Goal: Task Accomplishment & Management: Use online tool/utility

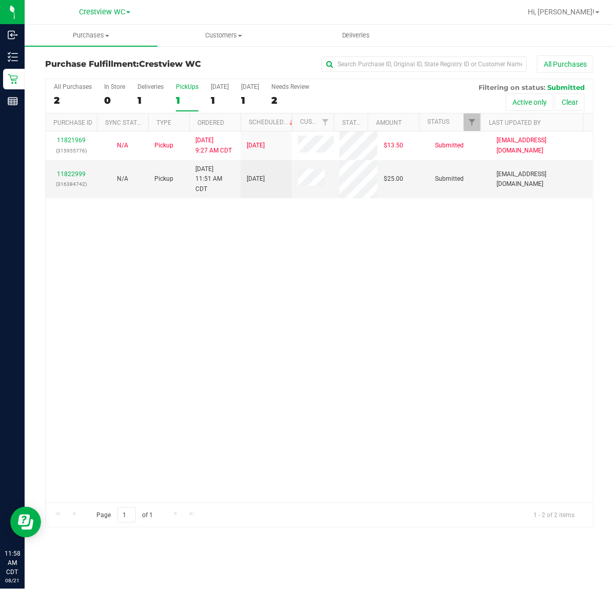
click at [364, 311] on div "11821969 (315955776) N/A Pickup 8/21/2025 9:27 AM CDT 8/21/2025 $13.50 Submitte…" at bounding box center [319, 316] width 547 height 371
click at [426, 355] on div "11821969 (315955776) N/A Pickup 8/21/2025 9:27 AM CDT 8/21/2025 $13.50 Submitte…" at bounding box center [319, 316] width 547 height 371
click at [154, 279] on div "11821969 (315955776) N/A Pickup 8/21/2025 9:27 AM CDT 8/21/2025 $13.50 Submitte…" at bounding box center [319, 316] width 547 height 371
click at [486, 290] on div "11821969 (315955776) N/A Pickup 8/21/2025 9:27 AM CDT 8/21/2025 $13.50 Submitte…" at bounding box center [319, 316] width 547 height 371
click at [79, 173] on link "11822999" at bounding box center [71, 173] width 29 height 7
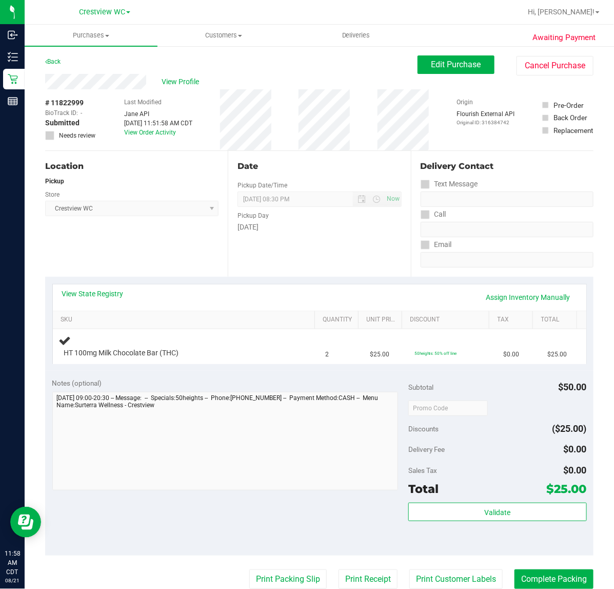
click at [163, 244] on div "Location Pickup Store Crestview WC Select Store Bonita Springs WC Boynton Beach…" at bounding box center [136, 214] width 183 height 126
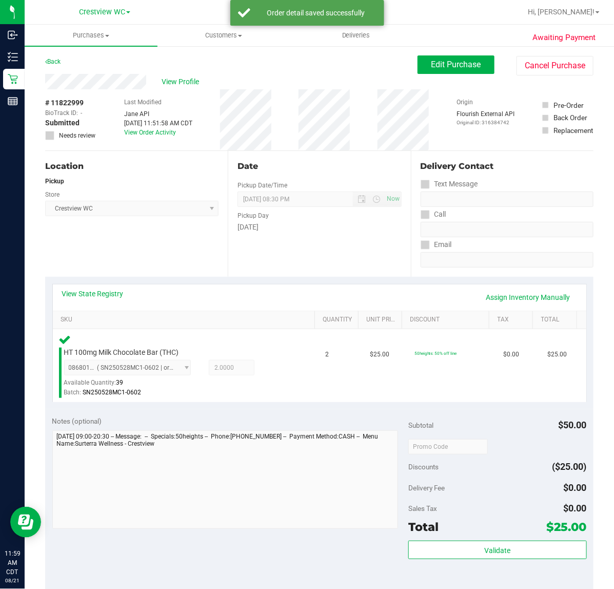
click at [173, 241] on div "Location Pickup Store Crestview WC Select Store Bonita Springs WC Boynton Beach…" at bounding box center [136, 214] width 183 height 126
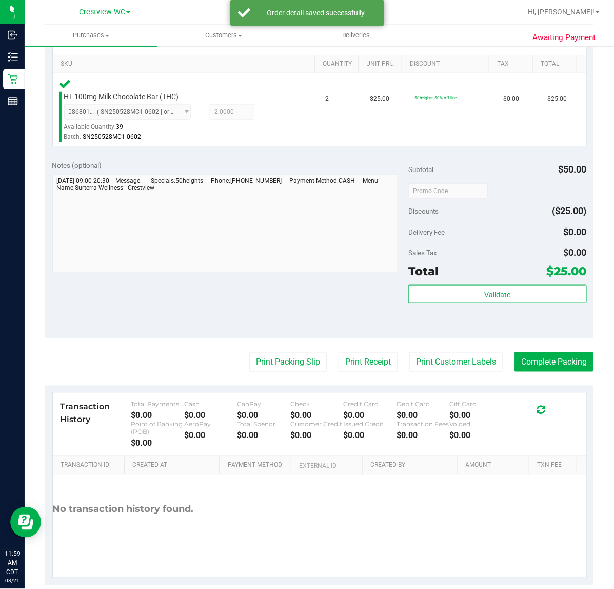
scroll to position [257, 0]
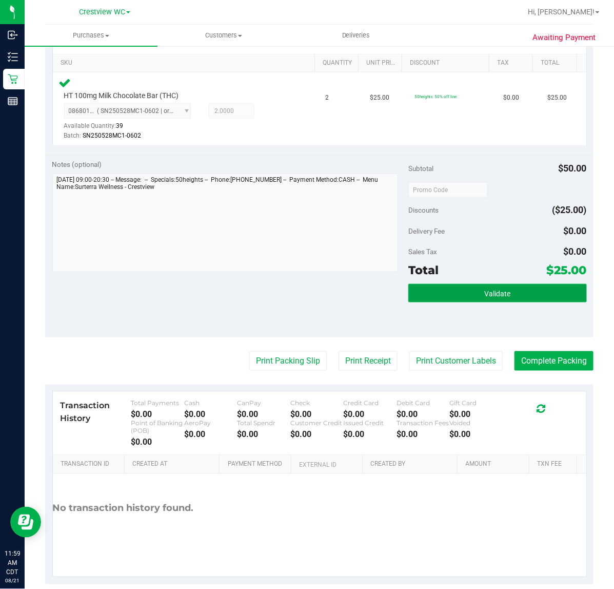
click at [503, 288] on button "Validate" at bounding box center [497, 293] width 178 height 18
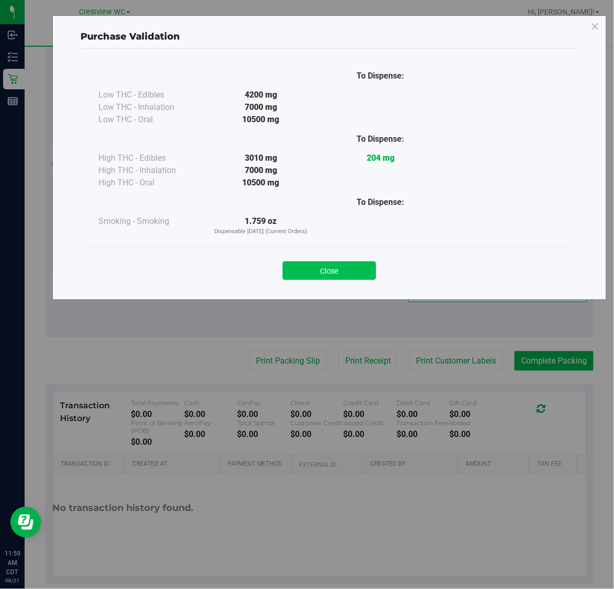
click at [326, 271] on button "Close" at bounding box center [329, 270] width 93 height 18
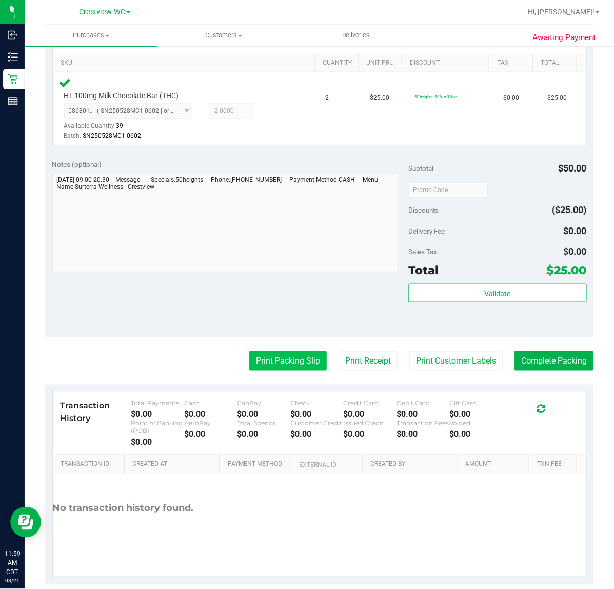
click at [295, 360] on button "Print Packing Slip" at bounding box center [287, 360] width 77 height 19
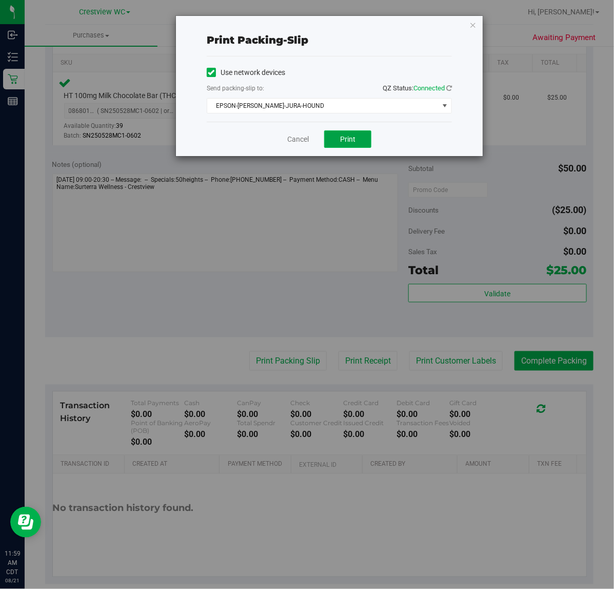
click at [359, 135] on button "Print" at bounding box center [347, 138] width 47 height 17
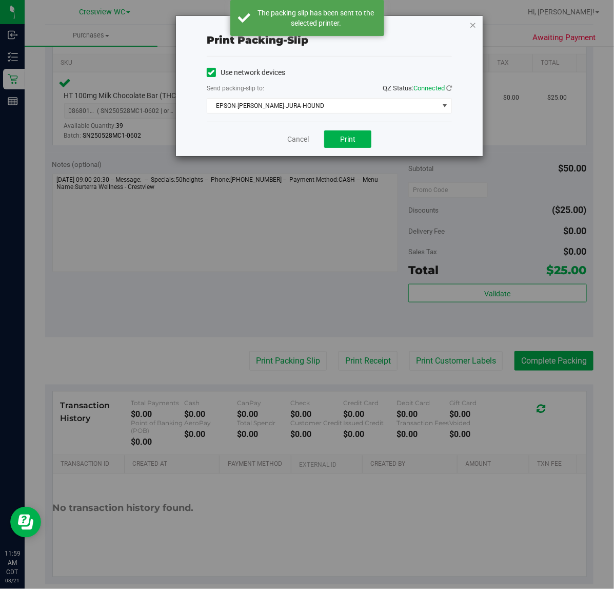
click at [473, 24] on icon "button" at bounding box center [472, 24] width 7 height 12
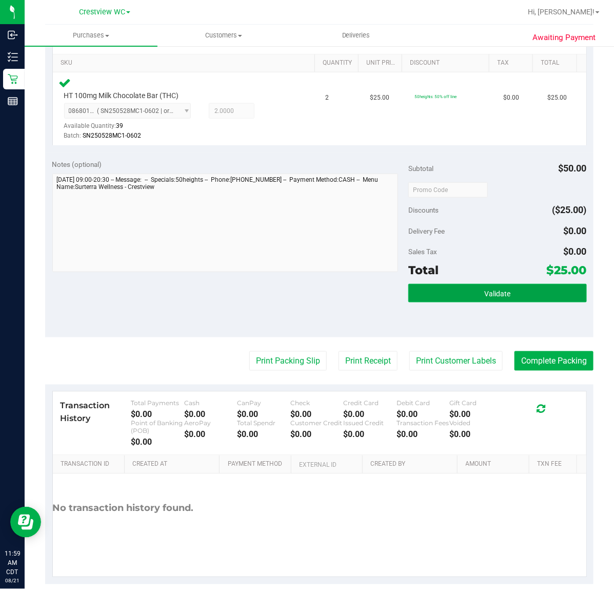
click at [532, 301] on button "Validate" at bounding box center [497, 293] width 178 height 18
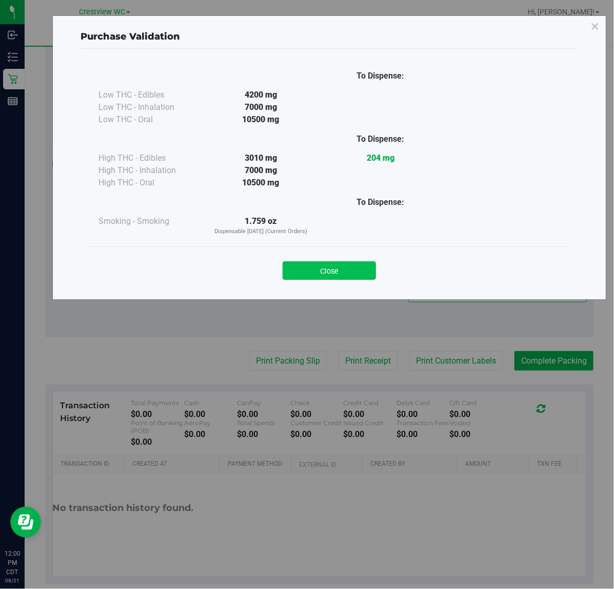
click at [334, 264] on button "Close" at bounding box center [329, 270] width 93 height 18
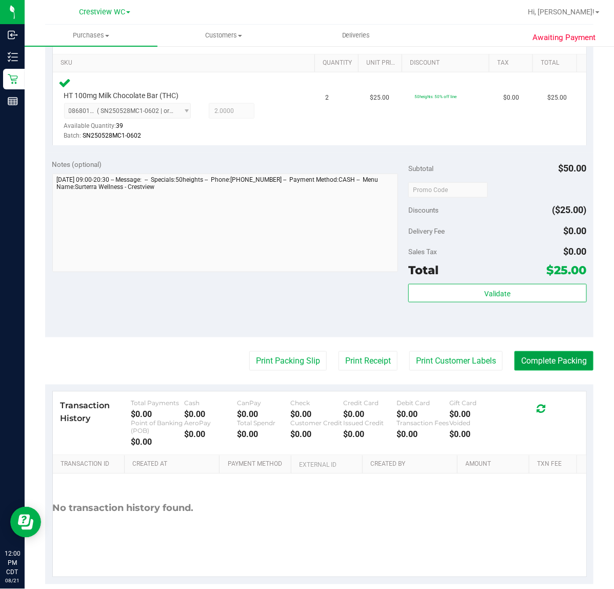
click at [575, 368] on button "Complete Packing" at bounding box center [554, 360] width 79 height 19
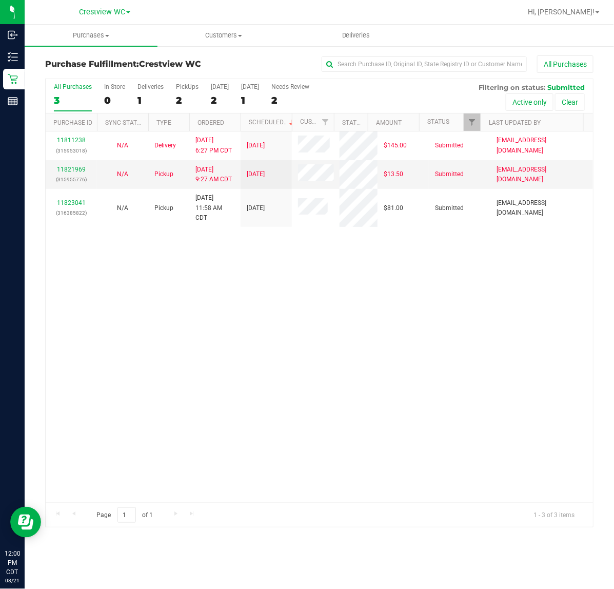
click at [382, 280] on div "11811238 (315953018) N/A Delivery 8/18/2025 6:27 PM CDT 8/22/2025 $145.00 Submi…" at bounding box center [319, 316] width 547 height 371
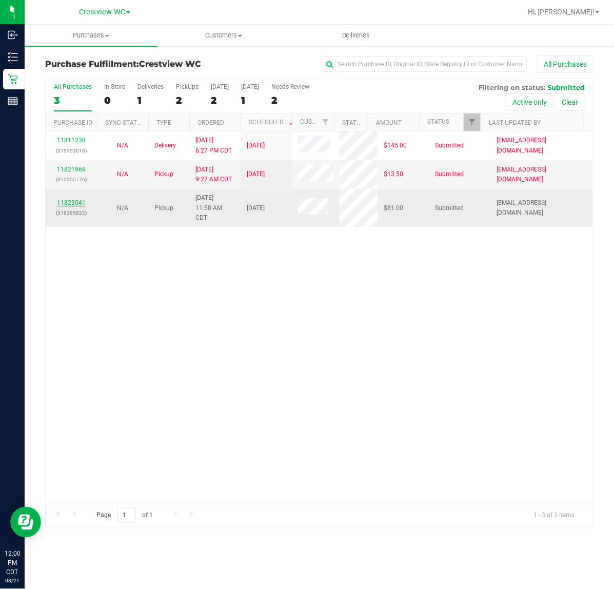
click at [82, 203] on link "11823041" at bounding box center [71, 202] width 29 height 7
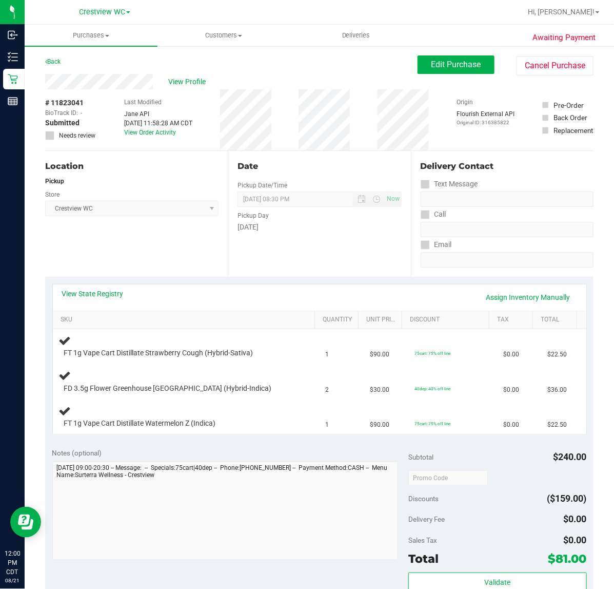
click at [178, 239] on div "Location Pickup Store Crestview WC Select Store Bonita Springs WC Boynton Beach…" at bounding box center [136, 214] width 183 height 126
click at [326, 238] on div "Date Pickup Date/Time 08/21/2025 Now 08/21/2025 08:30 PM Now Pickup Day Thursday" at bounding box center [319, 214] width 183 height 126
click at [327, 239] on div "Date Pickup Date/Time 08/21/2025 Now 08/21/2025 08:30 PM Now Pickup Day Thursday" at bounding box center [319, 214] width 183 height 126
click at [310, 244] on div "Date Pickup Date/Time 08/21/2025 Now 08/21/2025 08:30 PM Now Pickup Day Thursday" at bounding box center [319, 214] width 183 height 126
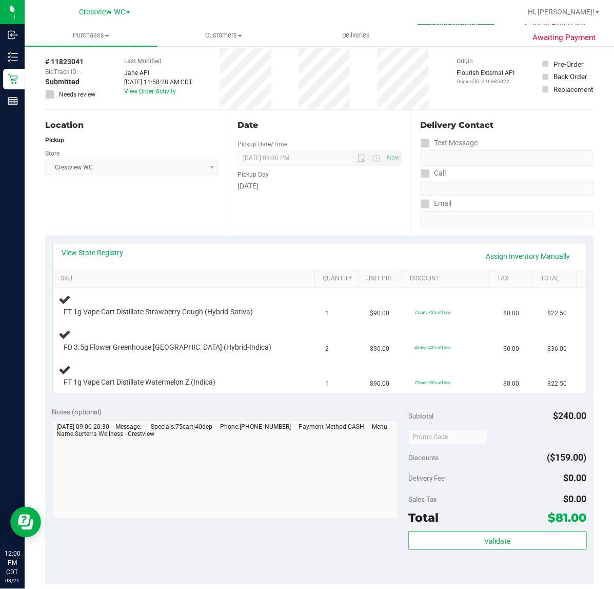
scroll to position [64, 0]
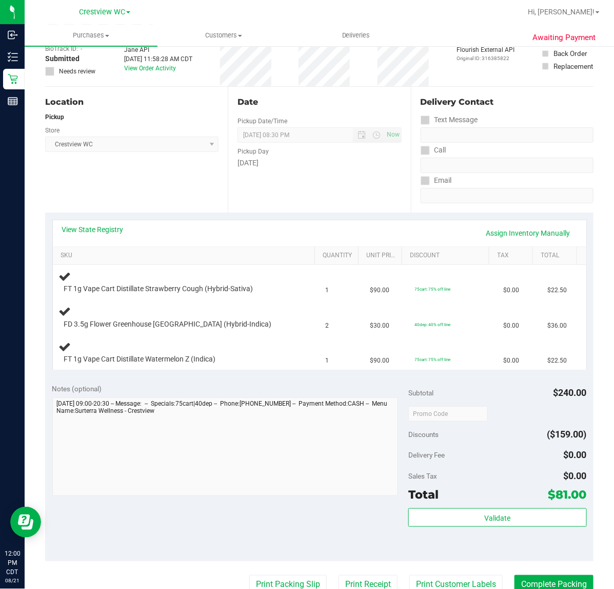
click at [172, 174] on div "Location Pickup Store Crestview WC Select Store Bonita Springs WC Boynton Beach…" at bounding box center [136, 150] width 183 height 126
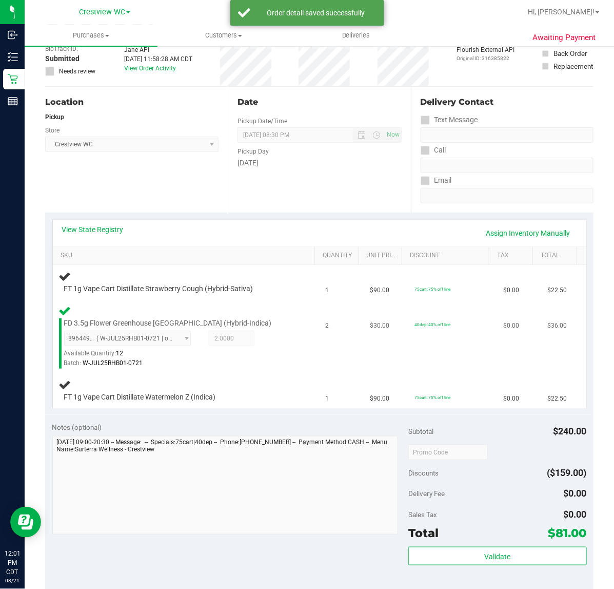
click at [281, 326] on div "FD 3.5g Flower Greenhouse Rainbow Harbor (Hybrid-Indica) 8964491654801779 ( W-J…" at bounding box center [176, 343] width 234 height 51
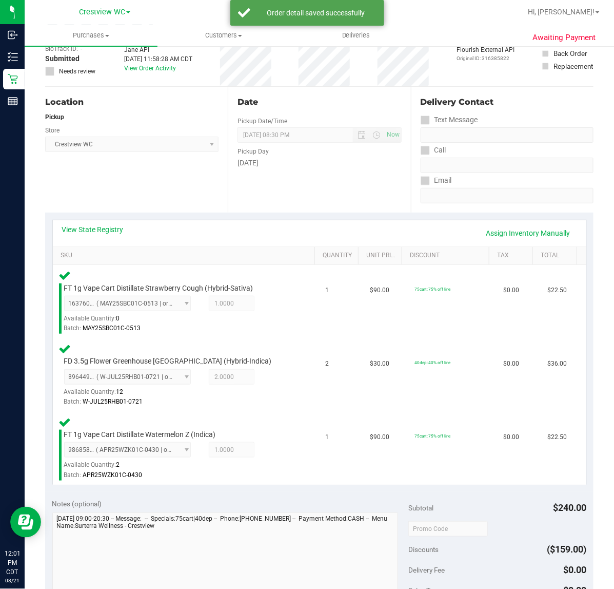
click at [168, 181] on div "Location Pickup Store Crestview WC Select Store Bonita Springs WC Boynton Beach…" at bounding box center [136, 150] width 183 height 126
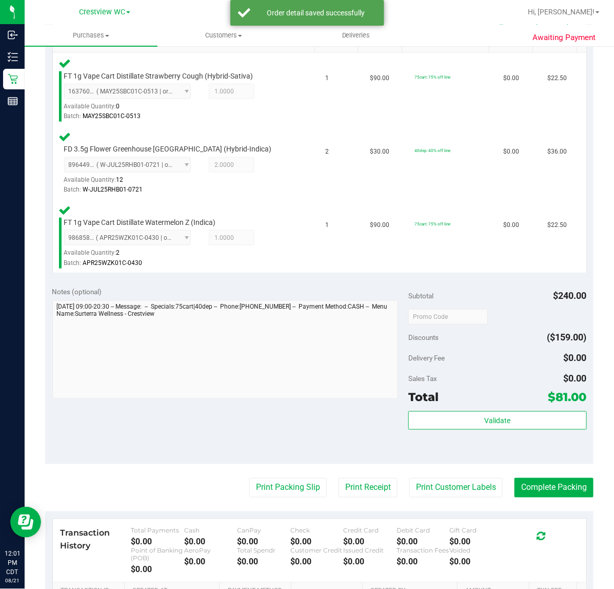
scroll to position [321, 0]
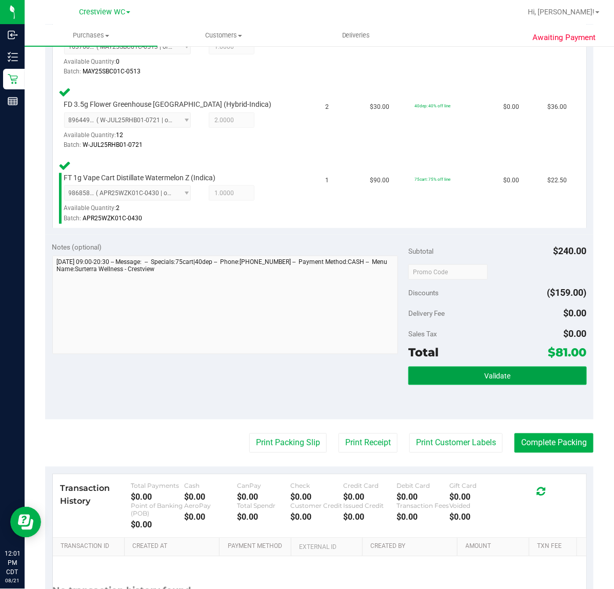
click at [513, 375] on button "Validate" at bounding box center [497, 375] width 178 height 18
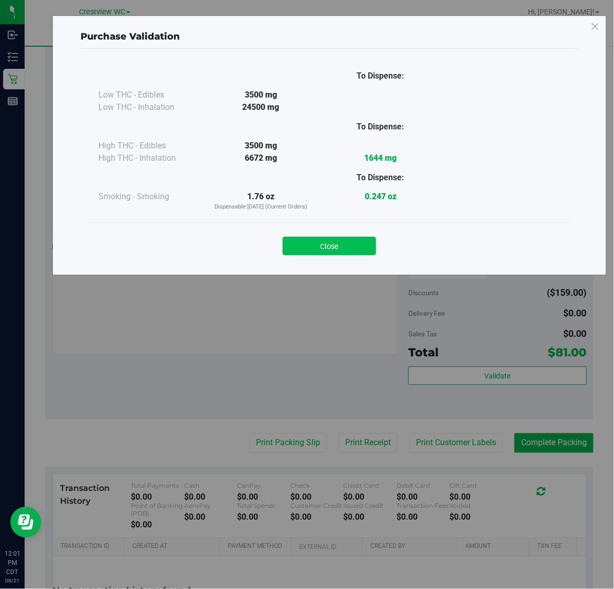
click at [315, 245] on button "Close" at bounding box center [329, 246] width 93 height 18
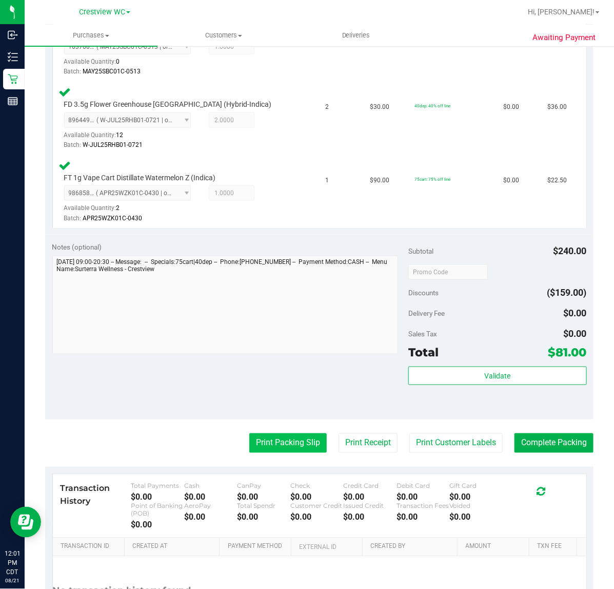
click at [292, 443] on button "Print Packing Slip" at bounding box center [287, 442] width 77 height 19
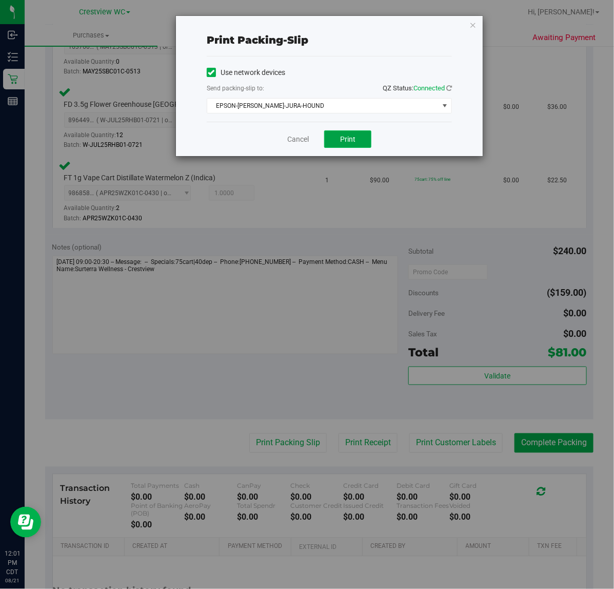
click at [363, 141] on button "Print" at bounding box center [347, 138] width 47 height 17
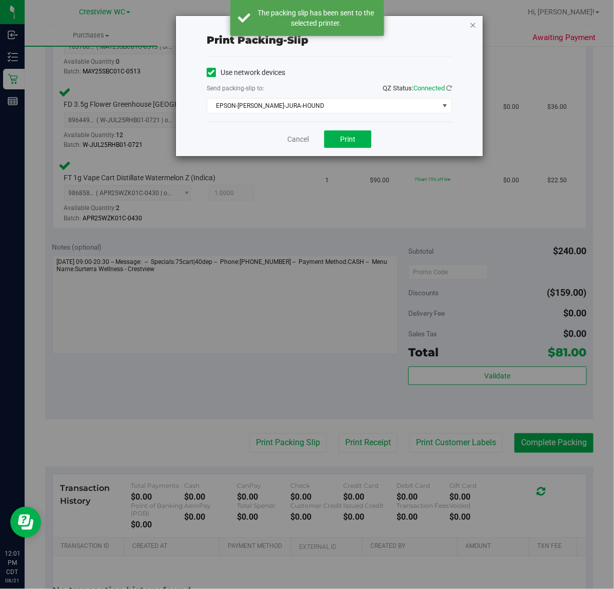
click at [474, 27] on icon "button" at bounding box center [472, 24] width 7 height 12
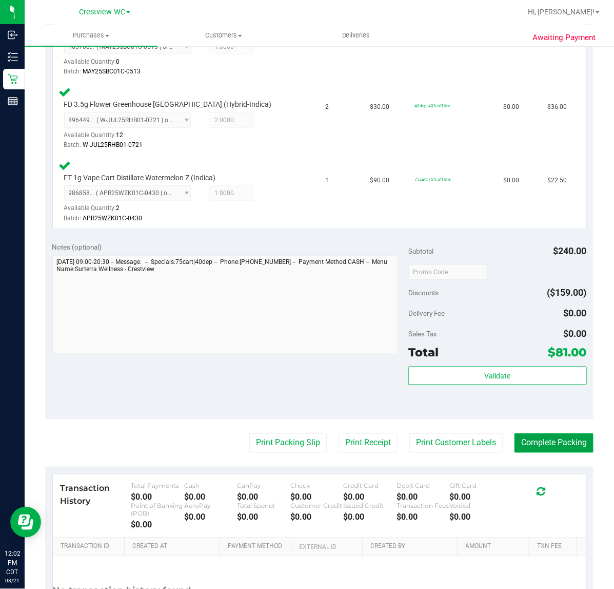
click at [561, 446] on button "Complete Packing" at bounding box center [554, 442] width 79 height 19
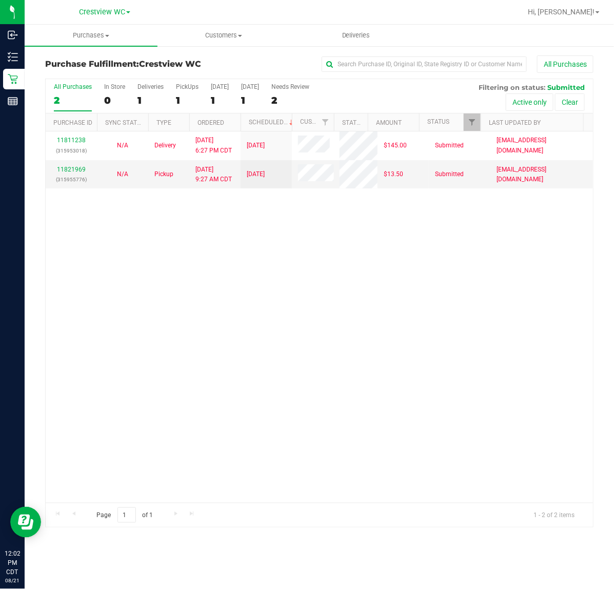
click at [311, 317] on div "11811238 (315953018) N/A Delivery 8/18/2025 6:27 PM CDT 8/22/2025 $145.00 Submi…" at bounding box center [319, 316] width 547 height 371
click at [192, 87] on div "PickUps" at bounding box center [187, 86] width 23 height 7
click at [0, 0] on input "PickUps 1" at bounding box center [0, 0] width 0 height 0
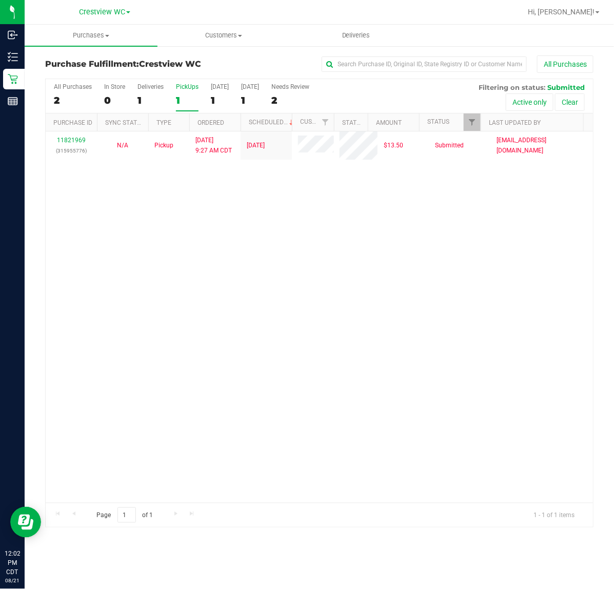
click at [359, 260] on div "11821969 (315955776) N/A Pickup 8/21/2025 9:27 AM CDT 8/21/2025 $13.50 Submitte…" at bounding box center [319, 316] width 547 height 371
click at [457, 340] on div "11821969 (315955776) N/A Pickup 8/21/2025 9:27 AM CDT 8/21/2025 $13.50 Submitte…" at bounding box center [319, 316] width 547 height 371
click at [329, 269] on div "11821969 (315955776) N/A Pickup 8/21/2025 9:27 AM CDT 8/21/2025 $13.50 Submitte…" at bounding box center [319, 316] width 547 height 371
click at [231, 251] on div "11821969 (315955776) N/A Pickup 8/21/2025 9:27 AM CDT 8/21/2025 $13.50 Submitte…" at bounding box center [319, 316] width 547 height 371
click at [239, 237] on div "11821969 (315955776) N/A Pickup 8/21/2025 9:27 AM CDT 8/21/2025 $13.50 Submitte…" at bounding box center [319, 316] width 547 height 371
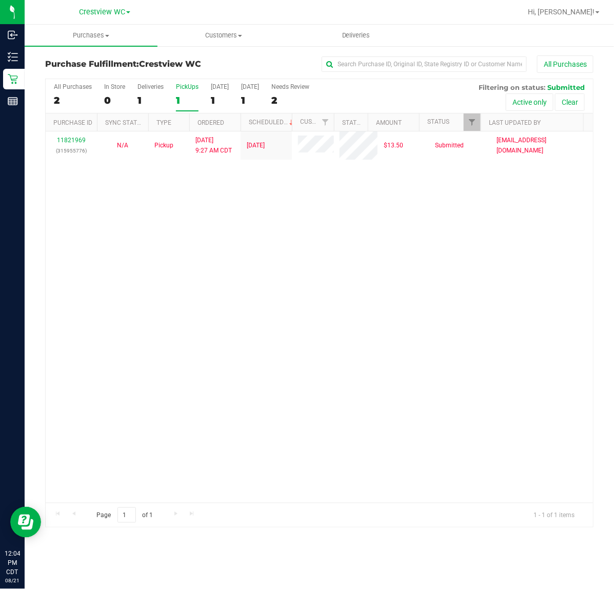
click at [463, 273] on div "11821969 (315955776) N/A Pickup 8/21/2025 9:27 AM CDT 8/21/2025 $13.50 Submitte…" at bounding box center [319, 316] width 547 height 371
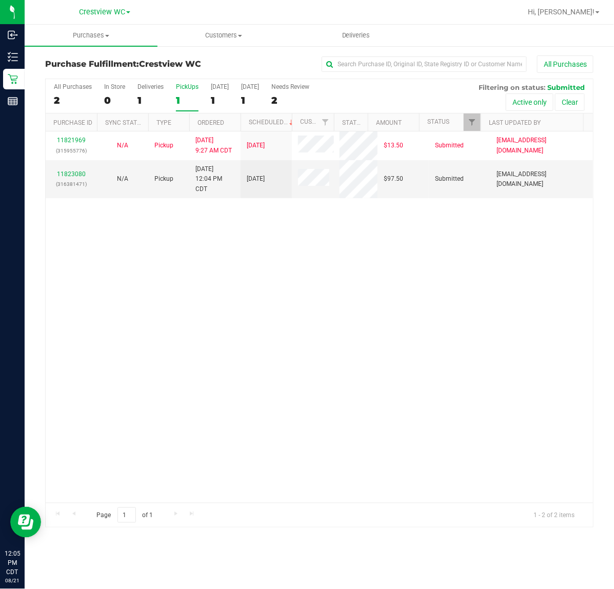
click at [376, 263] on div "11821969 (315955776) N/A Pickup 8/21/2025 9:27 AM CDT 8/21/2025 $13.50 Submitte…" at bounding box center [319, 316] width 547 height 371
click at [186, 92] on label "PickUps 1" at bounding box center [187, 97] width 23 height 28
click at [193, 83] on div "All Purchases 2 In Store 0 Deliveries 1 PickUps 1 Today 1 Tomorrow 1 Needs Revi…" at bounding box center [319, 83] width 547 height 8
click at [414, 316] on div "11821969 (315955776) N/A Pickup 8/21/2025 9:27 AM CDT 8/21/2025 $13.50 Submitte…" at bounding box center [319, 316] width 547 height 371
click at [67, 175] on link "11823080" at bounding box center [71, 173] width 29 height 7
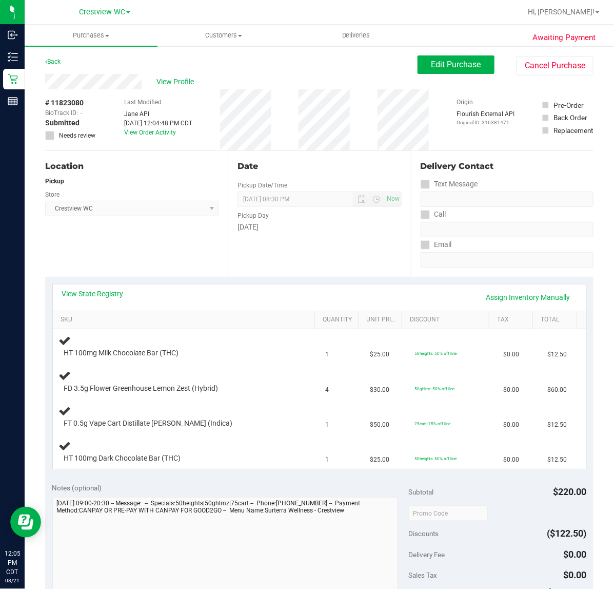
click at [191, 245] on div "Location Pickup Store Crestview WC Select Store Bonita Springs WC Boynton Beach…" at bounding box center [136, 214] width 183 height 126
click at [152, 242] on div "Location Pickup Store Crestview WC Select Store Bonita Springs WC Boynton Beach…" at bounding box center [136, 214] width 183 height 126
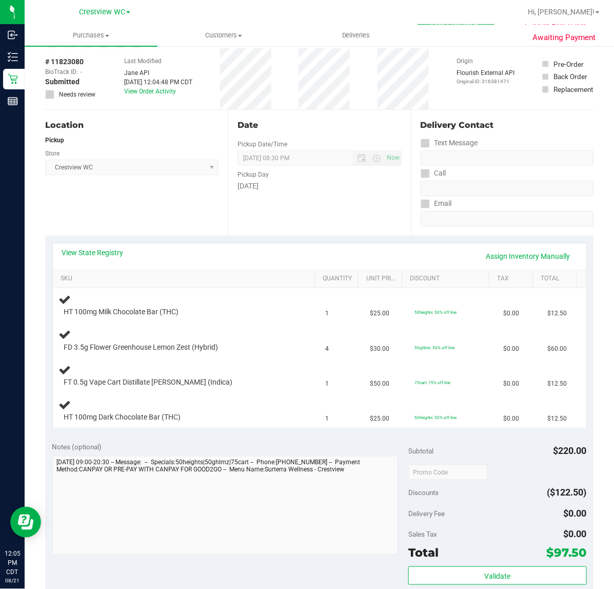
scroll to position [64, 0]
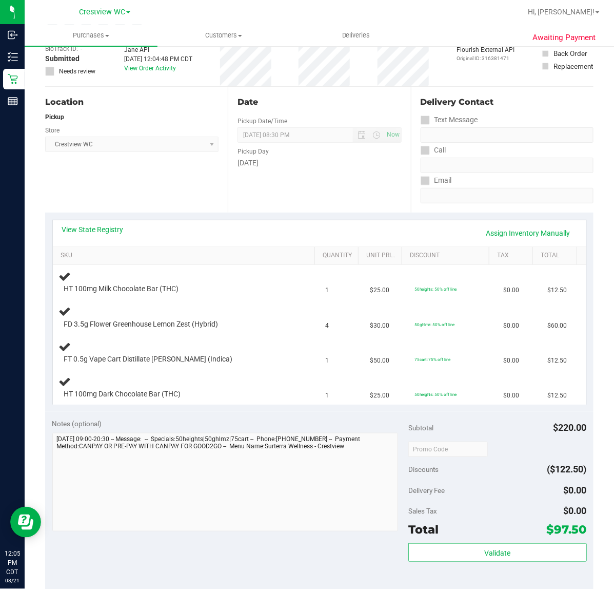
click at [131, 167] on div "Location Pickup Store Crestview WC Select Store Bonita Springs WC Boynton Beach…" at bounding box center [136, 150] width 183 height 126
click at [160, 181] on div "Location Pickup Store Crestview WC Select Store Bonita Springs WC Boynton Beach…" at bounding box center [136, 150] width 183 height 126
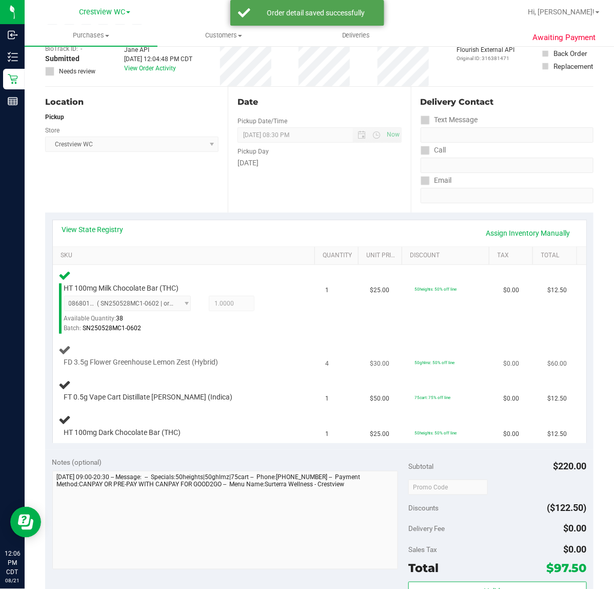
click at [267, 342] on td "FD 3.5g Flower Greenhouse Lemon Zest (Hybrid)" at bounding box center [186, 355] width 267 height 35
click at [111, 225] on link "View State Registry" at bounding box center [93, 229] width 62 height 10
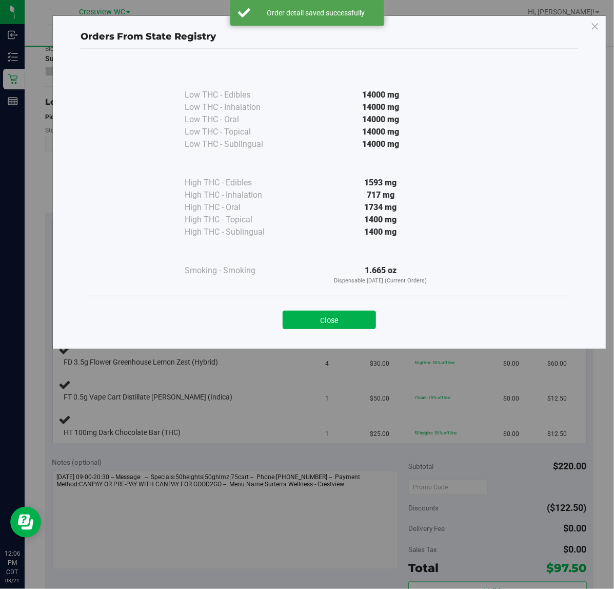
click at [353, 317] on button "Close" at bounding box center [329, 319] width 93 height 18
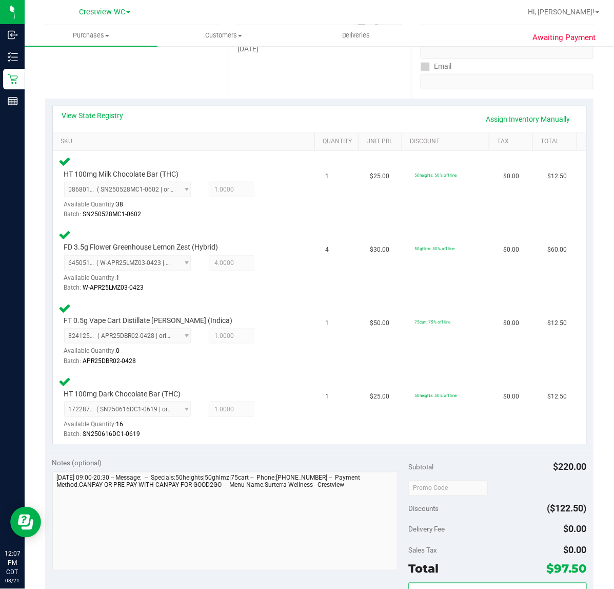
scroll to position [382, 0]
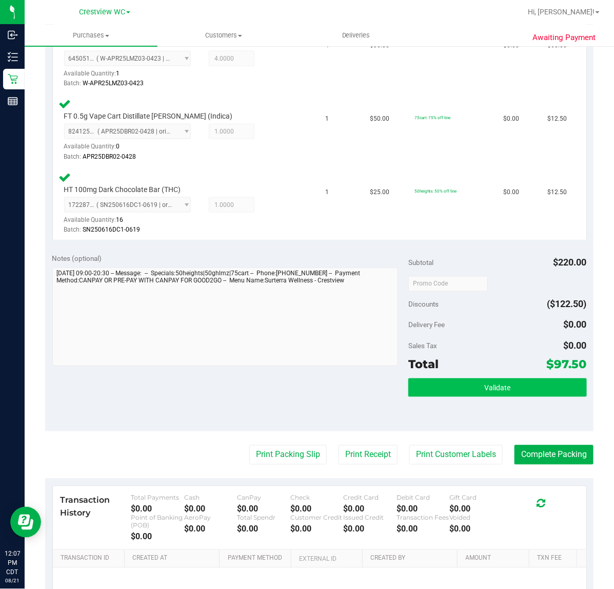
click at [493, 384] on span "Validate" at bounding box center [497, 388] width 26 height 8
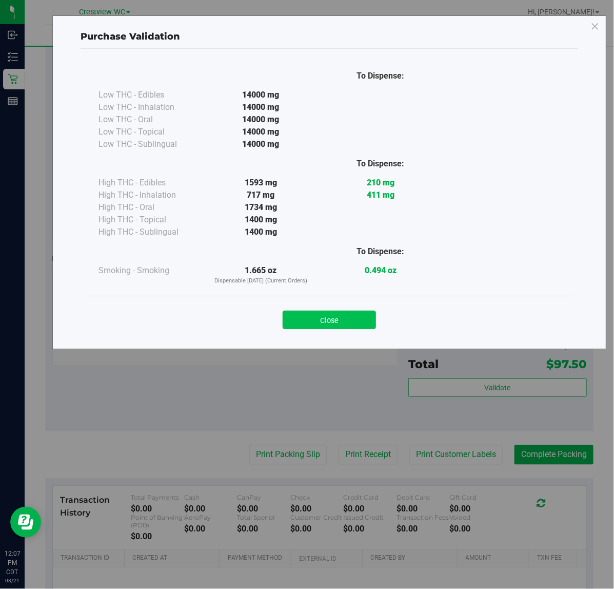
click at [324, 318] on button "Close" at bounding box center [329, 319] width 93 height 18
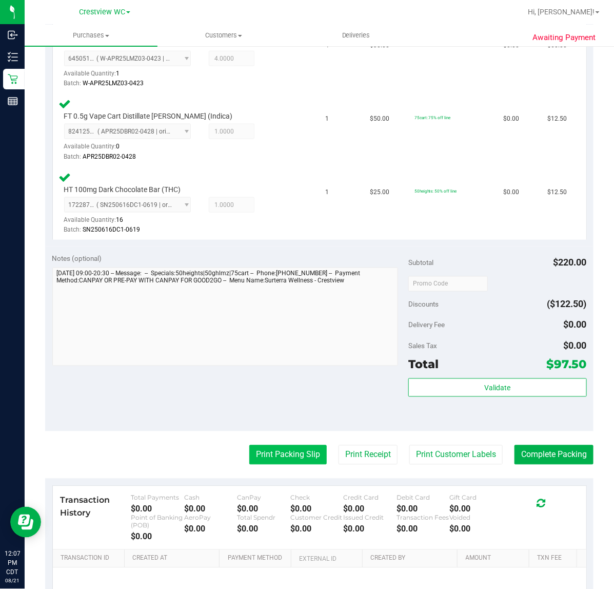
click at [285, 453] on button "Print Packing Slip" at bounding box center [287, 454] width 77 height 19
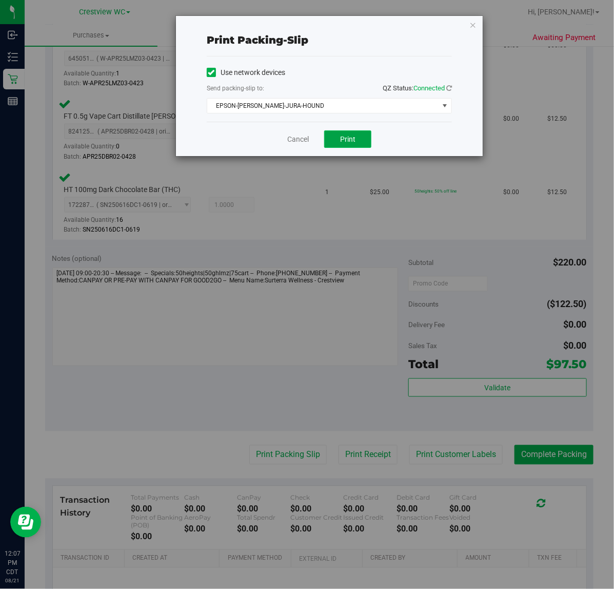
click at [349, 138] on span "Print" at bounding box center [347, 139] width 15 height 8
click at [473, 24] on icon "button" at bounding box center [472, 24] width 7 height 12
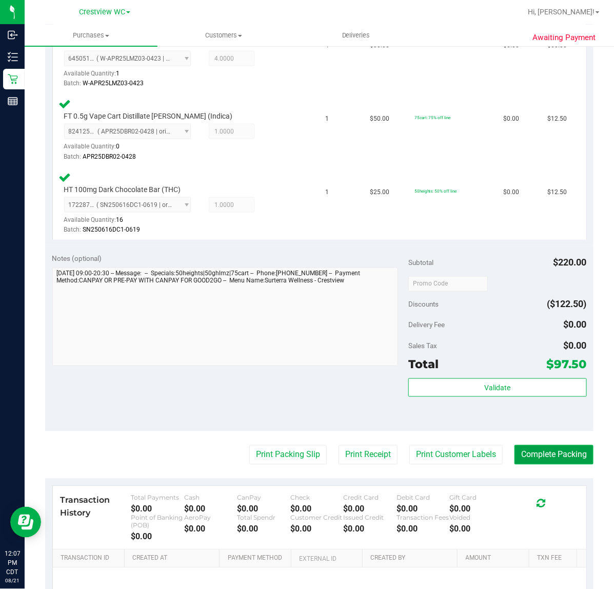
click at [550, 452] on button "Complete Packing" at bounding box center [554, 454] width 79 height 19
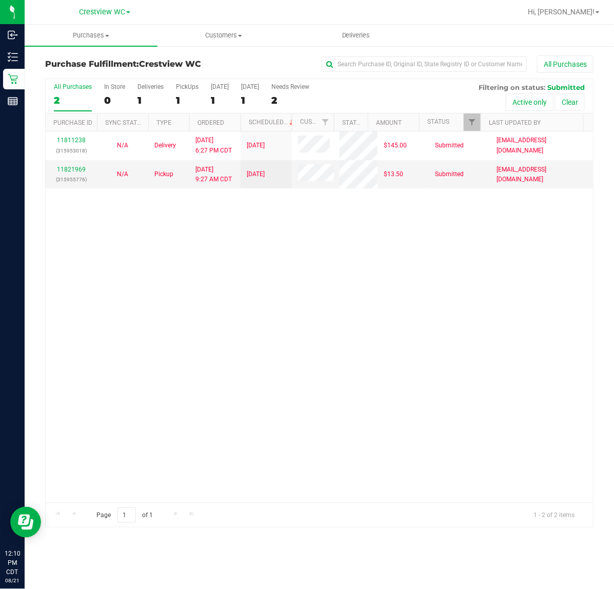
click at [301, 294] on div "11811238 (315953018) N/A Delivery 8/18/2025 6:27 PM CDT 8/22/2025 $145.00 Submi…" at bounding box center [319, 316] width 547 height 371
click at [302, 298] on div "11811238 (315953018) N/A Delivery 8/18/2025 6:27 PM CDT 8/22/2025 $145.00 Submi…" at bounding box center [319, 316] width 547 height 371
click at [178, 276] on div "11811238 (315953018) N/A Delivery 8/18/2025 6:27 PM CDT 8/22/2025 $145.00 Submi…" at bounding box center [319, 316] width 547 height 371
click at [311, 342] on div "11811238 (315953018) N/A Delivery 8/18/2025 6:27 PM CDT 8/22/2025 $145.00 Submi…" at bounding box center [319, 316] width 547 height 371
click at [199, 306] on div "11811238 (315953018) N/A Delivery 8/18/2025 6:27 PM CDT 8/22/2025 $145.00 Submi…" at bounding box center [319, 316] width 547 height 371
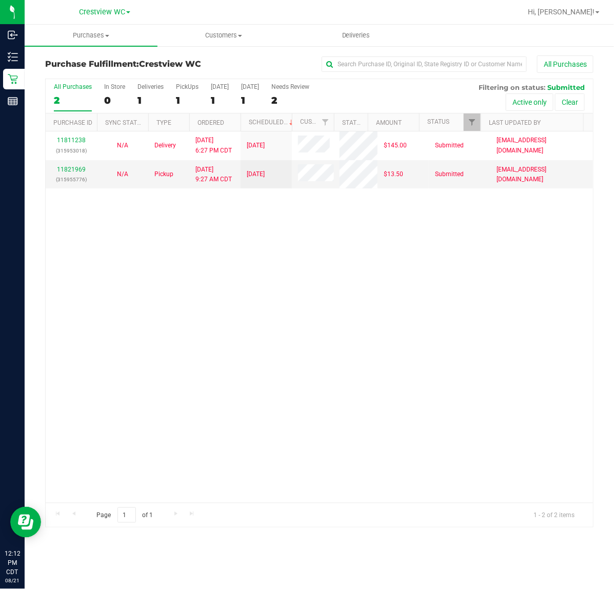
click at [223, 302] on div "11811238 (315953018) N/A Delivery 8/18/2025 6:27 PM CDT 8/22/2025 $145.00 Submi…" at bounding box center [319, 316] width 547 height 371
click at [208, 352] on div "11811238 (315953018) N/A Delivery 8/18/2025 6:27 PM CDT 8/22/2025 $145.00 Submi…" at bounding box center [319, 316] width 547 height 371
drag, startPoint x: 402, startPoint y: 290, endPoint x: 390, endPoint y: 293, distance: 12.1
click at [403, 293] on div "11811238 (315953018) N/A Delivery 8/18/2025 6:27 PM CDT 8/22/2025 $145.00 Submi…" at bounding box center [319, 316] width 547 height 371
drag, startPoint x: 364, startPoint y: 329, endPoint x: 199, endPoint y: 105, distance: 278.4
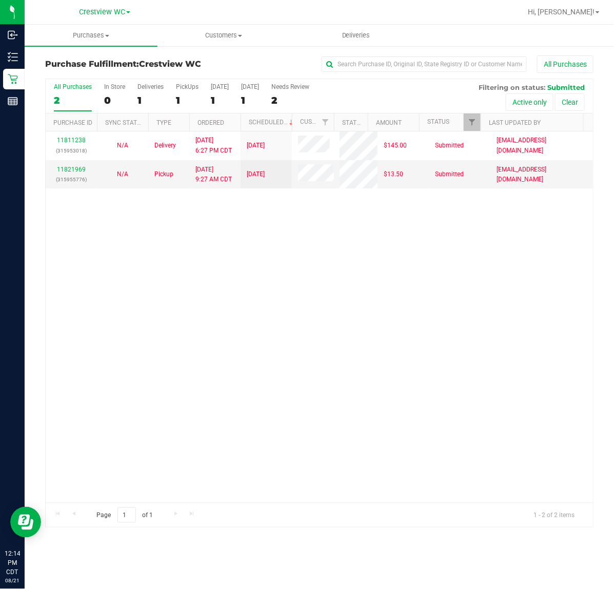
click at [364, 327] on div "11811238 (315953018) N/A Delivery 8/18/2025 6:27 PM CDT 8/22/2025 $145.00 Submi…" at bounding box center [319, 316] width 547 height 371
click at [189, 86] on div "PickUps" at bounding box center [187, 86] width 23 height 7
click at [0, 0] on input "PickUps 1" at bounding box center [0, 0] width 0 height 0
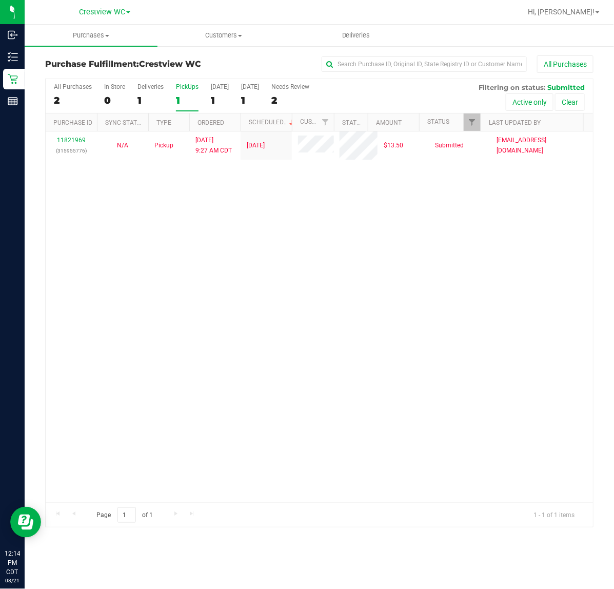
click at [189, 86] on div "PickUps" at bounding box center [187, 86] width 23 height 7
click at [0, 0] on input "PickUps 1" at bounding box center [0, 0] width 0 height 0
click at [473, 120] on span "Filter" at bounding box center [472, 122] width 8 height 8
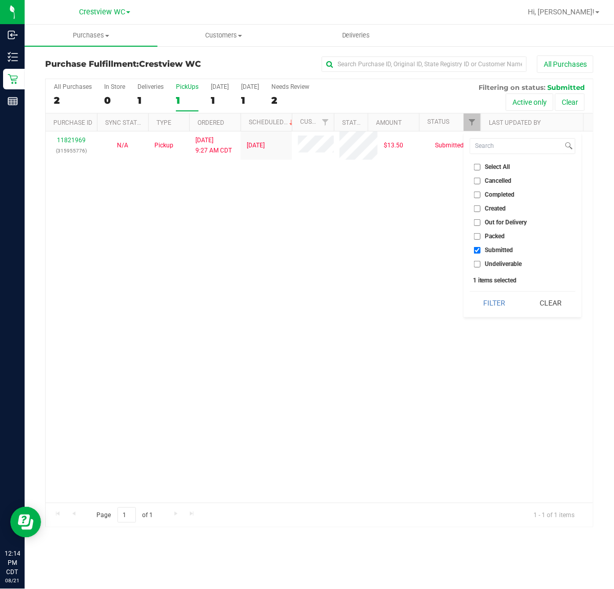
click at [470, 291] on button "Filter" at bounding box center [494, 302] width 49 height 23
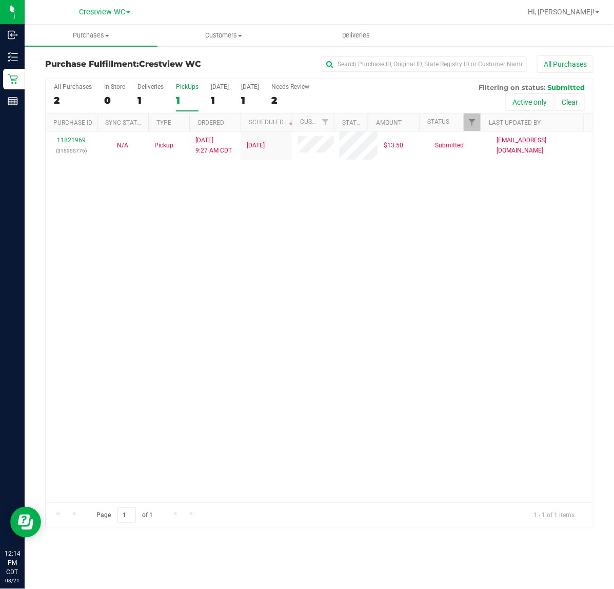
click at [260, 245] on div "11821969 (315955776) N/A Pickup 8/21/2025 9:27 AM CDT 8/21/2025 $13.50 Submitte…" at bounding box center [319, 316] width 547 height 371
click at [334, 278] on div "11821969 (315955776) N/A Pickup 8/21/2025 9:27 AM CDT 8/21/2025 $13.50 Submitte…" at bounding box center [319, 316] width 547 height 371
click at [185, 80] on div "All Purchases 2 In Store 0 Deliveries 1 PickUps 1 Today 1 Tomorrow 1 Needs Revi…" at bounding box center [319, 83] width 547 height 8
click at [183, 83] on div "PickUps" at bounding box center [187, 86] width 23 height 7
click at [0, 0] on input "PickUps 1" at bounding box center [0, 0] width 0 height 0
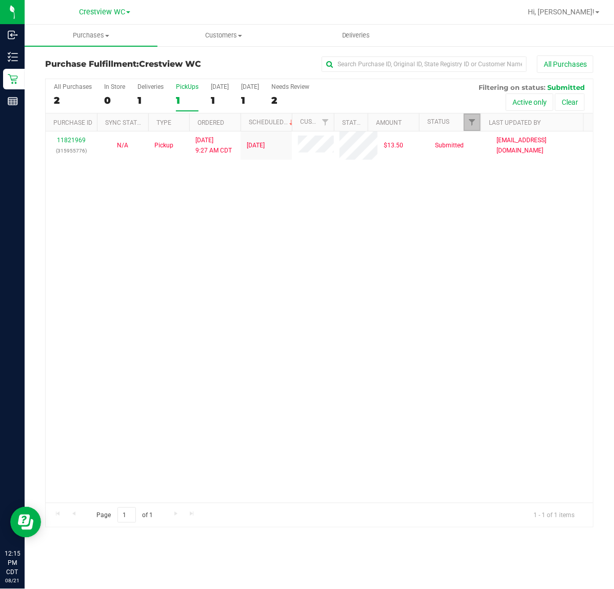
click at [477, 123] on link "Filter" at bounding box center [472, 121] width 17 height 17
click at [301, 265] on div "11821969 (315955776) N/A Pickup 8/21/2025 9:27 AM CDT 8/21/2025 $13.50 Submitte…" at bounding box center [319, 316] width 547 height 371
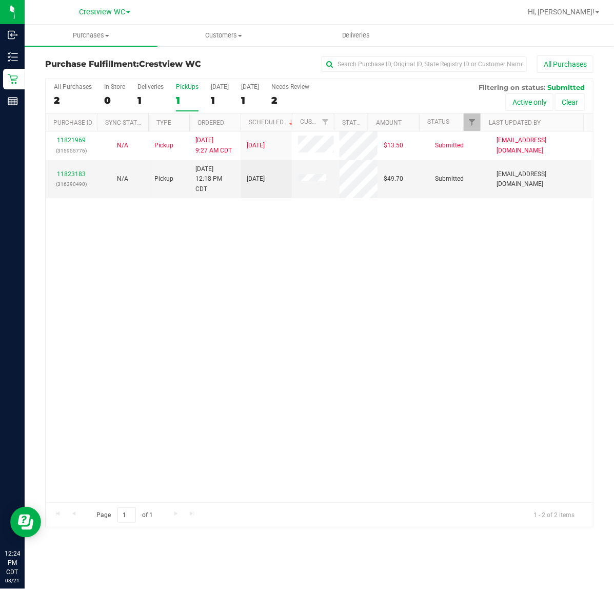
click at [486, 247] on div "11821969 (315955776) N/A Pickup 8/21/2025 9:27 AM CDT 8/21/2025 $13.50 Submitte…" at bounding box center [319, 316] width 547 height 371
click at [240, 286] on div "11821969 (315955776) N/A Pickup 8/21/2025 9:27 AM CDT 8/21/2025 $13.50 Submitte…" at bounding box center [319, 316] width 547 height 371
click at [150, 309] on div "11821969 (315955776) N/A Pickup 8/21/2025 9:27 AM CDT 8/21/2025 $13.50 Submitte…" at bounding box center [319, 316] width 547 height 371
click at [147, 302] on div "11821969 (315955776) N/A Pickup 8/21/2025 9:27 AM CDT 8/21/2025 $13.50 Submitte…" at bounding box center [319, 316] width 547 height 371
drag, startPoint x: 382, startPoint y: 316, endPoint x: 397, endPoint y: 319, distance: 14.7
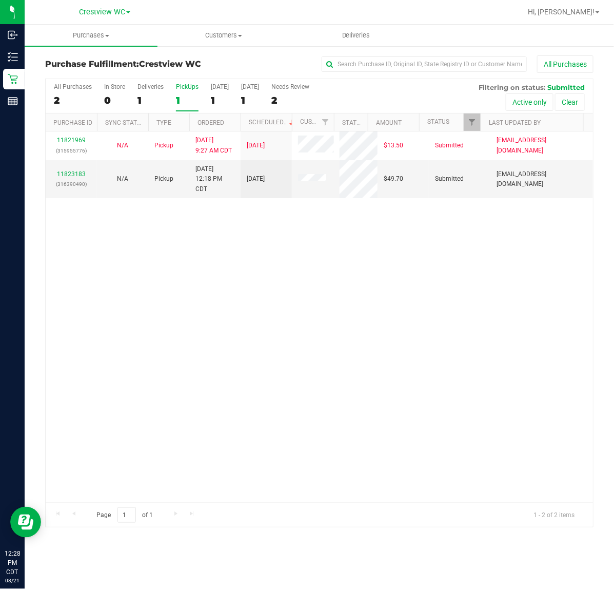
click at [384, 316] on div "11821969 (315955776) N/A Pickup 8/21/2025 9:27 AM CDT 8/21/2025 $13.50 Submitte…" at bounding box center [319, 316] width 547 height 371
drag, startPoint x: 378, startPoint y: 272, endPoint x: 355, endPoint y: 250, distance: 32.7
click at [379, 272] on div "11821969 (315955776) N/A Pickup 8/21/2025 9:27 AM CDT 8/21/2025 $13.50 Submitte…" at bounding box center [319, 316] width 547 height 371
click at [67, 174] on link "11823183" at bounding box center [71, 173] width 29 height 7
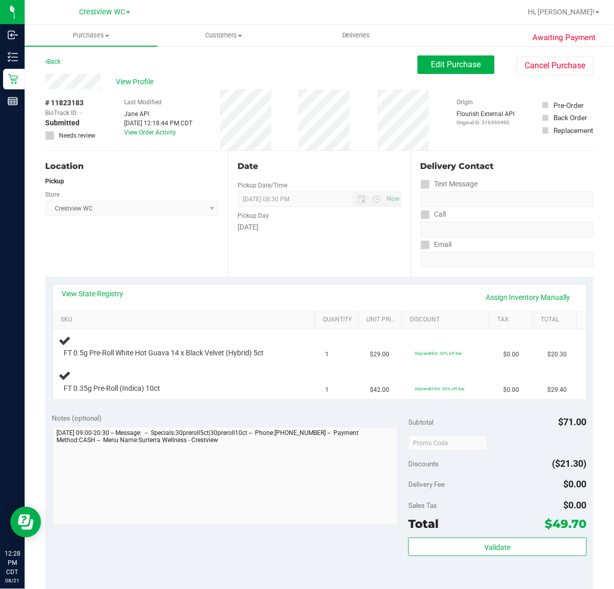
click at [139, 236] on div "Location Pickup Store Crestview WC Select Store Bonita Springs WC Boynton Beach…" at bounding box center [136, 214] width 183 height 126
click at [181, 256] on div "Location Pickup Store Crestview WC Select Store Bonita Springs WC Boynton Beach…" at bounding box center [136, 214] width 183 height 126
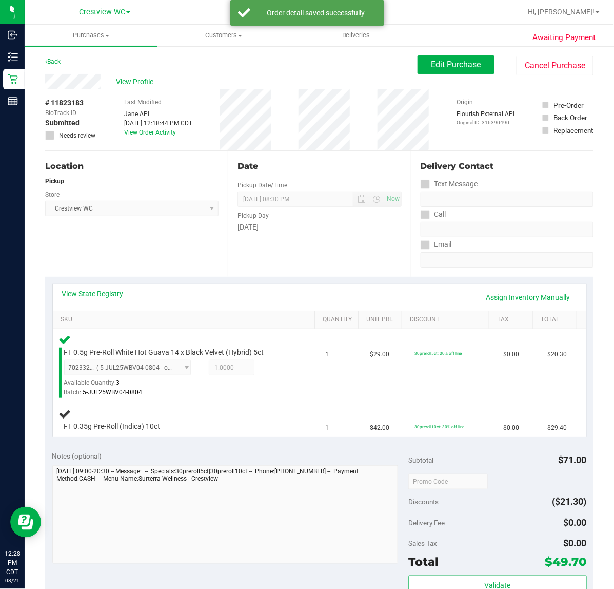
click at [181, 251] on div "Location Pickup Store Crestview WC Select Store Bonita Springs WC Boynton Beach…" at bounding box center [136, 214] width 183 height 126
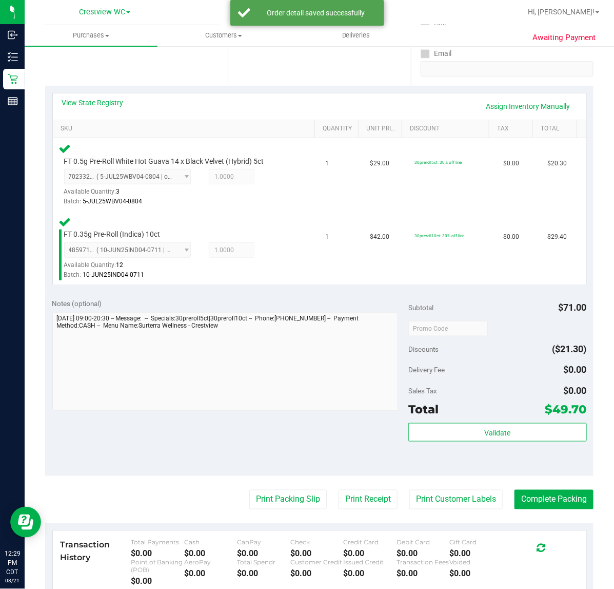
scroll to position [280, 0]
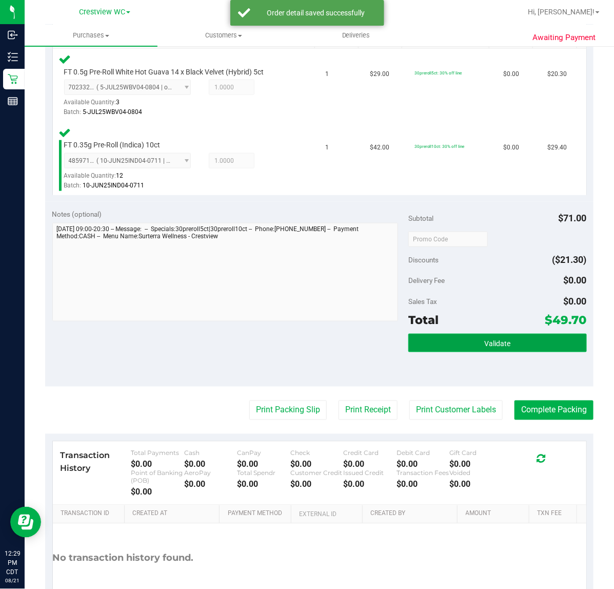
click at [493, 339] on span "Validate" at bounding box center [497, 343] width 26 height 8
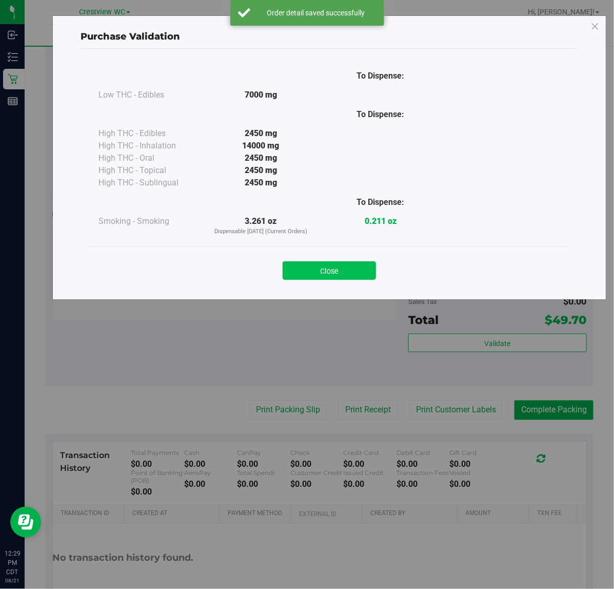
click at [325, 268] on button "Close" at bounding box center [329, 270] width 93 height 18
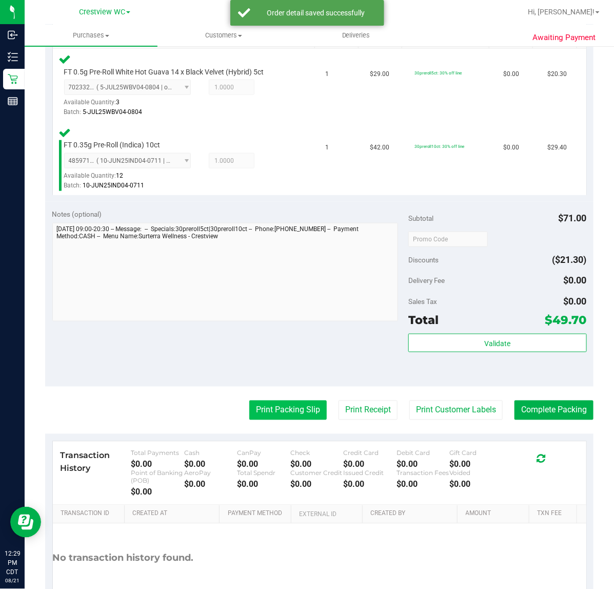
click at [270, 406] on button "Print Packing Slip" at bounding box center [287, 409] width 77 height 19
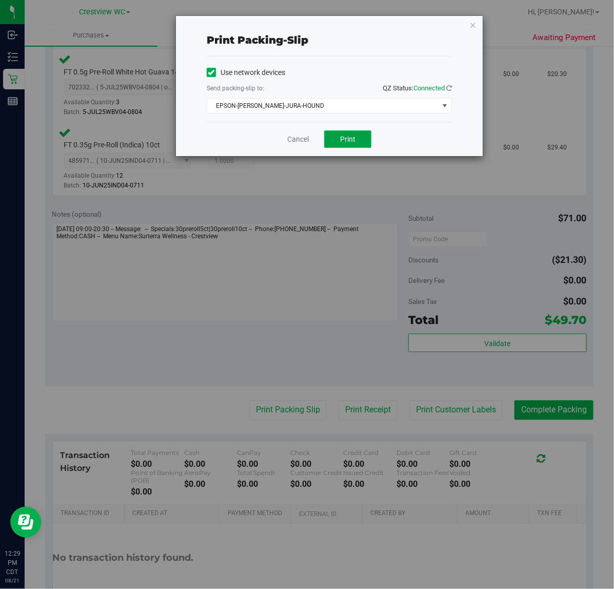
click at [354, 139] on span "Print" at bounding box center [347, 139] width 15 height 8
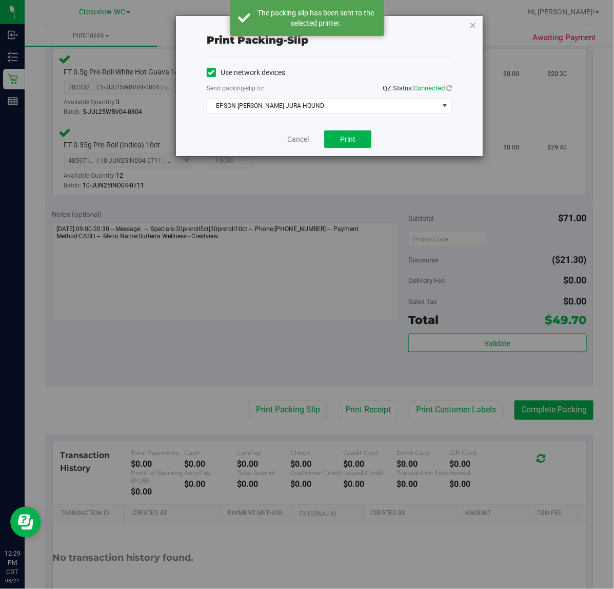
click at [476, 26] on icon "button" at bounding box center [472, 24] width 7 height 12
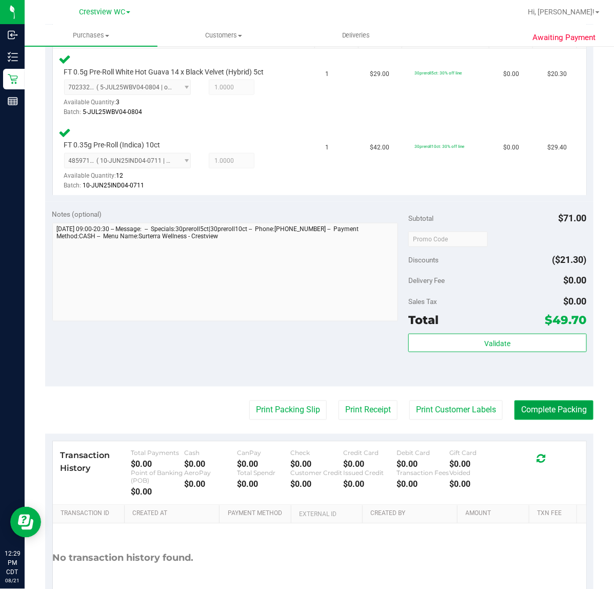
click at [570, 408] on button "Complete Packing" at bounding box center [554, 409] width 79 height 19
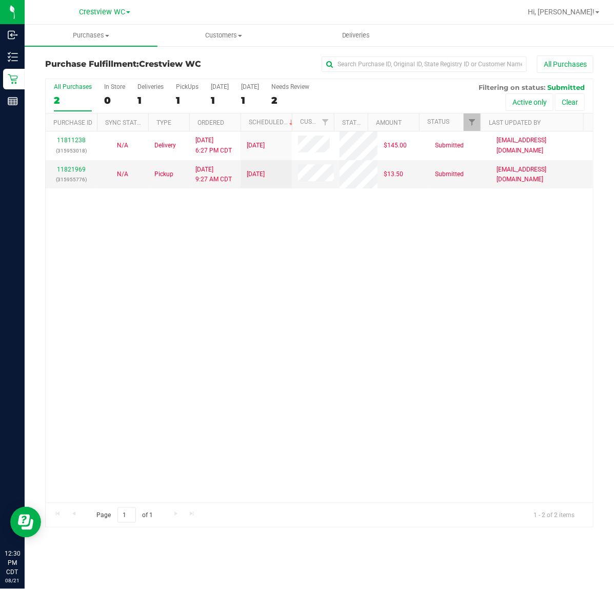
drag, startPoint x: 440, startPoint y: 297, endPoint x: 449, endPoint y: 302, distance: 10.6
click at [442, 296] on div "11811238 (315953018) N/A Delivery 8/18/2025 6:27 PM CDT 8/22/2025 $145.00 Submi…" at bounding box center [319, 316] width 547 height 371
click at [196, 86] on div "PickUps" at bounding box center [187, 86] width 23 height 7
click at [0, 0] on input "PickUps 1" at bounding box center [0, 0] width 0 height 0
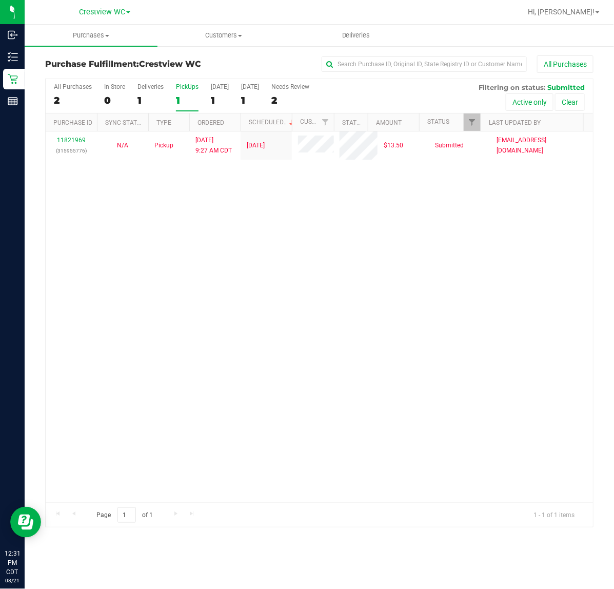
click at [434, 291] on div "11821969 (315955776) N/A Pickup 8/21/2025 9:27 AM CDT 8/21/2025 $13.50 Submitte…" at bounding box center [319, 316] width 547 height 371
click at [317, 265] on div "11821969 (315955776) N/A Pickup 8/21/2025 9:27 AM CDT 8/21/2025 $13.50 Submitte…" at bounding box center [319, 316] width 547 height 371
click at [209, 292] on div "11821969 (315955776) N/A Pickup 8/21/2025 9:27 AM CDT 8/21/2025 $13.50 Submitte…" at bounding box center [319, 316] width 547 height 371
click at [180, 296] on div "11821969 (315955776) N/A Pickup 8/21/2025 9:27 AM CDT 8/21/2025 $13.50 Submitte…" at bounding box center [319, 316] width 547 height 371
click at [185, 271] on div "11821969 (315955776) N/A Pickup 8/21/2025 9:27 AM CDT 8/21/2025 $13.50 Submitte…" at bounding box center [319, 316] width 547 height 371
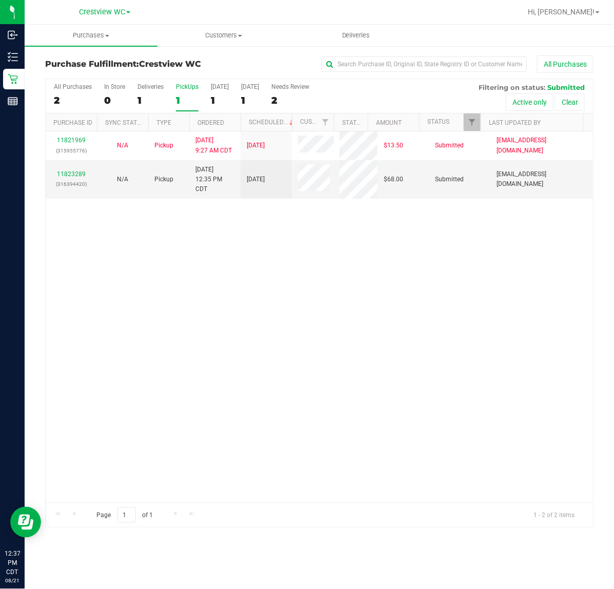
click at [222, 306] on div "11821969 (315955776) N/A Pickup 8/21/2025 9:27 AM CDT 8/21/2025 $13.50 Submitte…" at bounding box center [319, 316] width 547 height 371
click at [288, 272] on div "11821969 (315955776) N/A Pickup 8/21/2025 9:27 AM CDT 8/21/2025 $13.50 Submitte…" at bounding box center [319, 316] width 547 height 371
click at [322, 300] on div "11821969 (315955776) N/A Pickup 8/21/2025 9:27 AM CDT 8/21/2025 $13.50 Submitte…" at bounding box center [319, 316] width 547 height 371
click at [243, 306] on div "11821969 (315955776) N/A Pickup 8/21/2025 9:27 AM CDT 8/21/2025 $13.50 Submitte…" at bounding box center [319, 316] width 547 height 371
click at [211, 293] on div "11821969 (315955776) N/A Pickup 8/21/2025 9:27 AM CDT 8/21/2025 $13.50 Submitte…" at bounding box center [319, 316] width 547 height 371
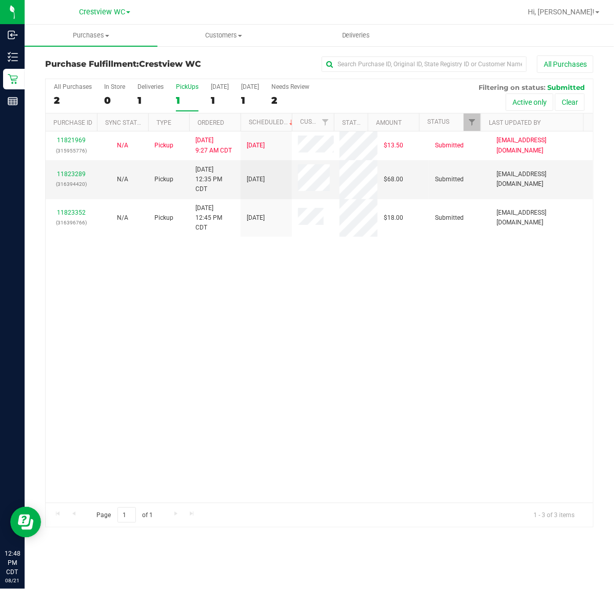
drag, startPoint x: 425, startPoint y: 331, endPoint x: 417, endPoint y: 298, distance: 33.8
click at [425, 331] on div "11821969 (315955776) N/A Pickup 8/21/2025 9:27 AM CDT 8/21/2025 $13.50 Submitte…" at bounding box center [319, 316] width 547 height 371
click at [397, 296] on div "11821969 (315955776) N/A Pickup 8/21/2025 9:27 AM CDT 8/21/2025 $13.50 Submitte…" at bounding box center [319, 316] width 547 height 371
click at [182, 88] on div "PickUps" at bounding box center [187, 86] width 23 height 7
click at [0, 0] on input "PickUps 1" at bounding box center [0, 0] width 0 height 0
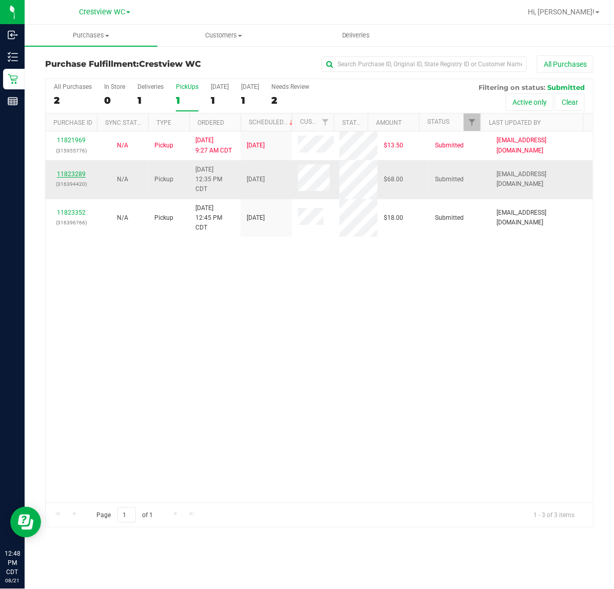
click at [80, 172] on link "11823289" at bounding box center [71, 173] width 29 height 7
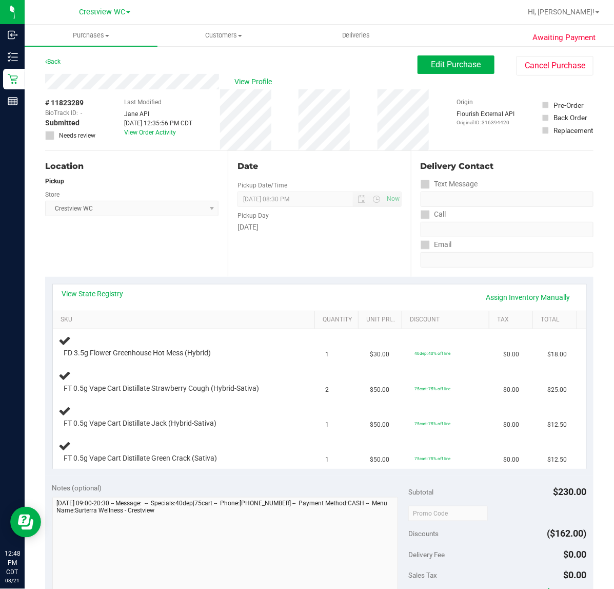
click at [143, 212] on span "Crestview WC Select Store Bonita Springs WC Boynton Beach WC Bradenton WC Brand…" at bounding box center [131, 208] width 173 height 15
click at [269, 352] on div "FD 3.5g Flower Greenhouse Hot Mess (Hybrid)" at bounding box center [176, 353] width 234 height 10
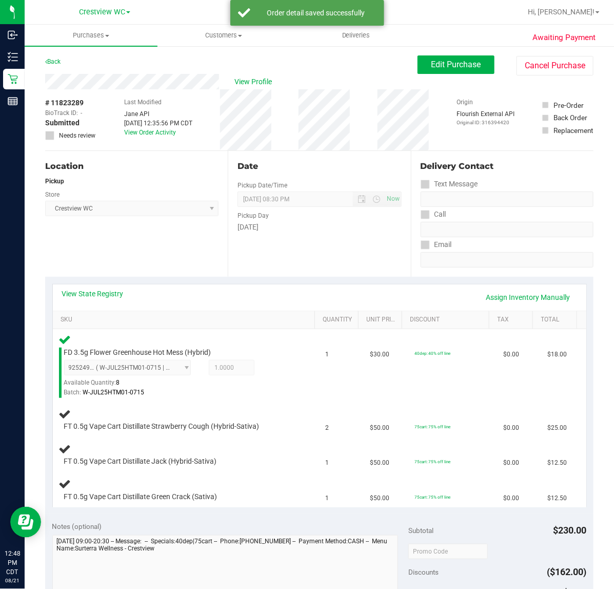
click at [179, 242] on div "Location Pickup Store Crestview WC Select Store Bonita Springs WC Boynton Beach…" at bounding box center [136, 214] width 183 height 126
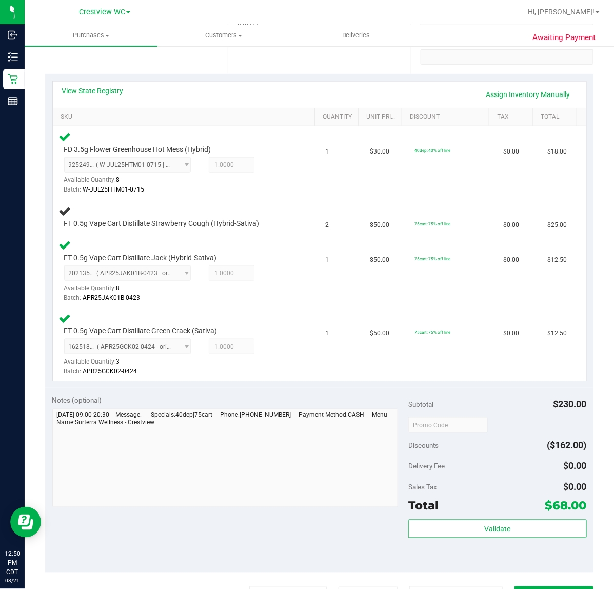
scroll to position [202, 0]
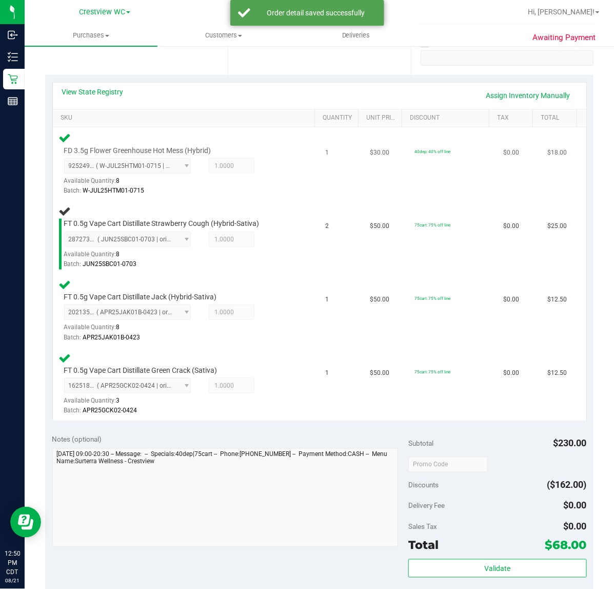
click at [285, 185] on div "FD 3.5g Flower Greenhouse Hot Mess (Hybrid) 9252499333682824 ( W-JUL25HTM01-071…" at bounding box center [186, 163] width 254 height 65
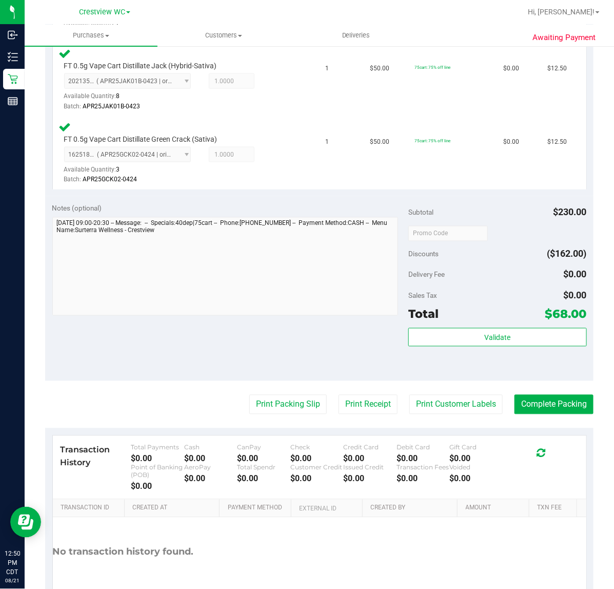
scroll to position [458, 0]
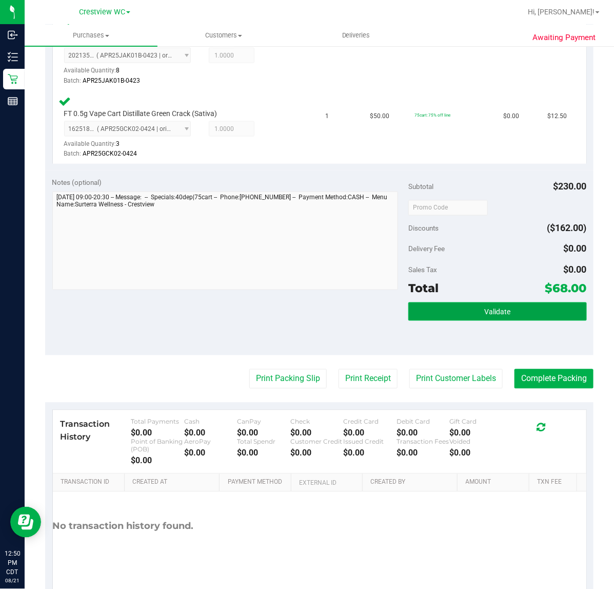
click at [521, 306] on button "Validate" at bounding box center [497, 311] width 178 height 18
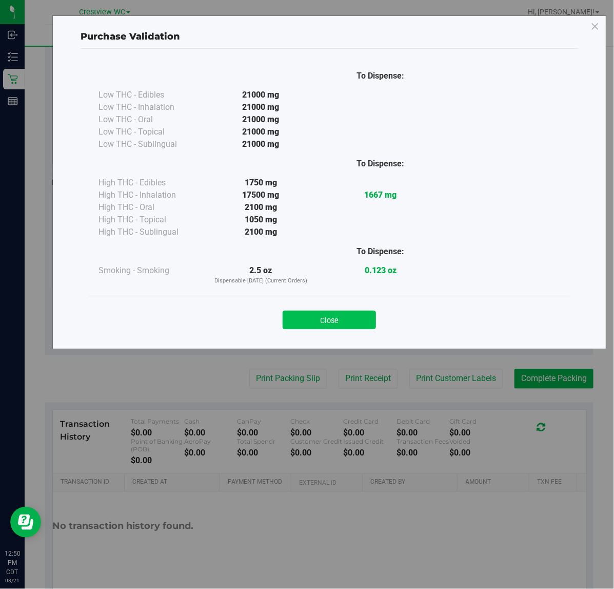
click at [358, 316] on button "Close" at bounding box center [329, 319] width 93 height 18
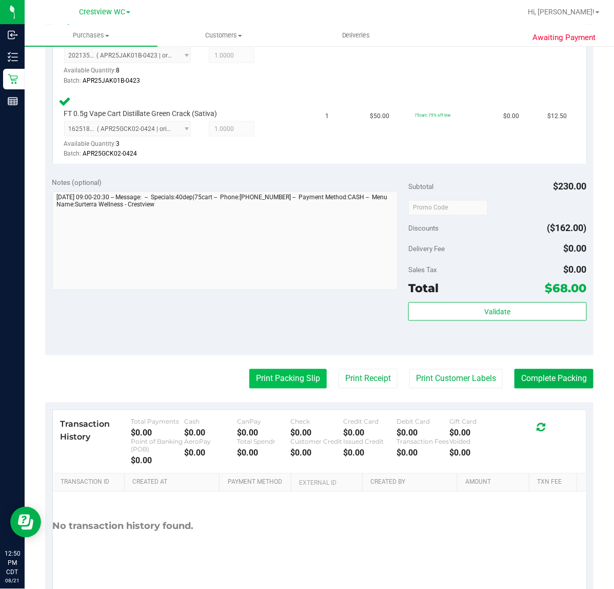
click at [283, 378] on button "Print Packing Slip" at bounding box center [287, 378] width 77 height 19
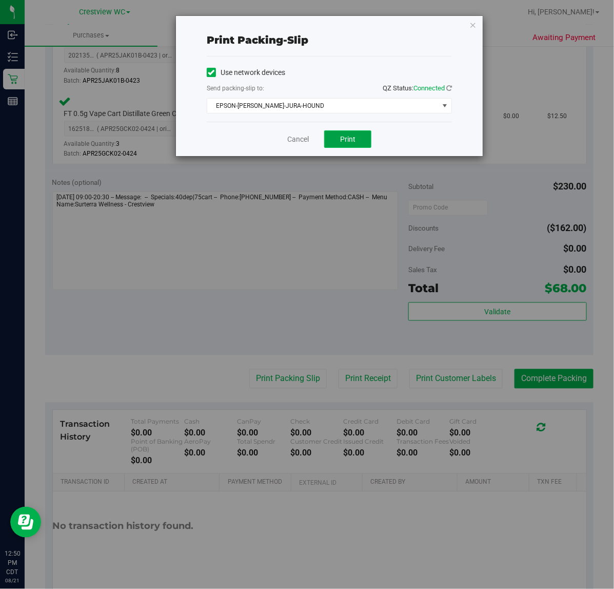
click at [335, 136] on button "Print" at bounding box center [347, 138] width 47 height 17
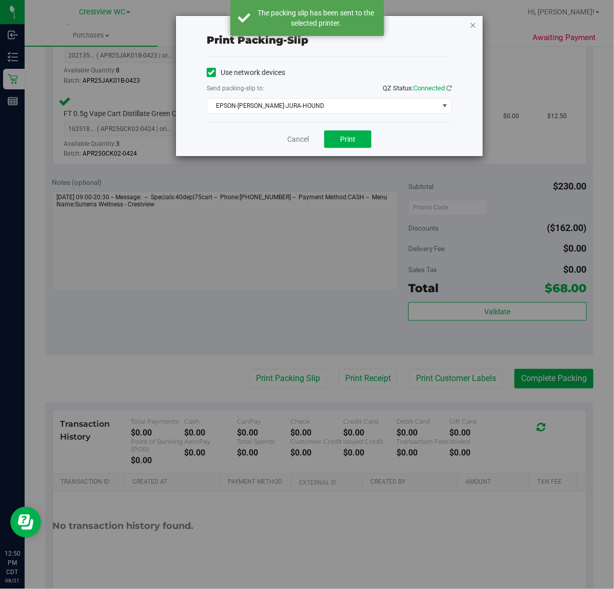
click at [470, 26] on icon "button" at bounding box center [472, 24] width 7 height 12
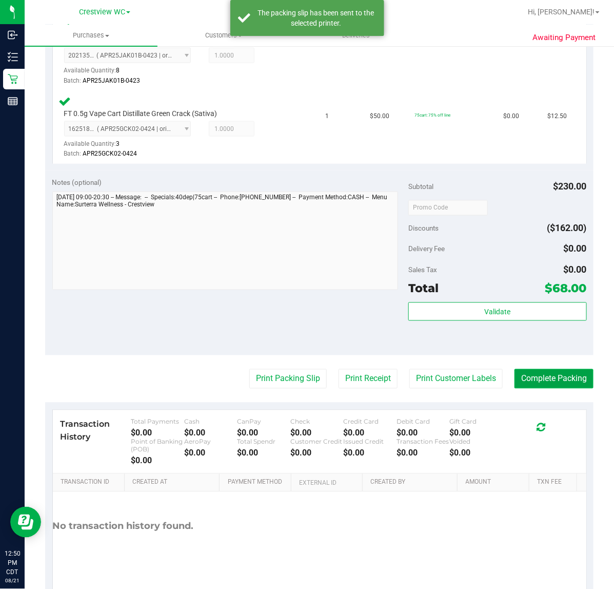
click at [568, 376] on button "Complete Packing" at bounding box center [554, 378] width 79 height 19
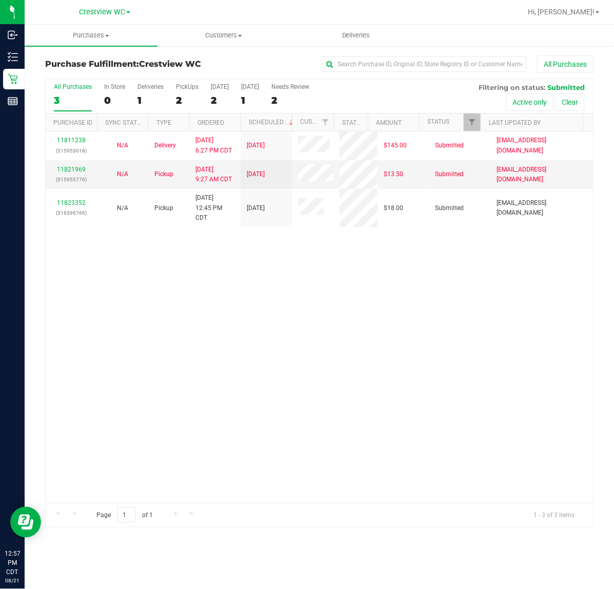
click at [378, 316] on div "11811238 (315953018) N/A Delivery 8/18/2025 6:27 PM CDT 8/22/2025 $145.00 Submi…" at bounding box center [319, 316] width 547 height 371
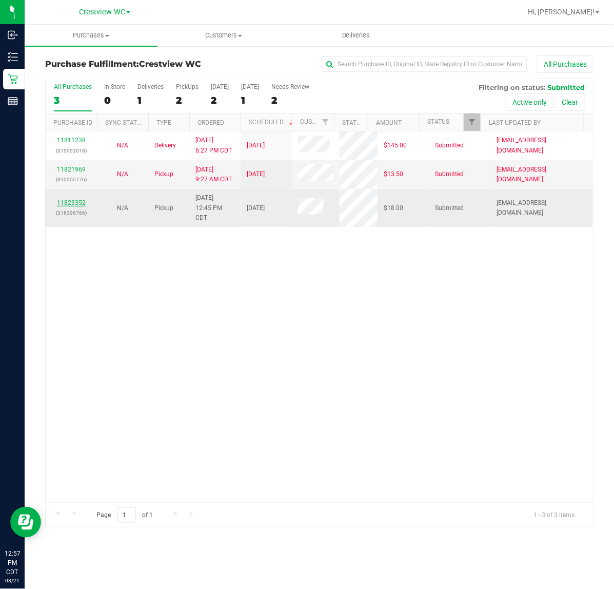
click at [73, 202] on link "11823352" at bounding box center [71, 202] width 29 height 7
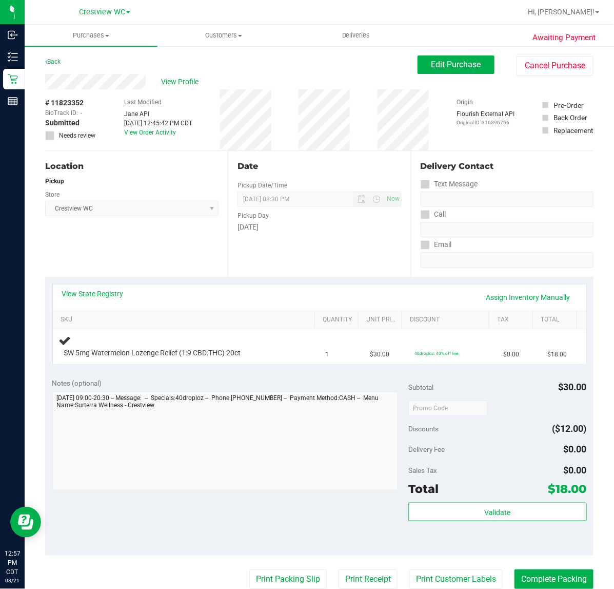
click at [188, 239] on div "Location Pickup Store Crestview WC Select Store Bonita Springs WC Boynton Beach…" at bounding box center [136, 214] width 183 height 126
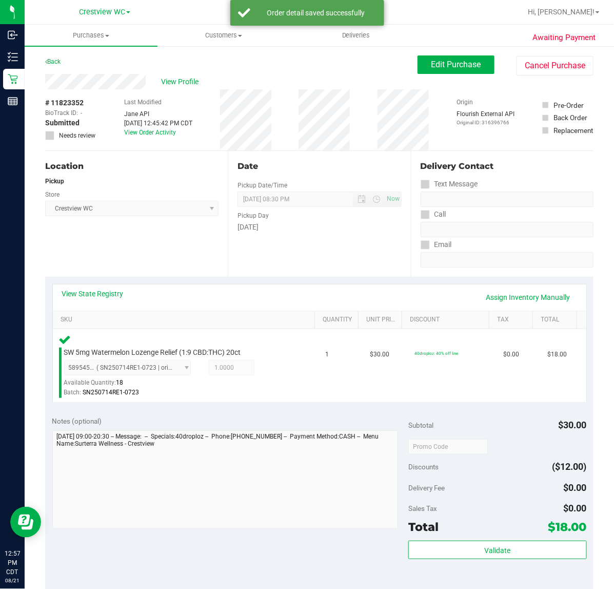
scroll to position [64, 0]
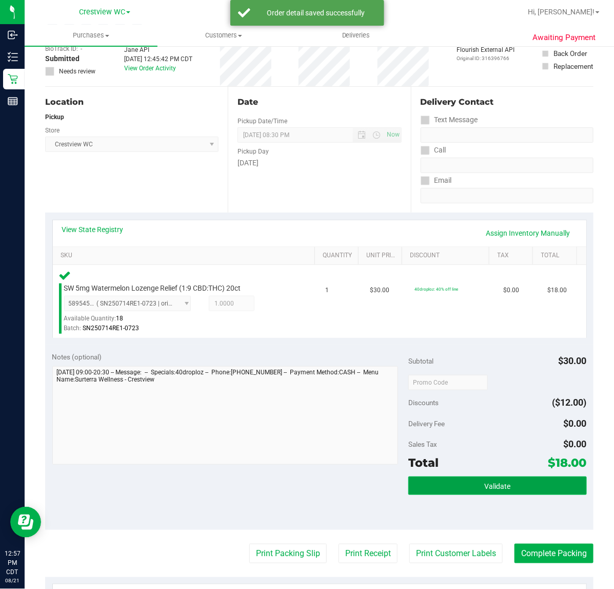
click at [541, 486] on button "Validate" at bounding box center [497, 485] width 178 height 18
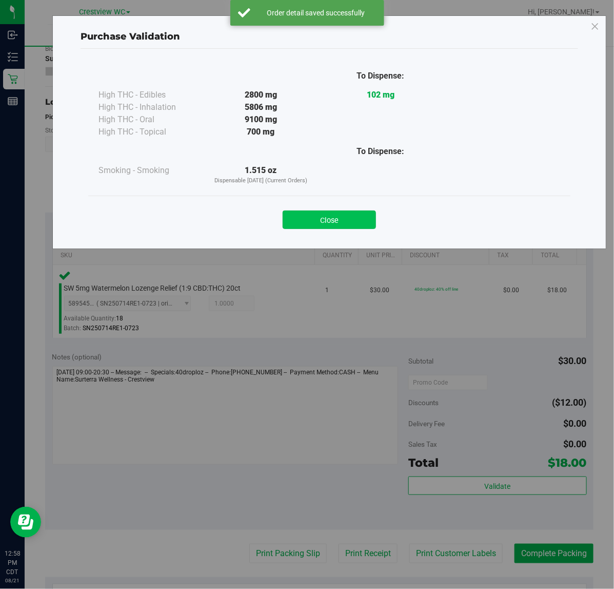
click at [327, 220] on button "Close" at bounding box center [329, 219] width 93 height 18
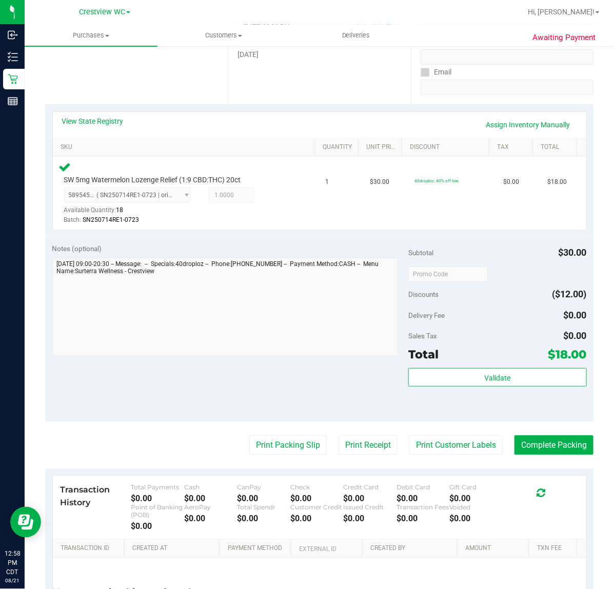
scroll to position [192, 0]
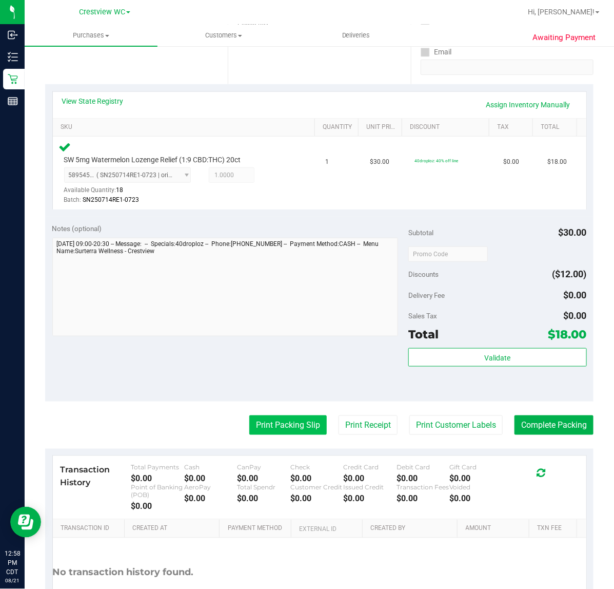
click at [285, 424] on button "Print Packing Slip" at bounding box center [287, 424] width 77 height 19
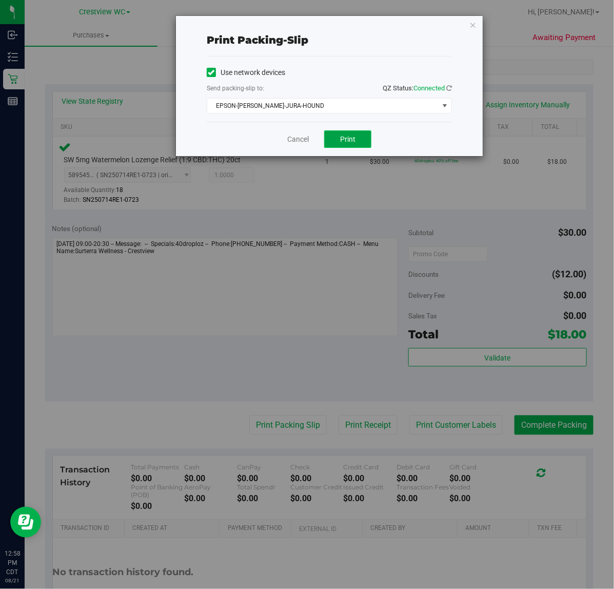
click at [344, 139] on span "Print" at bounding box center [347, 139] width 15 height 8
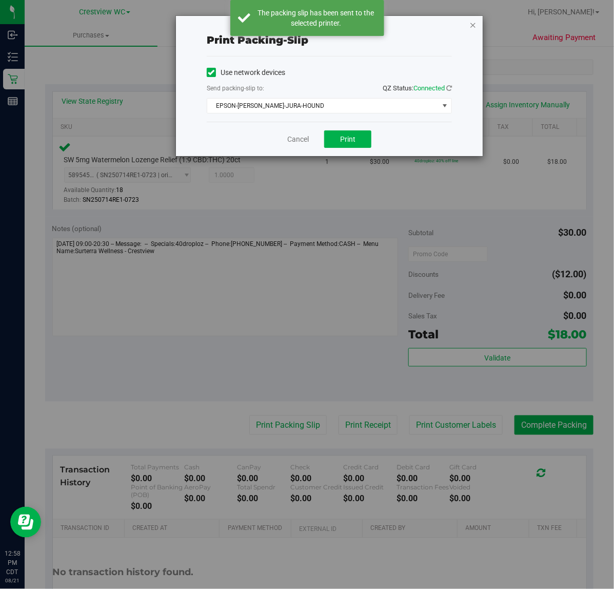
click at [474, 24] on icon "button" at bounding box center [472, 24] width 7 height 12
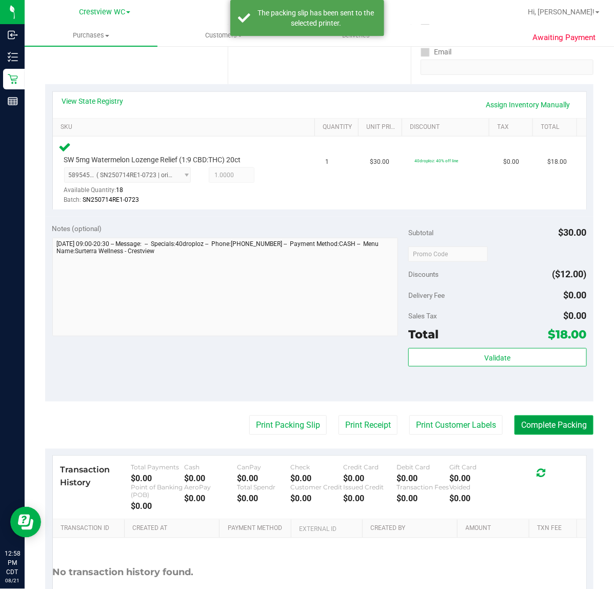
click at [578, 419] on button "Complete Packing" at bounding box center [554, 424] width 79 height 19
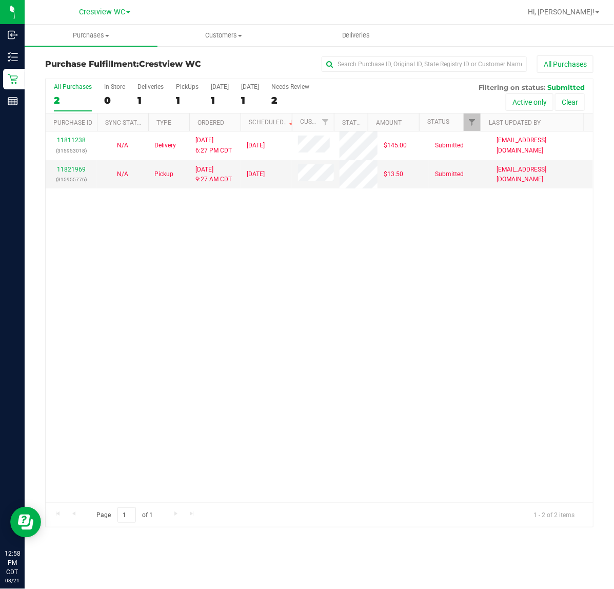
click at [308, 355] on div "11811238 (315953018) N/A Delivery 8/18/2025 6:27 PM CDT 8/22/2025 $145.00 Submi…" at bounding box center [319, 316] width 547 height 371
click at [309, 304] on div "11811238 (315953018) N/A Delivery 8/18/2025 6:27 PM CDT 8/22/2025 $145.00 Submi…" at bounding box center [319, 316] width 547 height 371
click at [193, 86] on div "PickUps" at bounding box center [187, 86] width 23 height 7
click at [0, 0] on input "PickUps 1" at bounding box center [0, 0] width 0 height 0
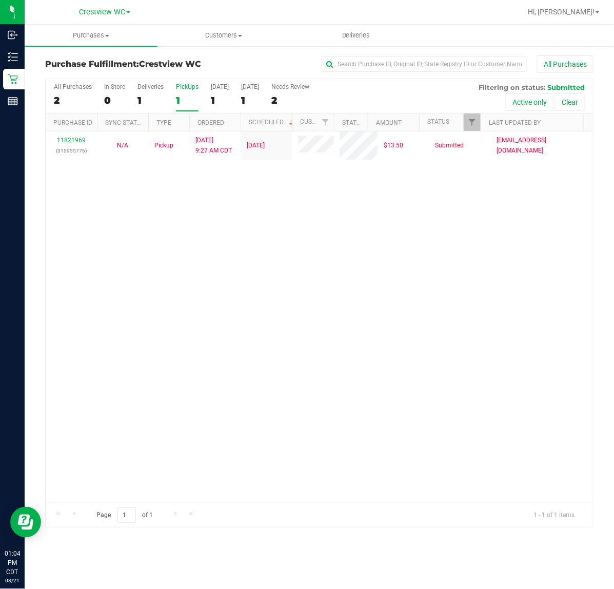
click at [181, 86] on div "PickUps" at bounding box center [187, 86] width 23 height 7
click at [0, 0] on input "PickUps 1" at bounding box center [0, 0] width 0 height 0
click at [470, 119] on span "Filter" at bounding box center [472, 122] width 8 height 8
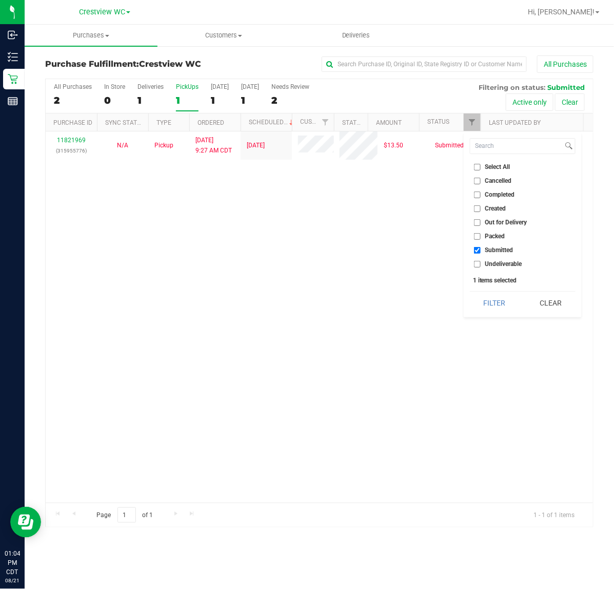
click at [339, 234] on div "11821969 (315955776) N/A Pickup 8/21/2025 9:27 AM CDT 8/21/2025 $13.50 Submitte…" at bounding box center [319, 316] width 547 height 371
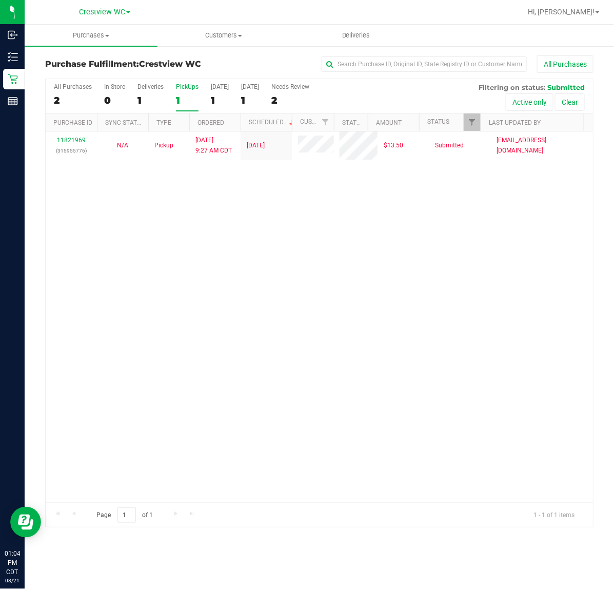
click at [262, 306] on div "11821969 (315955776) N/A Pickup 8/21/2025 9:27 AM CDT 8/21/2025 $13.50 Submitte…" at bounding box center [319, 316] width 547 height 371
click at [156, 272] on div "11821969 (315955776) N/A Pickup 8/21/2025 9:27 AM CDT 8/21/2025 $13.50 Submitte…" at bounding box center [319, 316] width 547 height 371
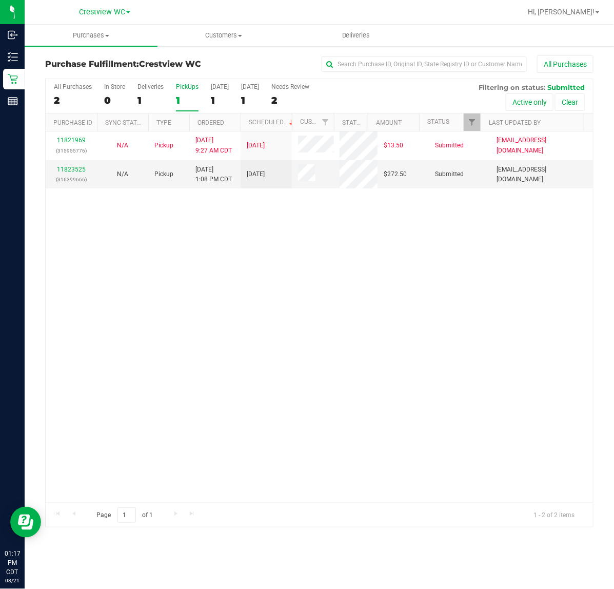
click at [250, 352] on div "11821969 (315955776) N/A Pickup 8/21/2025 9:27 AM CDT 8/21/2025 $13.50 Submitte…" at bounding box center [319, 316] width 547 height 371
click at [203, 313] on div "11821969 (315955776) N/A Pickup 8/21/2025 9:27 AM CDT 8/21/2025 $13.50 Submitte…" at bounding box center [319, 316] width 547 height 371
click at [293, 328] on div "11821969 (315955776) N/A Pickup 8/21/2025 9:27 AM CDT 8/21/2025 $13.50 Submitte…" at bounding box center [319, 316] width 547 height 371
click at [160, 300] on div "11821969 (315955776) N/A Pickup 8/21/2025 9:27 AM CDT 8/21/2025 $13.50 Submitte…" at bounding box center [319, 316] width 547 height 371
click at [341, 294] on div "11821969 (315955776) N/A Pickup 8/21/2025 9:27 AM CDT 8/21/2025 $13.50 Submitte…" at bounding box center [319, 316] width 547 height 371
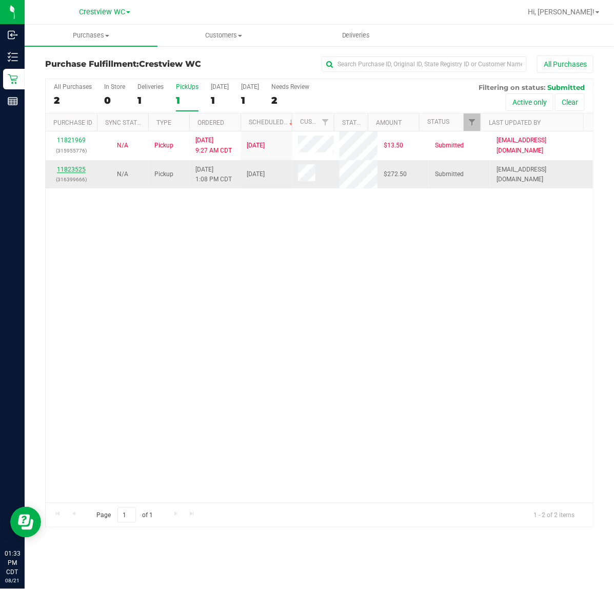
click at [70, 169] on link "11823525" at bounding box center [71, 169] width 29 height 7
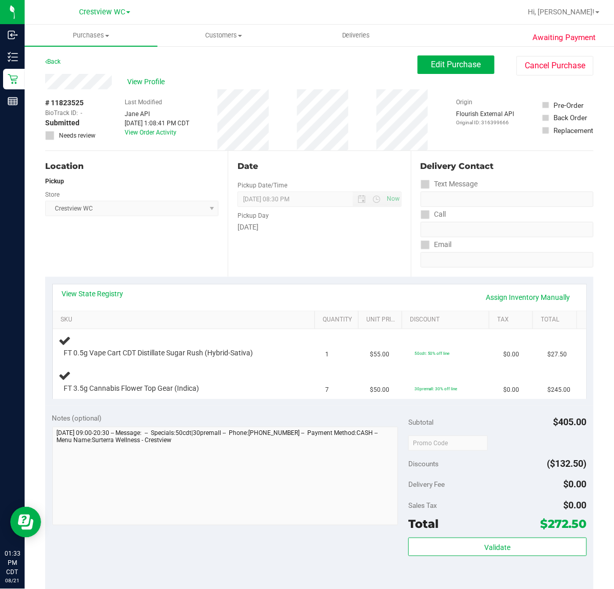
click at [164, 256] on div "Location Pickup Store Crestview WC Select Store Bonita Springs WC Boynton Beach…" at bounding box center [136, 214] width 183 height 126
click at [100, 291] on link "View State Registry" at bounding box center [93, 293] width 62 height 10
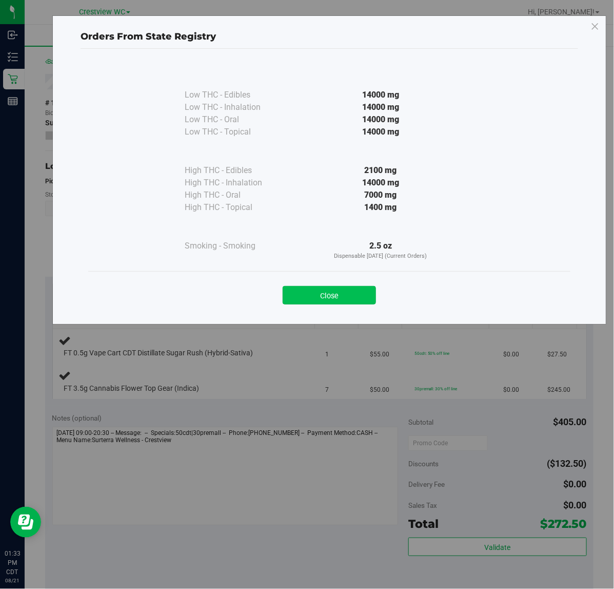
click at [340, 292] on button "Close" at bounding box center [329, 295] width 93 height 18
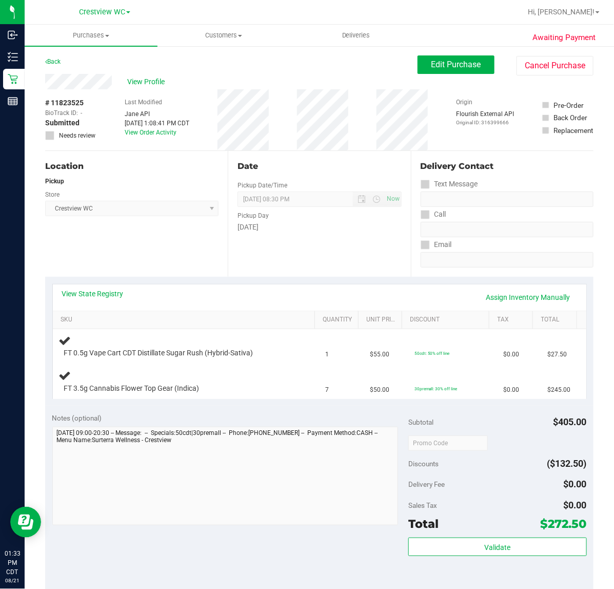
click at [176, 254] on div "Location Pickup Store Crestview WC Select Store Bonita Springs WC Boynton Beach…" at bounding box center [136, 214] width 183 height 126
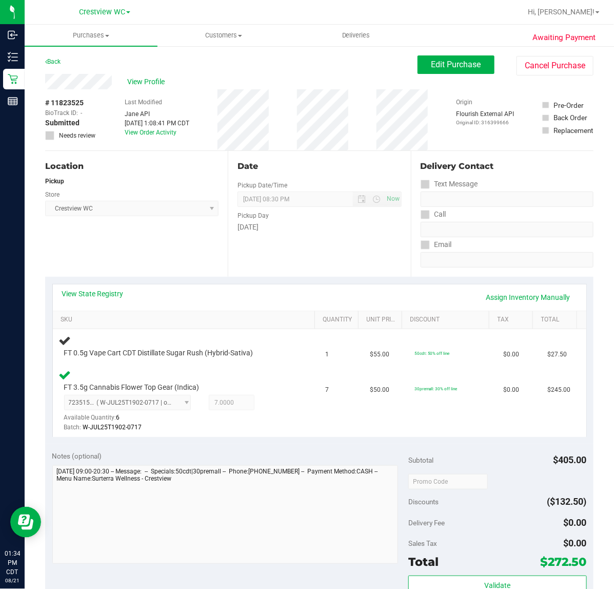
click at [167, 250] on div "Location Pickup Store Crestview WC Select Store Bonita Springs WC Boynton Beach…" at bounding box center [136, 214] width 183 height 126
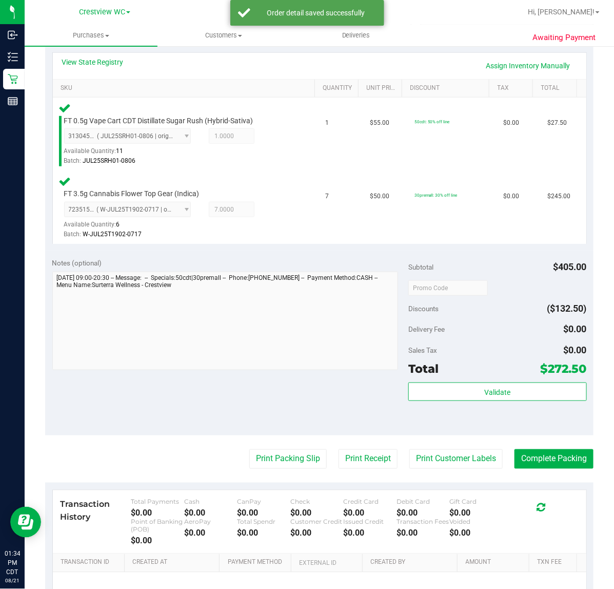
scroll to position [257, 0]
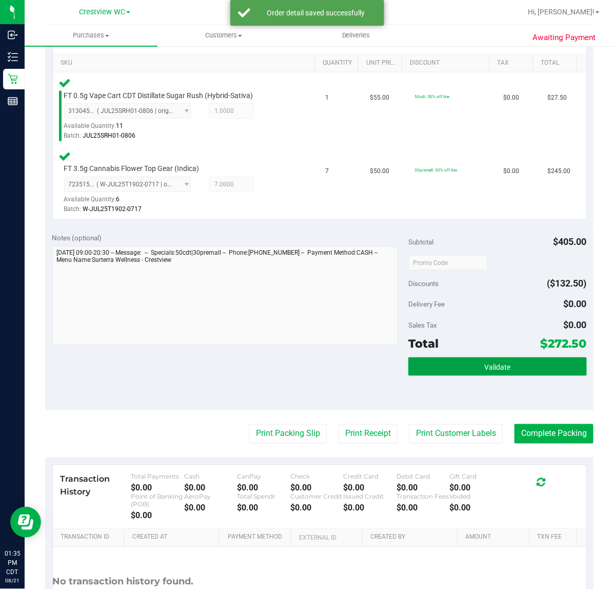
click at [496, 364] on span "Validate" at bounding box center [497, 367] width 26 height 8
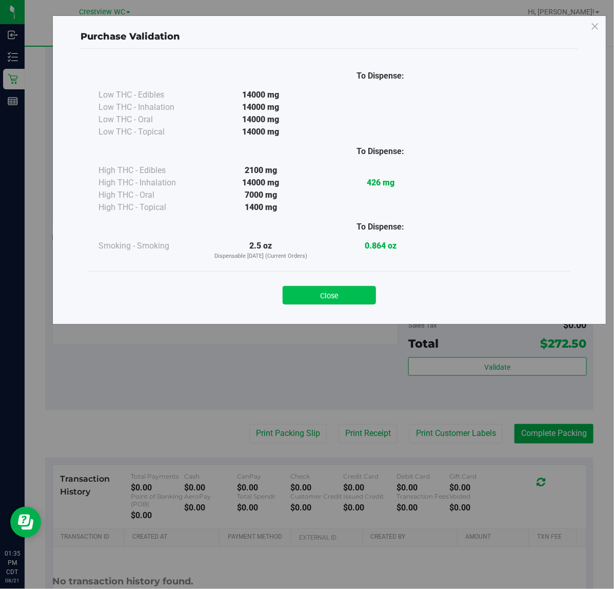
click at [339, 297] on button "Close" at bounding box center [329, 295] width 93 height 18
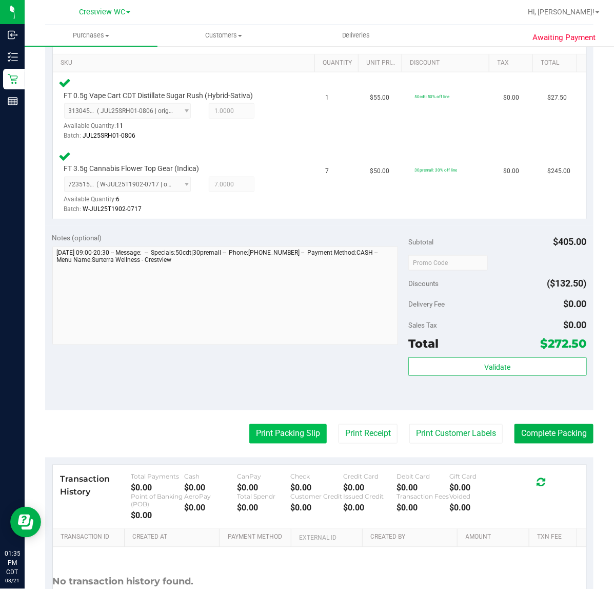
click at [293, 439] on button "Print Packing Slip" at bounding box center [287, 433] width 77 height 19
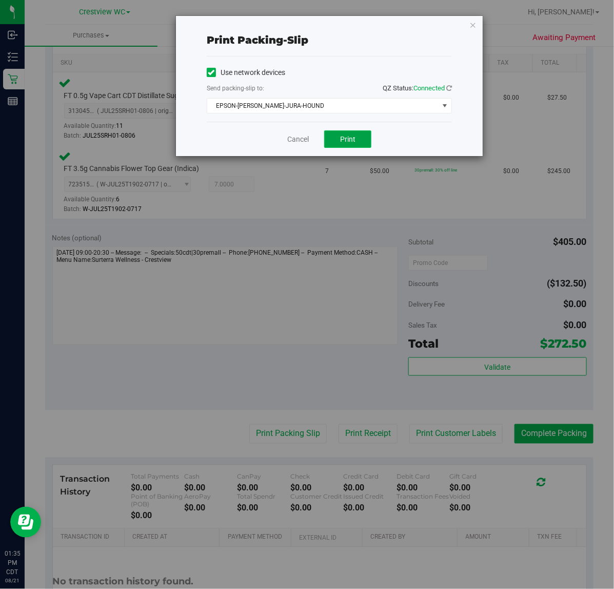
click at [361, 141] on button "Print" at bounding box center [347, 138] width 47 height 17
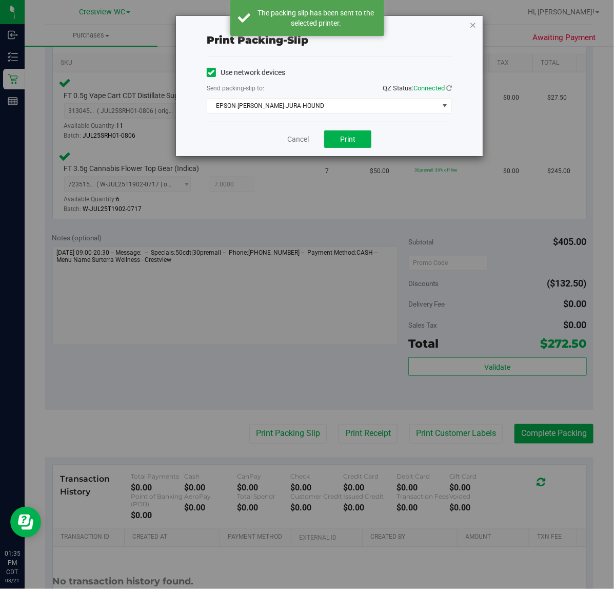
click at [472, 26] on icon "button" at bounding box center [472, 24] width 7 height 12
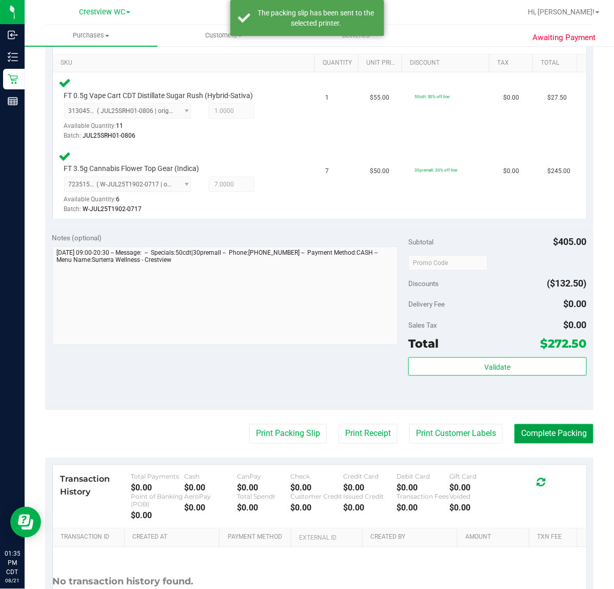
click at [573, 434] on button "Complete Packing" at bounding box center [554, 433] width 79 height 19
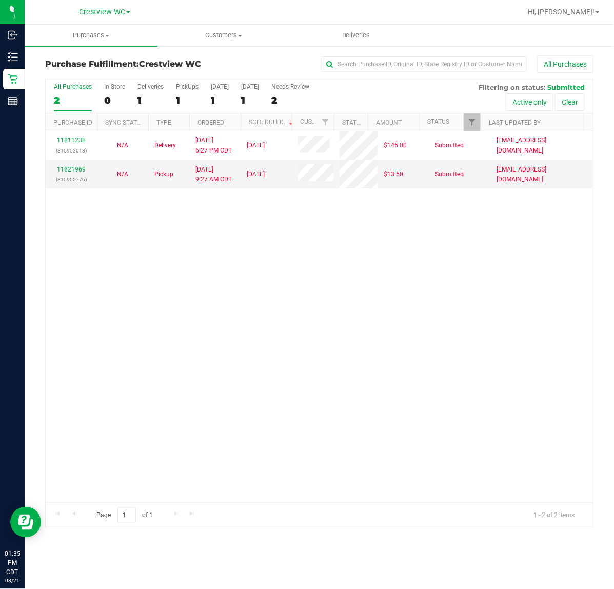
click at [442, 319] on div "11811238 (315953018) N/A Delivery 8/18/2025 6:27 PM CDT 8/22/2025 $145.00 Submi…" at bounding box center [319, 316] width 547 height 371
click at [186, 81] on div "All Purchases 2 In Store 0 Deliveries 1 PickUps 1 Today 1 Tomorrow 1 Needs Revi…" at bounding box center [319, 83] width 547 height 8
click at [183, 86] on div "PickUps" at bounding box center [187, 86] width 23 height 7
click at [0, 0] on input "PickUps 1" at bounding box center [0, 0] width 0 height 0
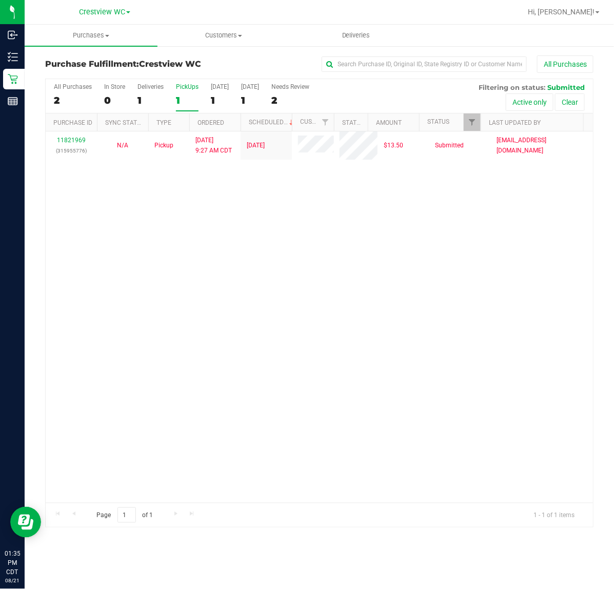
drag, startPoint x: 503, startPoint y: 281, endPoint x: 315, endPoint y: 183, distance: 212.7
click at [503, 281] on div "11821969 (315955776) N/A Pickup 8/21/2025 9:27 AM CDT 8/21/2025 $13.50 Submitte…" at bounding box center [319, 316] width 547 height 371
click at [238, 227] on div "11821969 (315955776) N/A Pickup 8/21/2025 9:27 AM CDT 8/21/2025 $13.50 Submitte…" at bounding box center [319, 316] width 547 height 371
drag, startPoint x: 198, startPoint y: 217, endPoint x: 206, endPoint y: 177, distance: 40.9
click at [198, 218] on div "11821969 (315955776) N/A Pickup 8/21/2025 9:27 AM CDT 8/21/2025 $13.50 Submitte…" at bounding box center [319, 316] width 547 height 371
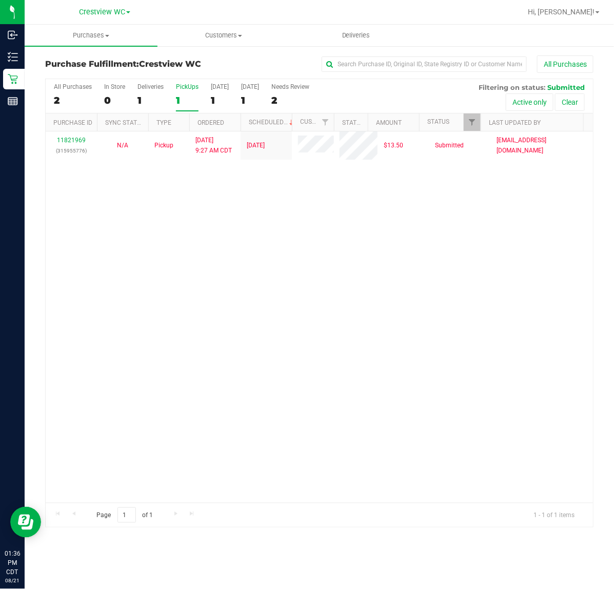
click at [316, 212] on div "11821969 (315955776) N/A Pickup 8/21/2025 9:27 AM CDT 8/21/2025 $13.50 Submitte…" at bounding box center [319, 316] width 547 height 371
click at [187, 229] on div "11821969 (315955776) N/A Pickup 8/21/2025 9:27 AM CDT 8/21/2025 $13.50 Submitte…" at bounding box center [319, 316] width 547 height 371
click at [196, 224] on div "11821969 (315955776) N/A Pickup 8/21/2025 9:27 AM CDT 8/21/2025 $13.50 Submitte…" at bounding box center [319, 316] width 547 height 371
click at [181, 227] on div "11821969 (315955776) N/A Pickup 8/21/2025 9:27 AM CDT 8/21/2025 $13.50 Submitte…" at bounding box center [319, 316] width 547 height 371
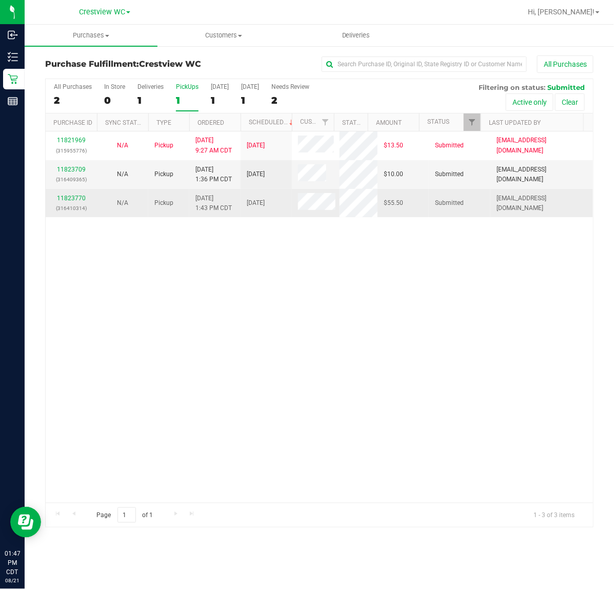
click at [116, 217] on td "N/A" at bounding box center [122, 203] width 51 height 28
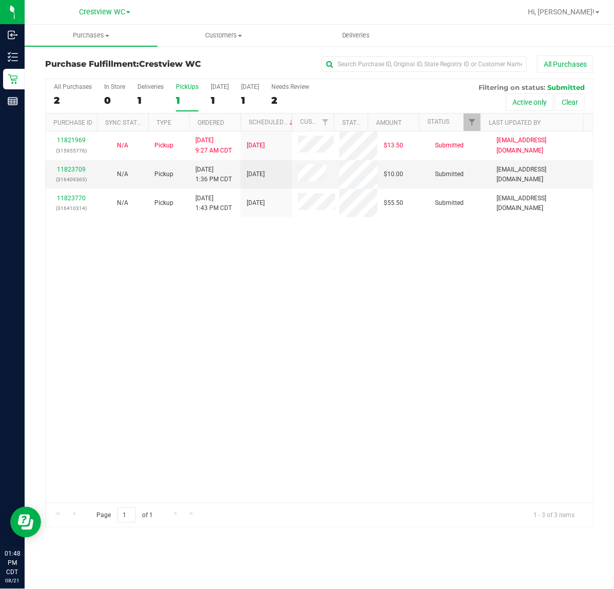
click at [227, 304] on div "11821969 (315955776) N/A Pickup 8/21/2025 9:27 AM CDT 8/21/2025 $13.50 Submitte…" at bounding box center [319, 316] width 547 height 371
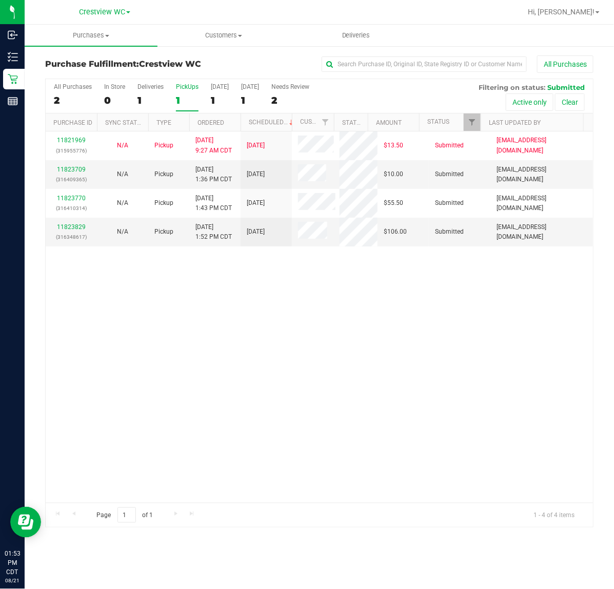
click at [251, 360] on div "11821969 (315955776) N/A Pickup 8/21/2025 9:27 AM CDT 8/21/2025 $13.50 Submitte…" at bounding box center [319, 316] width 547 height 371
click at [226, 354] on div "11821969 (315955776) N/A Pickup 8/21/2025 9:27 AM CDT 8/21/2025 $13.50 Submitte…" at bounding box center [319, 316] width 547 height 371
click at [226, 324] on div "11821969 (315955776) N/A Pickup 8/21/2025 9:27 AM CDT 8/21/2025 $13.50 Submitte…" at bounding box center [319, 316] width 547 height 371
click at [374, 352] on div "11821969 (315955776) N/A Pickup 8/21/2025 9:27 AM CDT 8/21/2025 $13.50 Submitte…" at bounding box center [319, 316] width 547 height 371
click at [193, 86] on div "PickUps" at bounding box center [187, 86] width 23 height 7
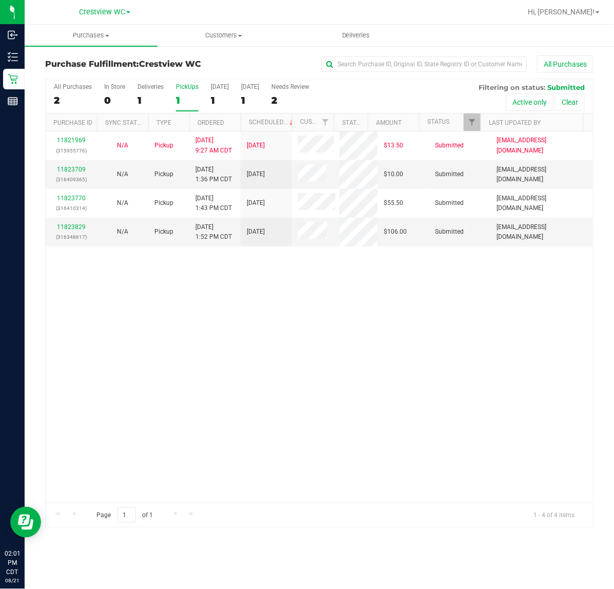
click at [0, 0] on input "PickUps 1" at bounding box center [0, 0] width 0 height 0
click at [440, 309] on div "11821969 (315955776) N/A Pickup 8/21/2025 9:27 AM CDT 8/21/2025 $13.50 Submitte…" at bounding box center [319, 316] width 547 height 371
click at [72, 166] on link "11823709" at bounding box center [71, 169] width 29 height 7
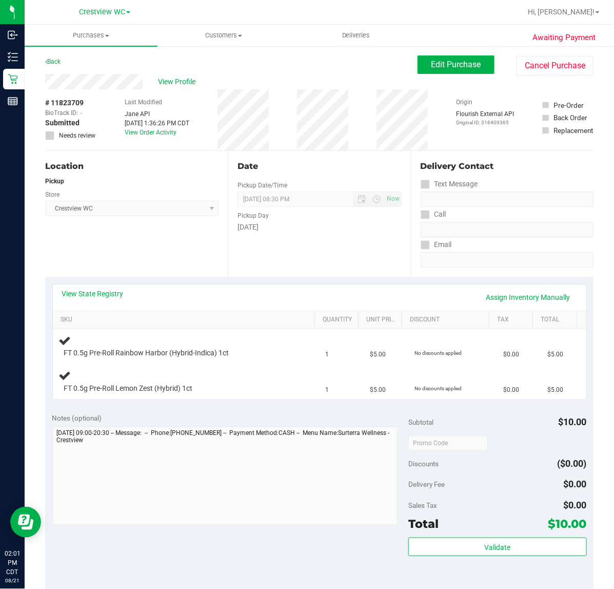
click at [167, 251] on div "Location Pickup Store Crestview WC Select Store Bonita Springs WC Boynton Beach…" at bounding box center [136, 214] width 183 height 126
click at [161, 239] on div "Location Pickup Store Crestview WC Select Store Bonita Springs WC Boynton Beach…" at bounding box center [136, 214] width 183 height 126
click at [111, 247] on div "Location Pickup Store Crestview WC Select Store Bonita Springs WC Boynton Beach…" at bounding box center [136, 214] width 183 height 126
click at [113, 247] on div "Location Pickup Store Crestview WC Select Store Bonita Springs WC Boynton Beach…" at bounding box center [136, 214] width 183 height 126
click at [117, 250] on div "Location Pickup Store Crestview WC Select Store Bonita Springs WC Boynton Beach…" at bounding box center [136, 214] width 183 height 126
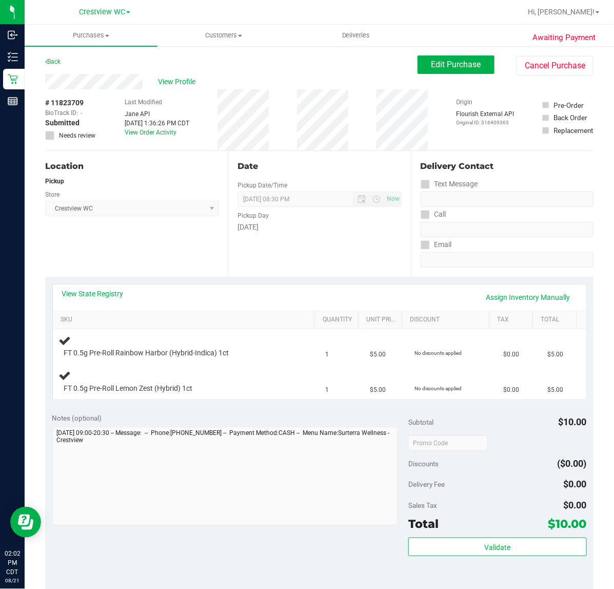
click at [189, 251] on div "Location Pickup Store Crestview WC Select Store Bonita Springs WC Boynton Beach…" at bounding box center [136, 214] width 183 height 126
click at [101, 232] on div "Location Pickup Store Crestview WC Select Store Bonita Springs WC Boynton Beach…" at bounding box center [136, 214] width 183 height 126
click at [153, 242] on div "Location Pickup Store Crestview WC Select Store Bonita Springs WC Boynton Beach…" at bounding box center [136, 214] width 183 height 126
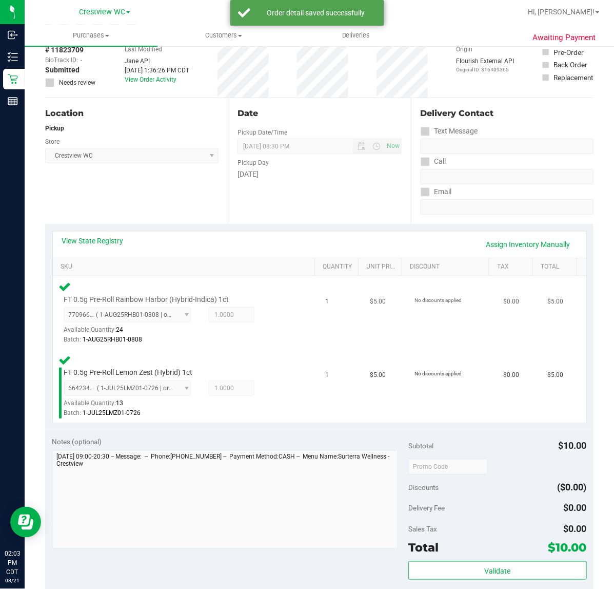
scroll to position [192, 0]
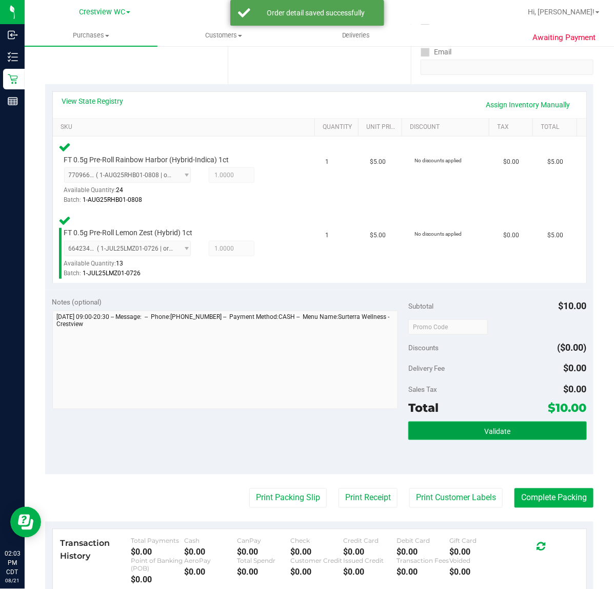
click at [516, 432] on button "Validate" at bounding box center [497, 430] width 178 height 18
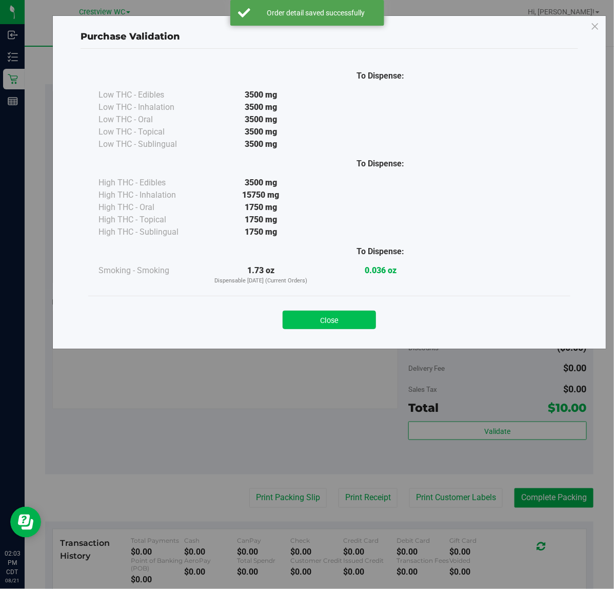
click at [313, 318] on button "Close" at bounding box center [329, 319] width 93 height 18
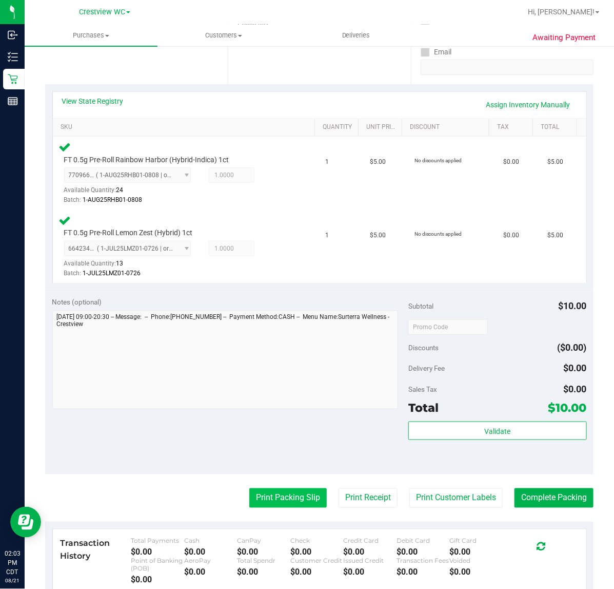
click at [299, 497] on button "Print Packing Slip" at bounding box center [287, 497] width 77 height 19
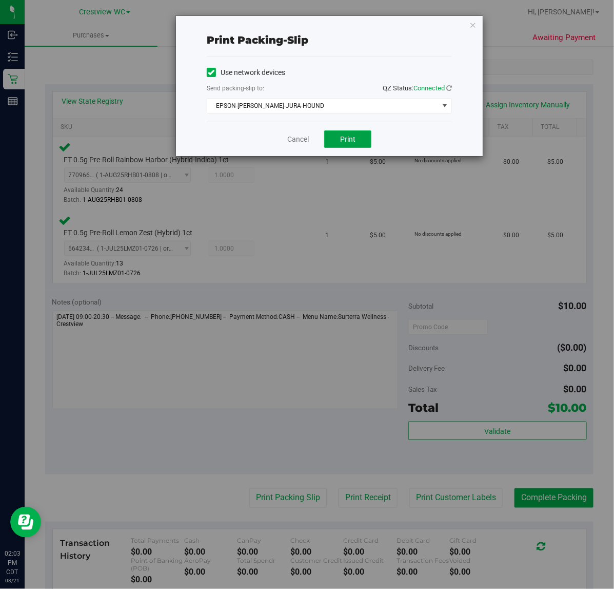
click at [360, 142] on button "Print" at bounding box center [347, 138] width 47 height 17
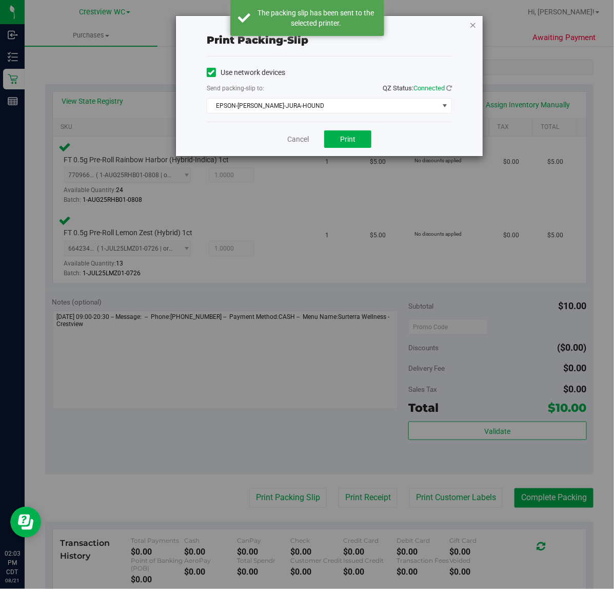
click at [474, 26] on icon "button" at bounding box center [472, 24] width 7 height 12
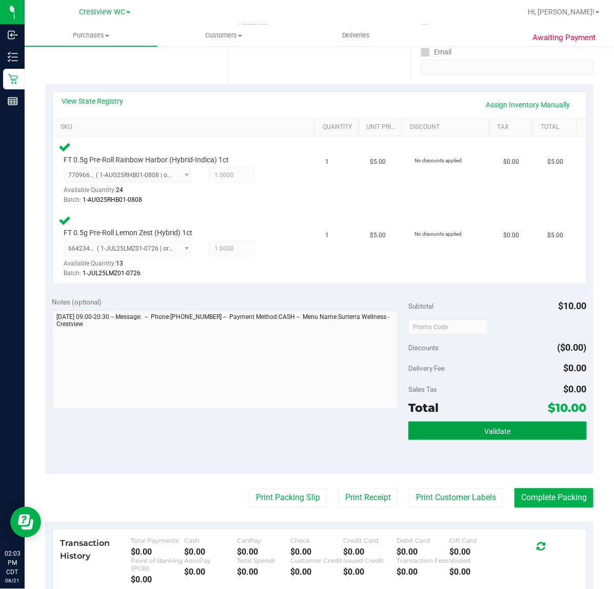
click at [517, 432] on button "Validate" at bounding box center [497, 430] width 178 height 18
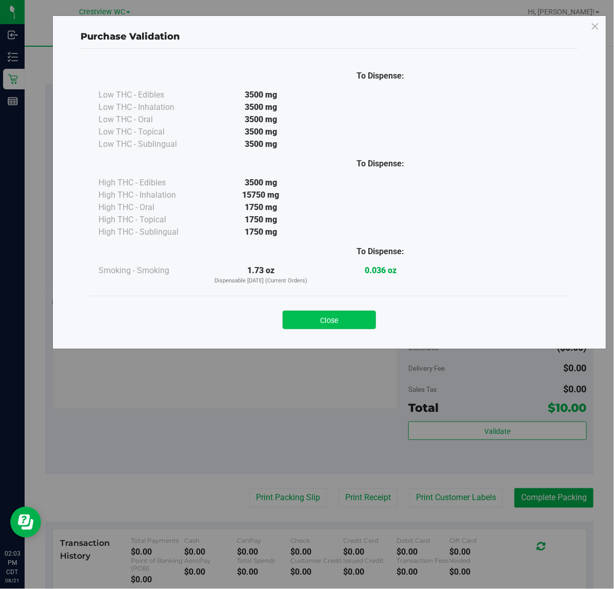
click at [329, 318] on button "Close" at bounding box center [329, 319] width 93 height 18
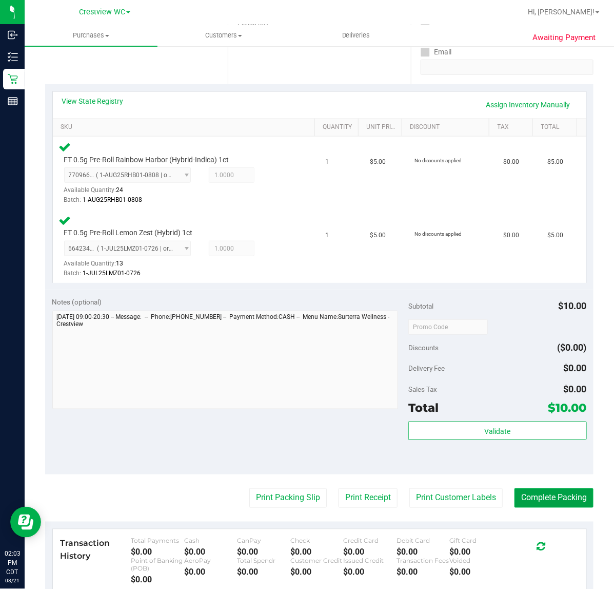
click at [558, 493] on button "Complete Packing" at bounding box center [554, 497] width 79 height 19
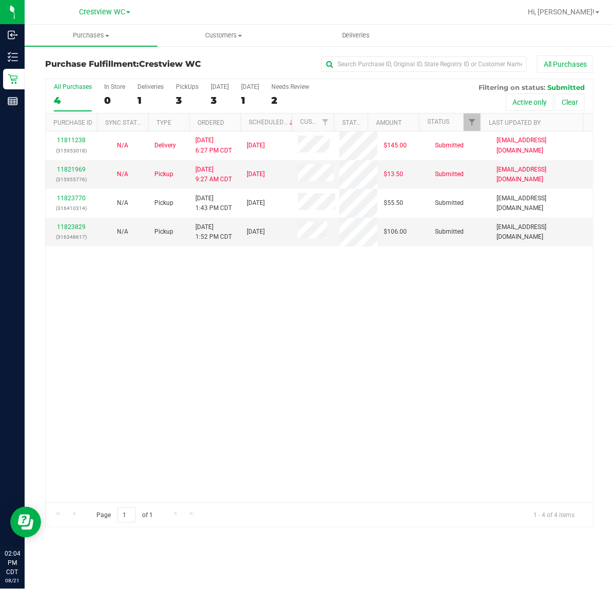
click at [262, 294] on div "11811238 (315953018) N/A Delivery 8/18/2025 6:27 PM CDT 8/22/2025 $145.00 Submi…" at bounding box center [319, 316] width 547 height 371
click at [291, 363] on div "11811238 (315953018) N/A Delivery 8/18/2025 6:27 PM CDT 8/22/2025 $145.00 Submi…" at bounding box center [319, 316] width 547 height 371
click at [334, 342] on div "11811238 (315953018) N/A Delivery 8/18/2025 6:27 PM CDT 8/22/2025 $145.00 Submi…" at bounding box center [319, 316] width 547 height 371
click at [404, 289] on div "11811238 (315953018) N/A Delivery 8/18/2025 6:27 PM CDT 8/22/2025 $145.00 Submi…" at bounding box center [319, 316] width 547 height 371
click at [404, 290] on div "11811238 (315953018) N/A Delivery 8/18/2025 6:27 PM CDT 8/22/2025 $145.00 Submi…" at bounding box center [319, 316] width 547 height 371
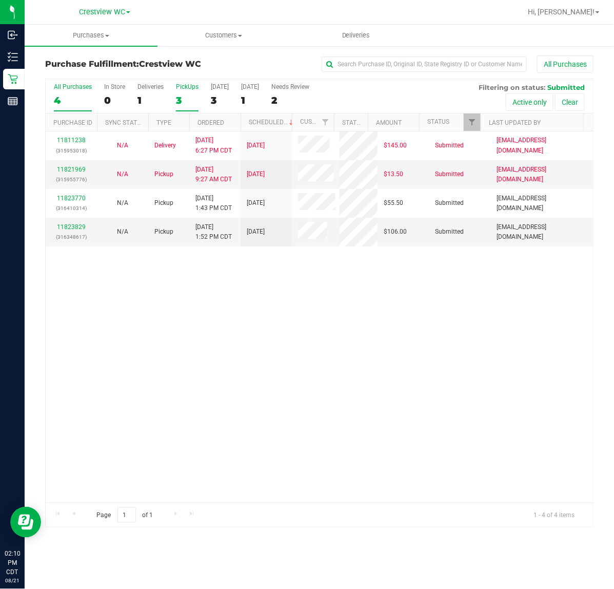
click at [193, 88] on div "PickUps" at bounding box center [187, 86] width 23 height 7
click at [0, 0] on input "PickUps 3" at bounding box center [0, 0] width 0 height 0
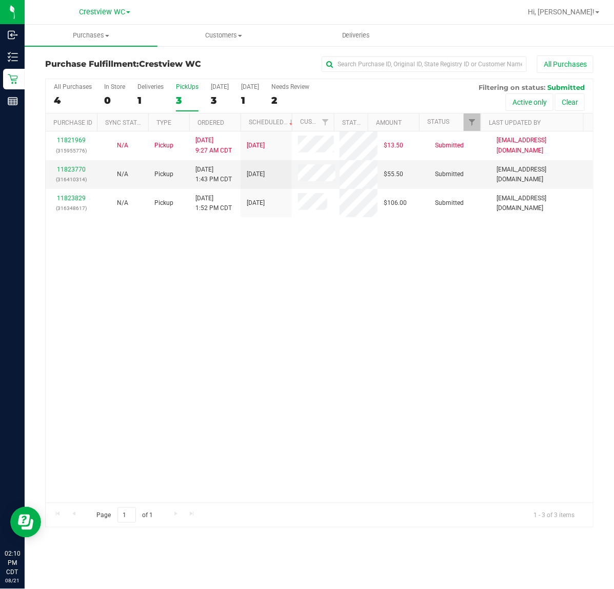
click at [402, 281] on div "11821969 (315955776) N/A Pickup 8/21/2025 9:27 AM CDT 8/21/2025 $13.50 Submitte…" at bounding box center [319, 316] width 547 height 371
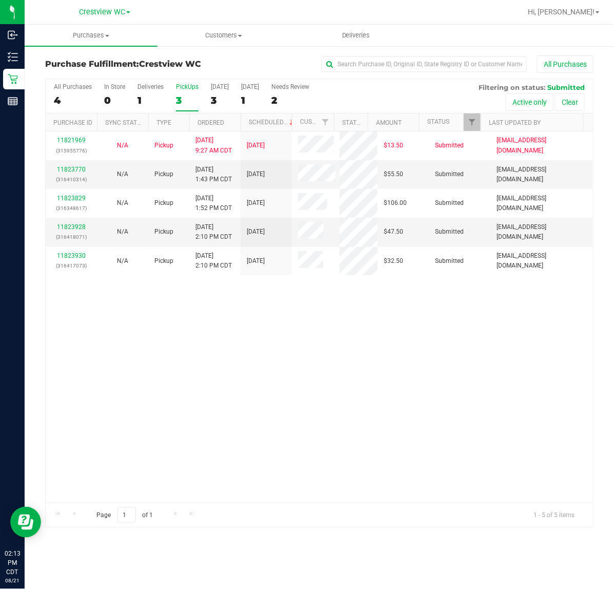
click at [408, 335] on div "11821969 (315955776) N/A Pickup 8/21/2025 9:27 AM CDT 8/21/2025 $13.50 Submitte…" at bounding box center [319, 316] width 547 height 371
click at [190, 85] on div "PickUps" at bounding box center [187, 86] width 23 height 7
click at [0, 0] on input "PickUps 3" at bounding box center [0, 0] width 0 height 0
click at [116, 355] on div "11821969 (315955776) N/A Pickup 8/21/2025 9:27 AM CDT 8/21/2025 $13.50 Submitte…" at bounding box center [319, 316] width 547 height 371
click at [150, 309] on div "11821969 (315955776) N/A Pickup 8/21/2025 9:27 AM CDT 8/21/2025 $13.50 Submitte…" at bounding box center [319, 316] width 547 height 371
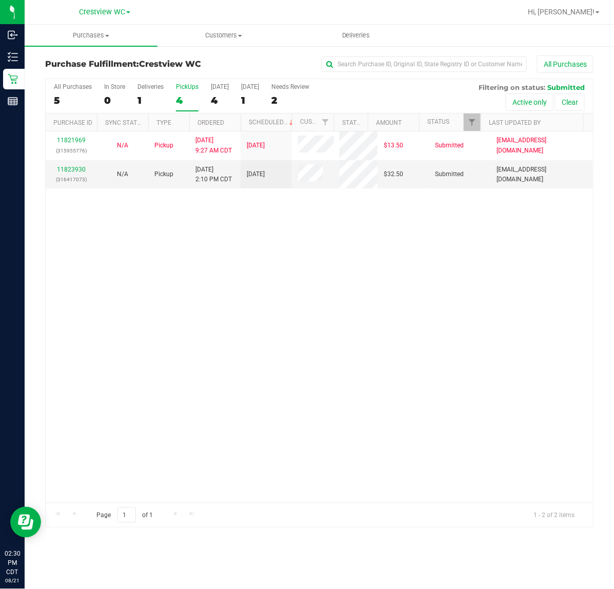
click at [326, 264] on div "11821969 (315955776) N/A Pickup 8/21/2025 9:27 AM CDT 8/21/2025 $13.50 Submitte…" at bounding box center [319, 316] width 547 height 371
click at [193, 88] on div "PickUps" at bounding box center [187, 86] width 23 height 7
click at [0, 0] on input "PickUps 4" at bounding box center [0, 0] width 0 height 0
click at [376, 268] on div "11821969 (315955776) N/A Pickup 8/21/2025 9:27 AM CDT 8/21/2025 $13.50 Submitte…" at bounding box center [319, 316] width 547 height 371
click at [386, 237] on div "11821969 (315955776) N/A Pickup 8/21/2025 9:27 AM CDT 8/21/2025 $13.50 Submitte…" at bounding box center [319, 316] width 547 height 371
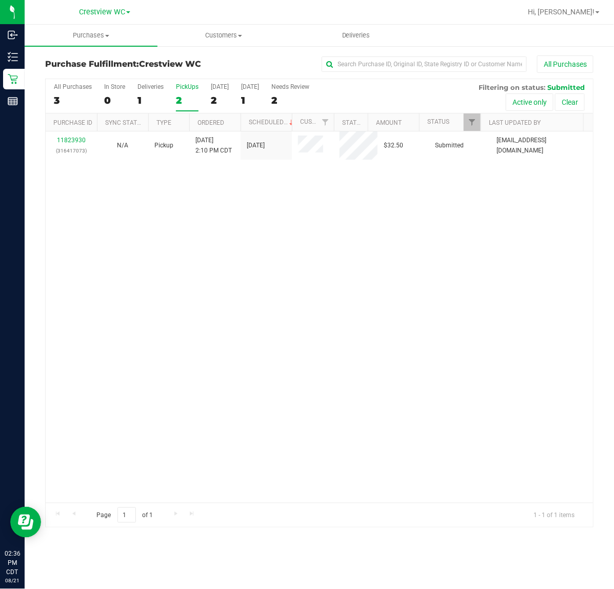
click at [360, 275] on div "11823930 (316417073) N/A Pickup 8/21/2025 2:10 PM CDT 8/21/2025 $32.50 Submitte…" at bounding box center [319, 316] width 547 height 371
click at [195, 86] on div "PickUps" at bounding box center [187, 86] width 23 height 7
click at [0, 0] on input "PickUps 2" at bounding box center [0, 0] width 0 height 0
click at [195, 88] on div "PickUps" at bounding box center [187, 86] width 23 height 7
click at [0, 0] on input "PickUps 1" at bounding box center [0, 0] width 0 height 0
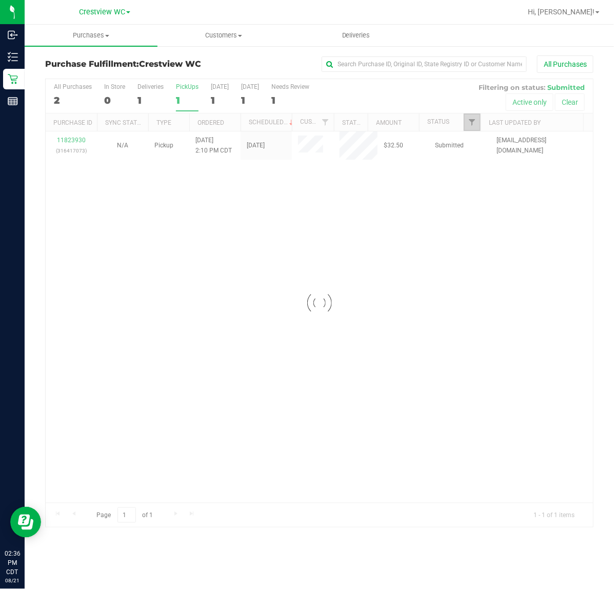
click at [473, 122] on span "Filter" at bounding box center [472, 122] width 8 height 8
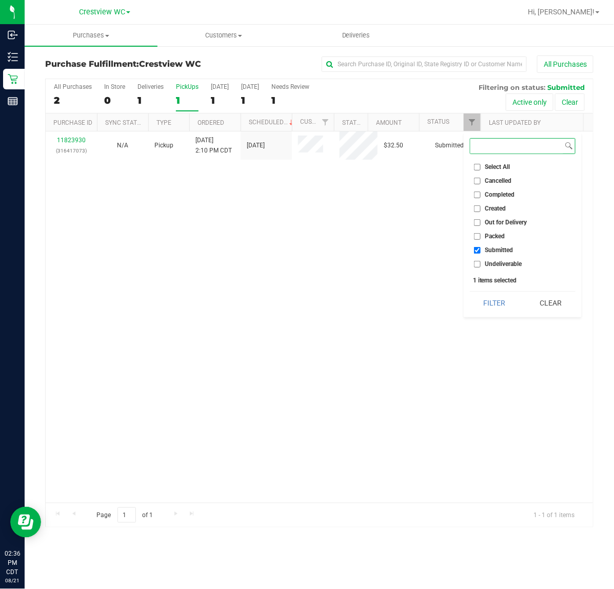
click at [470, 291] on button "Filter" at bounding box center [494, 302] width 49 height 23
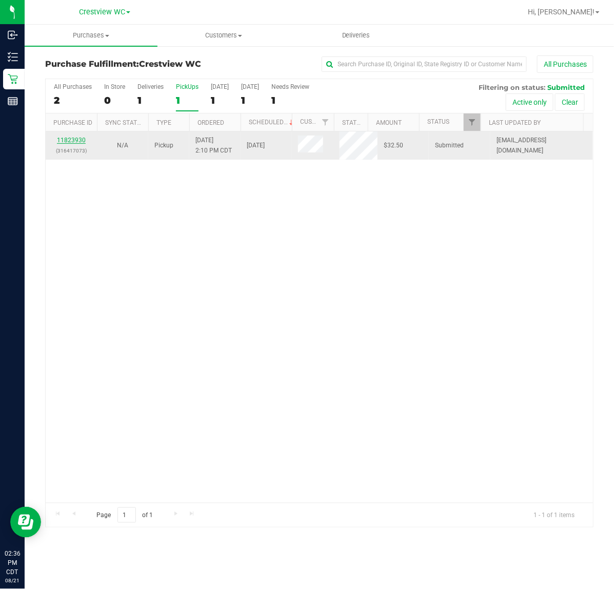
click at [75, 140] on link "11823930" at bounding box center [71, 139] width 29 height 7
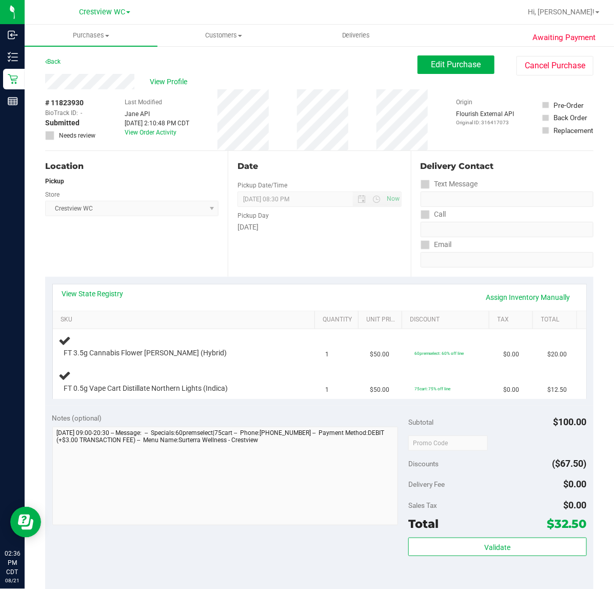
click at [165, 239] on div "Location Pickup Store Crestview WC Select Store Bonita Springs WC Boynton Beach…" at bounding box center [136, 214] width 183 height 126
click at [154, 239] on div "Location Pickup Store Crestview WC Select Store Bonita Springs WC Boynton Beach…" at bounding box center [136, 214] width 183 height 126
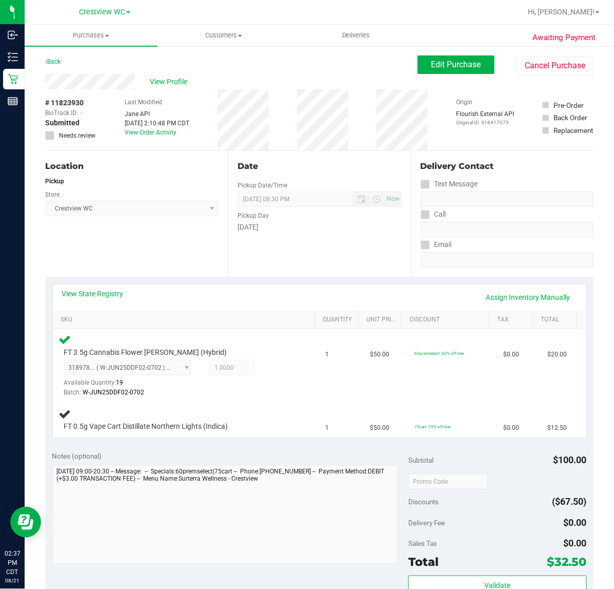
click at [154, 238] on div "Location Pickup Store Crestview WC Select Store Bonita Springs WC Boynton Beach…" at bounding box center [136, 214] width 183 height 126
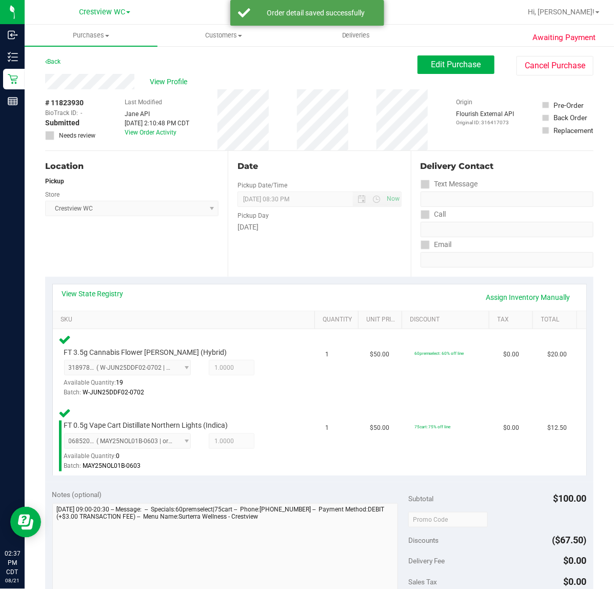
click at [195, 237] on div "Location Pickup Store Crestview WC Select Store Bonita Springs WC Boynton Beach…" at bounding box center [136, 214] width 183 height 126
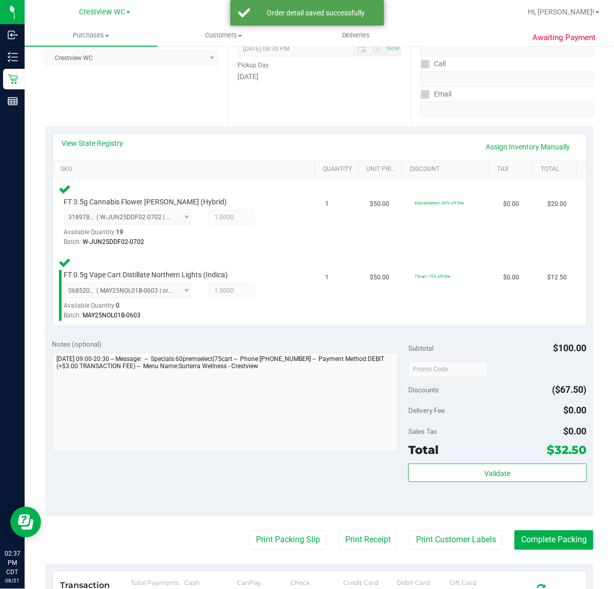
scroll to position [192, 0]
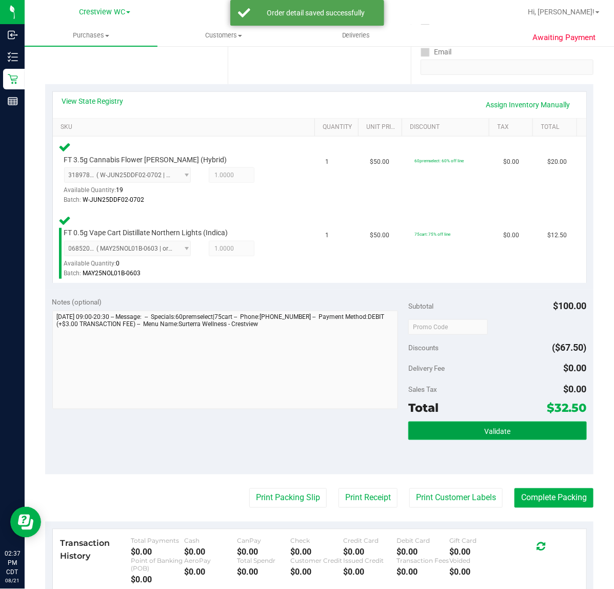
click at [526, 432] on button "Validate" at bounding box center [497, 430] width 178 height 18
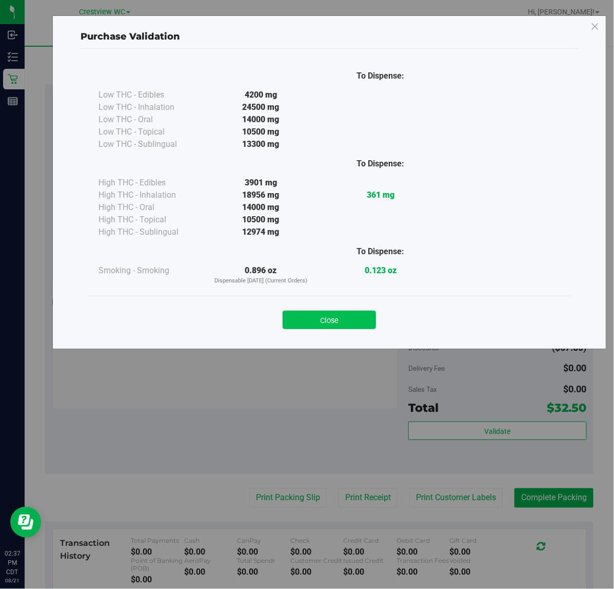
click at [317, 318] on button "Close" at bounding box center [329, 319] width 93 height 18
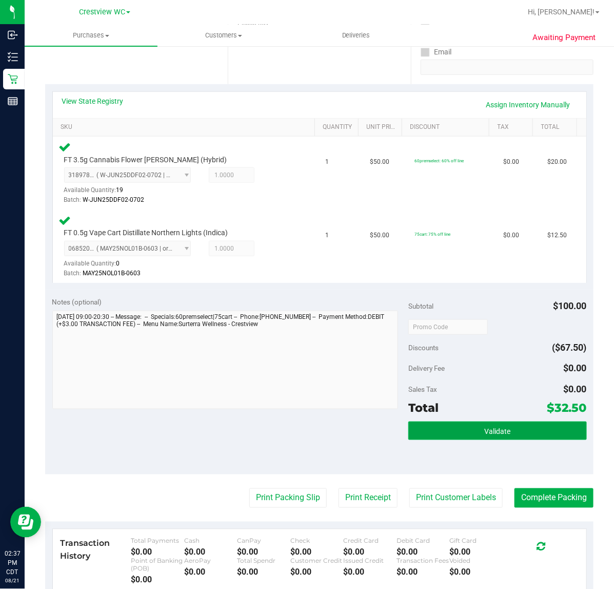
click at [484, 433] on span "Validate" at bounding box center [497, 431] width 26 height 8
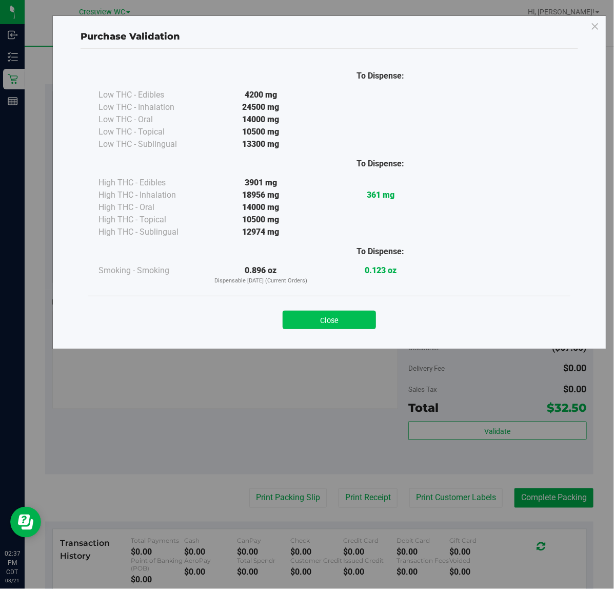
click at [326, 316] on button "Close" at bounding box center [329, 319] width 93 height 18
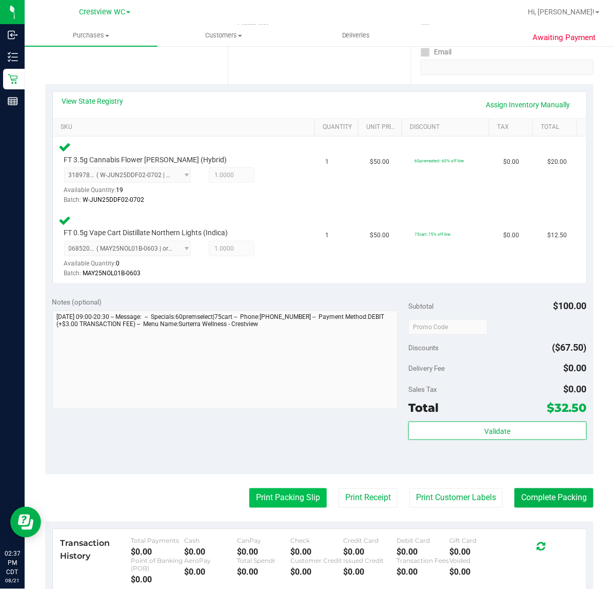
click at [293, 491] on button "Print Packing Slip" at bounding box center [287, 497] width 77 height 19
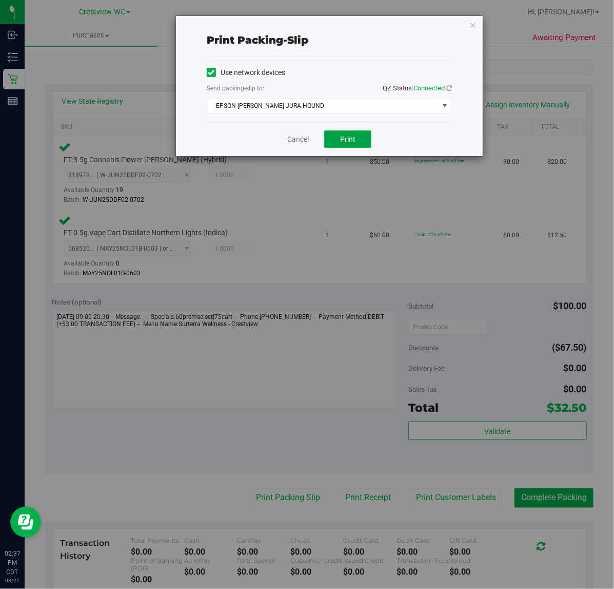
click at [342, 142] on span "Print" at bounding box center [347, 139] width 15 height 8
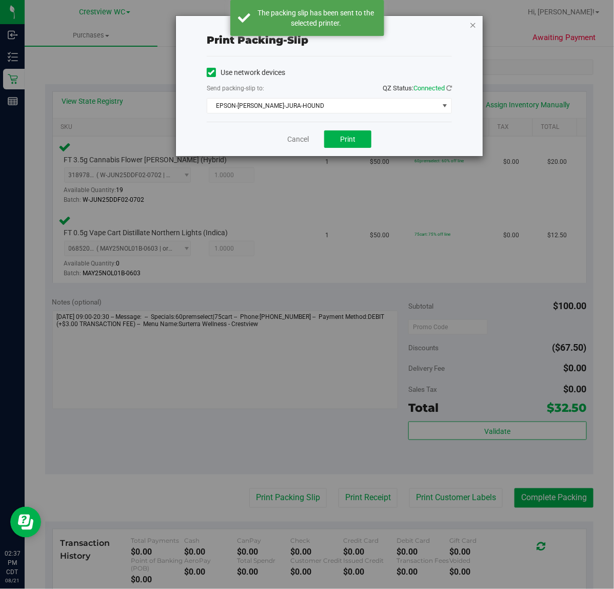
click at [473, 24] on icon "button" at bounding box center [472, 24] width 7 height 12
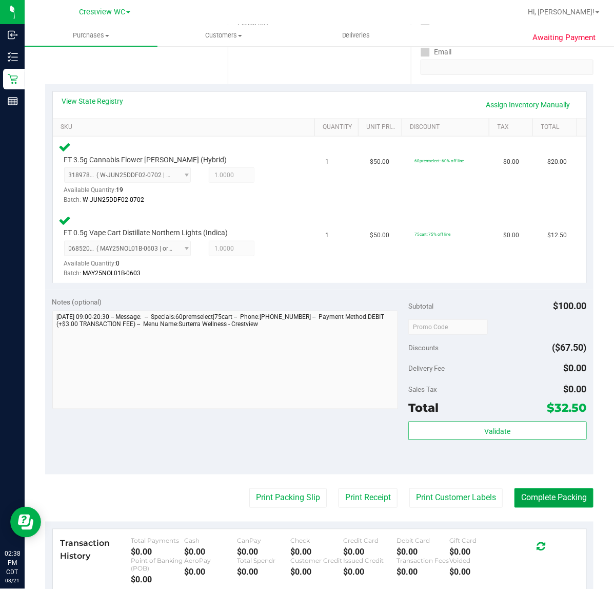
click at [548, 501] on button "Complete Packing" at bounding box center [554, 497] width 79 height 19
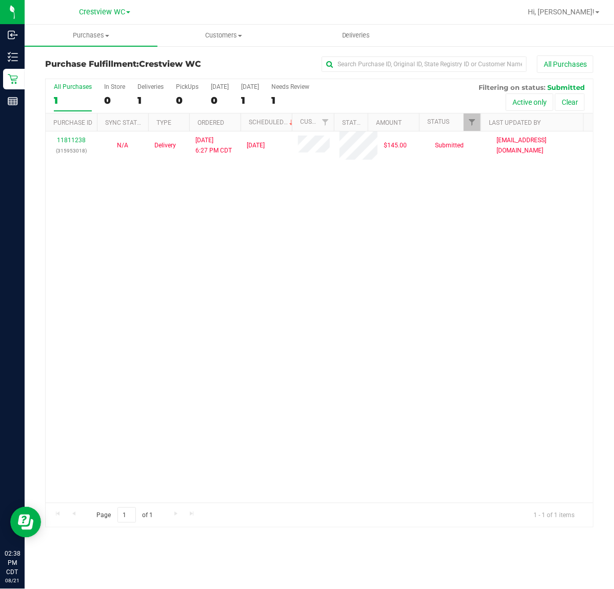
click at [385, 219] on div "11811238 (315953018) N/A Delivery 8/18/2025 6:27 PM CDT 8/22/2025 $145.00 Submi…" at bounding box center [319, 316] width 547 height 371
click at [186, 85] on div "PickUps" at bounding box center [187, 86] width 23 height 7
click at [0, 0] on input "PickUps 0" at bounding box center [0, 0] width 0 height 0
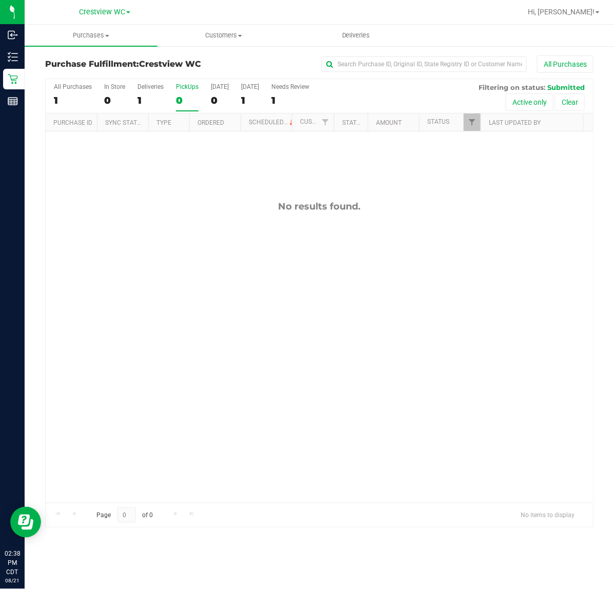
click at [511, 217] on div "No results found." at bounding box center [319, 351] width 547 height 440
click at [191, 188] on div "No results found." at bounding box center [319, 351] width 547 height 440
click at [188, 85] on div "PickUps" at bounding box center [187, 86] width 23 height 7
click at [0, 0] on input "PickUps 0" at bounding box center [0, 0] width 0 height 0
click at [475, 120] on span "Filter" at bounding box center [472, 122] width 8 height 8
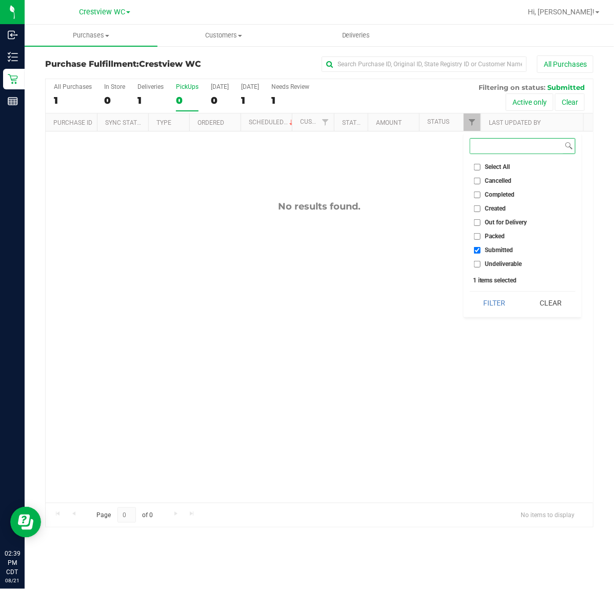
click at [470, 291] on button "Filter" at bounding box center [494, 302] width 49 height 23
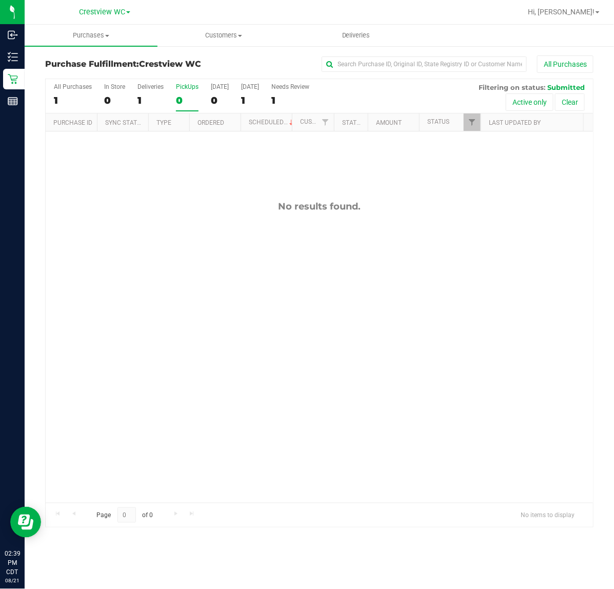
click at [179, 208] on div "No results found." at bounding box center [319, 206] width 547 height 11
click at [211, 248] on div "11824162 (316427104) N/A Pickup 8/21/2025 2:44 PM CDT 8/21/2025 $100.30 Submitt…" at bounding box center [319, 316] width 547 height 371
click at [186, 83] on div "PickUps" at bounding box center [187, 86] width 23 height 7
click at [0, 0] on input "PickUps 0" at bounding box center [0, 0] width 0 height 0
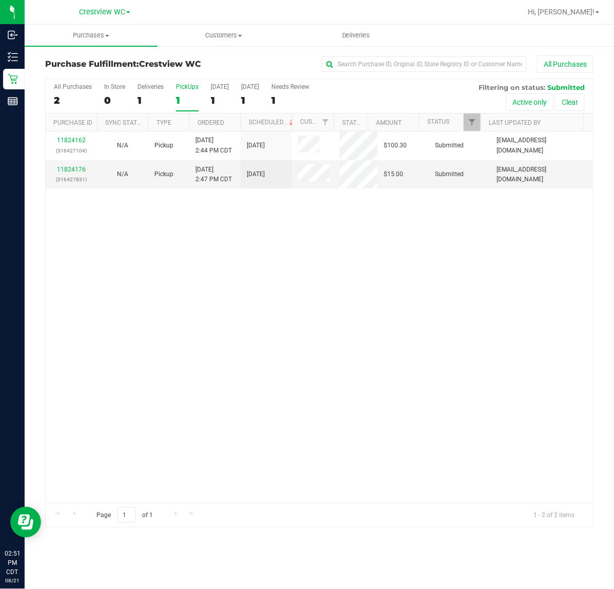
click at [357, 293] on div "11824162 (316427104) N/A Pickup 8/21/2025 2:44 PM CDT 8/21/2025 $100.30 Submitt…" at bounding box center [319, 316] width 547 height 371
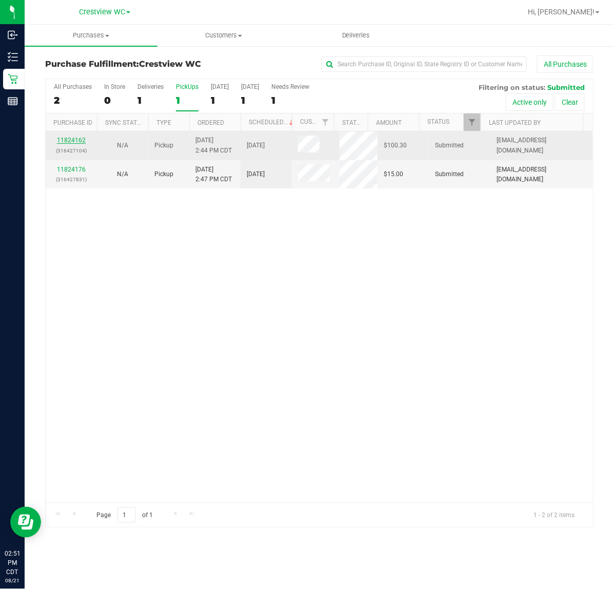
click at [79, 138] on link "11824162" at bounding box center [71, 139] width 29 height 7
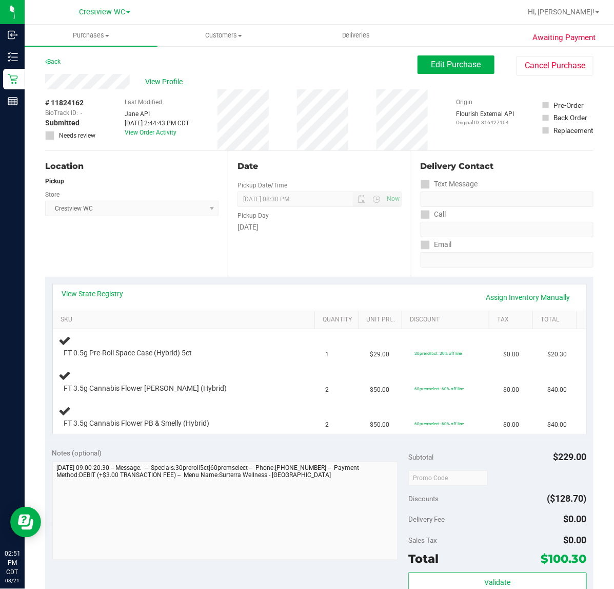
click at [155, 234] on div "Location Pickup Store Crestview WC Select Store Bonita Springs WC Boynton Beach…" at bounding box center [136, 214] width 183 height 126
click at [152, 244] on div "Location Pickup Store Crestview WC Select Store Bonita Springs WC Boynton Beach…" at bounding box center [136, 214] width 183 height 126
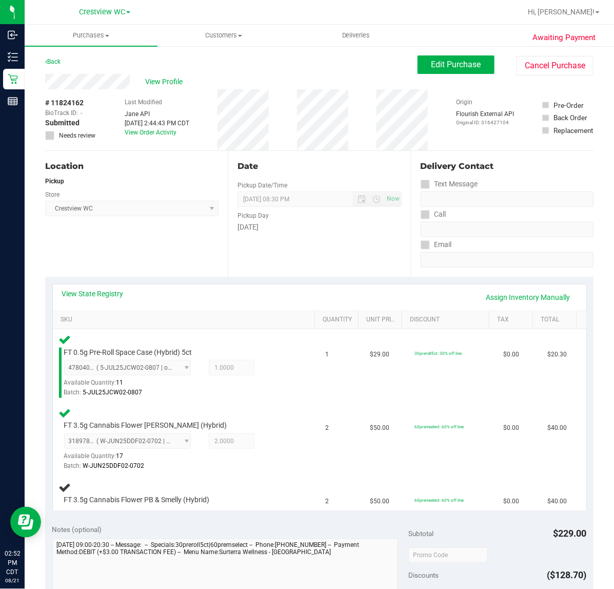
drag, startPoint x: 109, startPoint y: 249, endPoint x: 118, endPoint y: 218, distance: 32.1
click at [115, 244] on div "Location Pickup Store Crestview WC Select Store Bonita Springs WC Boynton Beach…" at bounding box center [136, 214] width 183 height 126
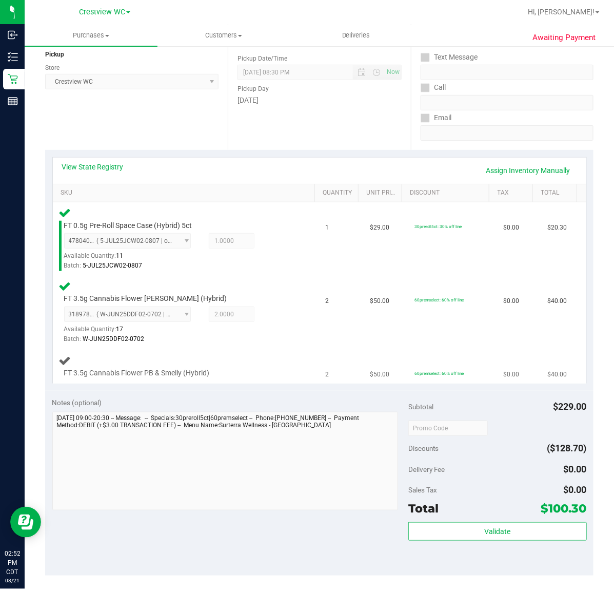
scroll to position [128, 0]
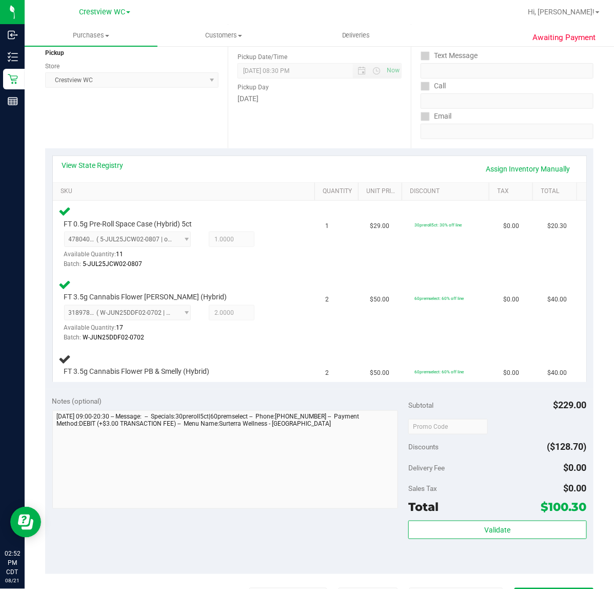
click at [217, 518] on div "Notes (optional) Subtotal $229.00 Discounts ($128.70) Delivery Fee $0.00 Sales …" at bounding box center [319, 481] width 548 height 185
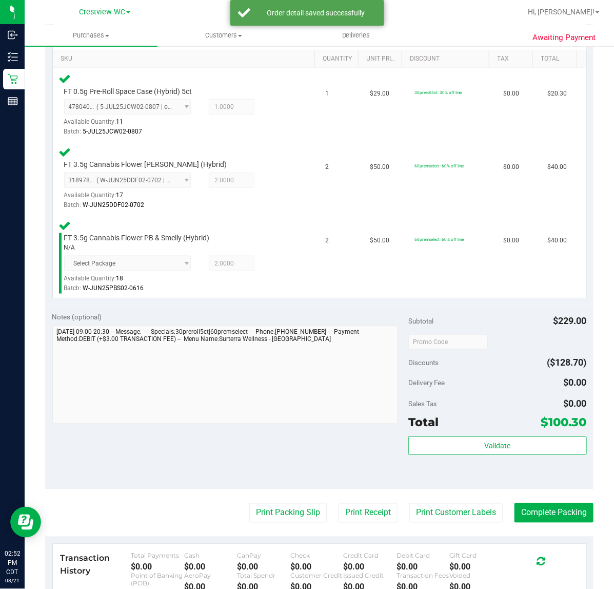
scroll to position [384, 0]
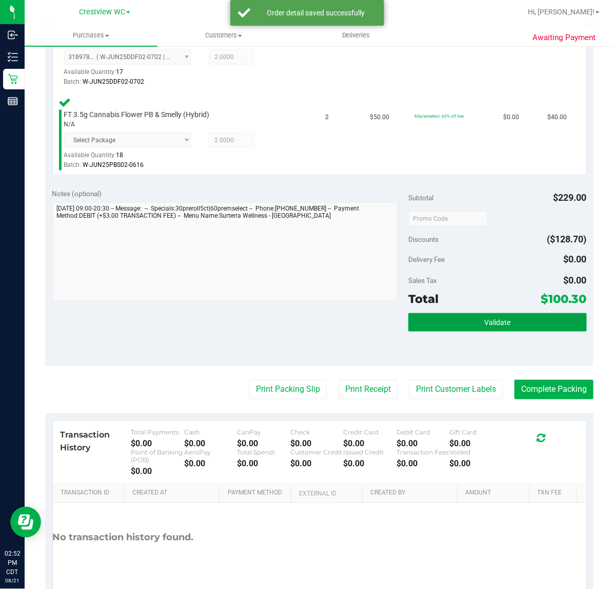
click at [485, 326] on button "Validate" at bounding box center [497, 322] width 178 height 18
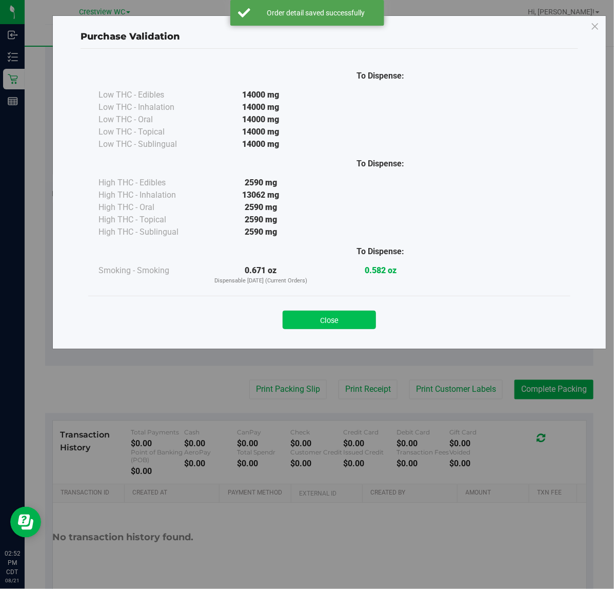
click at [329, 321] on button "Close" at bounding box center [329, 319] width 93 height 18
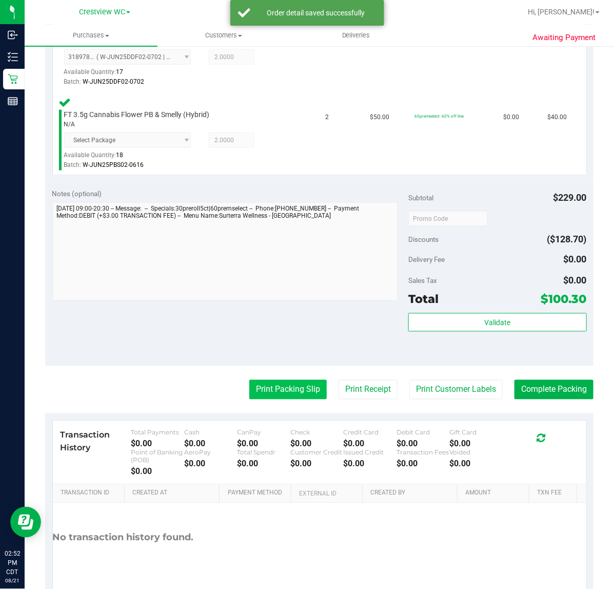
click at [275, 387] on button "Print Packing Slip" at bounding box center [287, 389] width 77 height 19
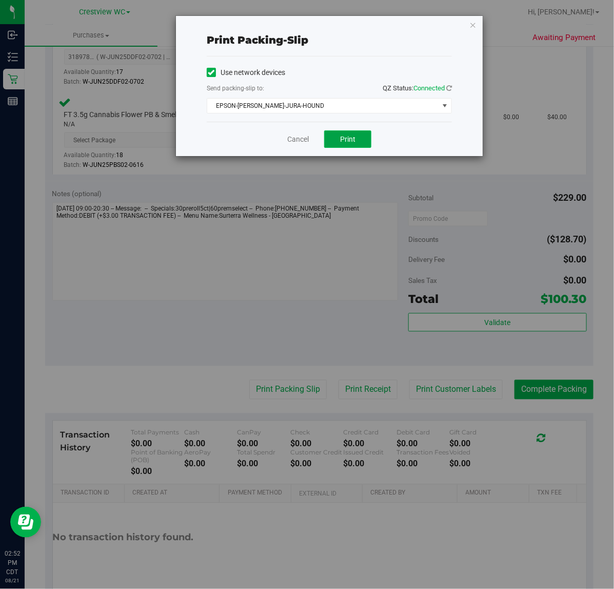
click at [346, 143] on span "Print" at bounding box center [347, 139] width 15 height 8
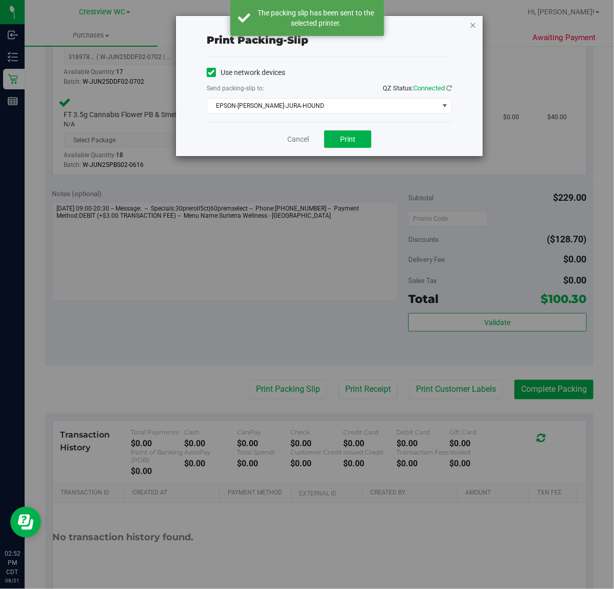
click at [476, 22] on icon "button" at bounding box center [472, 24] width 7 height 12
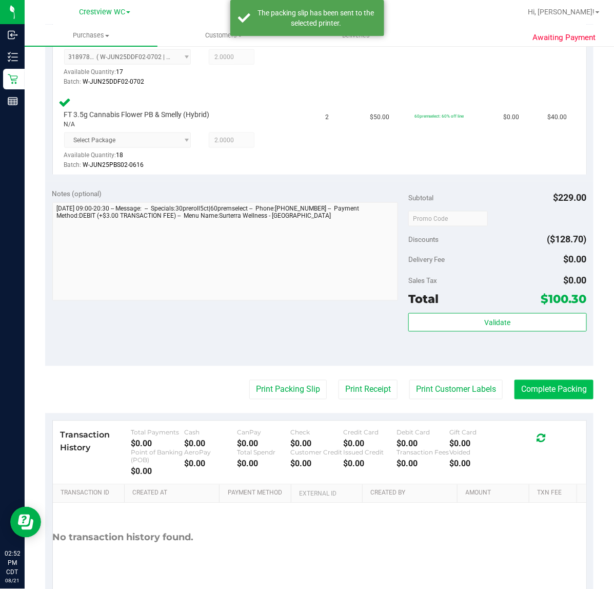
click at [550, 391] on button "Complete Packing" at bounding box center [554, 389] width 79 height 19
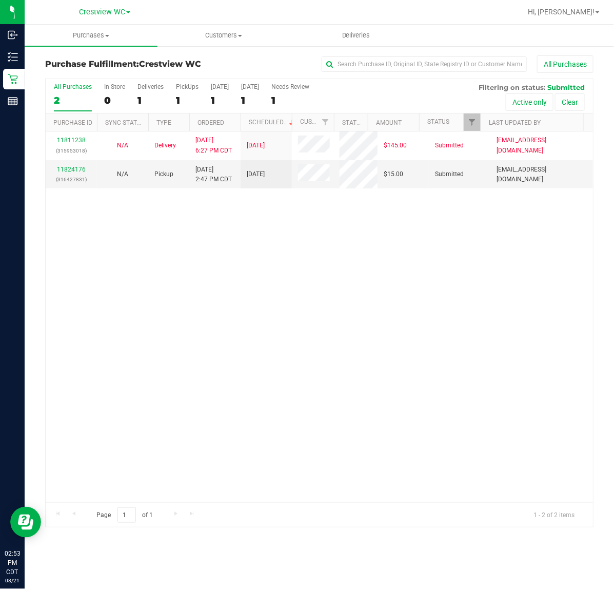
click at [427, 256] on div "11811238 (315953018) N/A Delivery 8/18/2025 6:27 PM CDT 8/22/2025 $145.00 Submi…" at bounding box center [319, 316] width 547 height 371
click at [193, 88] on div "PickUps" at bounding box center [187, 86] width 23 height 7
click at [0, 0] on input "PickUps 1" at bounding box center [0, 0] width 0 height 0
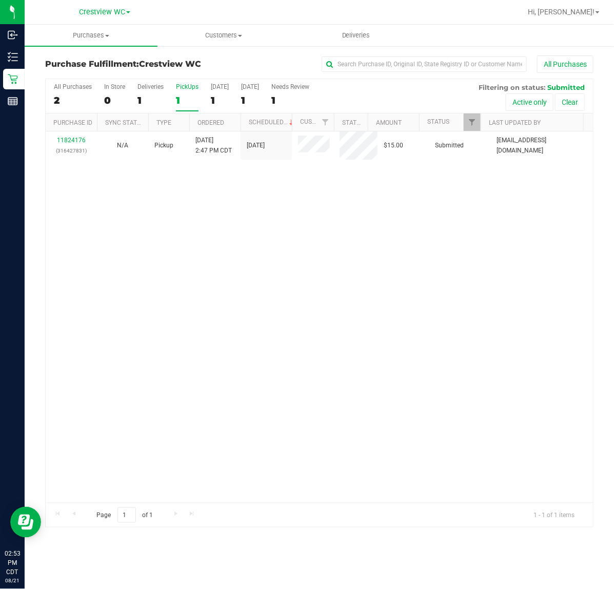
drag, startPoint x: 384, startPoint y: 226, endPoint x: 385, endPoint y: 231, distance: 5.4
click at [385, 231] on div "11824176 (316427831) N/A Pickup 8/21/2025 2:47 PM CDT 8/21/2025 $15.00 Submitte…" at bounding box center [319, 316] width 547 height 371
click at [251, 283] on div "11824176 (316427831) N/A Pickup 8/21/2025 2:47 PM CDT 8/21/2025 $15.00 Submitte…" at bounding box center [319, 316] width 547 height 371
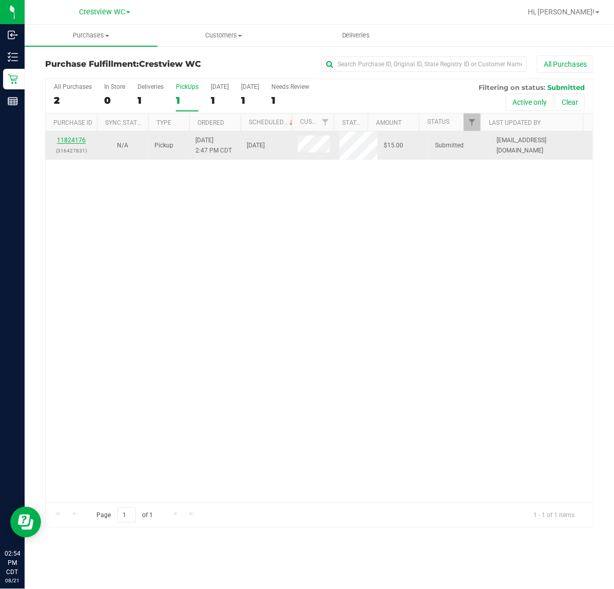
click at [73, 138] on link "11824176" at bounding box center [71, 139] width 29 height 7
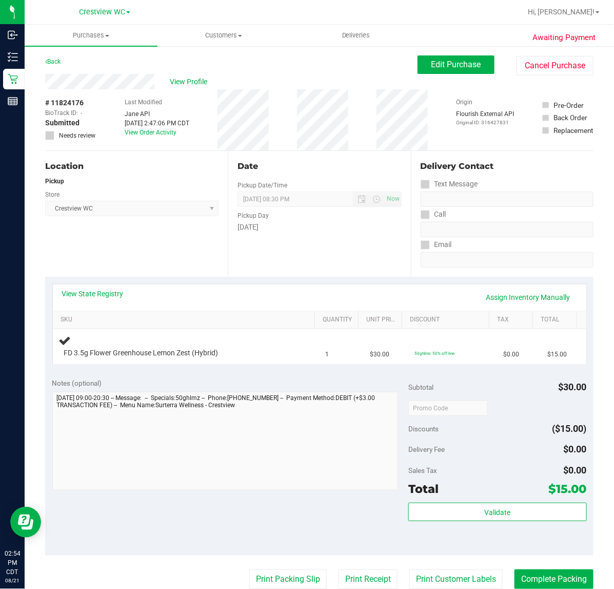
click at [175, 231] on div "Location Pickup Store Crestview WC Select Store Bonita Springs WC Boynton Beach…" at bounding box center [136, 214] width 183 height 126
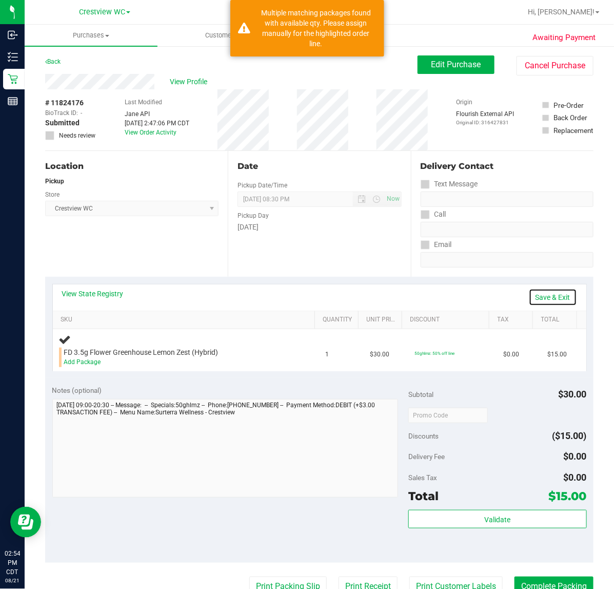
click at [554, 292] on link "Save & Exit" at bounding box center [553, 296] width 48 height 17
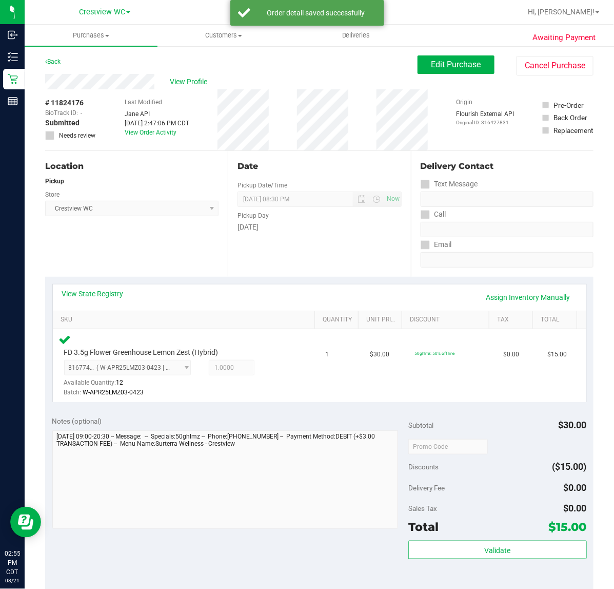
click at [144, 239] on div "Location Pickup Store Crestview WC Select Store Bonita Springs WC Boynton Beach…" at bounding box center [136, 214] width 183 height 126
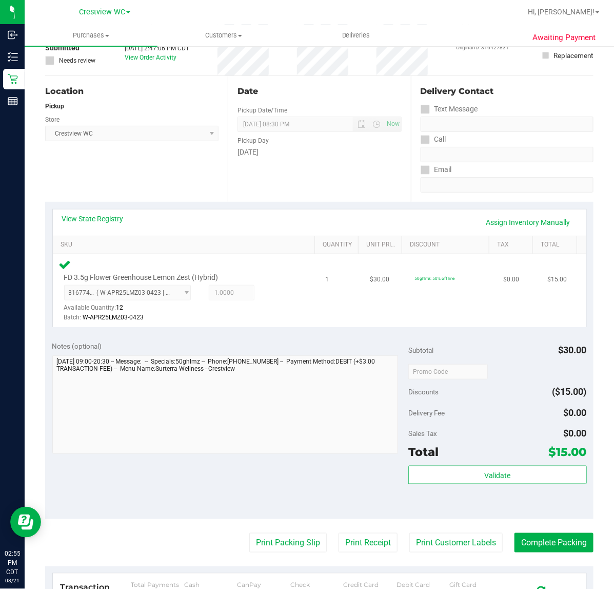
scroll to position [192, 0]
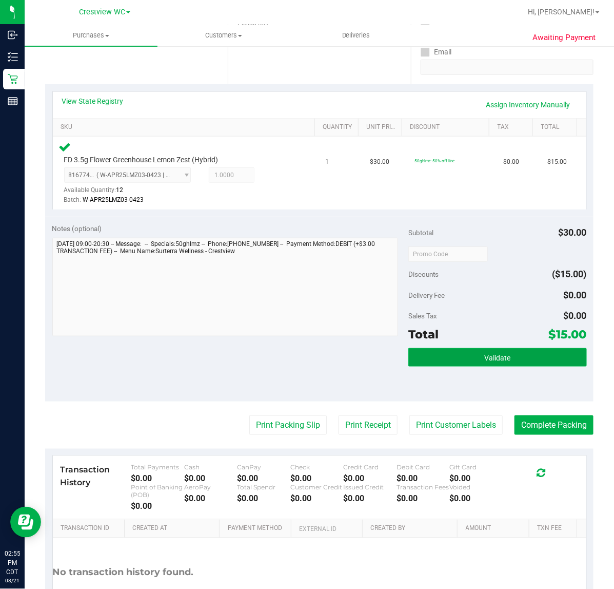
click at [517, 352] on button "Validate" at bounding box center [497, 357] width 178 height 18
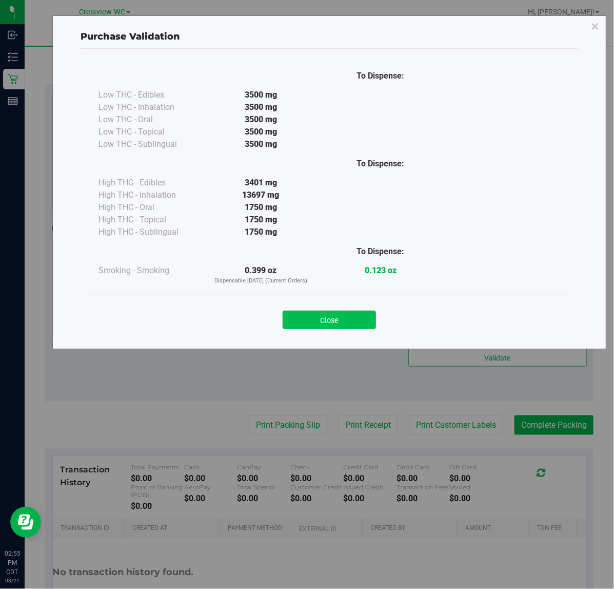
click at [360, 320] on button "Close" at bounding box center [329, 319] width 93 height 18
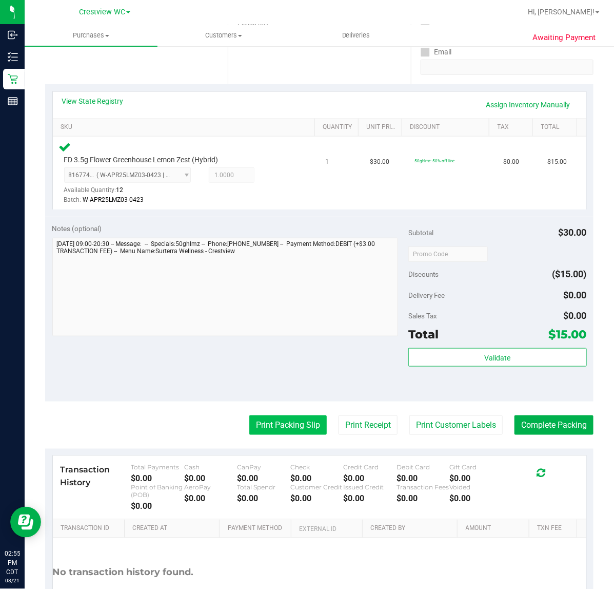
click at [290, 419] on button "Print Packing Slip" at bounding box center [287, 424] width 77 height 19
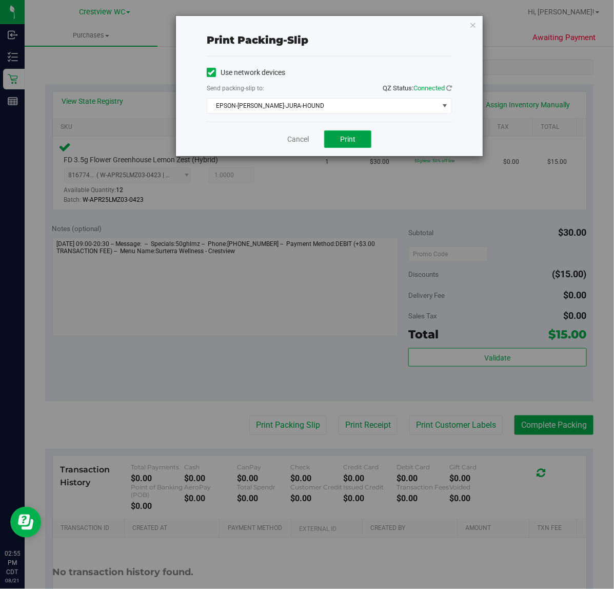
click at [362, 144] on button "Print" at bounding box center [347, 138] width 47 height 17
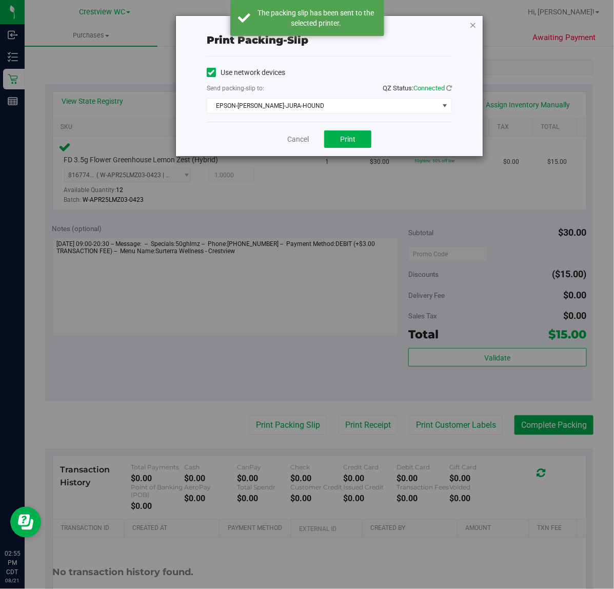
click at [473, 26] on icon "button" at bounding box center [472, 24] width 7 height 12
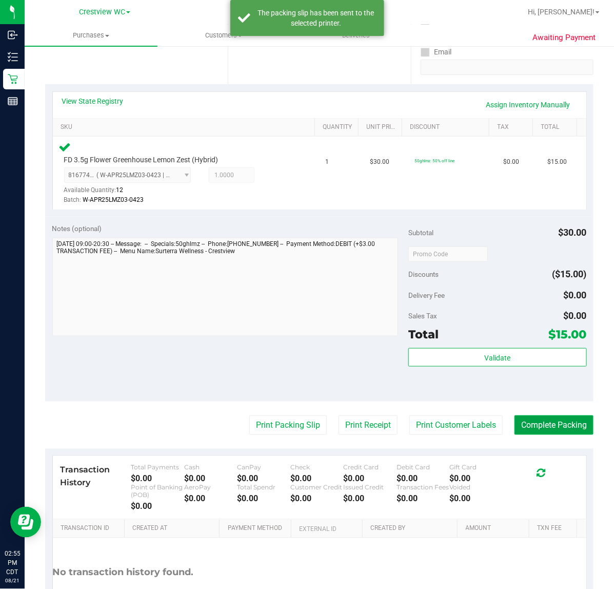
click at [576, 422] on button "Complete Packing" at bounding box center [554, 424] width 79 height 19
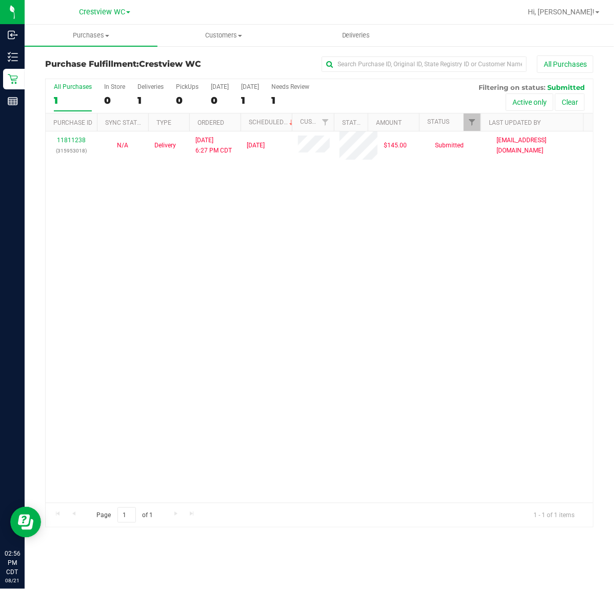
click at [403, 225] on div "11811238 (315953018) N/A Delivery 8/18/2025 6:27 PM CDT 8/22/2025 $145.00 Submi…" at bounding box center [319, 316] width 547 height 371
click at [357, 234] on div "11811238 (315953018) N/A Delivery 8/18/2025 6:27 PM CDT 8/22/2025 $145.00 Submi…" at bounding box center [319, 316] width 547 height 371
click at [181, 86] on div "PickUps" at bounding box center [187, 86] width 23 height 7
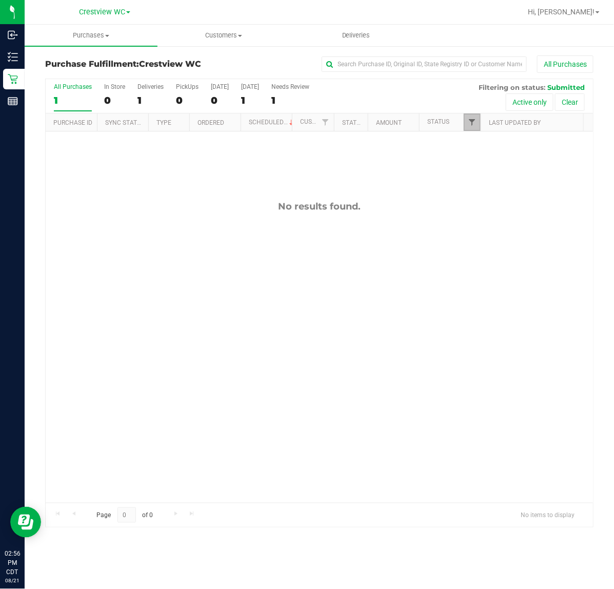
click at [472, 120] on span "Filter" at bounding box center [472, 122] width 8 height 8
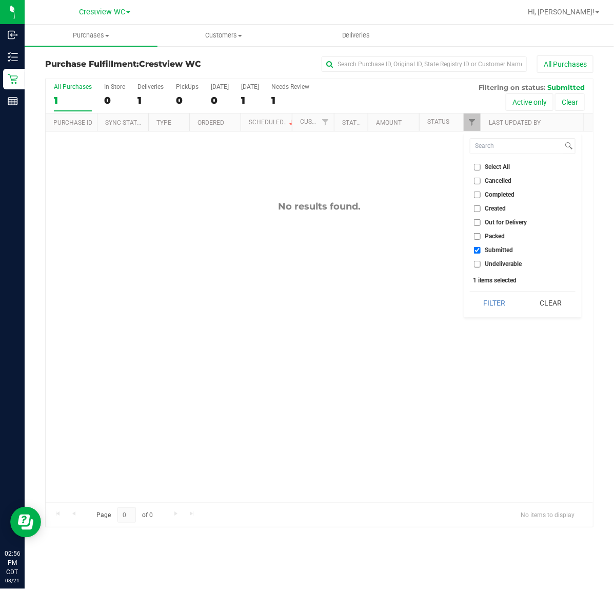
click at [470, 291] on button "Filter" at bounding box center [494, 302] width 49 height 23
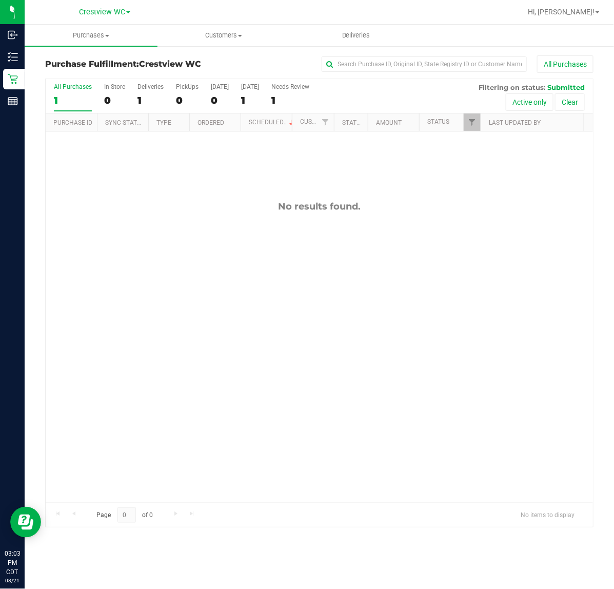
click at [198, 298] on div "No results found." at bounding box center [319, 351] width 547 height 440
click at [247, 347] on div "No results found." at bounding box center [319, 351] width 547 height 440
click at [186, 247] on div "No results found." at bounding box center [319, 351] width 547 height 440
click at [193, 203] on div "No results found." at bounding box center [319, 206] width 547 height 11
click at [187, 85] on div "PickUps" at bounding box center [187, 86] width 23 height 7
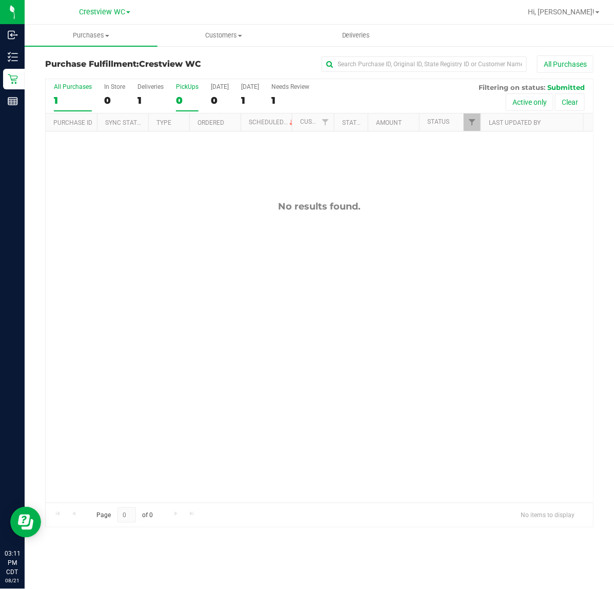
click at [0, 0] on input "PickUps 0" at bounding box center [0, 0] width 0 height 0
checkbox input "true"
click at [475, 121] on span "Filter" at bounding box center [472, 122] width 8 height 8
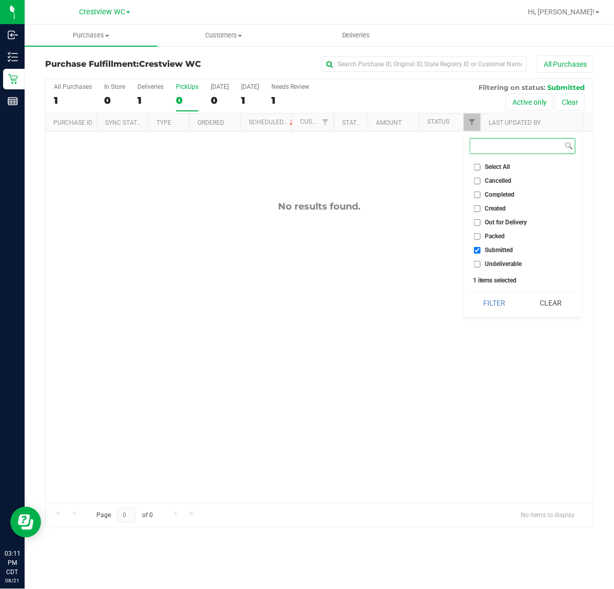
click at [470, 291] on button "Filter" at bounding box center [494, 302] width 49 height 23
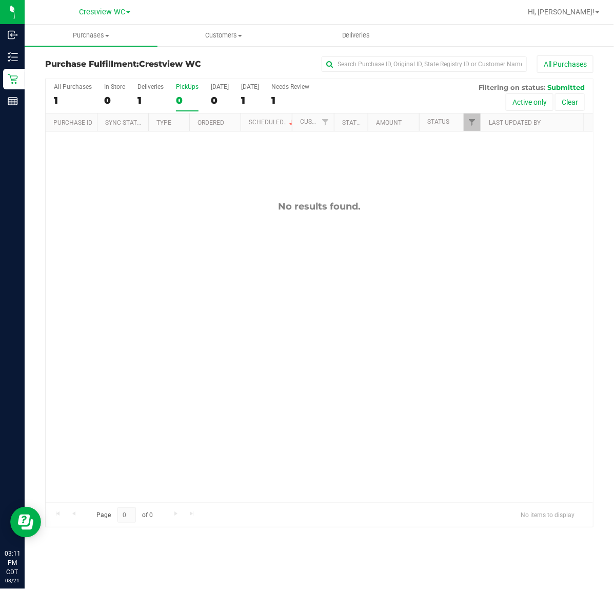
click at [150, 186] on div "No results found." at bounding box center [319, 351] width 547 height 440
click at [250, 270] on div "11824353 (316433923) N/A Pickup 8/21/2025 3:11 PM CDT 8/21/2025 $45.00 Submitte…" at bounding box center [319, 316] width 547 height 371
click at [218, 345] on div "11824353 (316433923) N/A Pickup 8/21/2025 3:11 PM CDT 8/21/2025 $45.00 Submitte…" at bounding box center [319, 316] width 547 height 371
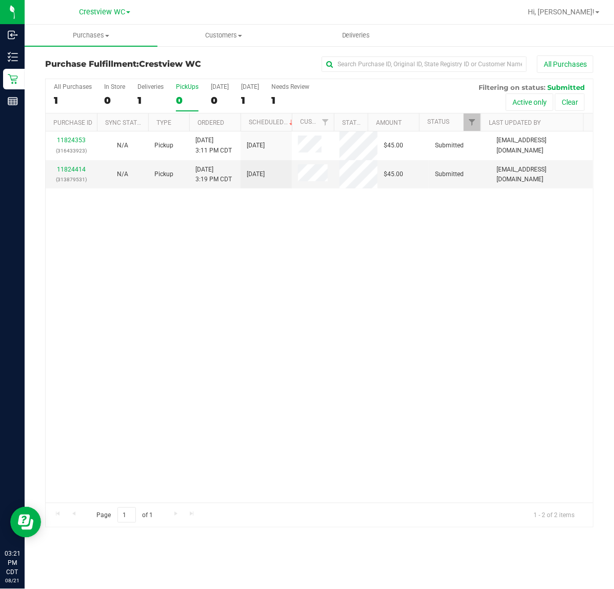
click at [189, 88] on div "PickUps" at bounding box center [187, 86] width 23 height 7
click at [0, 0] on input "PickUps 0" at bounding box center [0, 0] width 0 height 0
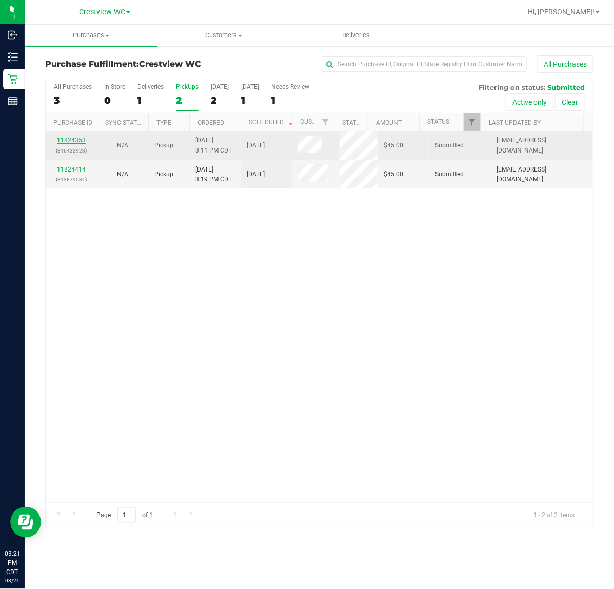
click at [68, 142] on link "11824353" at bounding box center [71, 139] width 29 height 7
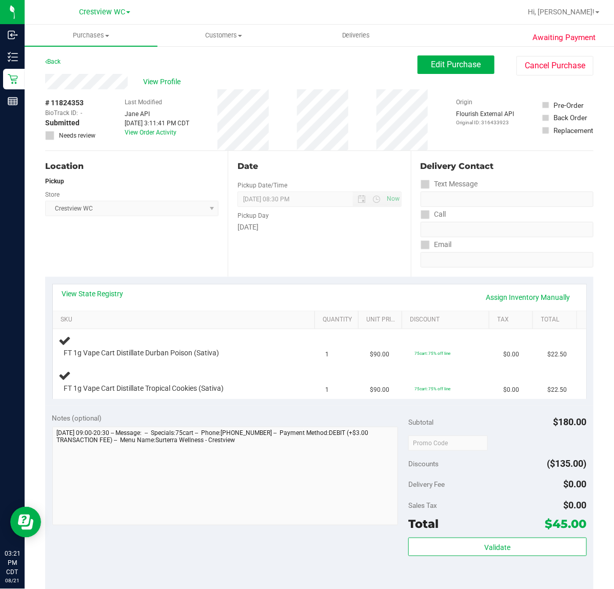
click at [156, 232] on div "Location Pickup Store Crestview WC Select Store Bonita Springs WC Boynton Beach…" at bounding box center [136, 214] width 183 height 126
click at [156, 231] on div "Location Pickup Store Crestview WC Select Store Bonita Springs WC Boynton Beach…" at bounding box center [136, 214] width 183 height 126
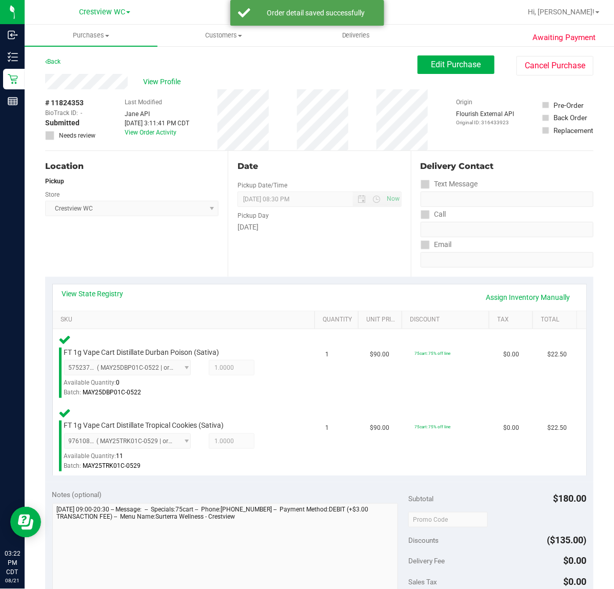
scroll to position [128, 0]
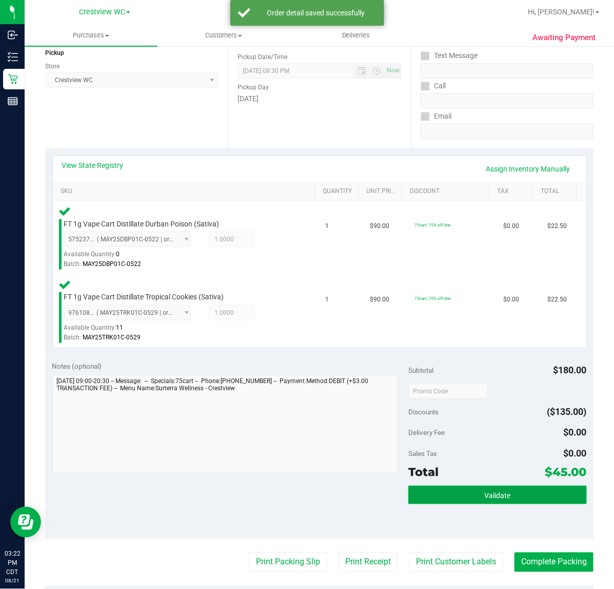
click at [530, 491] on button "Validate" at bounding box center [497, 494] width 178 height 18
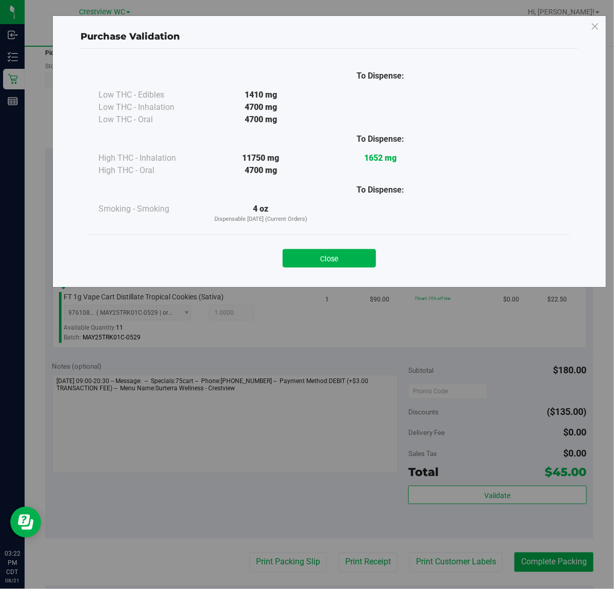
click at [342, 272] on div "Close" at bounding box center [329, 255] width 482 height 42
click at [345, 257] on button "Close" at bounding box center [329, 258] width 93 height 18
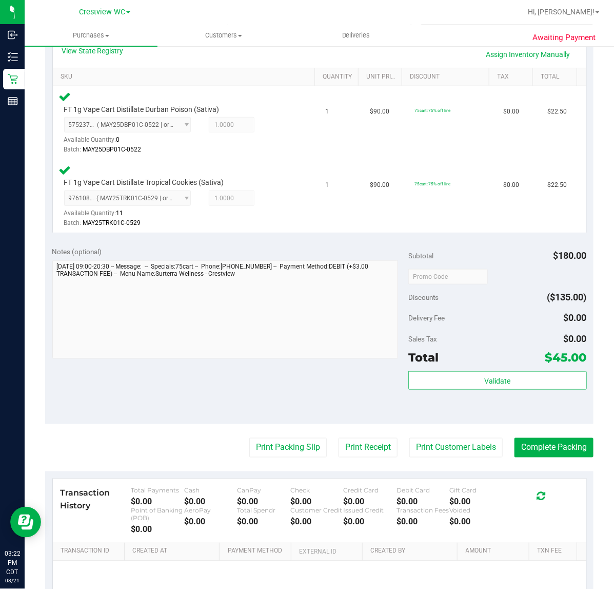
scroll to position [257, 0]
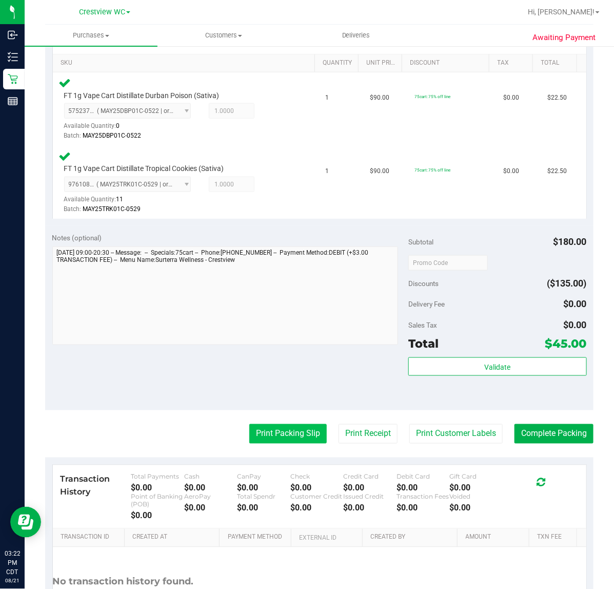
click at [299, 433] on button "Print Packing Slip" at bounding box center [287, 433] width 77 height 19
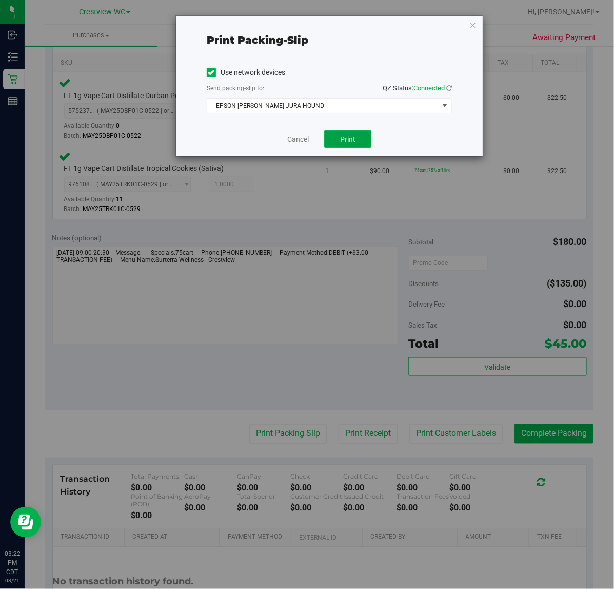
drag, startPoint x: 363, startPoint y: 142, endPoint x: 491, endPoint y: 52, distance: 155.7
click at [364, 142] on button "Print" at bounding box center [347, 138] width 47 height 17
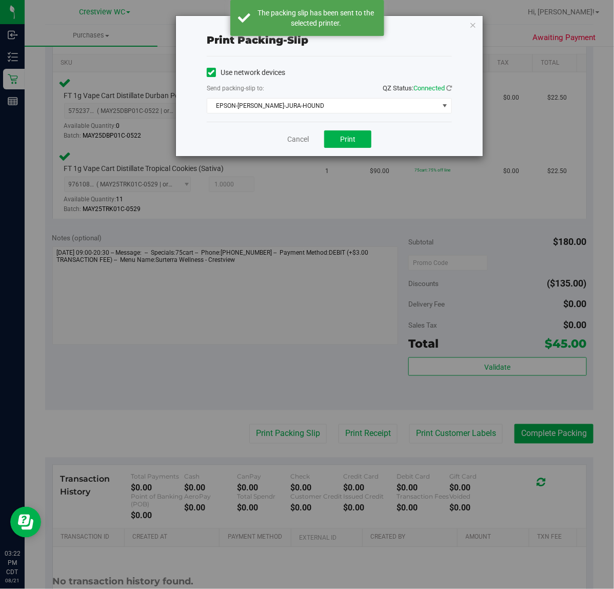
drag, startPoint x: 473, startPoint y: 26, endPoint x: 468, endPoint y: 47, distance: 22.0
click at [473, 24] on icon "button" at bounding box center [472, 24] width 7 height 12
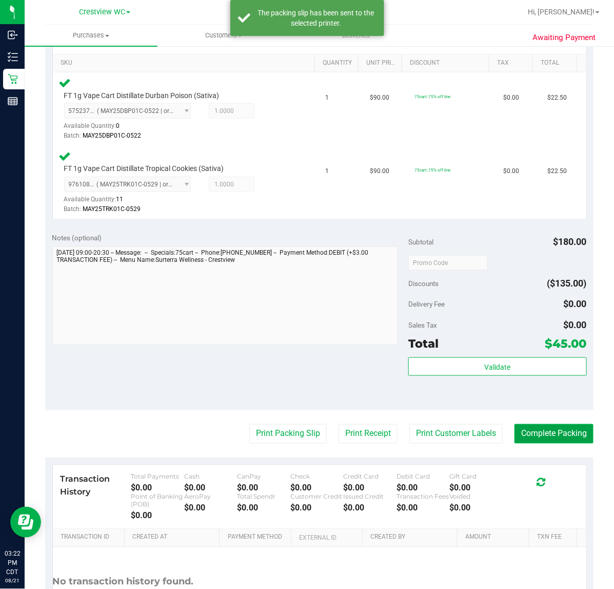
click at [566, 437] on button "Complete Packing" at bounding box center [554, 433] width 79 height 19
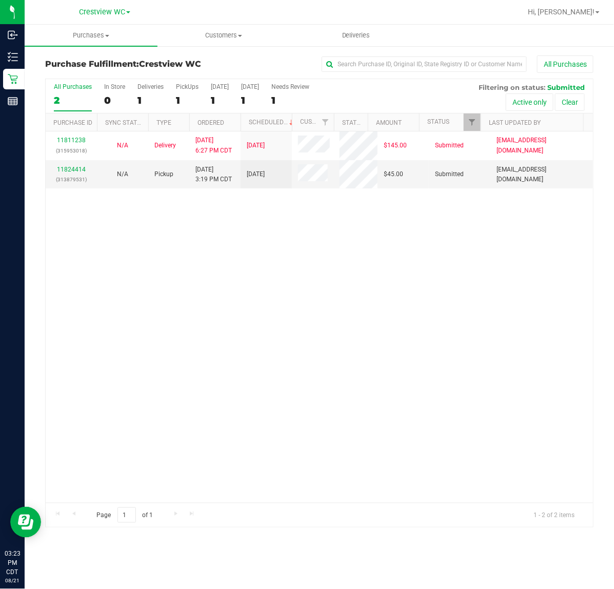
click at [271, 282] on div "11811238 (315953018) N/A Delivery 8/18/2025 6:27 PM CDT 8/22/2025 $145.00 Submi…" at bounding box center [319, 316] width 547 height 371
click at [188, 85] on div "PickUps" at bounding box center [187, 86] width 23 height 7
click at [0, 0] on input "PickUps 1" at bounding box center [0, 0] width 0 height 0
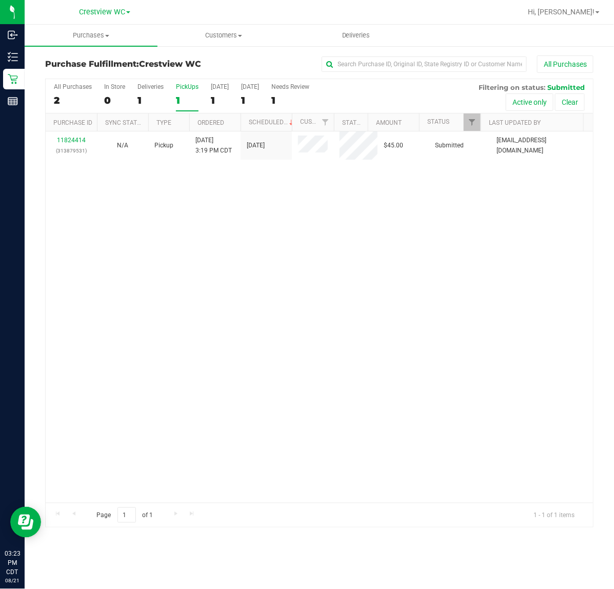
click at [357, 242] on div "11824414 (313879531) N/A Pickup 8/21/2025 3:19 PM CDT 8/21/2025 $45.00 Submitte…" at bounding box center [319, 316] width 547 height 371
drag, startPoint x: 287, startPoint y: 232, endPoint x: 290, endPoint y: 225, distance: 8.3
click at [288, 233] on div "11824414 (313879531) N/A Pickup 8/21/2025 3:19 PM CDT 8/21/2025 $45.00 Submitte…" at bounding box center [319, 316] width 547 height 371
click at [191, 86] on div "PickUps" at bounding box center [187, 86] width 23 height 7
click at [0, 0] on input "PickUps 1" at bounding box center [0, 0] width 0 height 0
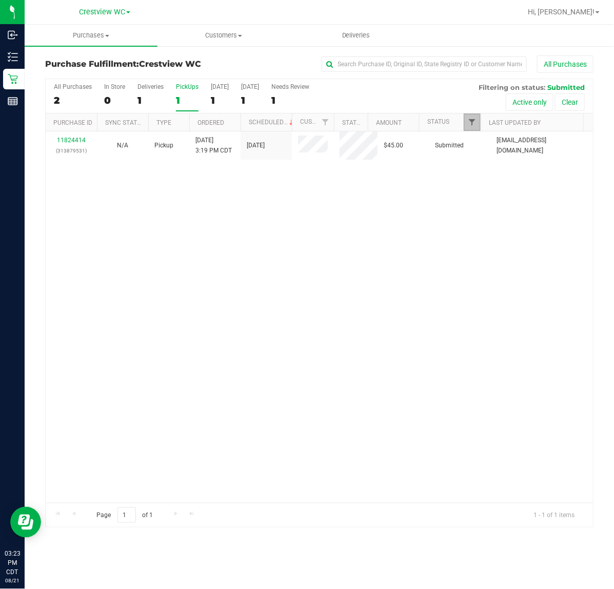
click at [473, 124] on span "Filter" at bounding box center [472, 122] width 8 height 8
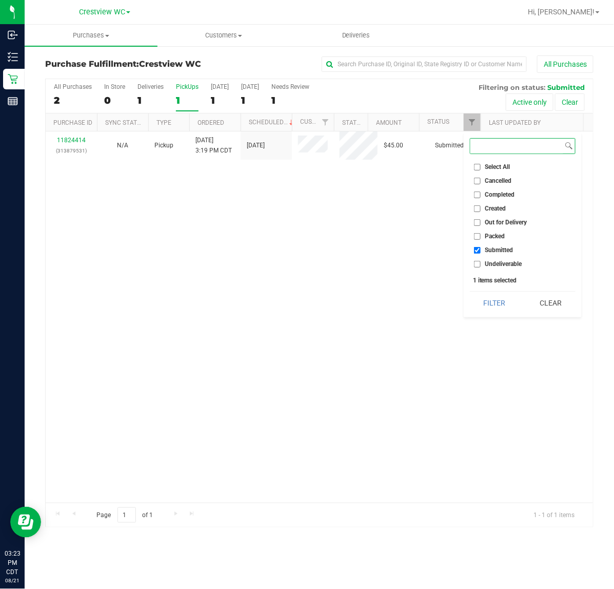
click at [470, 291] on button "Filter" at bounding box center [494, 302] width 49 height 23
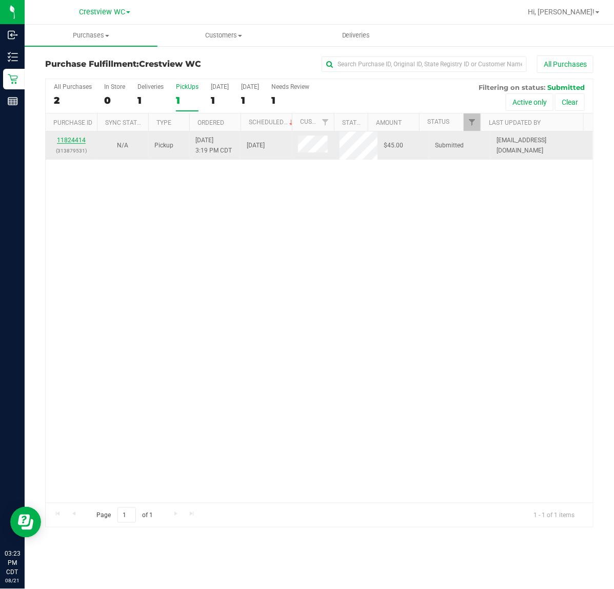
click at [77, 140] on link "11824414" at bounding box center [71, 139] width 29 height 7
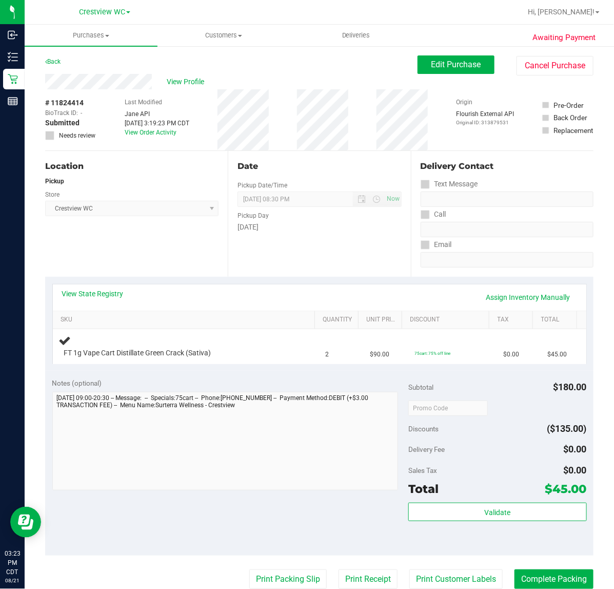
click at [139, 231] on div "Location Pickup Store Crestview WC Select Store Bonita Springs WC Boynton Beach…" at bounding box center [136, 214] width 183 height 126
click at [106, 231] on div "Location Pickup Store Crestview WC Select Store Bonita Springs WC Boynton Beach…" at bounding box center [136, 214] width 183 height 126
click at [145, 232] on div "Location Pickup Store Crestview WC Select Store Bonita Springs WC Boynton Beach…" at bounding box center [136, 214] width 183 height 126
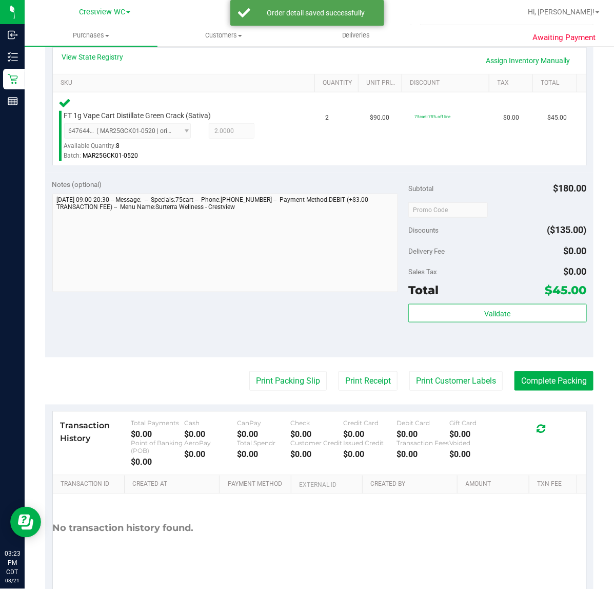
scroll to position [270, 0]
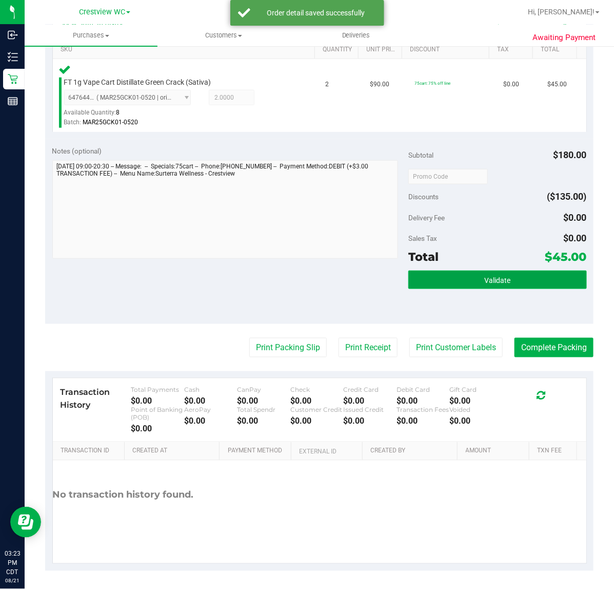
click at [486, 279] on span "Validate" at bounding box center [497, 280] width 26 height 8
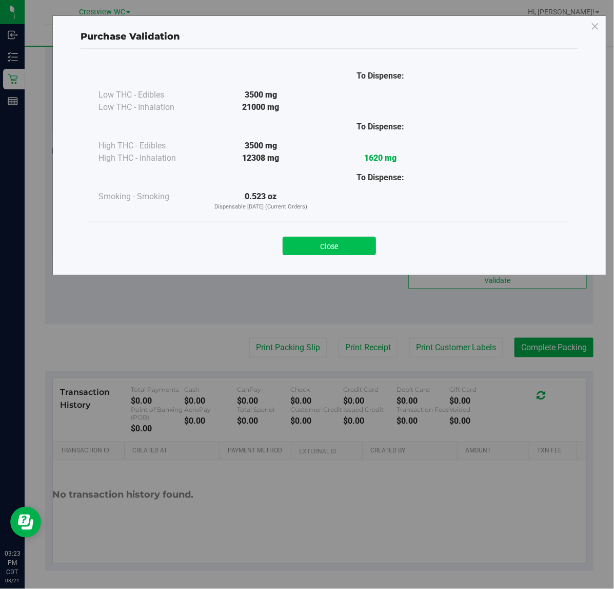
click at [300, 246] on button "Close" at bounding box center [329, 246] width 93 height 18
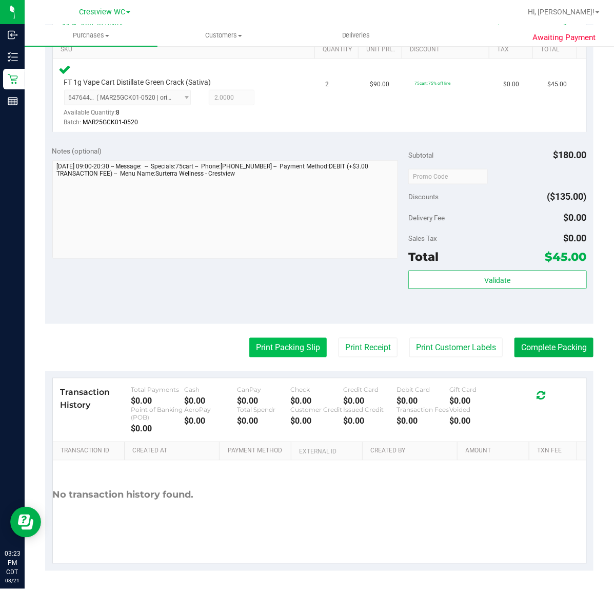
click at [286, 337] on purchase-details "Back Edit Purchase Cancel Purchase View Profile # 11824414 BioTrack ID: - Submi…" at bounding box center [319, 178] width 548 height 785
click at [284, 344] on button "Print Packing Slip" at bounding box center [287, 347] width 77 height 19
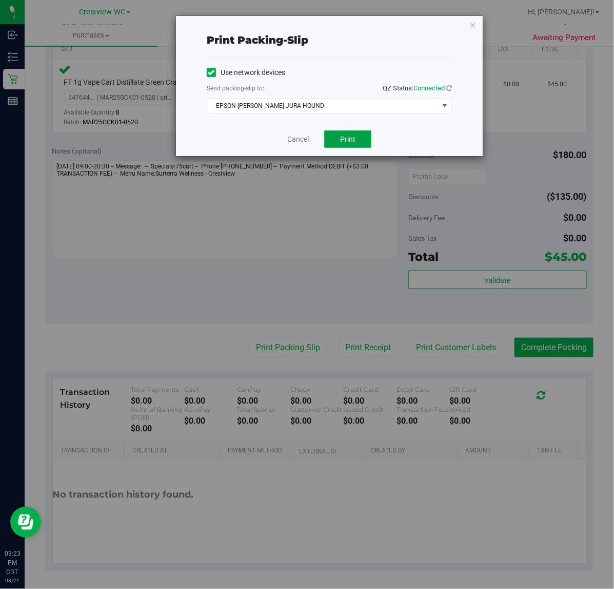
click at [355, 141] on span "Print" at bounding box center [347, 139] width 15 height 8
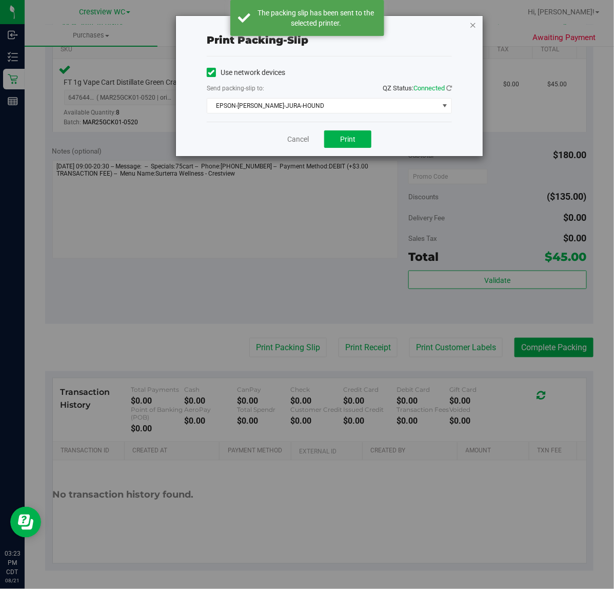
click at [475, 24] on icon "button" at bounding box center [472, 24] width 7 height 12
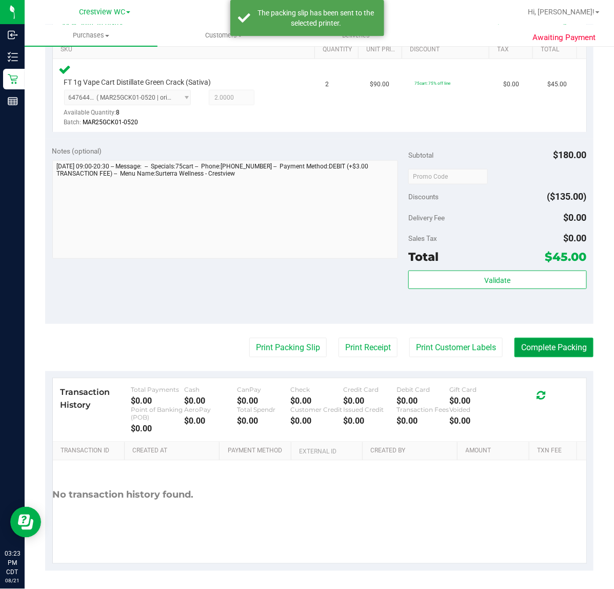
click at [558, 345] on button "Complete Packing" at bounding box center [554, 347] width 79 height 19
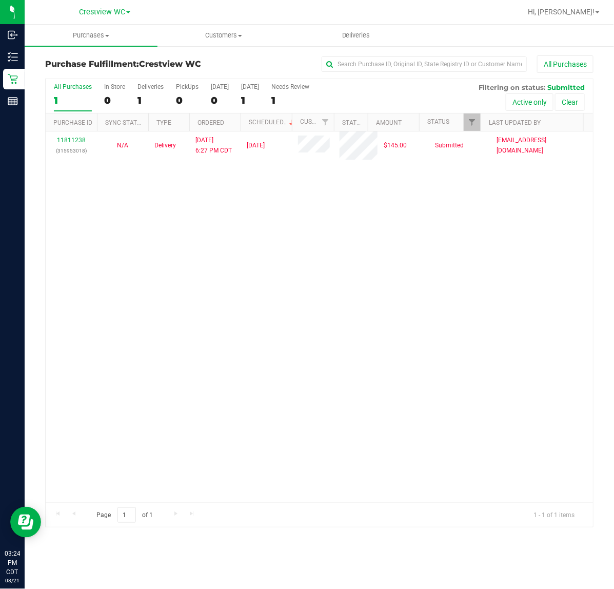
click at [272, 268] on div "11811238 (315953018) N/A Delivery 8/18/2025 6:27 PM CDT 8/22/2025 $145.00 Submi…" at bounding box center [319, 316] width 547 height 371
click at [262, 273] on div "11811238 (315953018) N/A Delivery 8/18/2025 6:27 PM CDT 8/22/2025 $145.00 Submi…" at bounding box center [319, 316] width 547 height 371
click at [189, 87] on div "PickUps" at bounding box center [187, 86] width 23 height 7
click at [0, 0] on input "PickUps 0" at bounding box center [0, 0] width 0 height 0
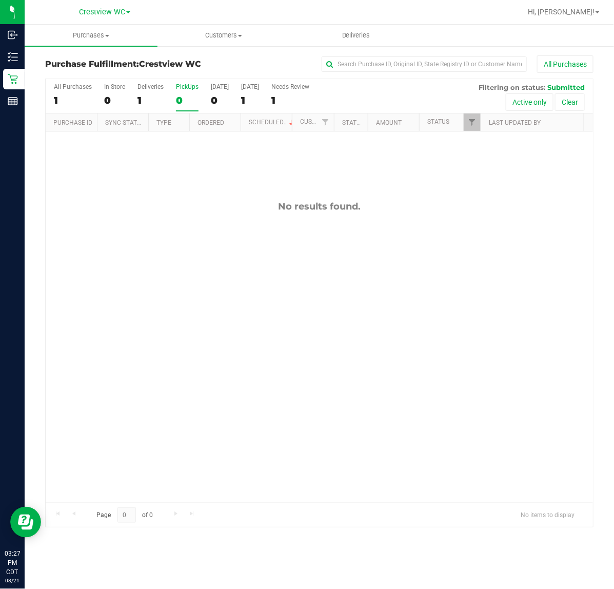
click at [183, 222] on div "No results found." at bounding box center [319, 351] width 547 height 440
click at [231, 251] on div "No results found." at bounding box center [319, 351] width 547 height 440
click at [170, 268] on div "No results found." at bounding box center [319, 351] width 547 height 440
click at [226, 284] on div "No results found." at bounding box center [319, 351] width 547 height 440
click at [288, 304] on div "No results found." at bounding box center [319, 351] width 547 height 440
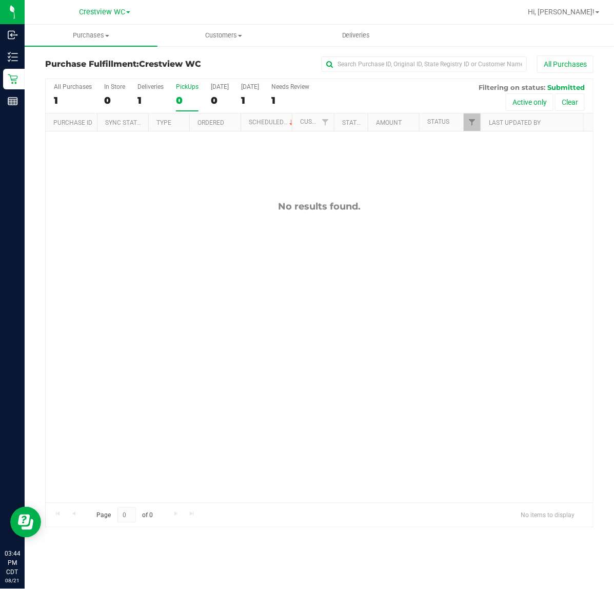
click at [190, 86] on div "PickUps" at bounding box center [187, 86] width 23 height 7
click at [0, 0] on input "PickUps 0" at bounding box center [0, 0] width 0 height 0
click at [473, 123] on span "Filter" at bounding box center [472, 122] width 8 height 8
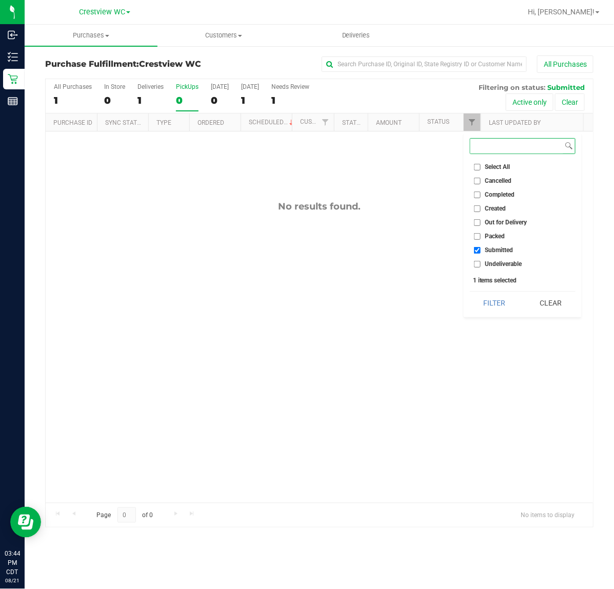
click at [470, 291] on button "Filter" at bounding box center [494, 302] width 49 height 23
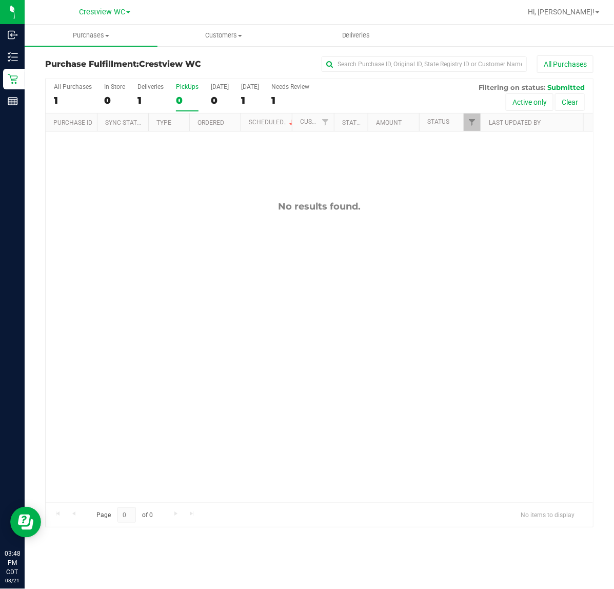
click at [191, 218] on div "No results found." at bounding box center [319, 351] width 547 height 440
click at [188, 88] on div "PickUps" at bounding box center [187, 86] width 23 height 7
click at [0, 0] on input "PickUps 0" at bounding box center [0, 0] width 0 height 0
click at [188, 88] on div "PickUps" at bounding box center [187, 86] width 23 height 7
click at [0, 0] on input "PickUps 0" at bounding box center [0, 0] width 0 height 0
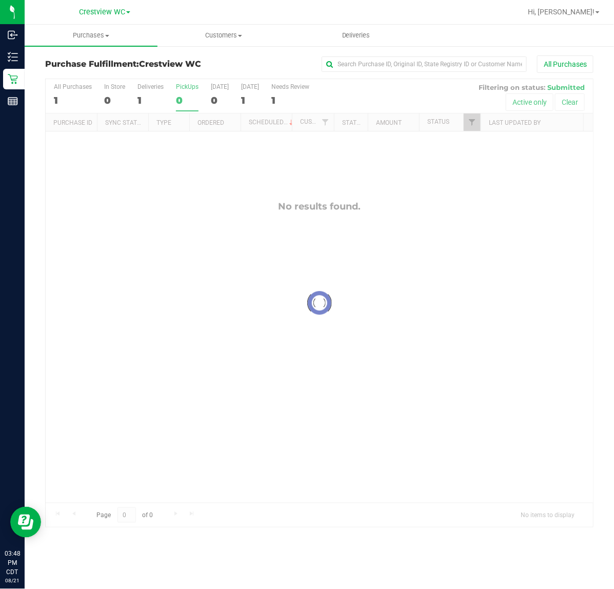
checkbox input "true"
click at [473, 123] on span "Filter" at bounding box center [472, 122] width 8 height 8
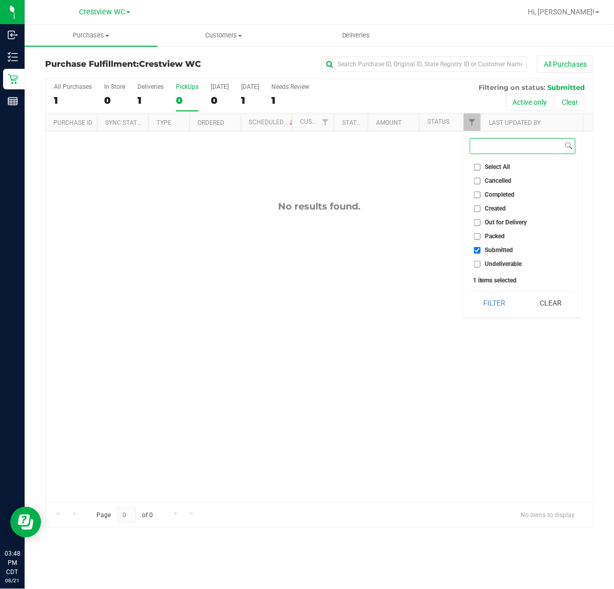
click at [470, 291] on button "Filter" at bounding box center [494, 302] width 49 height 23
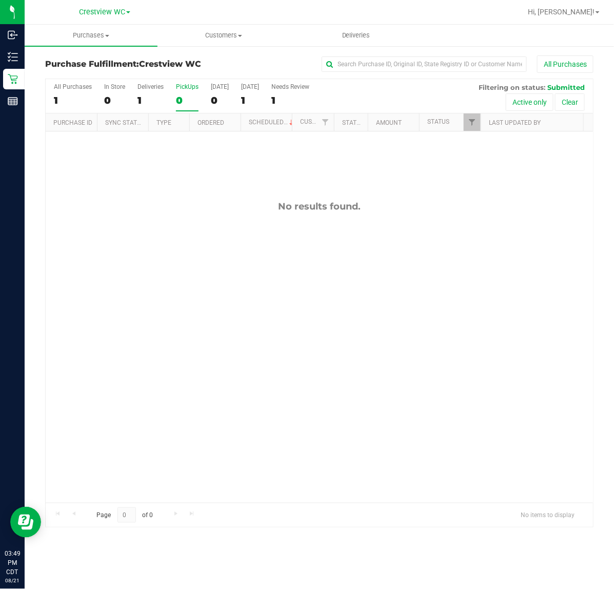
drag, startPoint x: 207, startPoint y: 214, endPoint x: 204, endPoint y: 101, distance: 113.9
click at [208, 211] on div "No results found." at bounding box center [319, 351] width 547 height 440
click at [186, 86] on div "PickUps" at bounding box center [187, 86] width 23 height 7
click at [0, 0] on input "PickUps 0" at bounding box center [0, 0] width 0 height 0
click at [186, 86] on div "PickUps" at bounding box center [187, 86] width 23 height 7
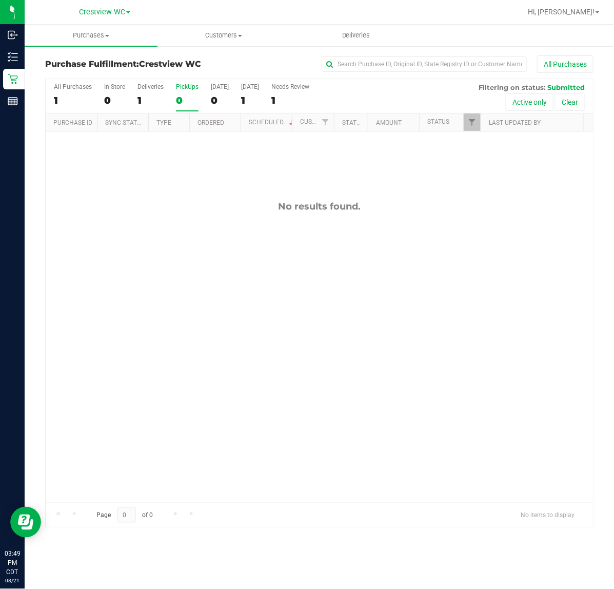
click at [0, 0] on input "PickUps 0" at bounding box center [0, 0] width 0 height 0
click at [470, 114] on link "Filter" at bounding box center [472, 121] width 17 height 17
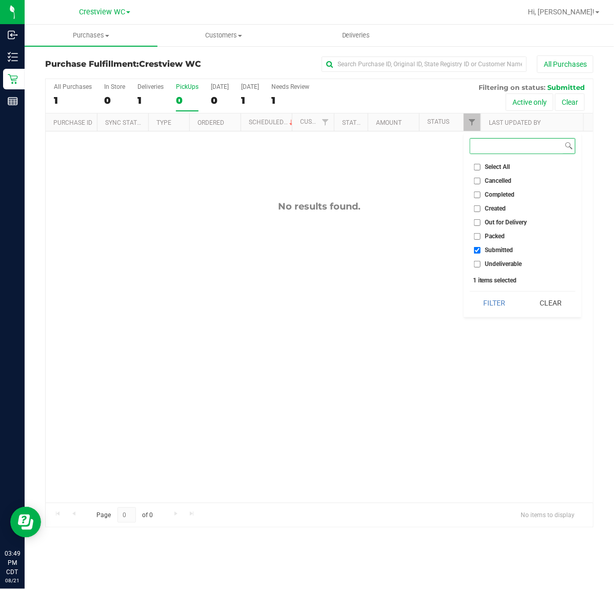
click at [470, 291] on button "Filter" at bounding box center [494, 302] width 49 height 23
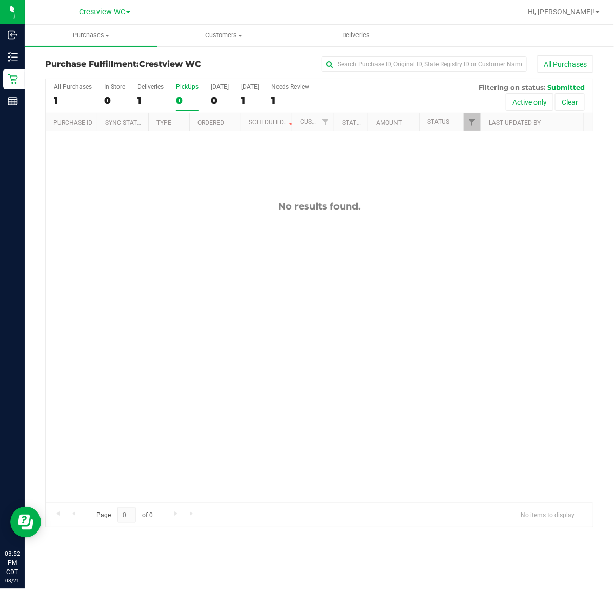
click at [178, 172] on div "No results found." at bounding box center [319, 351] width 547 height 440
click at [129, 9] on link "Crestview WC" at bounding box center [104, 12] width 51 height 10
click at [162, 249] on div "No results found." at bounding box center [319, 351] width 547 height 440
click at [226, 344] on div "No results found." at bounding box center [319, 351] width 547 height 440
click at [226, 226] on div "No results found." at bounding box center [319, 351] width 547 height 440
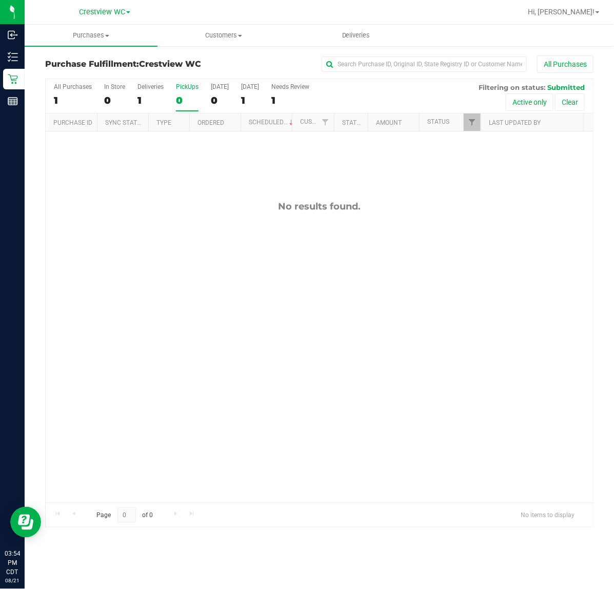
click at [167, 260] on div "No results found." at bounding box center [319, 351] width 547 height 440
click at [226, 315] on div "No results found." at bounding box center [319, 351] width 547 height 440
click at [406, 331] on div "No results found." at bounding box center [319, 351] width 547 height 440
click at [478, 231] on div "No results found." at bounding box center [319, 351] width 547 height 440
drag, startPoint x: 465, startPoint y: 232, endPoint x: 461, endPoint y: 243, distance: 11.1
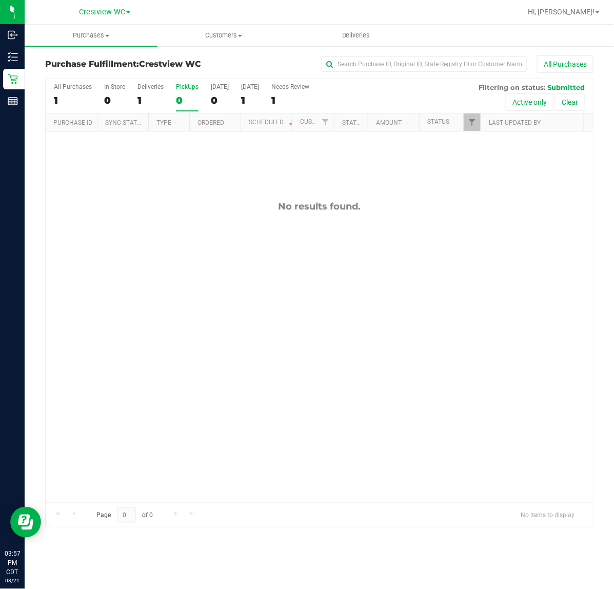
click at [461, 243] on div "No results found." at bounding box center [319, 351] width 547 height 440
drag, startPoint x: 350, startPoint y: 396, endPoint x: 355, endPoint y: 394, distance: 5.5
click at [352, 396] on div "No results found." at bounding box center [319, 351] width 547 height 440
click at [376, 383] on div "No results found." at bounding box center [319, 351] width 547 height 440
click at [185, 251] on div "No results found." at bounding box center [319, 351] width 547 height 440
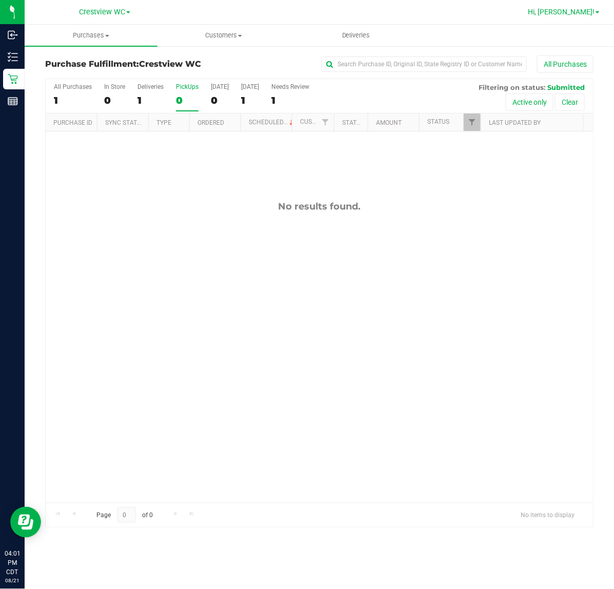
click at [599, 8] on link "Hi, [PERSON_NAME]!" at bounding box center [564, 12] width 80 height 11
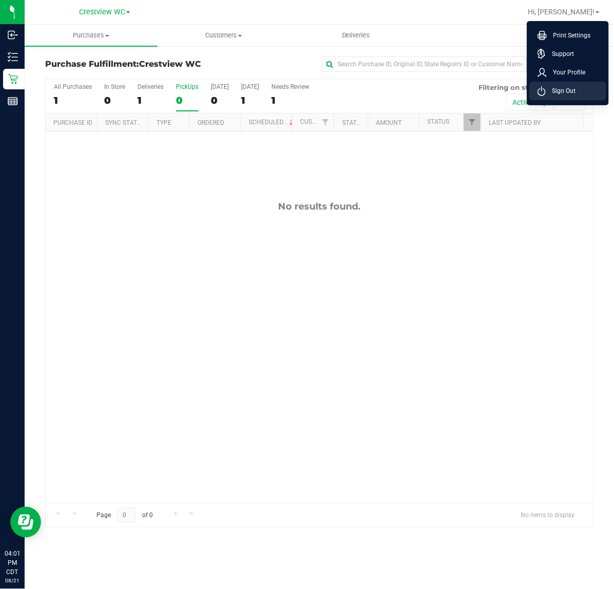
click at [580, 93] on li "Sign Out" at bounding box center [568, 91] width 77 height 18
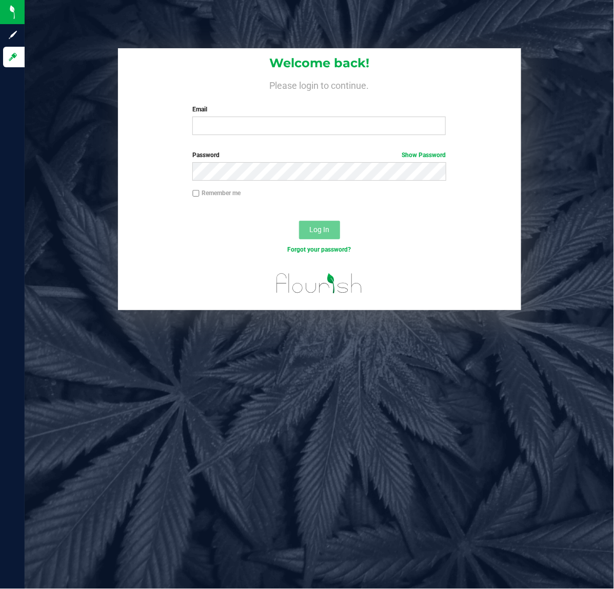
click at [251, 14] on div "Welcome back! Please login to continue. Email Required Please format your email…" at bounding box center [320, 294] width 590 height 589
click at [143, 18] on div "Welcome back! Please login to continue. Email Required Please format your email…" at bounding box center [320, 294] width 590 height 589
click at [207, 424] on div "Welcome back! Please login to continue. Email Required Please format your email…" at bounding box center [320, 294] width 590 height 589
click at [549, 398] on div "Welcome back! Please login to continue. Email Required Please format your email…" at bounding box center [320, 294] width 590 height 589
click at [413, 425] on div "Welcome back! Please login to continue. Email Required Please format your email…" at bounding box center [320, 294] width 590 height 589
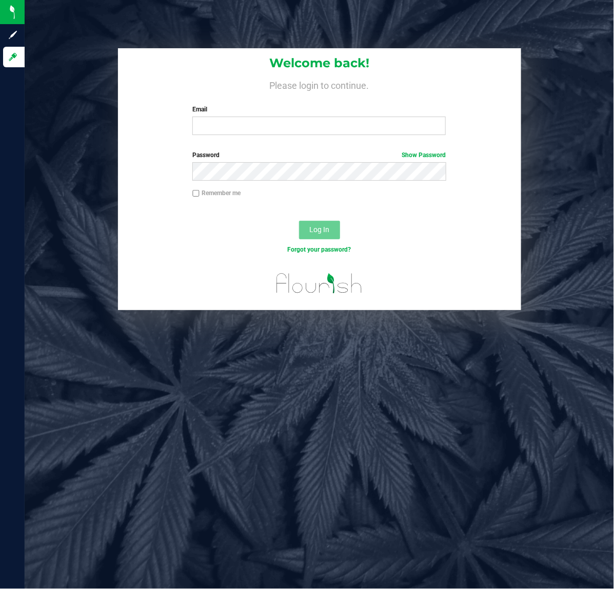
click at [521, 396] on div "Welcome back! Please login to continue. Email Required Please format your email…" at bounding box center [320, 294] width 590 height 589
click at [237, 121] on input "Email" at bounding box center [318, 125] width 253 height 18
type input "[EMAIL_ADDRESS][DOMAIN_NAME]"
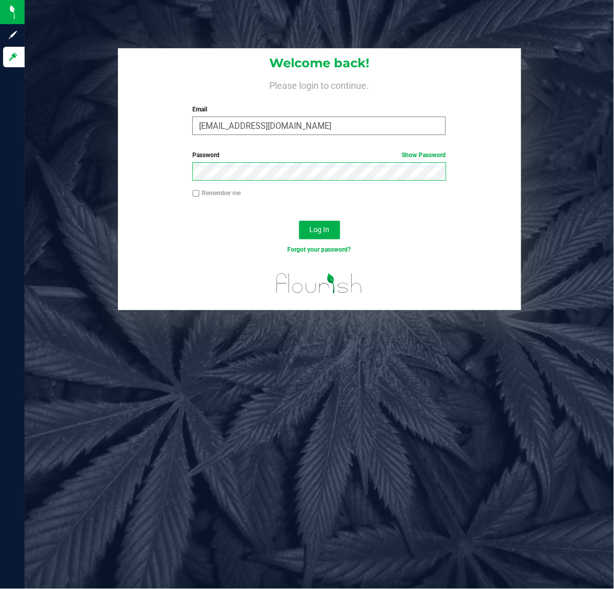
click at [299, 221] on button "Log In" at bounding box center [319, 230] width 41 height 18
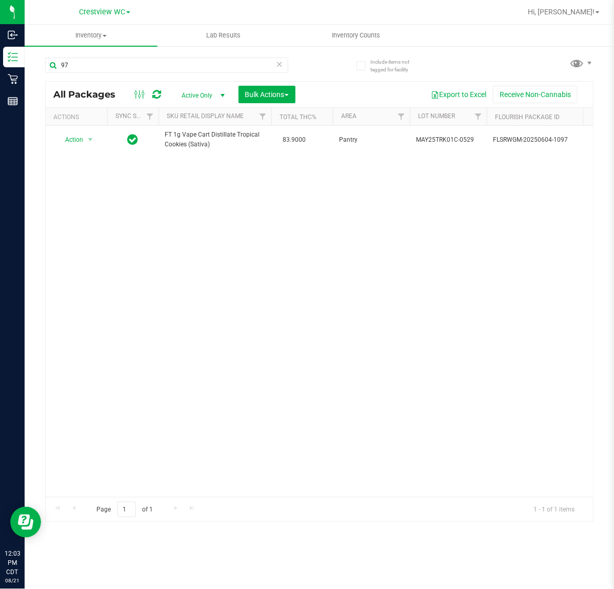
type input "9"
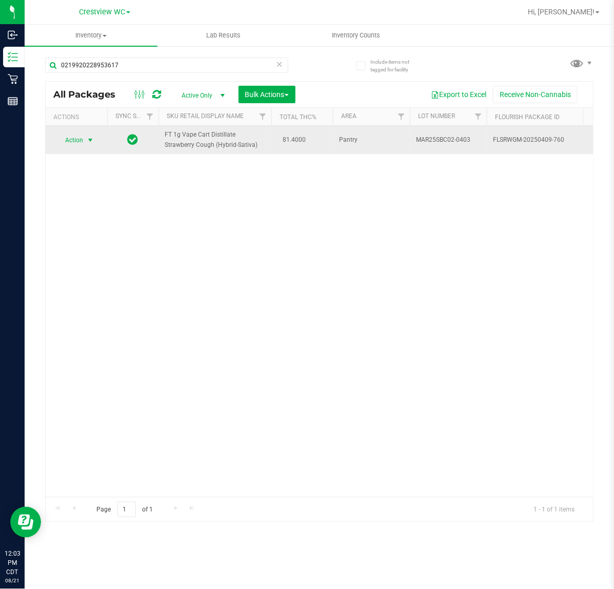
type input "0219920228953617"
click at [94, 138] on span "select" at bounding box center [90, 140] width 8 height 8
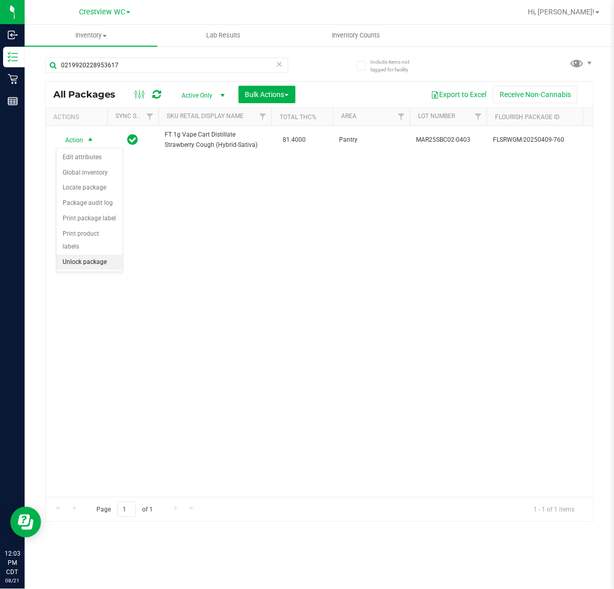
click at [99, 254] on li "Unlock package" at bounding box center [89, 261] width 66 height 15
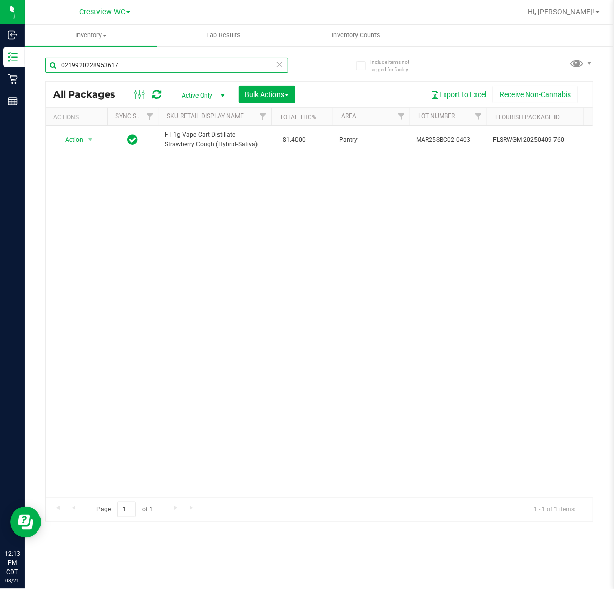
click at [154, 67] on input "0219920228953617" at bounding box center [166, 64] width 243 height 15
type input "0"
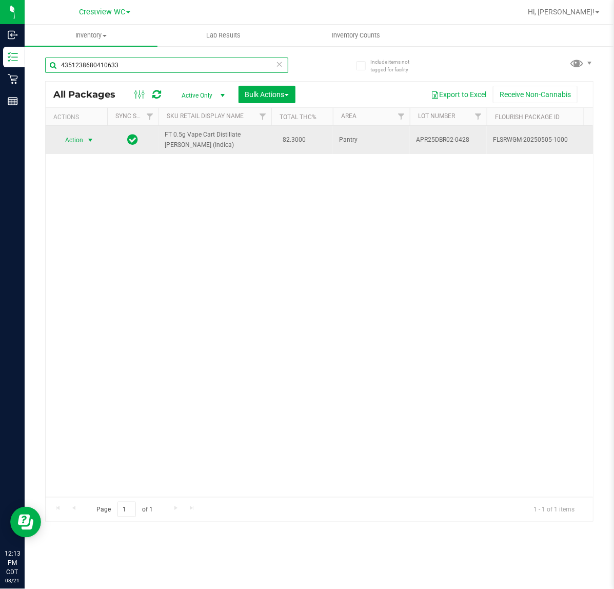
type input "4351238680410633"
click at [88, 134] on span "select" at bounding box center [90, 140] width 13 height 14
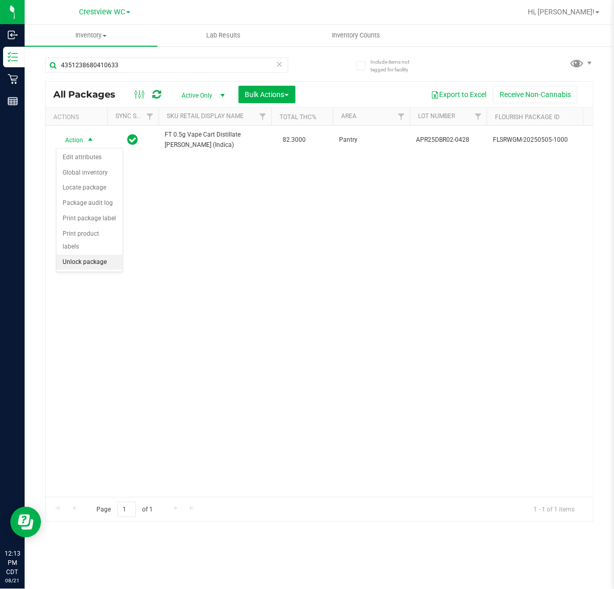
click at [92, 254] on li "Unlock package" at bounding box center [89, 261] width 66 height 15
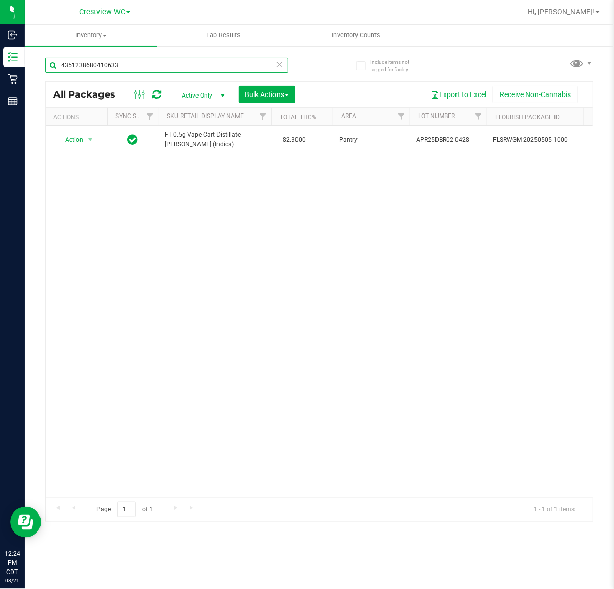
click at [145, 67] on input "4351238680410633" at bounding box center [166, 64] width 243 height 15
type input "4"
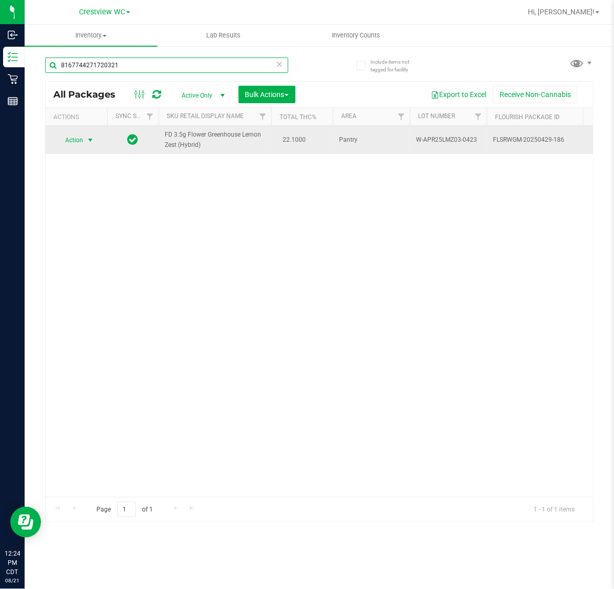
type input "8167744271720321"
click at [93, 137] on span "select" at bounding box center [90, 140] width 8 height 8
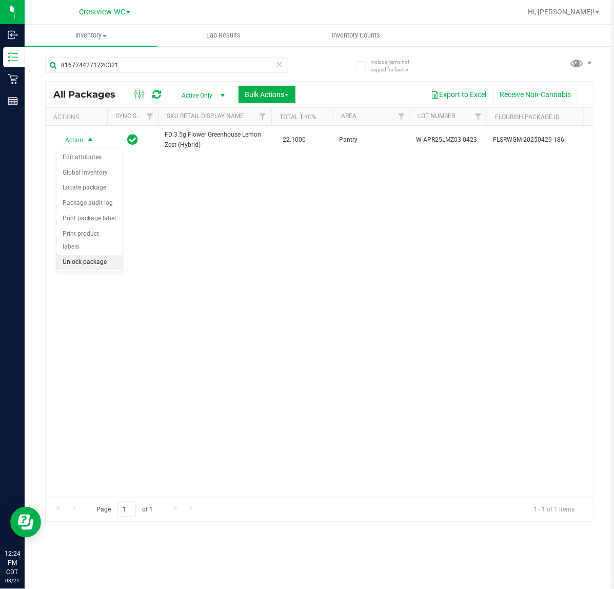
click at [77, 254] on li "Unlock package" at bounding box center [89, 261] width 66 height 15
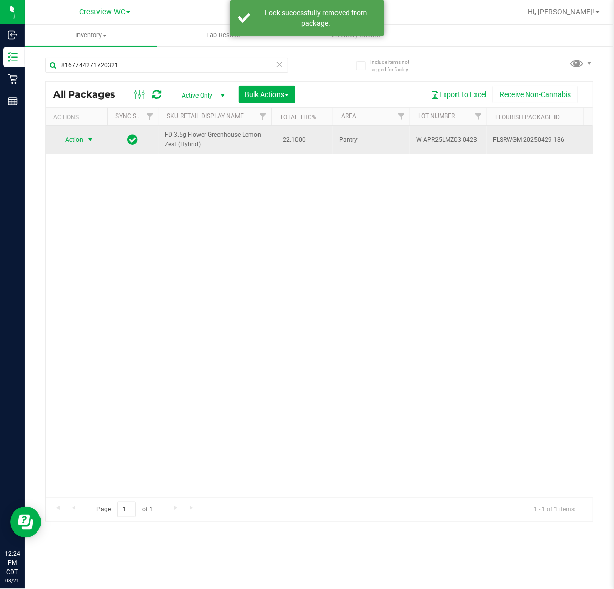
click at [90, 141] on span "select" at bounding box center [90, 139] width 8 height 8
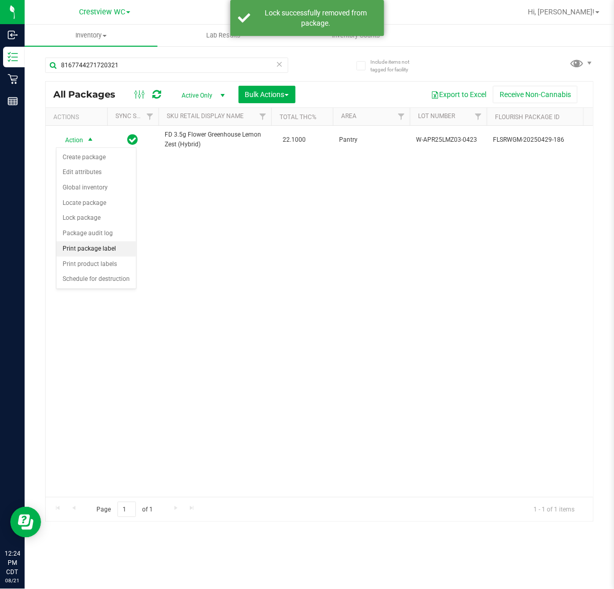
click at [104, 250] on li "Print package label" at bounding box center [96, 248] width 80 height 15
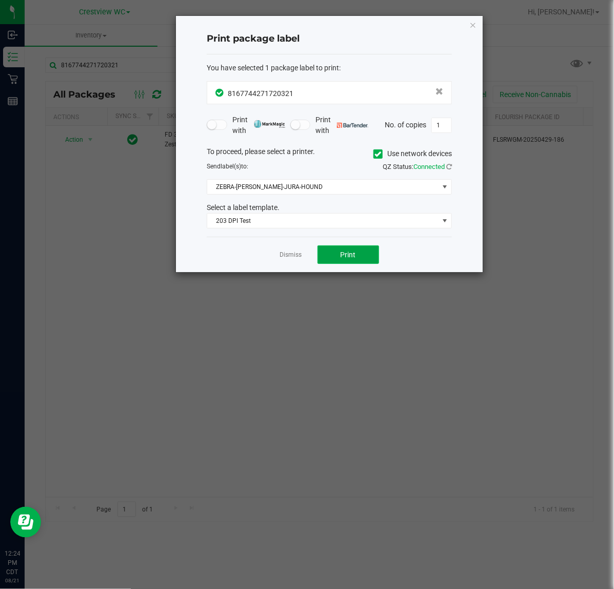
click at [346, 256] on span "Print" at bounding box center [348, 254] width 15 height 8
click at [554, 215] on ngb-modal-window "Print package label You have selected 1 package label to print : 81677442717203…" at bounding box center [311, 294] width 622 height 589
click at [469, 30] on icon "button" at bounding box center [472, 24] width 7 height 12
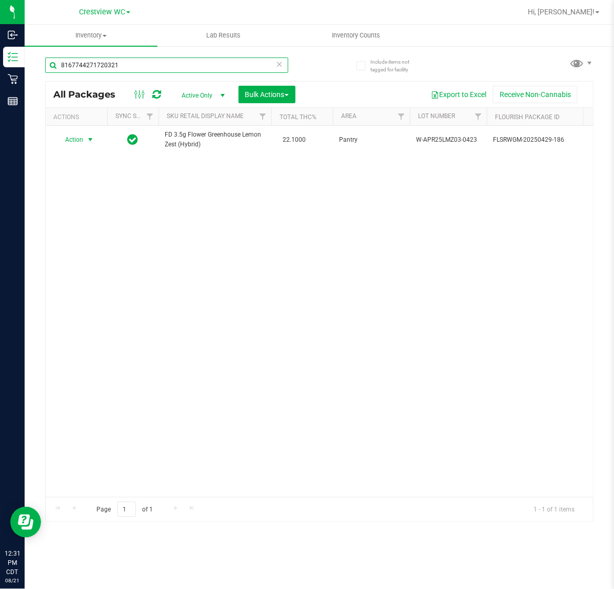
click at [135, 65] on input "8167744271720321" at bounding box center [166, 64] width 243 height 15
type input "8"
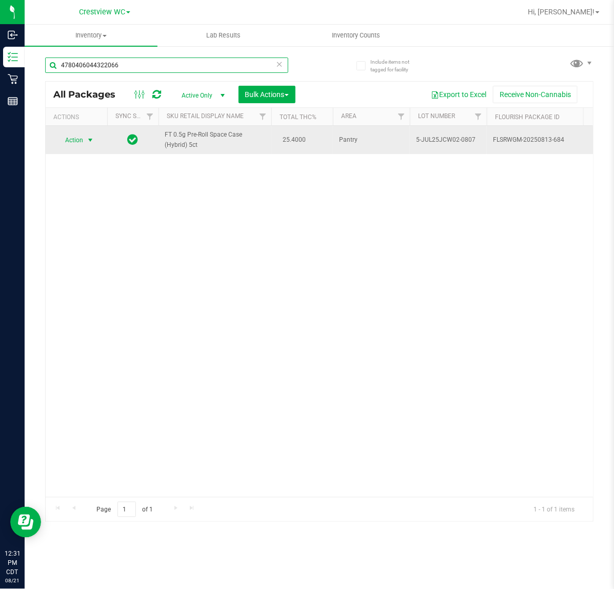
type input "4780406044322066"
click at [95, 140] on span "select" at bounding box center [90, 140] width 13 height 14
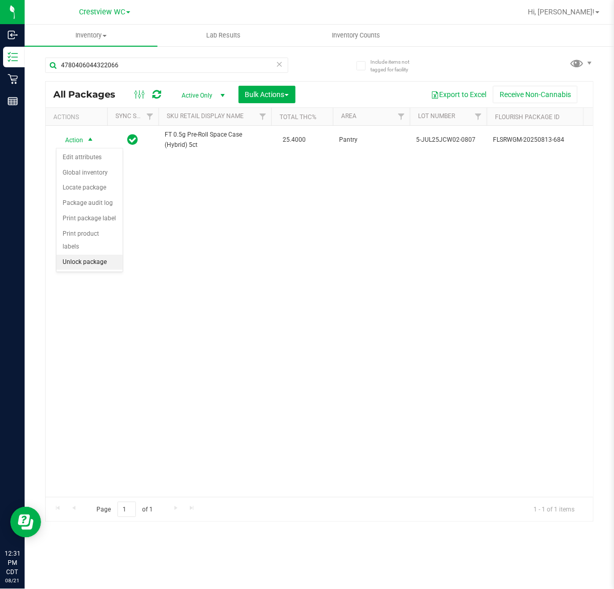
click at [92, 254] on li "Unlock package" at bounding box center [89, 261] width 66 height 15
click at [362, 269] on div "Action Action Create package Edit attributes Global inventory Locate package Lo…" at bounding box center [319, 311] width 547 height 371
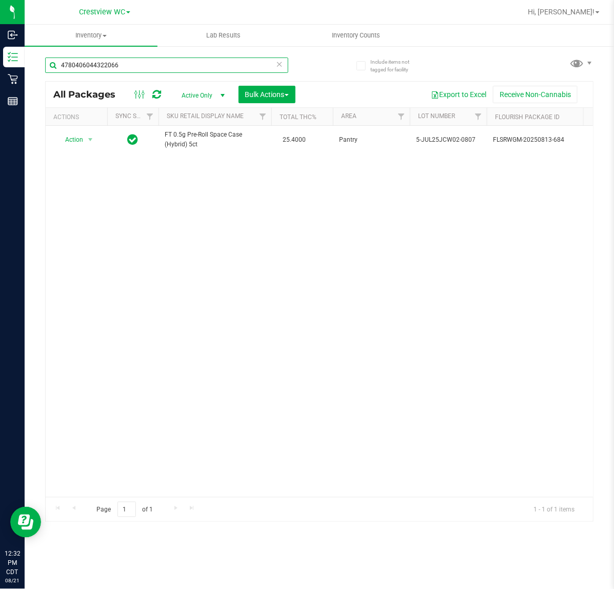
click at [152, 63] on input "4780406044322066" at bounding box center [166, 64] width 243 height 15
type input "4"
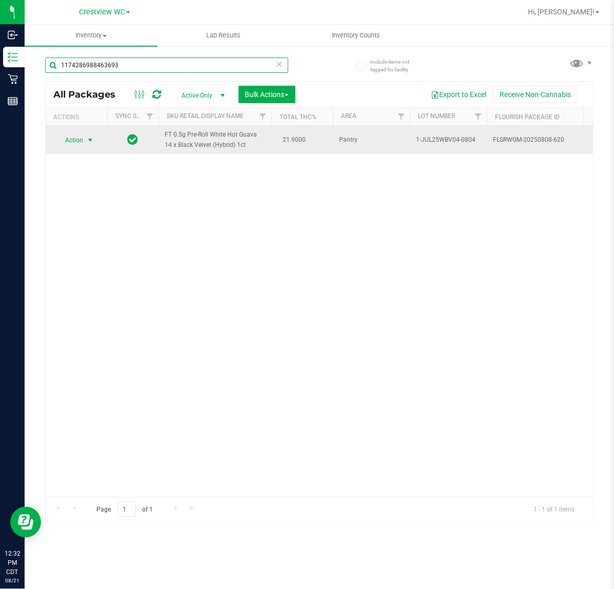
type input "1174286988463693"
click at [83, 133] on span "Action" at bounding box center [70, 140] width 28 height 14
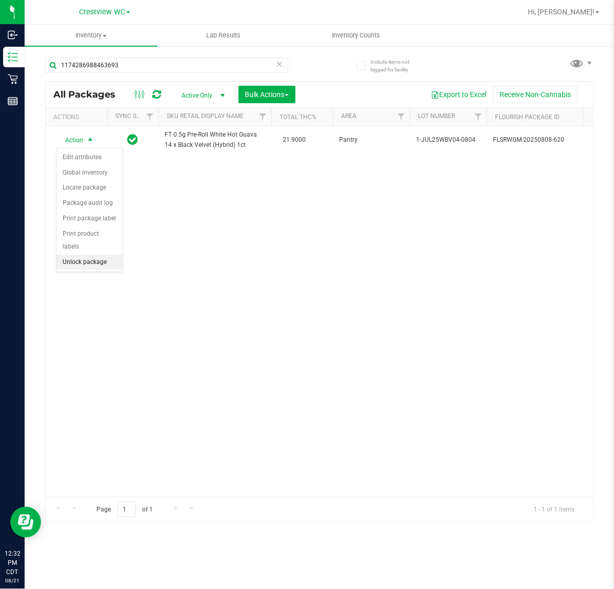
click at [92, 254] on li "Unlock package" at bounding box center [89, 261] width 66 height 15
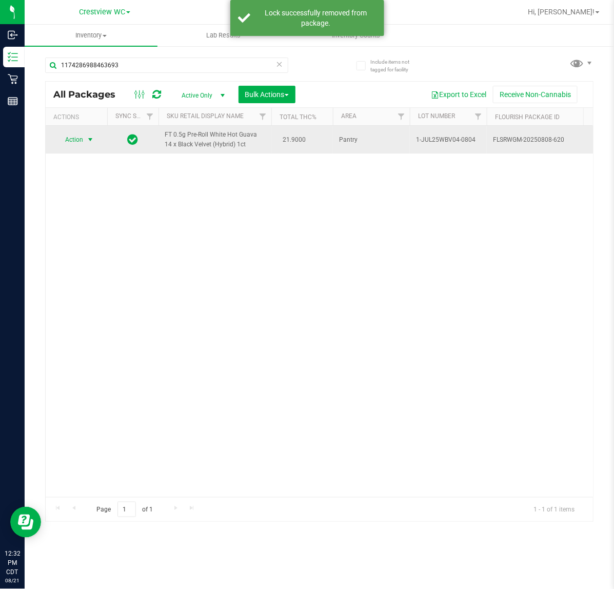
click at [95, 136] on span "select" at bounding box center [90, 139] width 13 height 14
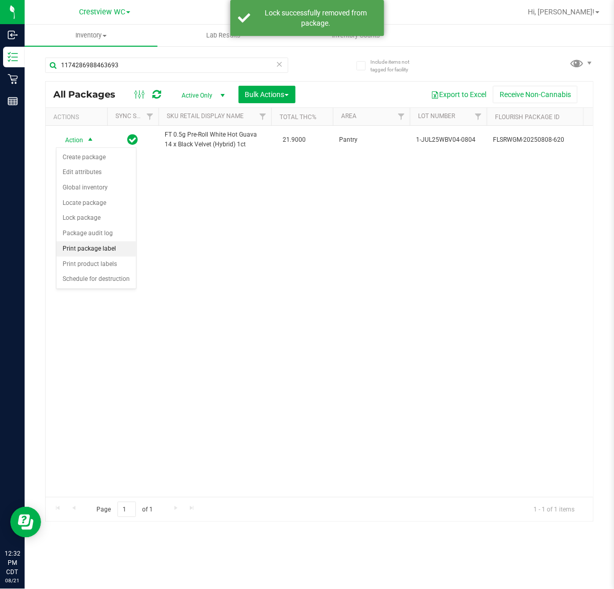
click at [115, 249] on li "Print package label" at bounding box center [96, 248] width 80 height 15
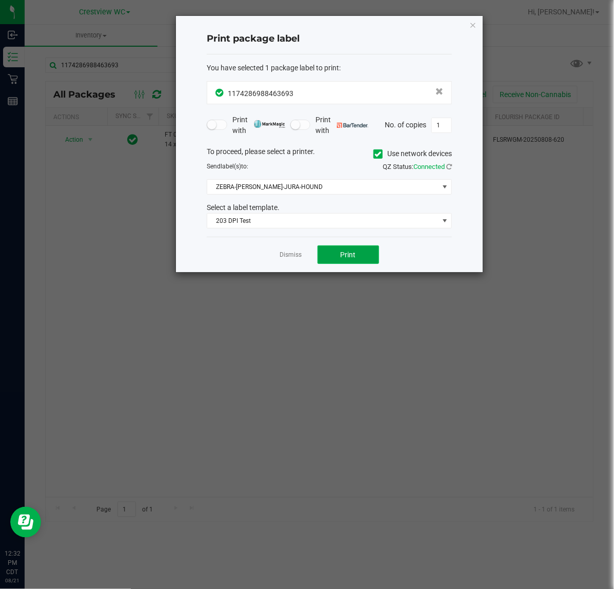
click at [351, 252] on span "Print" at bounding box center [348, 254] width 15 height 8
click at [475, 27] on icon "button" at bounding box center [472, 24] width 7 height 12
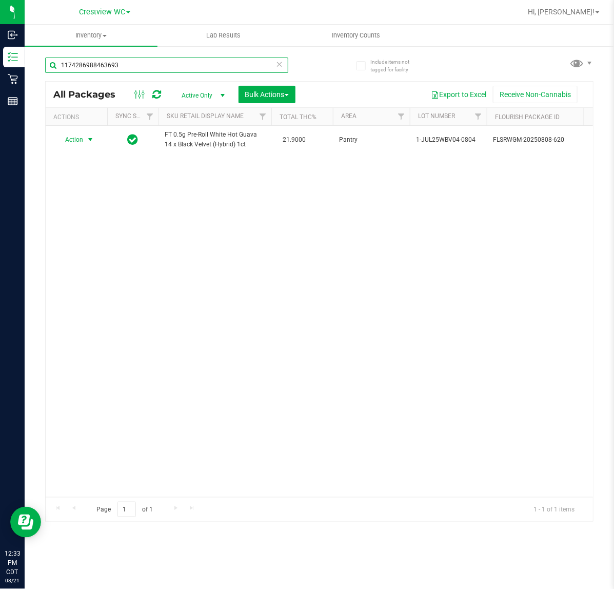
click at [137, 67] on input "1174286988463693" at bounding box center [166, 64] width 243 height 15
type input "1"
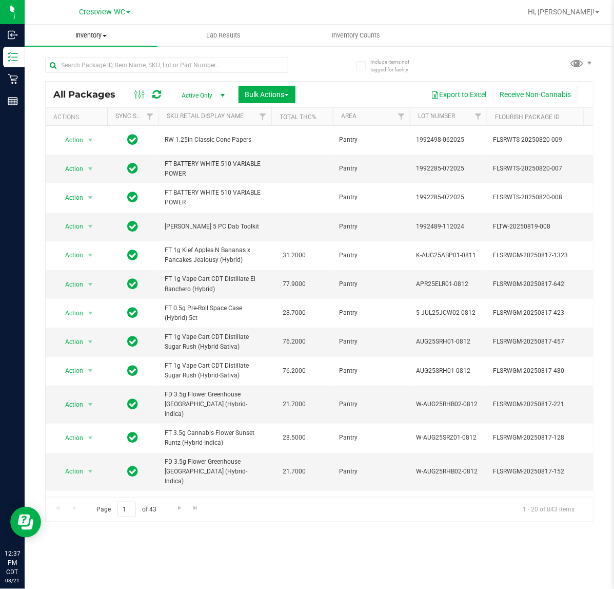
click at [93, 41] on uib-tab-heading "Inventory All packages All inventory Waste log Create inventory" at bounding box center [91, 36] width 133 height 22
click at [486, 49] on div "All Packages Active Only Active Only Lab Samples Locked All External Internal B…" at bounding box center [319, 285] width 548 height 474
click at [101, 64] on input "text" at bounding box center [166, 64] width 243 height 15
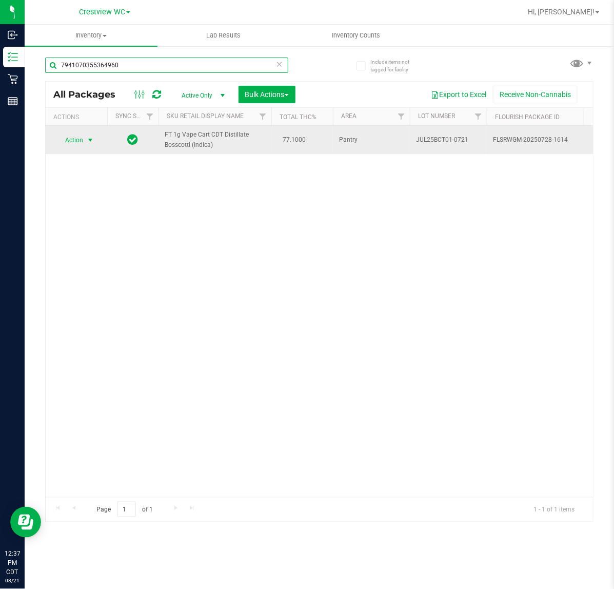
type input "7941070355364960"
click at [95, 140] on span "select" at bounding box center [90, 140] width 13 height 14
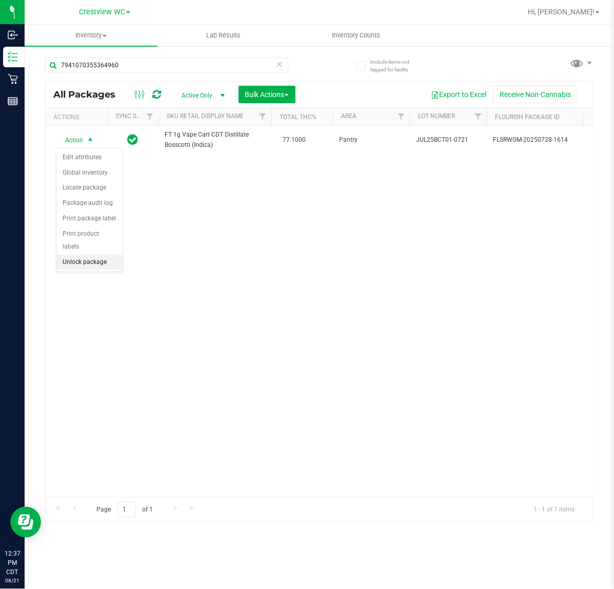
click at [81, 254] on li "Unlock package" at bounding box center [89, 261] width 66 height 15
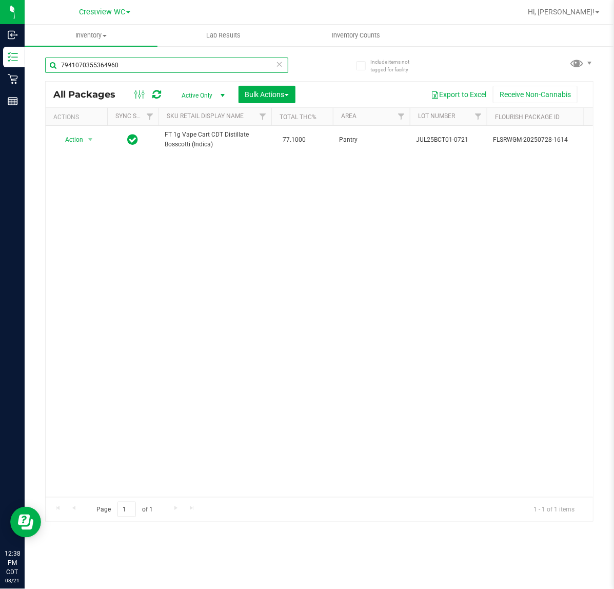
click at [143, 64] on input "7941070355364960" at bounding box center [166, 64] width 243 height 15
type input "7"
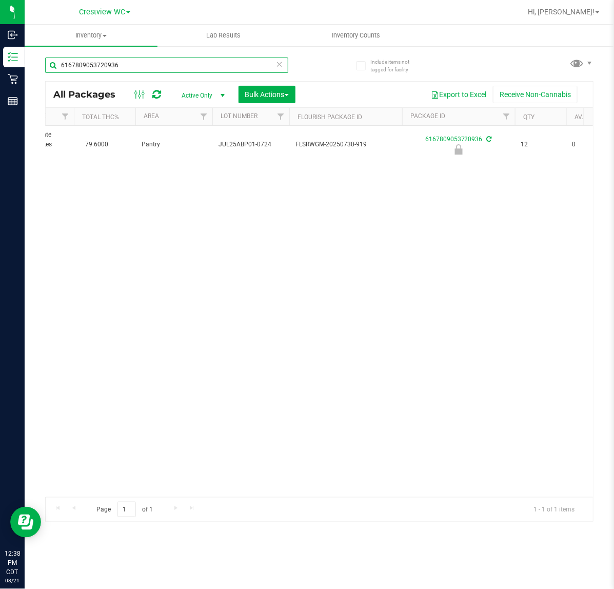
scroll to position [0, 134]
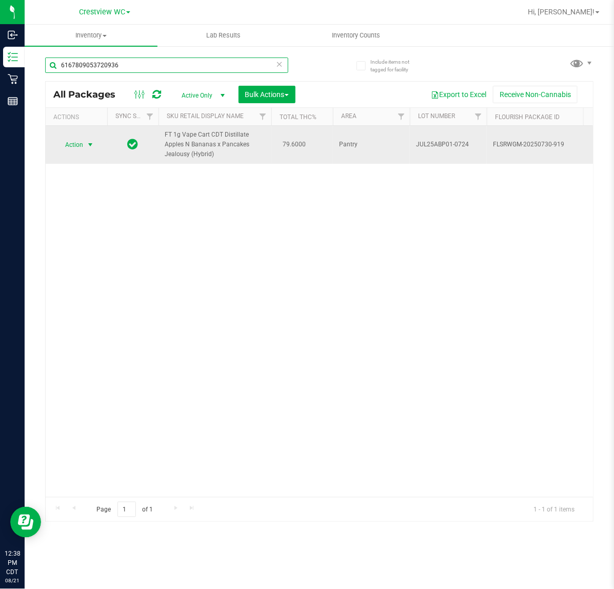
type input "6167809053720936"
click at [96, 145] on span "select" at bounding box center [90, 145] width 13 height 14
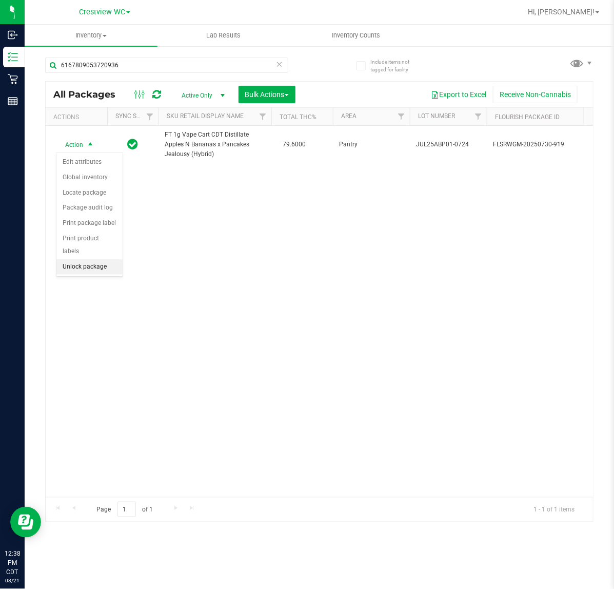
click at [95, 259] on li "Unlock package" at bounding box center [89, 266] width 66 height 15
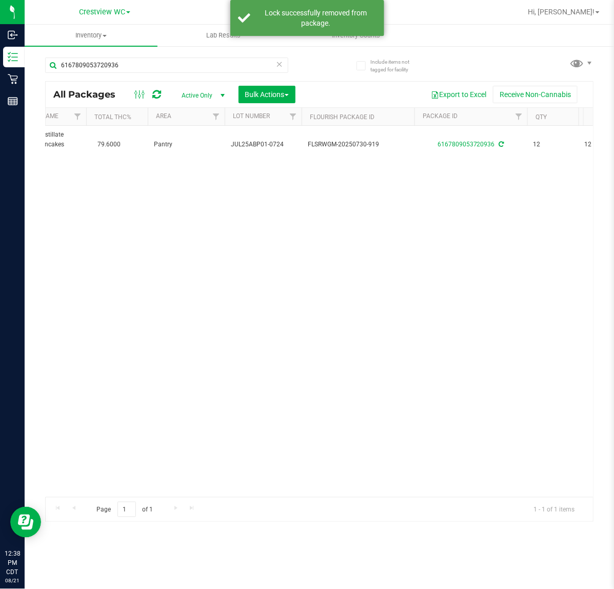
scroll to position [0, 276]
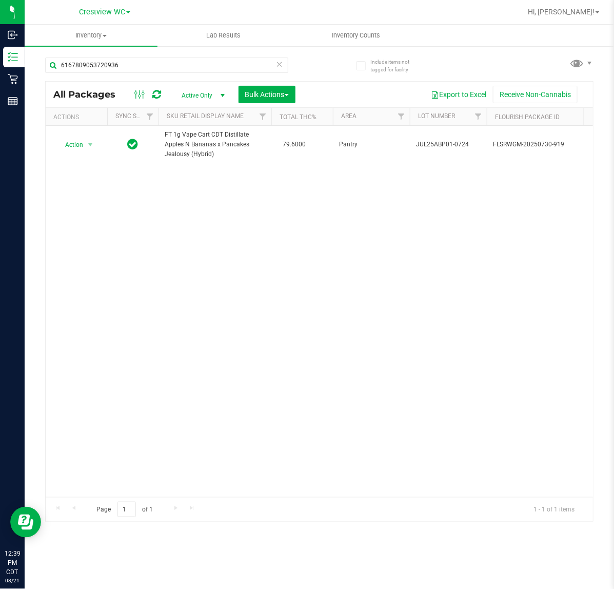
click at [495, 213] on div "Action Action Create package Edit attributes Global inventory Locate package Lo…" at bounding box center [319, 311] width 547 height 371
click at [138, 62] on input "6167809053720936" at bounding box center [166, 64] width 243 height 15
type input "6"
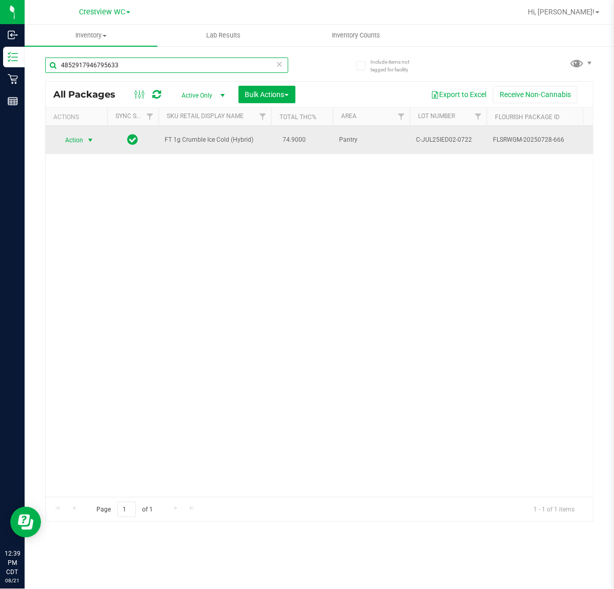
type input "4852917946795633"
click at [91, 137] on span "select" at bounding box center [90, 140] width 8 height 8
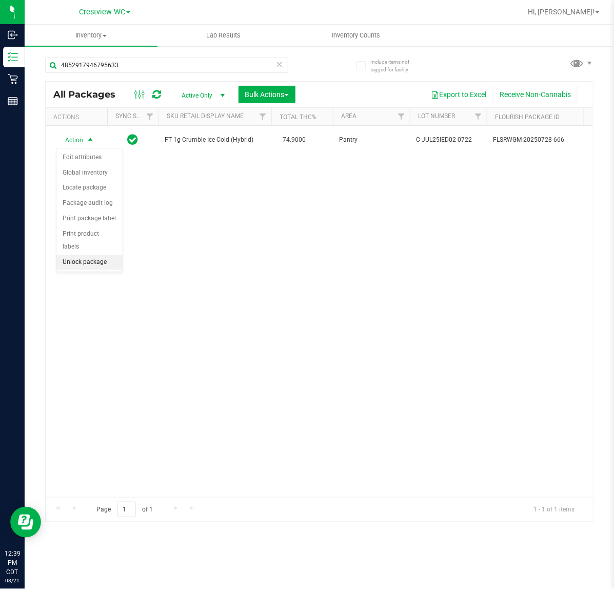
click at [88, 254] on li "Unlock package" at bounding box center [89, 261] width 66 height 15
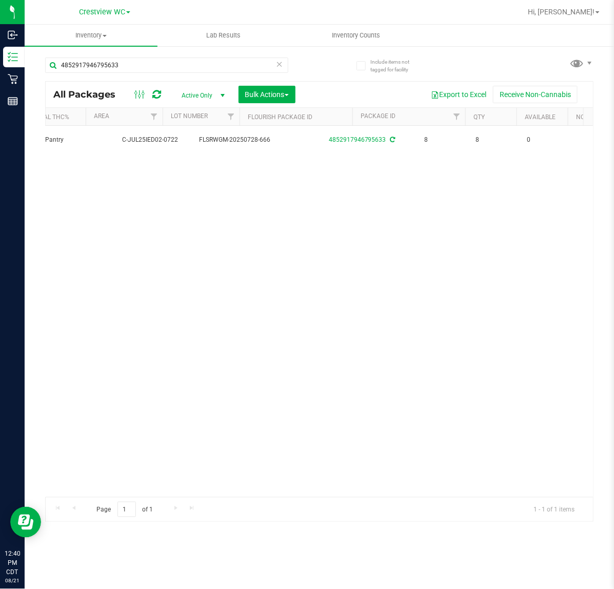
scroll to position [0, 294]
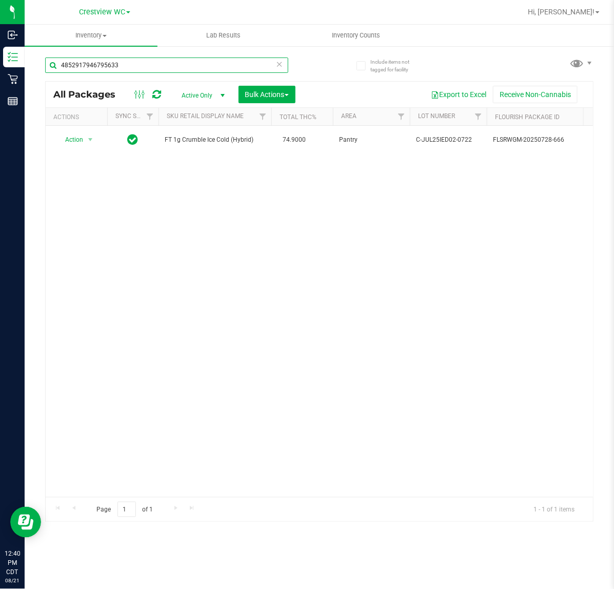
click at [157, 68] on input "4852917946795633" at bounding box center [166, 64] width 243 height 15
type input "4"
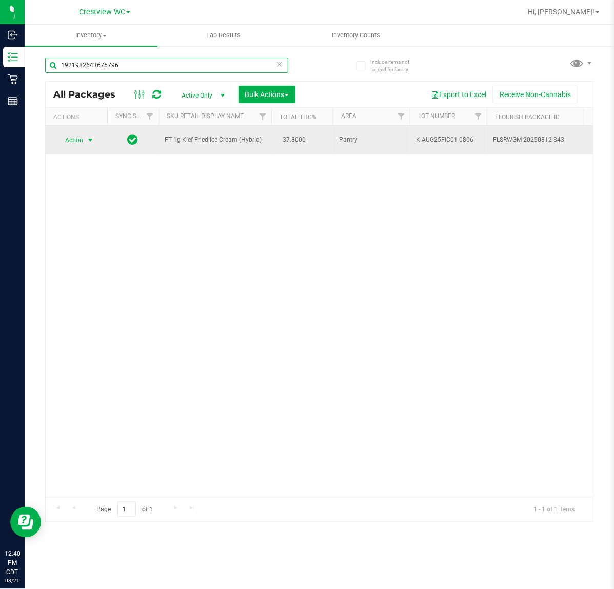
type input "1921982643675796"
click at [86, 136] on span "select" at bounding box center [90, 140] width 8 height 8
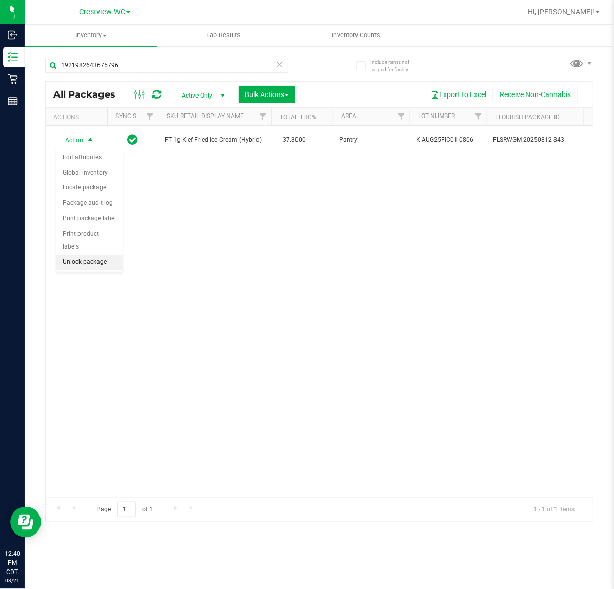
click at [91, 254] on li "Unlock package" at bounding box center [89, 261] width 66 height 15
click at [383, 270] on div "Action Action Create package Edit attributes Global inventory Locate package Lo…" at bounding box center [319, 311] width 547 height 371
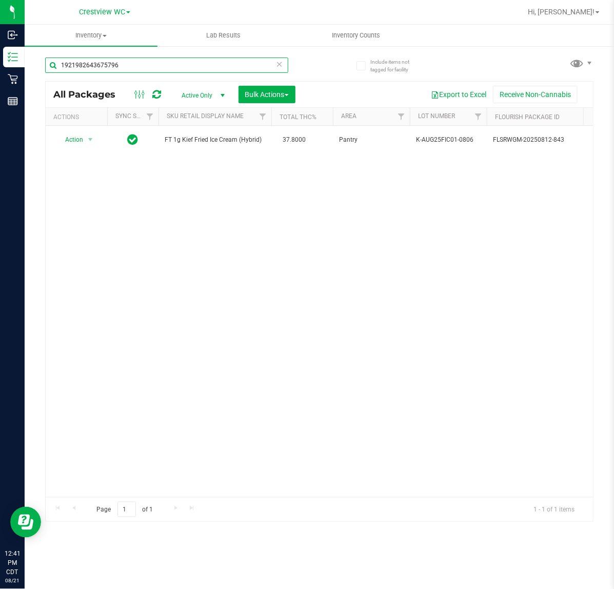
click at [150, 65] on input "1921982643675796" at bounding box center [166, 64] width 243 height 15
type input "1"
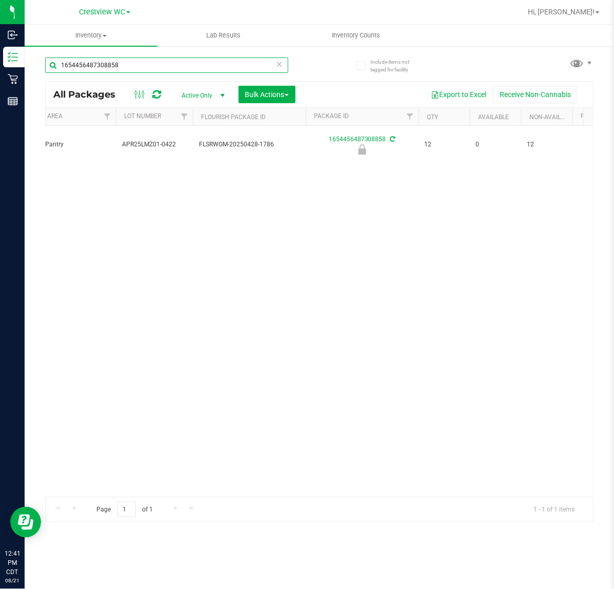
scroll to position [0, 293]
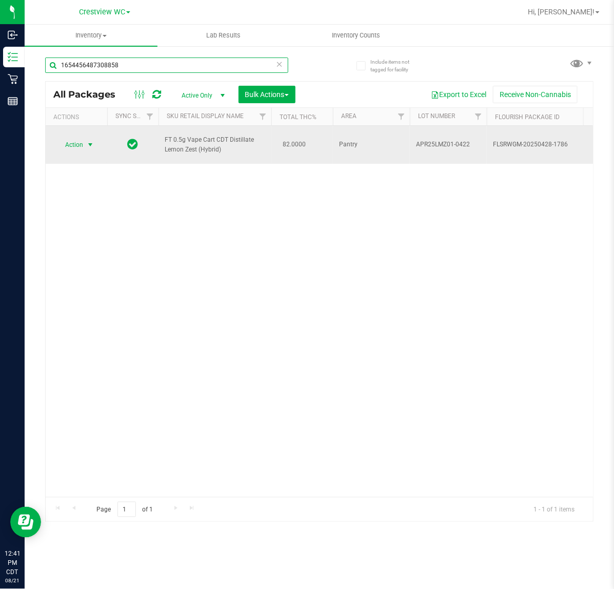
type input "1654456487308858"
click at [92, 141] on span "select" at bounding box center [90, 145] width 8 height 8
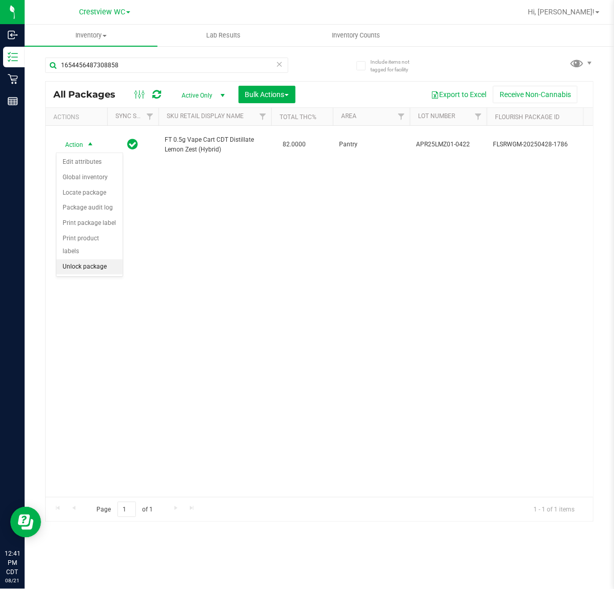
click at [88, 260] on li "Unlock package" at bounding box center [89, 266] width 66 height 15
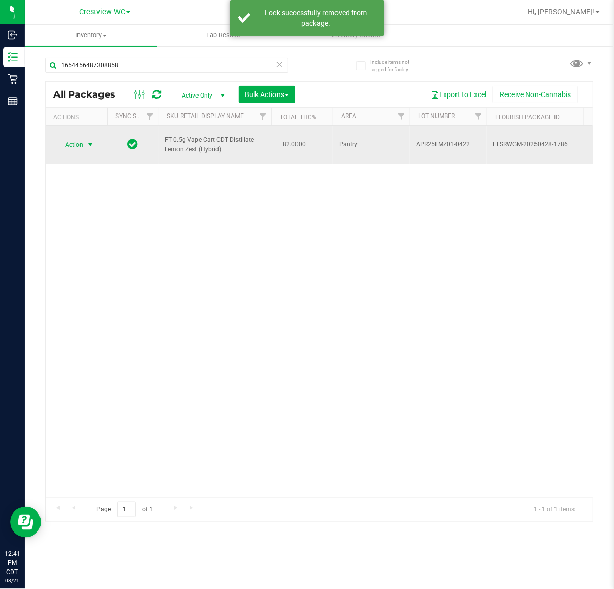
click at [90, 141] on span "select" at bounding box center [90, 145] width 8 height 8
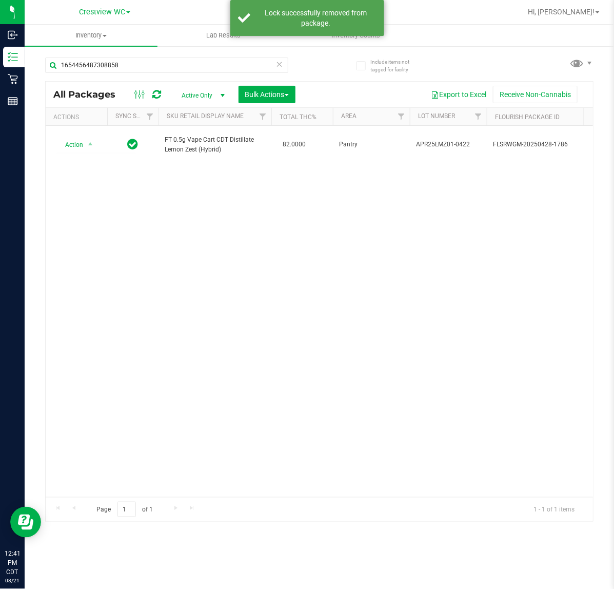
click at [262, 262] on div "Action Action Create package Edit attributes Global inventory Locate package Lo…" at bounding box center [319, 311] width 547 height 371
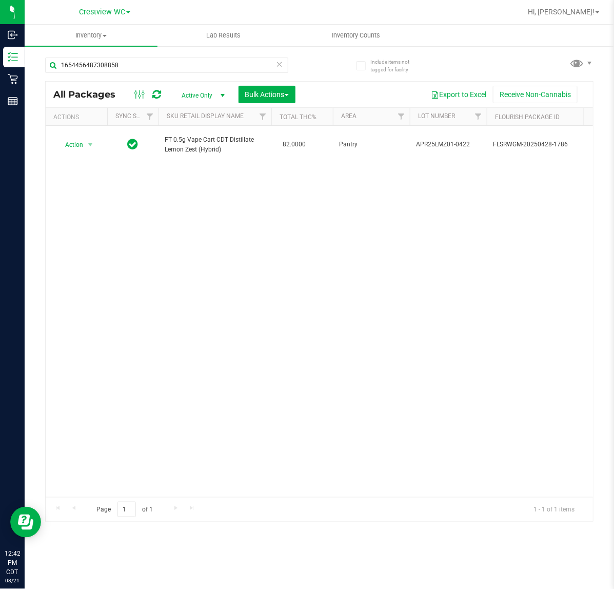
click at [379, 288] on div "Action Action Create package Edit attributes Global inventory Locate package Lo…" at bounding box center [319, 311] width 547 height 371
click at [141, 65] on input "1654456487308858" at bounding box center [166, 64] width 243 height 15
type input "1"
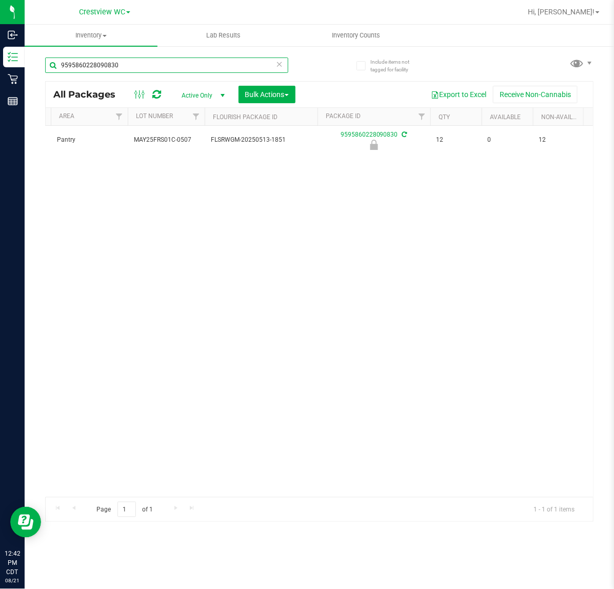
scroll to position [0, 281]
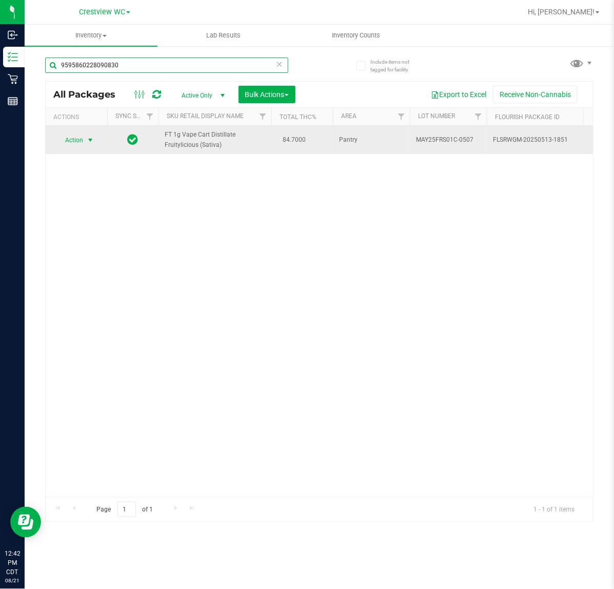
type input "9595860228090830"
click at [90, 139] on span "select" at bounding box center [90, 140] width 8 height 8
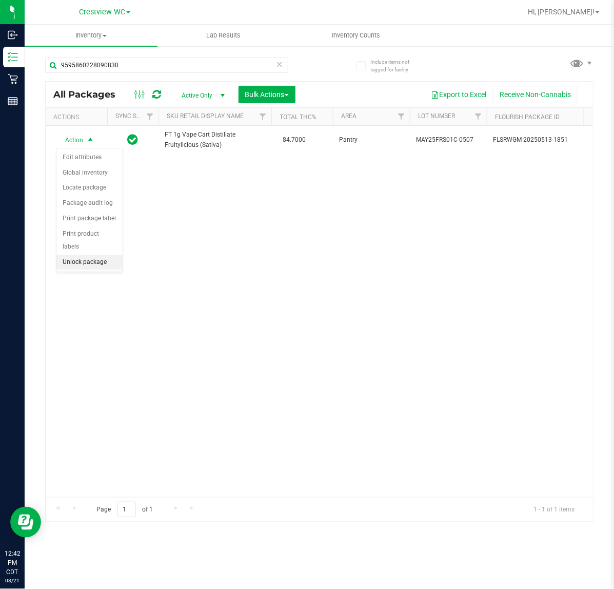
click at [93, 254] on li "Unlock package" at bounding box center [89, 261] width 66 height 15
click at [306, 273] on div "Action Action Create package Edit attributes Global inventory Locate package Lo…" at bounding box center [319, 311] width 547 height 371
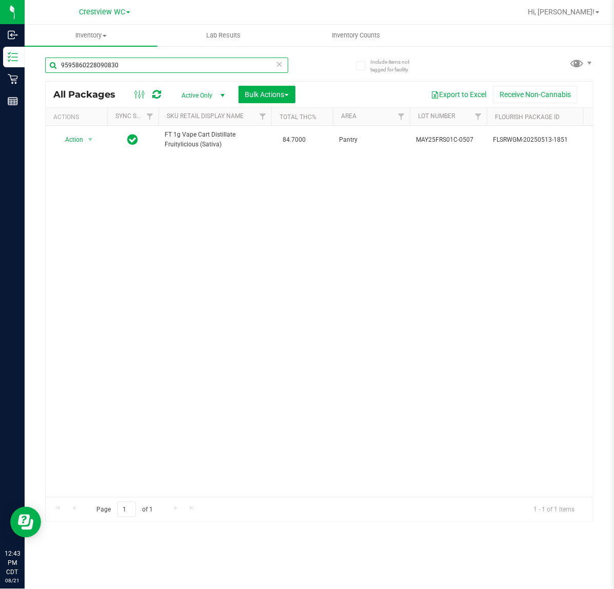
click at [147, 65] on input "9595860228090830" at bounding box center [166, 64] width 243 height 15
type input "9"
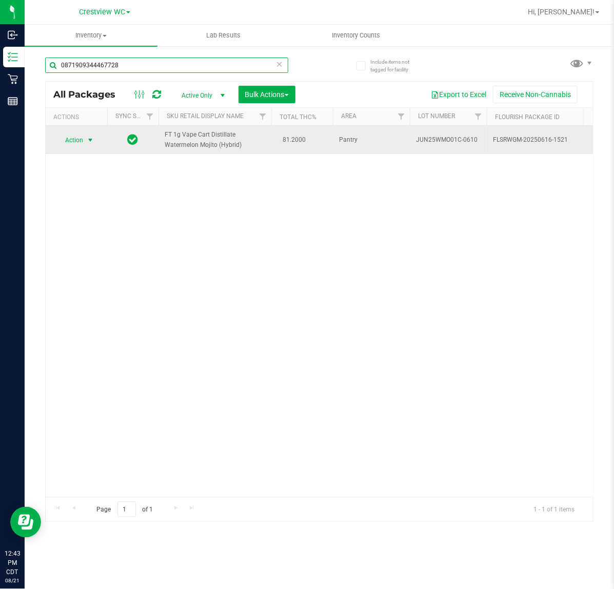
type input "0871909344467728"
click at [88, 136] on span "select" at bounding box center [90, 140] width 8 height 8
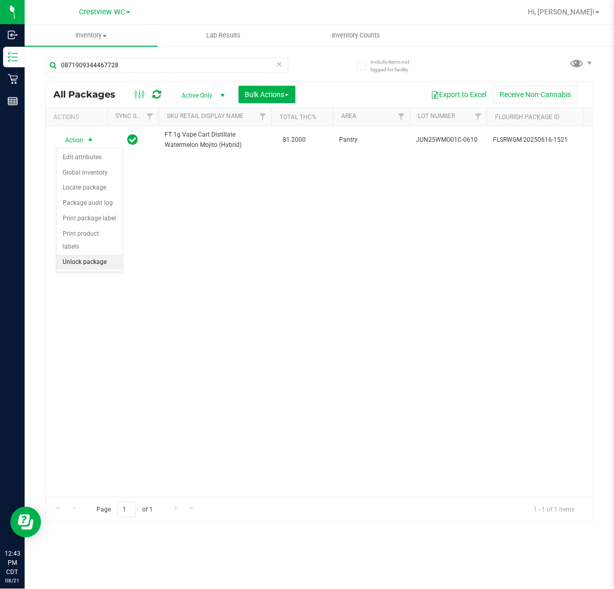
click at [81, 254] on li "Unlock package" at bounding box center [89, 261] width 66 height 15
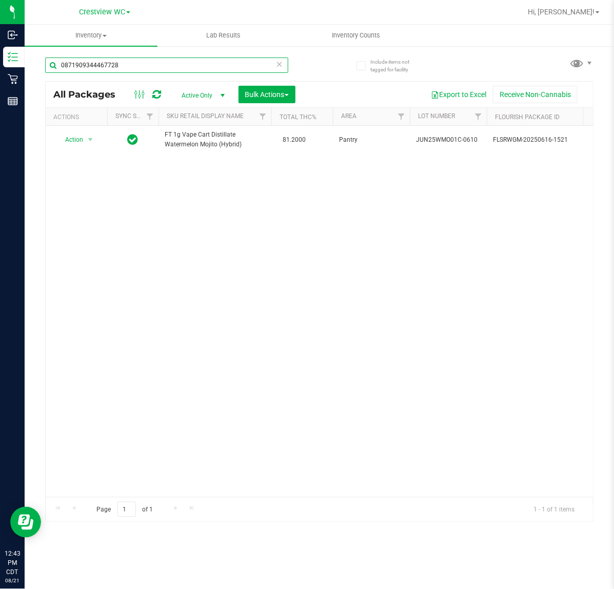
click at [150, 62] on input "0871909344467728" at bounding box center [166, 64] width 243 height 15
type input "0"
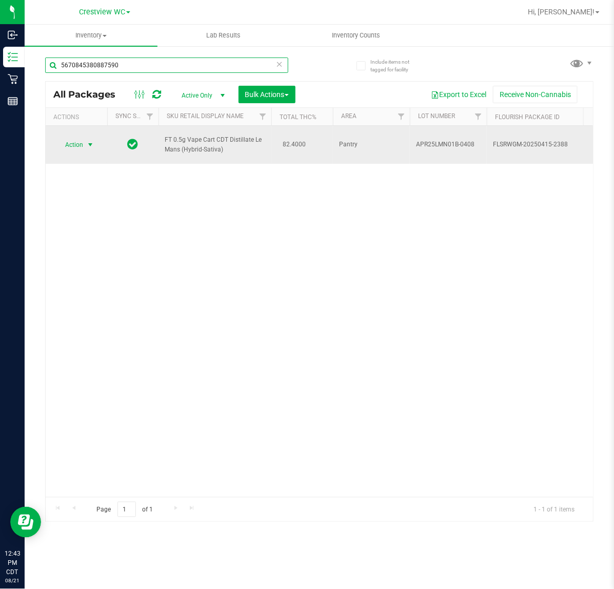
type input "5670845380887590"
click at [93, 139] on span "select" at bounding box center [90, 145] width 13 height 14
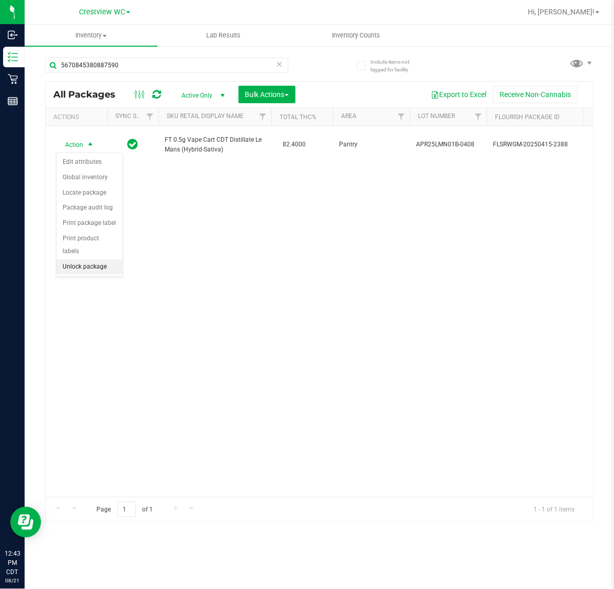
click at [83, 259] on li "Unlock package" at bounding box center [89, 266] width 66 height 15
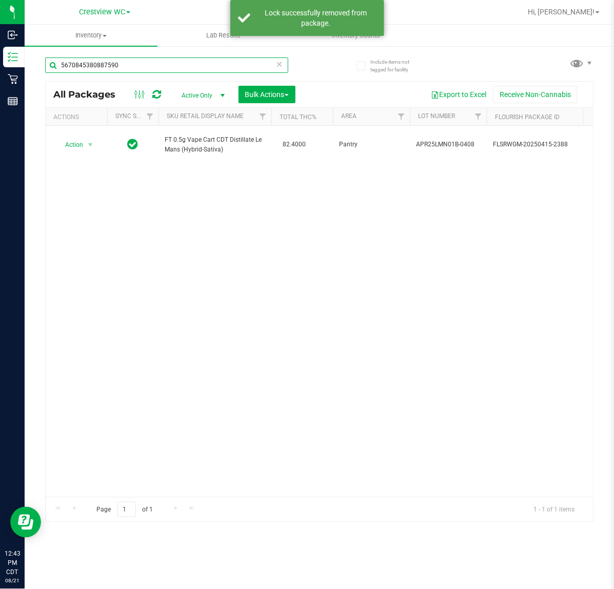
click at [152, 63] on input "5670845380887590" at bounding box center [166, 64] width 243 height 15
type input "5"
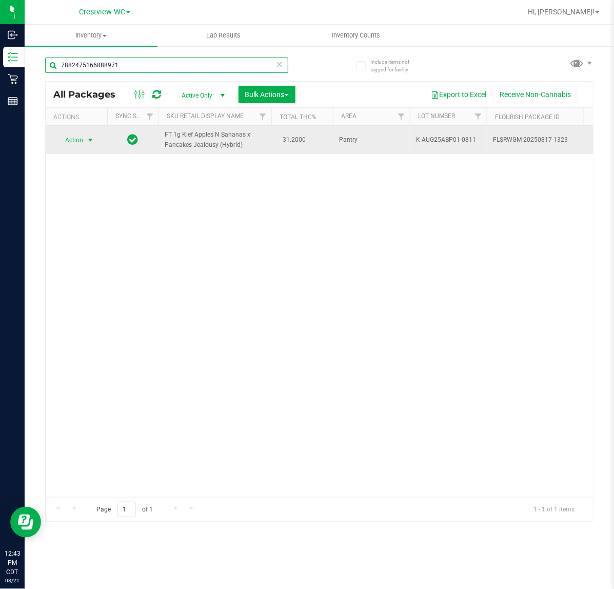
type input "7882475166888971"
click at [88, 135] on span "select" at bounding box center [90, 140] width 13 height 14
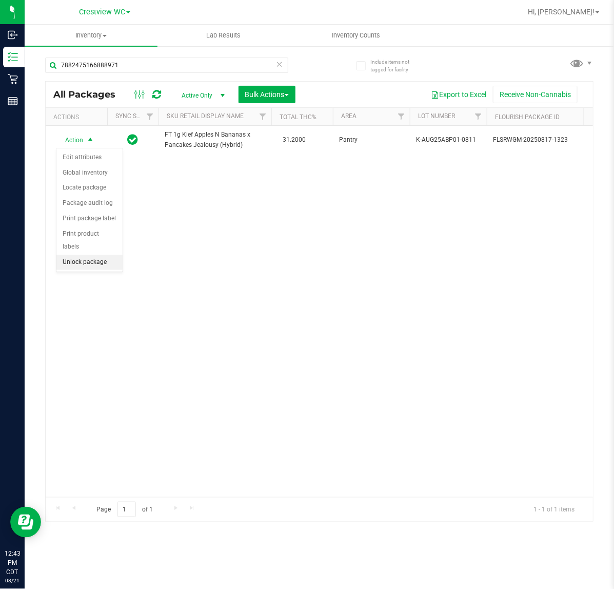
click at [100, 254] on li "Unlock package" at bounding box center [89, 261] width 66 height 15
click at [343, 244] on div "Action Action Create package Edit attributes Global inventory Locate package Lo…" at bounding box center [319, 311] width 547 height 371
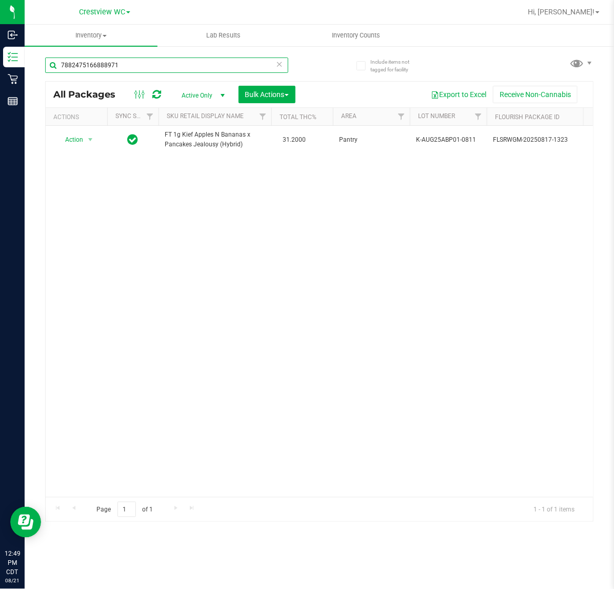
click at [147, 62] on input "7882475166888971" at bounding box center [166, 64] width 243 height 15
type input "7"
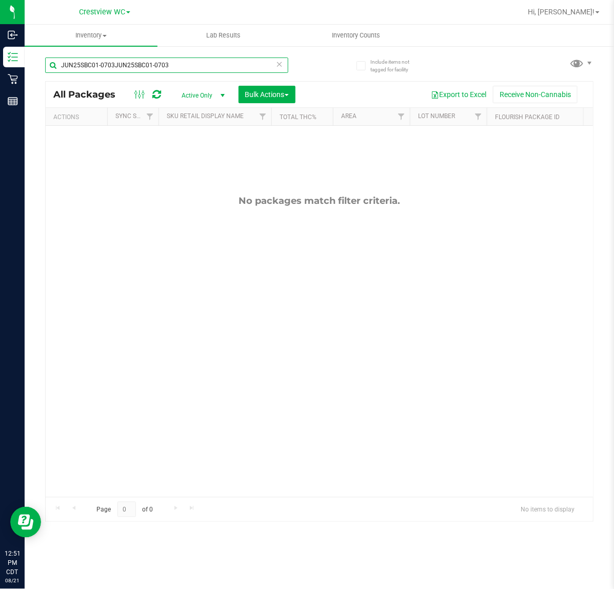
click at [179, 66] on input "JUN25SBC01-0703JUN25SBC01-0703" at bounding box center [166, 64] width 243 height 15
type input "J"
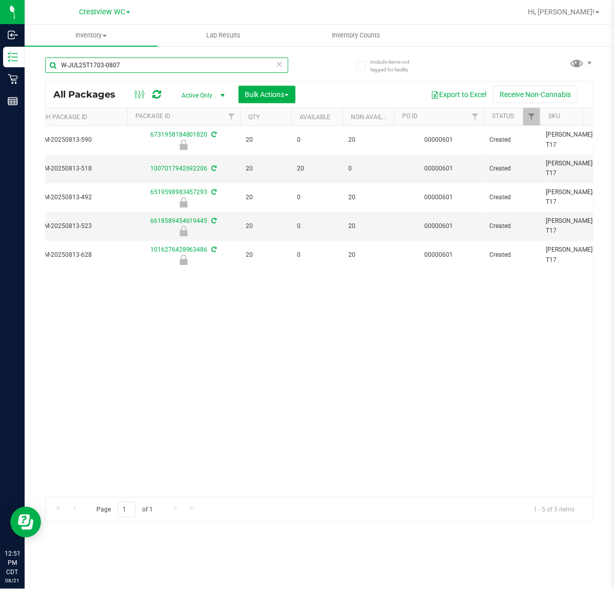
scroll to position [0, 471]
click at [509, 335] on div "Action Action Edit attributes Global inventory Locate package Package audit log…" at bounding box center [319, 311] width 547 height 371
click at [155, 64] on input "W-JUL25T1703-0807" at bounding box center [166, 64] width 243 height 15
type input "W"
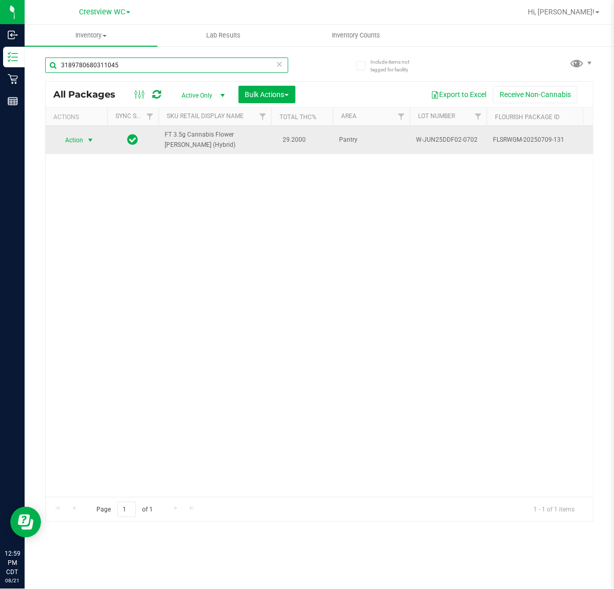
type input "3189780680311045"
click at [90, 140] on span "select" at bounding box center [90, 140] width 8 height 8
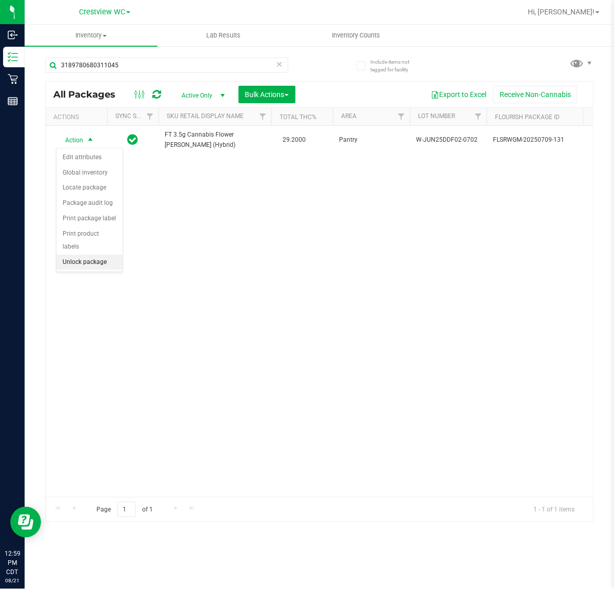
click at [79, 254] on li "Unlock package" at bounding box center [89, 261] width 66 height 15
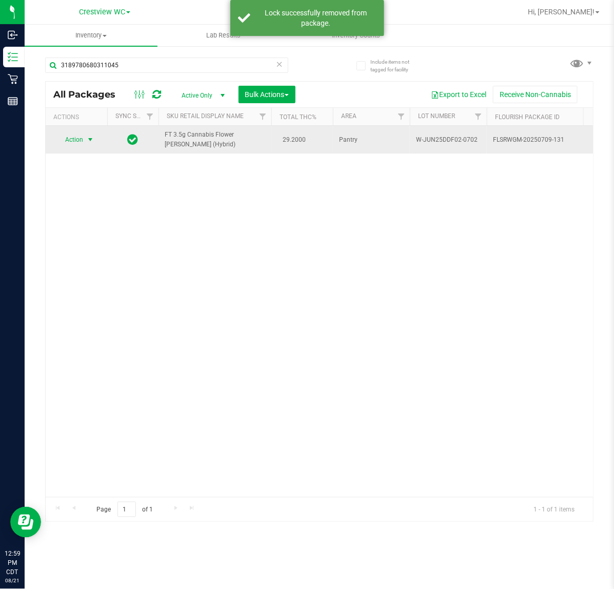
click at [91, 133] on span "select" at bounding box center [90, 139] width 13 height 14
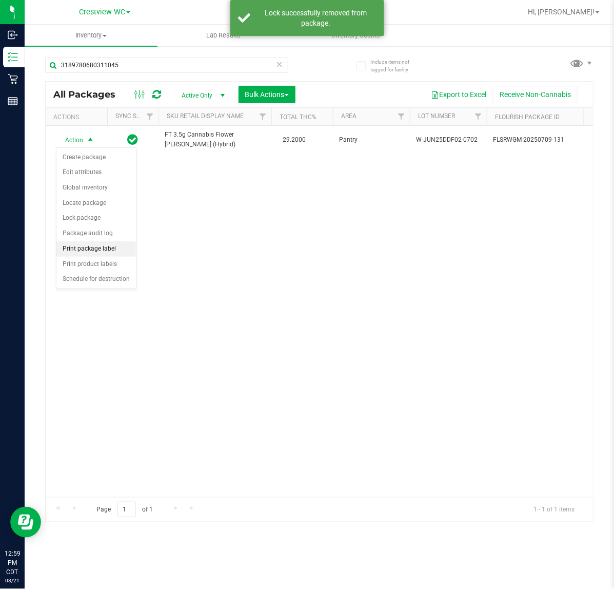
click at [103, 245] on li "Print package label" at bounding box center [96, 248] width 80 height 15
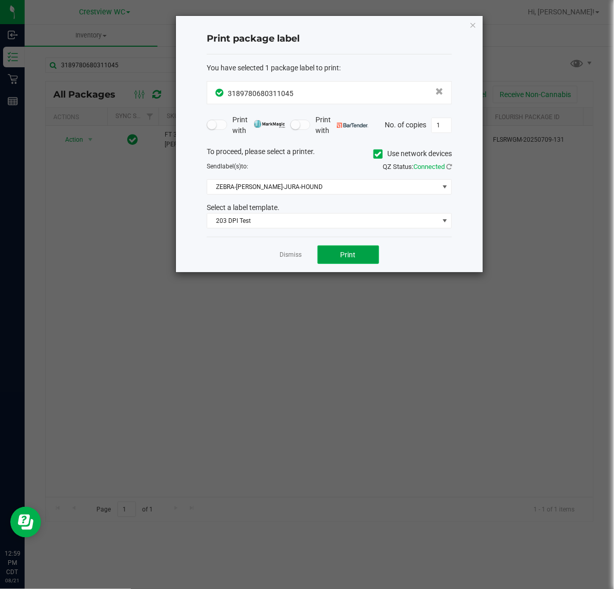
click at [335, 251] on button "Print" at bounding box center [349, 254] width 62 height 18
click at [290, 182] on span "ZEBRA-[PERSON_NAME]-JURA-HOUND" at bounding box center [322, 187] width 231 height 14
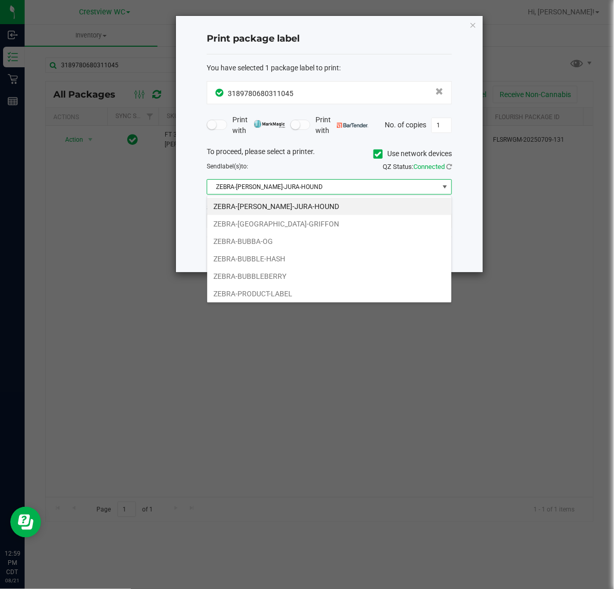
scroll to position [16, 245]
click at [450, 380] on ngb-modal-window "Print package label You have selected 1 package label to print : 31897806803110…" at bounding box center [311, 294] width 622 height 589
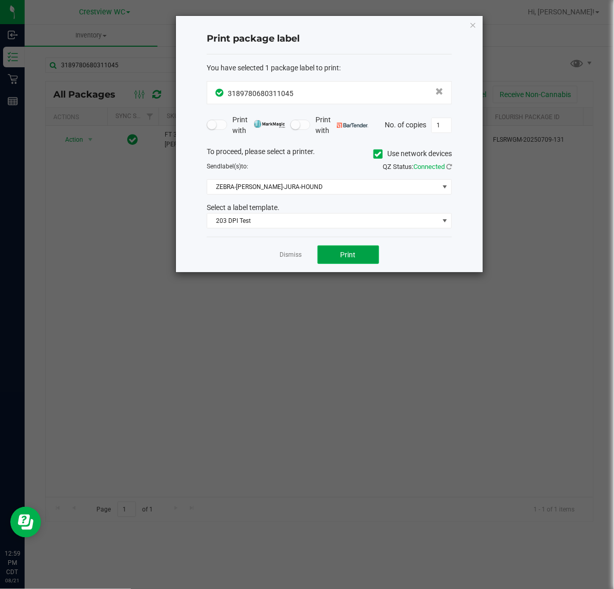
click at [350, 254] on span "Print" at bounding box center [348, 254] width 15 height 8
click at [473, 24] on icon "button" at bounding box center [472, 24] width 7 height 12
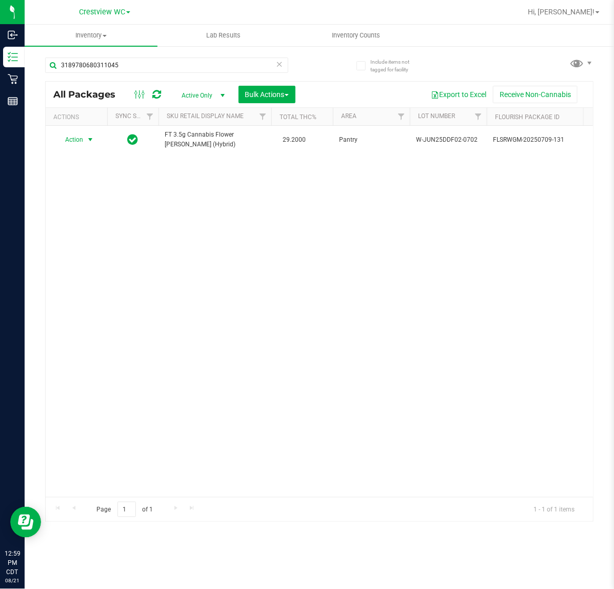
click at [359, 256] on div "Action Action Create package Edit attributes Global inventory Locate package Lo…" at bounding box center [319, 311] width 547 height 371
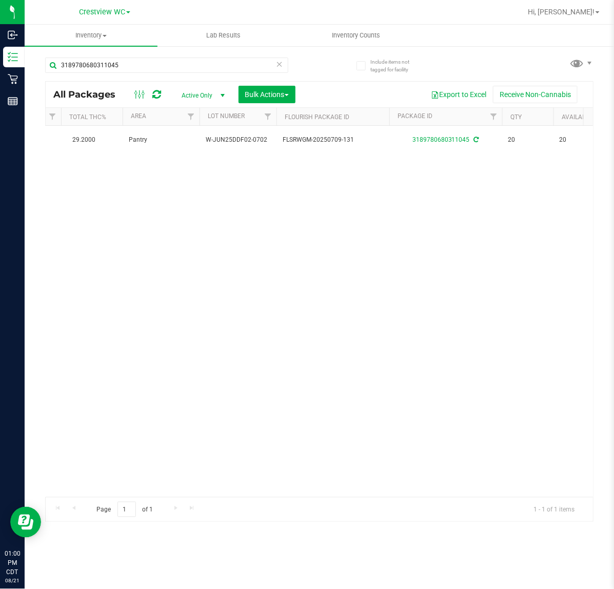
scroll to position [0, 0]
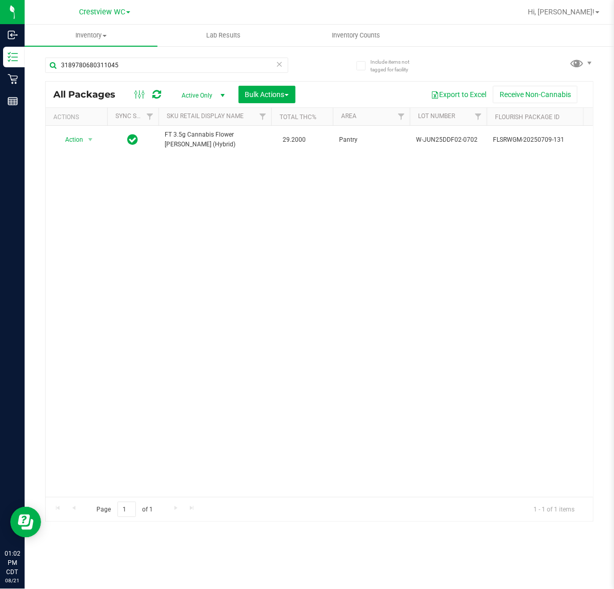
click at [522, 268] on div "Action Action Create package Edit attributes Global inventory Locate package Lo…" at bounding box center [319, 311] width 547 height 371
click at [144, 63] on input "3189780680311045" at bounding box center [166, 64] width 243 height 15
type input "3"
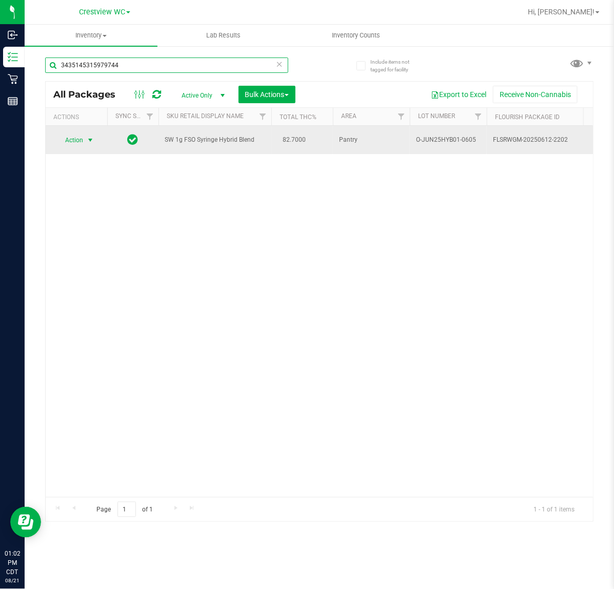
type input "3435145315979744"
drag, startPoint x: 91, startPoint y: 136, endPoint x: 96, endPoint y: 139, distance: 5.7
click at [96, 139] on span "select" at bounding box center [90, 140] width 13 height 14
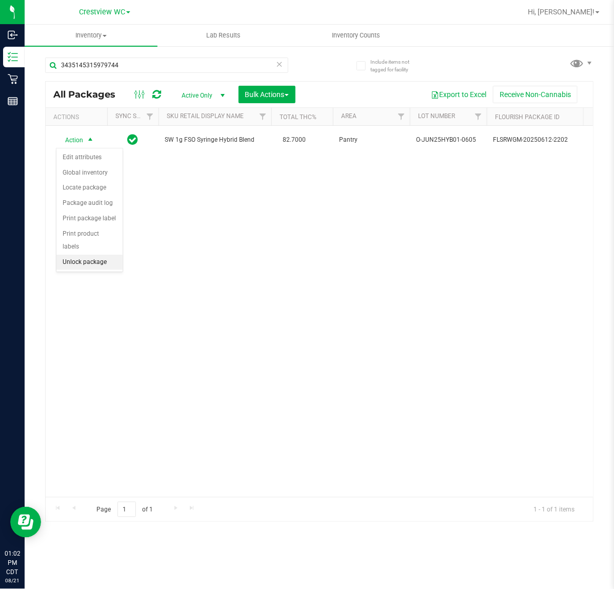
click at [101, 254] on li "Unlock package" at bounding box center [89, 261] width 66 height 15
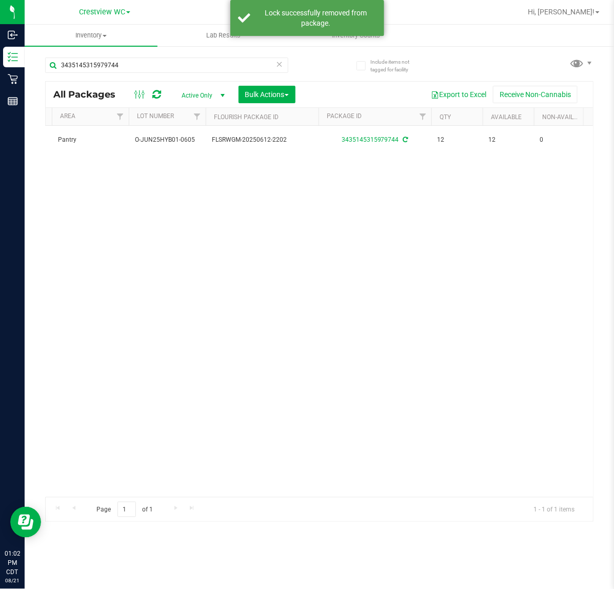
scroll to position [0, 245]
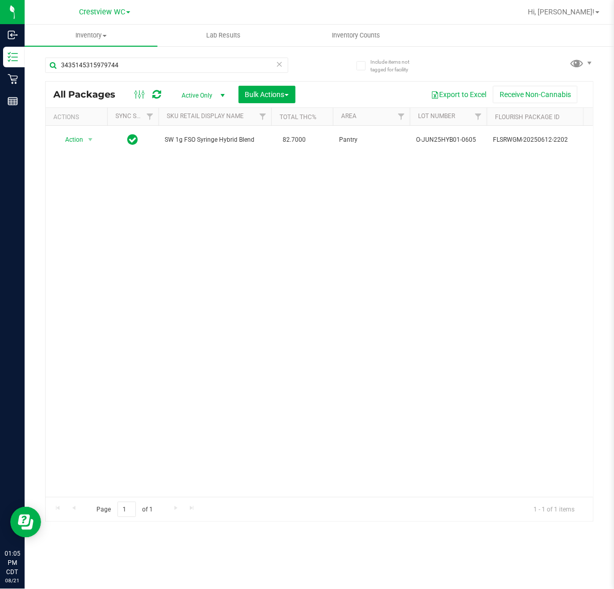
click at [370, 278] on div "Action Action Create package Edit attributes Global inventory Locate package Lo…" at bounding box center [319, 311] width 547 height 371
click at [147, 63] on input "3435145315979744" at bounding box center [166, 64] width 243 height 15
type input "3"
click at [545, 234] on div "Action Action Edit attributes Global inventory Locate package Package audit log…" at bounding box center [319, 311] width 547 height 371
click at [524, 267] on div "Action Action Edit attributes Global inventory Locate package Package audit log…" at bounding box center [319, 311] width 547 height 371
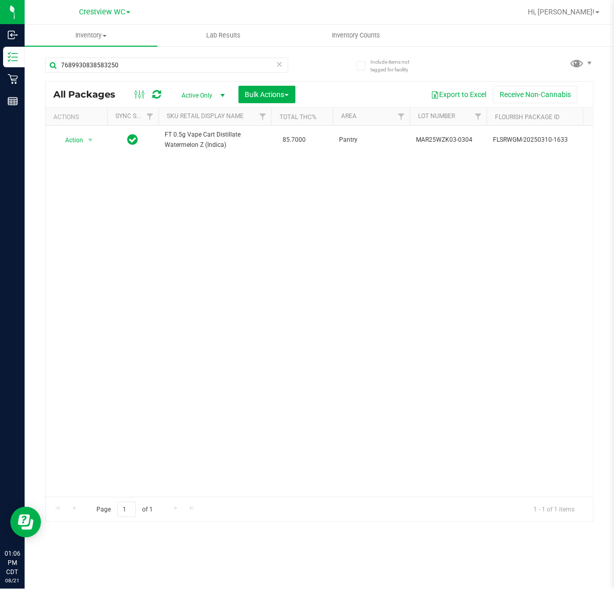
click at [478, 212] on div "Action Action Edit attributes Global inventory Locate package Package audit log…" at bounding box center [319, 311] width 547 height 371
click at [141, 64] on input "7689930838583250" at bounding box center [166, 64] width 243 height 15
type input "7"
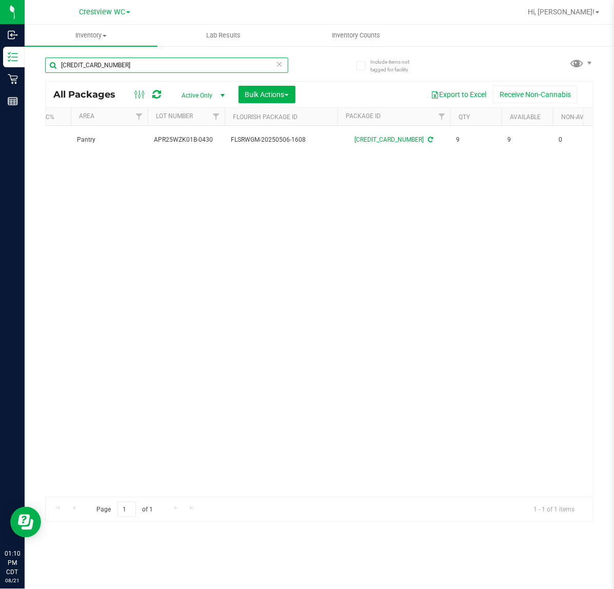
scroll to position [0, 125]
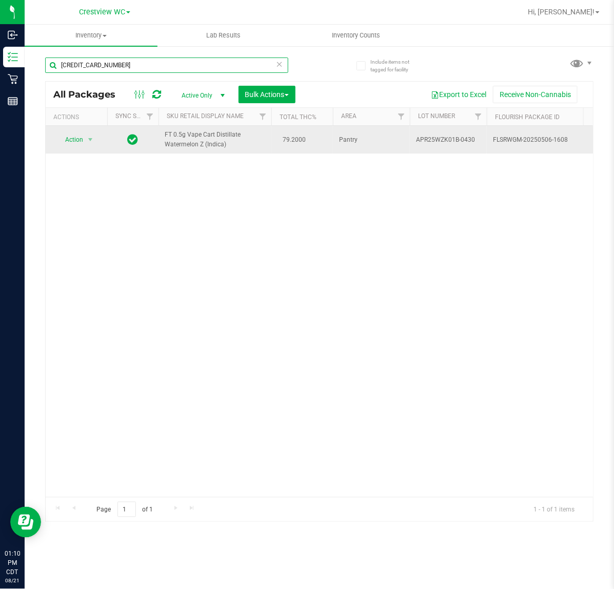
type input "4469306689178314"
click at [93, 131] on td "Action Action Create package Edit attributes Global inventory Locate package Lo…" at bounding box center [77, 140] width 62 height 28
click at [90, 141] on span "select" at bounding box center [90, 139] width 8 height 8
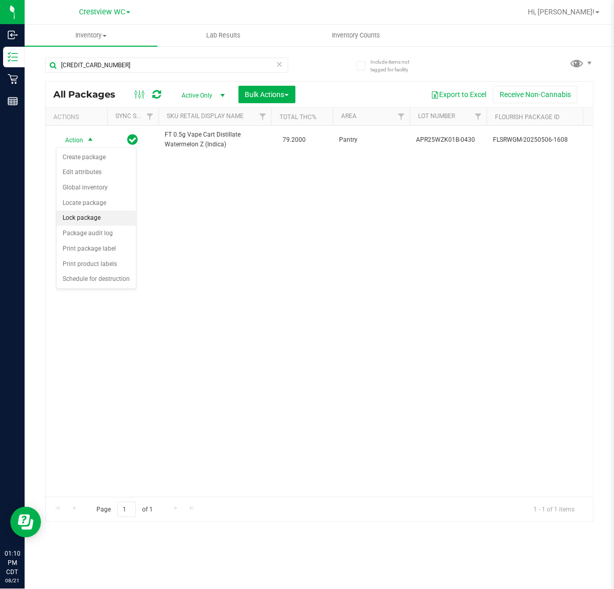
click at [100, 221] on li "Lock package" at bounding box center [96, 217] width 80 height 15
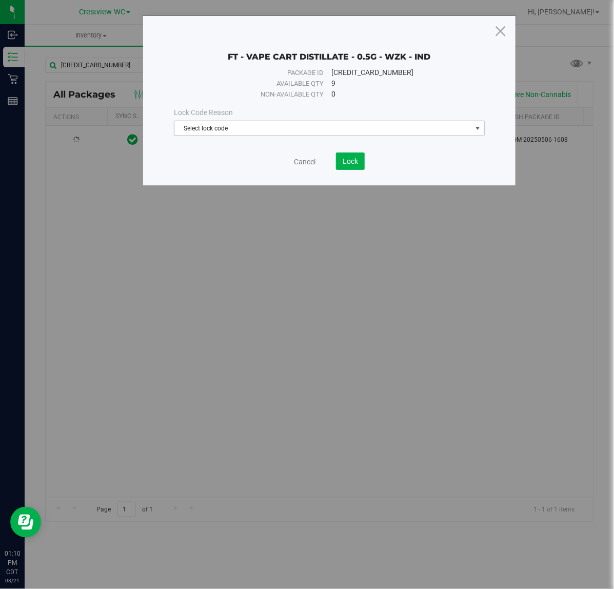
click at [379, 124] on span "Select lock code" at bounding box center [322, 128] width 297 height 14
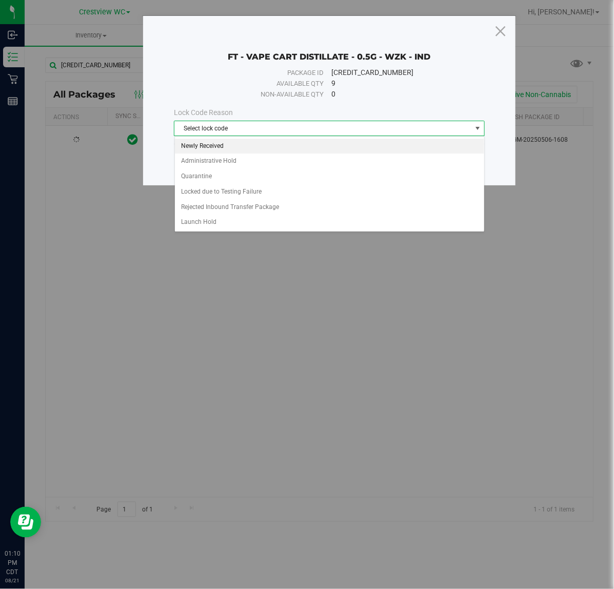
click at [201, 144] on li "Newly Received" at bounding box center [329, 146] width 309 height 15
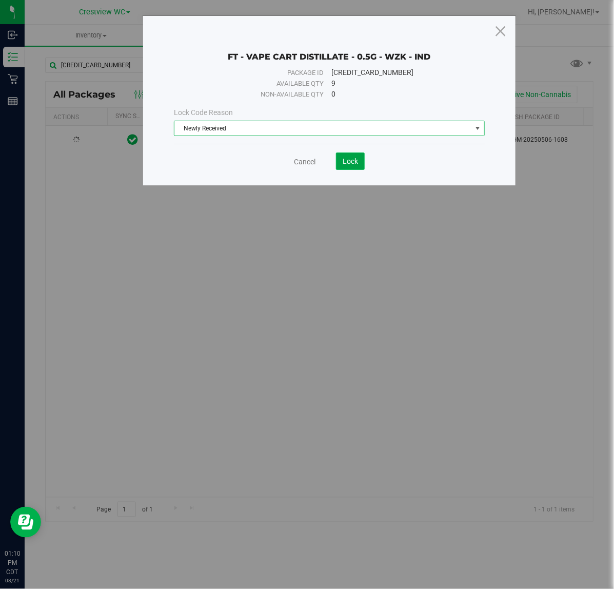
click at [356, 162] on span "Lock" at bounding box center [350, 161] width 15 height 8
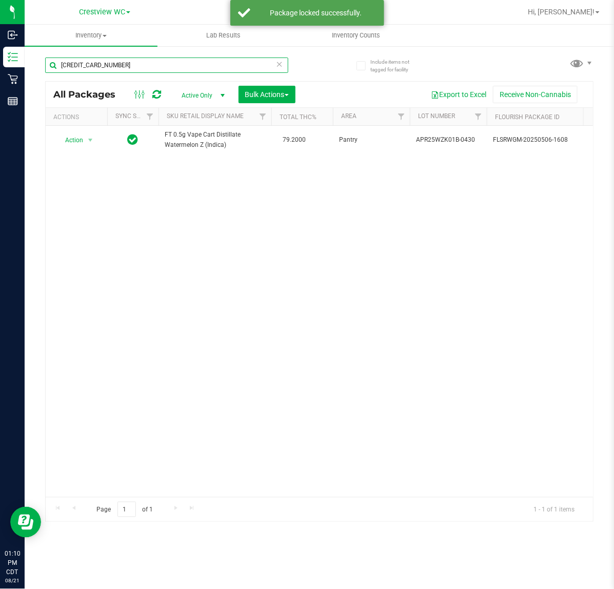
click at [167, 65] on input "4469306689178314" at bounding box center [166, 64] width 243 height 15
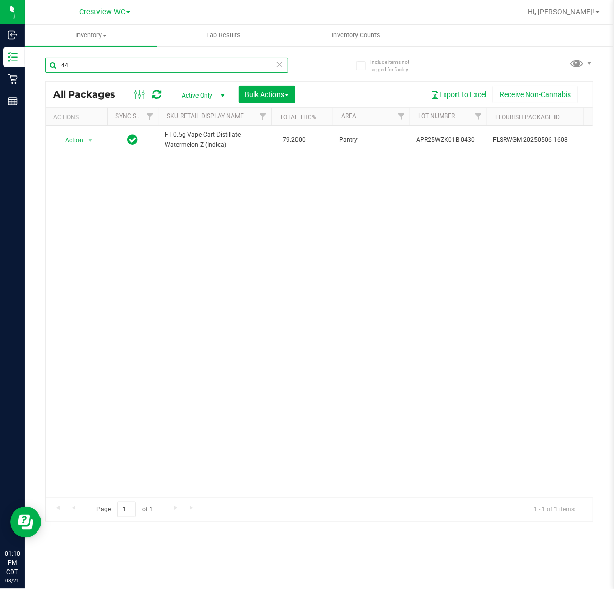
type input "4"
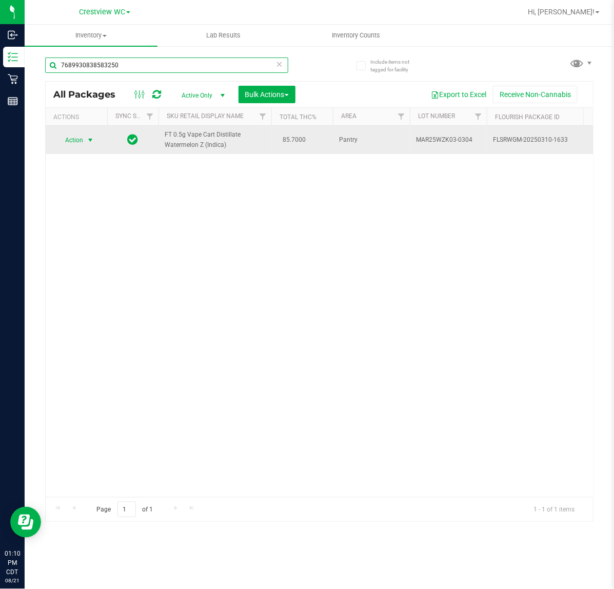
type input "7689930838583250"
click at [93, 139] on span "select" at bounding box center [90, 140] width 8 height 8
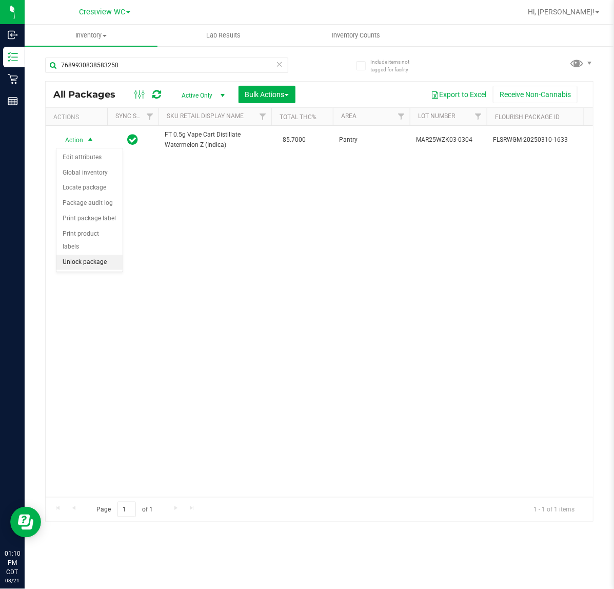
click at [103, 254] on li "Unlock package" at bounding box center [89, 261] width 66 height 15
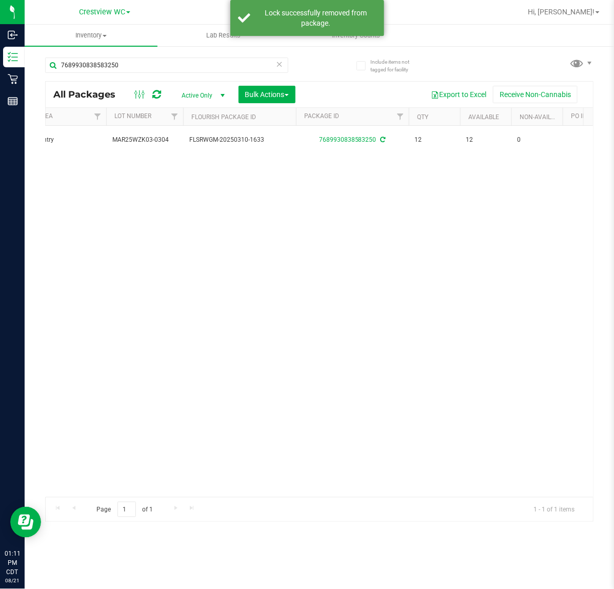
scroll to position [0, 302]
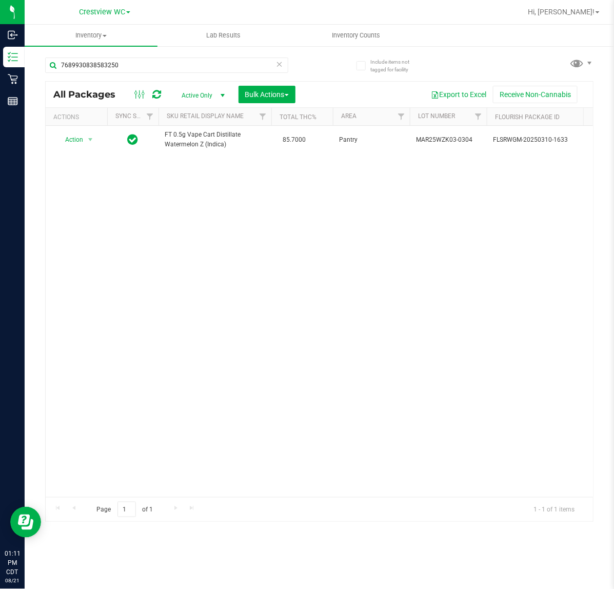
click at [310, 270] on div "Action Action Create package Edit attributes Global inventory Locate package Lo…" at bounding box center [319, 311] width 547 height 371
click at [149, 64] on input "7689930838583250" at bounding box center [166, 64] width 243 height 15
type input "7"
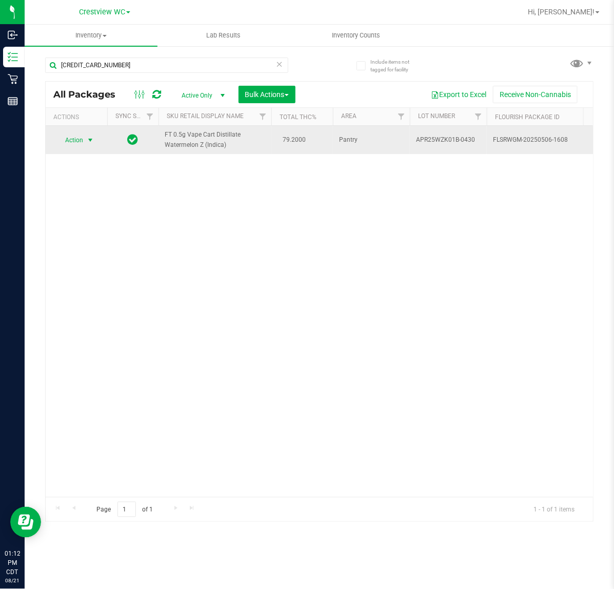
click at [92, 139] on span "select" at bounding box center [90, 140] width 8 height 8
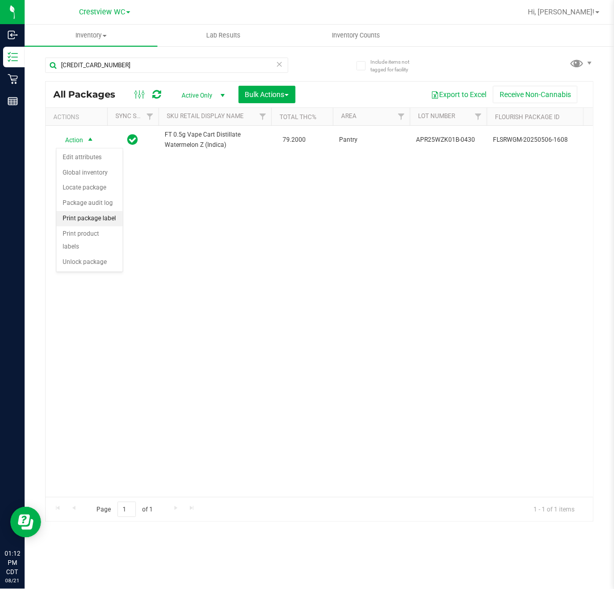
click at [103, 215] on li "Print package label" at bounding box center [89, 218] width 66 height 15
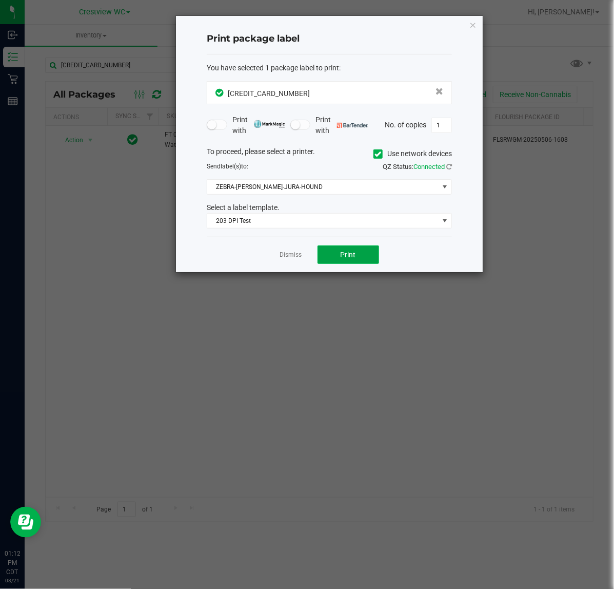
click at [368, 250] on button "Print" at bounding box center [349, 254] width 62 height 18
click at [473, 26] on icon "button" at bounding box center [472, 24] width 7 height 12
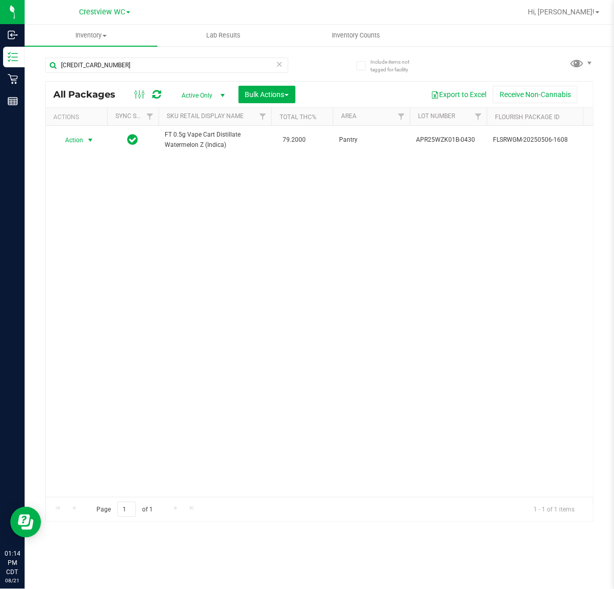
click at [463, 322] on div "Action Action Edit attributes Global inventory Locate package Package audit log…" at bounding box center [319, 311] width 547 height 371
click at [162, 64] on input "4469306689178314" at bounding box center [166, 64] width 243 height 15
type input "4"
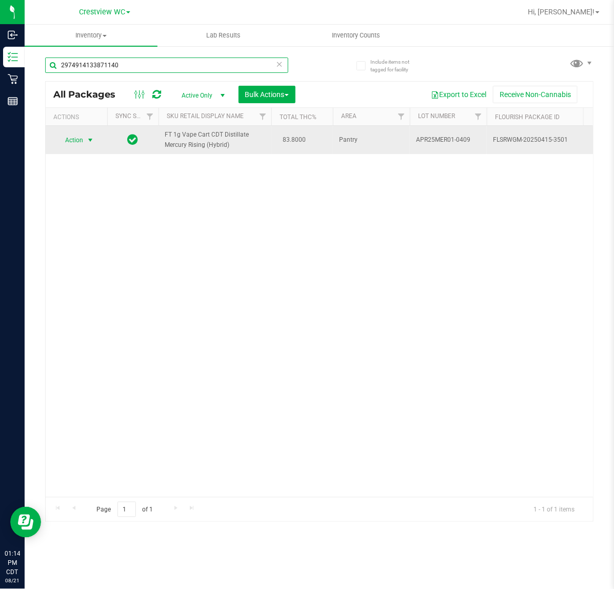
type input "2974914133871140"
click at [91, 142] on span "select" at bounding box center [90, 140] width 8 height 8
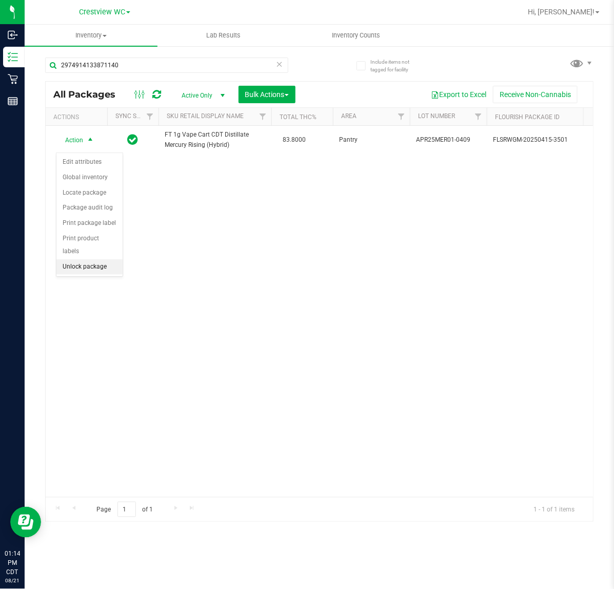
click at [101, 259] on li "Unlock package" at bounding box center [89, 266] width 66 height 15
click at [379, 326] on div "Action Action Create package Edit attributes Global inventory Locate package Lo…" at bounding box center [319, 311] width 547 height 371
click at [309, 291] on div "Action Action Create package Edit attributes Global inventory Locate package Lo…" at bounding box center [319, 311] width 547 height 371
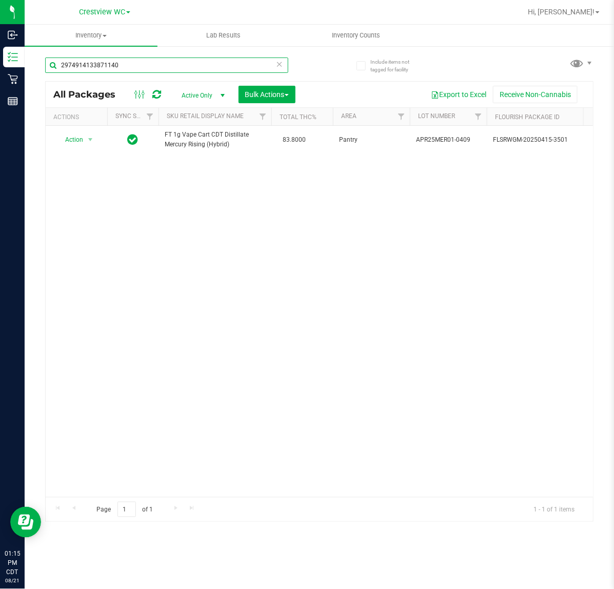
click at [142, 62] on input "2974914133871140" at bounding box center [166, 64] width 243 height 15
type input "2"
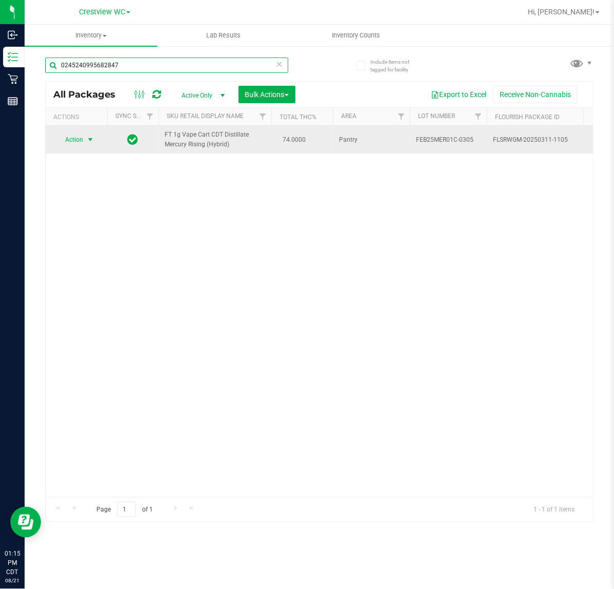
type input "0245240995682847"
click at [85, 143] on span "select" at bounding box center [90, 139] width 13 height 14
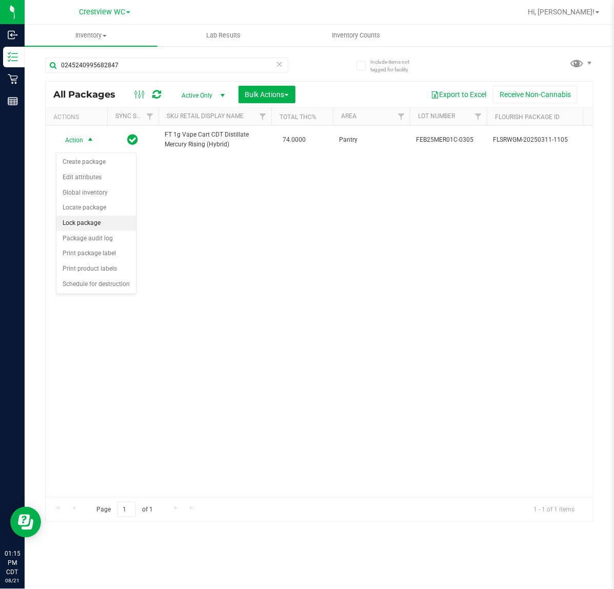
click at [108, 223] on li "Lock package" at bounding box center [96, 222] width 80 height 15
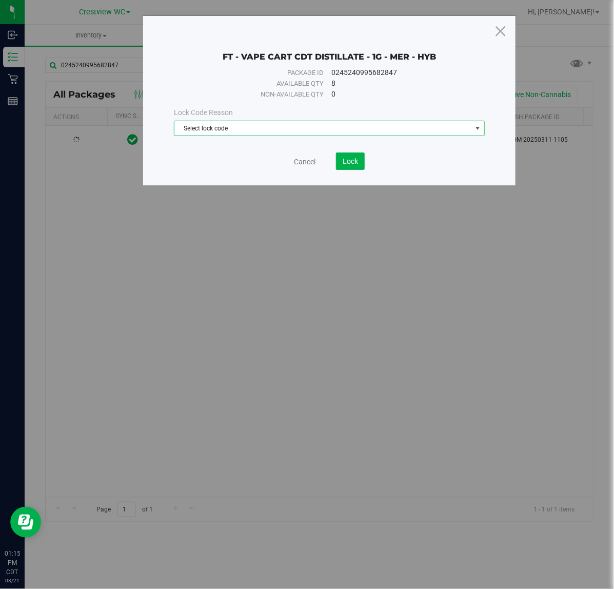
click at [286, 131] on span "Select lock code" at bounding box center [322, 128] width 297 height 14
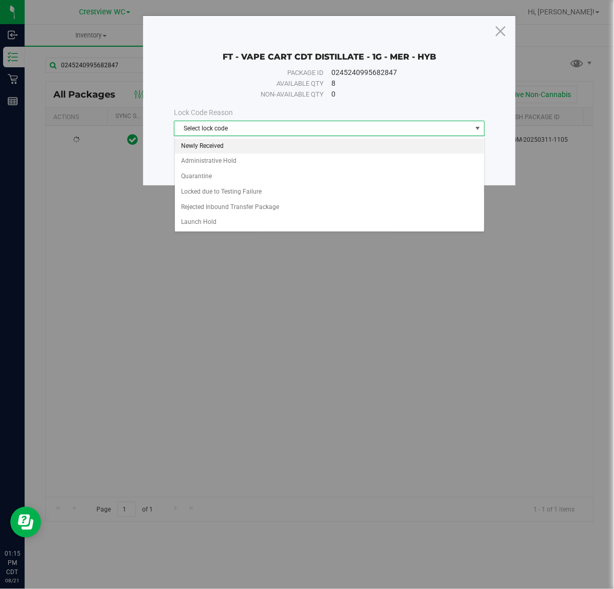
click at [215, 143] on li "Newly Received" at bounding box center [329, 146] width 309 height 15
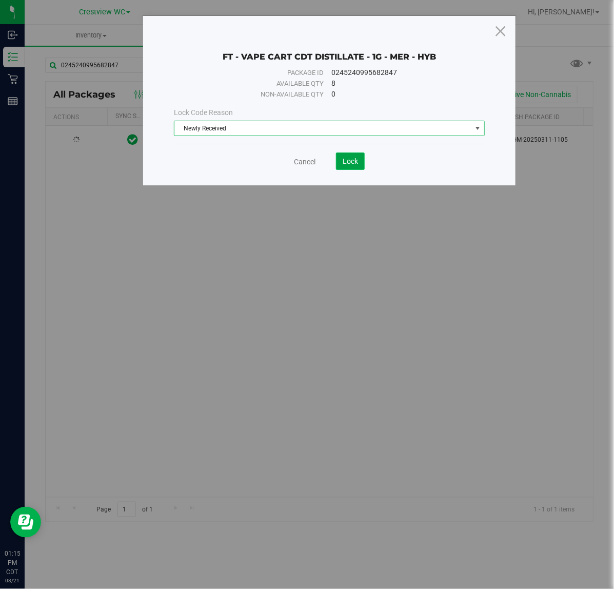
click at [354, 167] on button "Lock" at bounding box center [350, 160] width 29 height 17
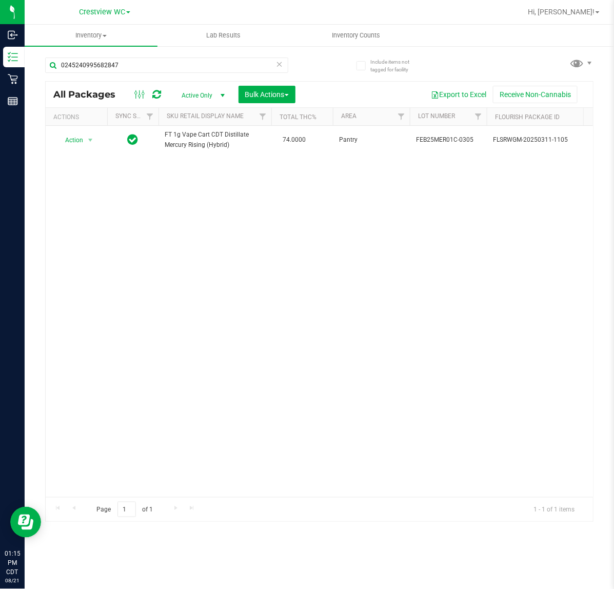
click at [394, 367] on div "Action Action Edit attributes Global inventory Locate package Package audit log…" at bounding box center [319, 311] width 547 height 371
click at [379, 272] on div "Action Action Edit attributes Global inventory Locate package Package audit log…" at bounding box center [319, 311] width 547 height 371
click at [138, 63] on input "0245240995682847" at bounding box center [166, 64] width 243 height 15
type input "0"
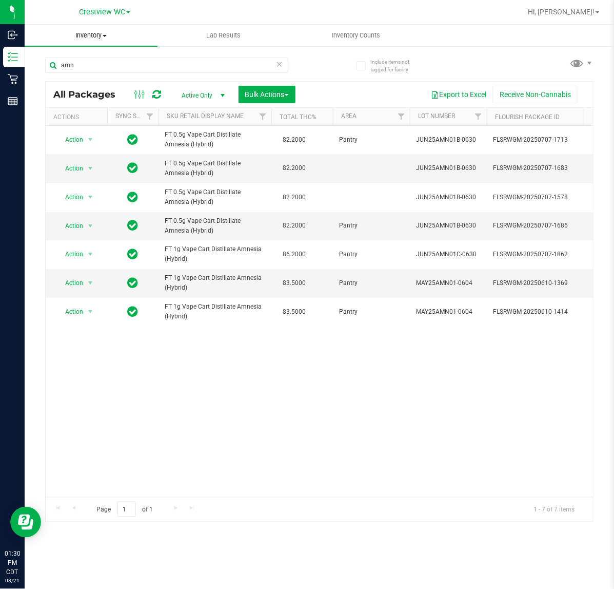
click at [108, 44] on uib-tab-heading "Inventory All packages All inventory Waste log Create inventory" at bounding box center [91, 36] width 133 height 22
click at [432, 422] on div "Action Action Create package Edit attributes Global inventory Locate package Lo…" at bounding box center [319, 311] width 547 height 371
click at [95, 65] on input "amn" at bounding box center [166, 64] width 243 height 15
type input "a"
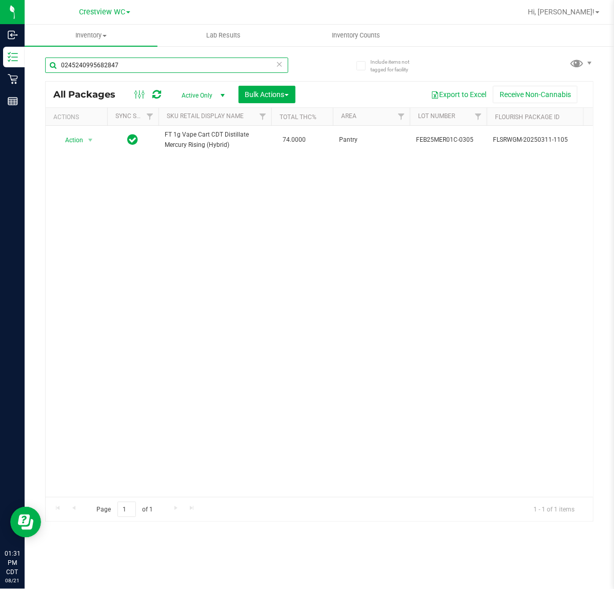
click at [146, 67] on input "0245240995682847" at bounding box center [166, 64] width 243 height 15
type input "0"
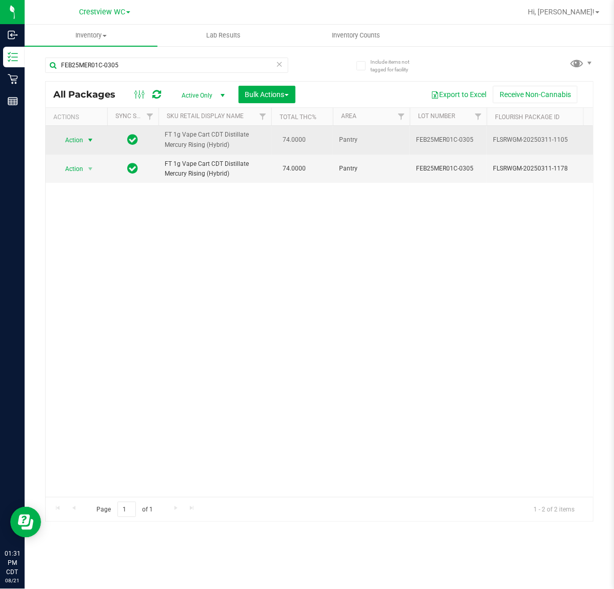
click at [92, 139] on span "select" at bounding box center [90, 140] width 13 height 14
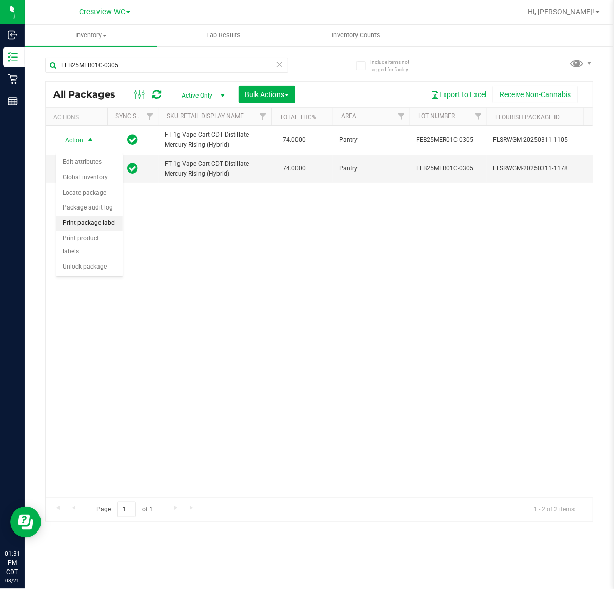
click at [105, 226] on li "Print package label" at bounding box center [89, 222] width 66 height 15
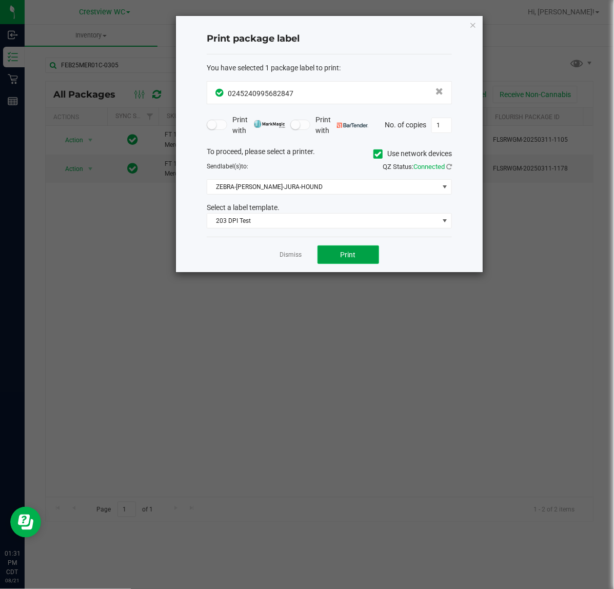
click at [375, 256] on button "Print" at bounding box center [349, 254] width 62 height 18
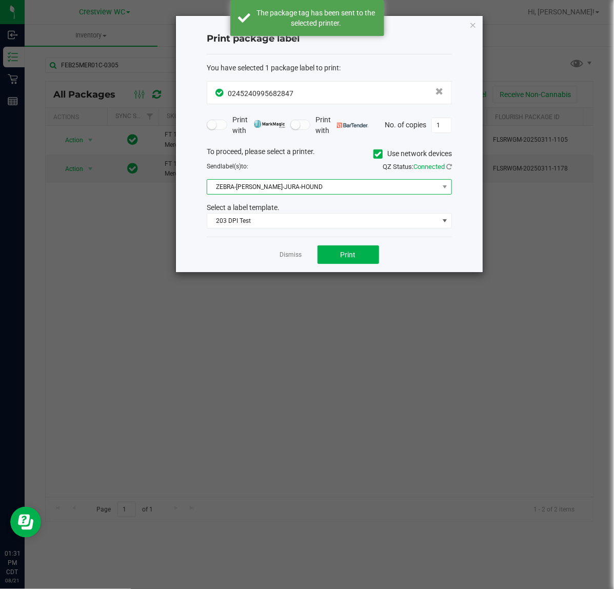
click at [339, 182] on span "ZEBRA-[PERSON_NAME]-JURA-HOUND" at bounding box center [322, 187] width 231 height 14
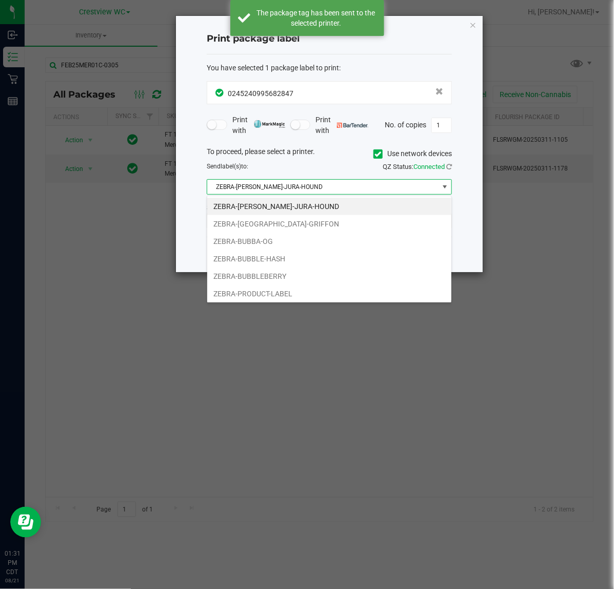
scroll to position [16, 245]
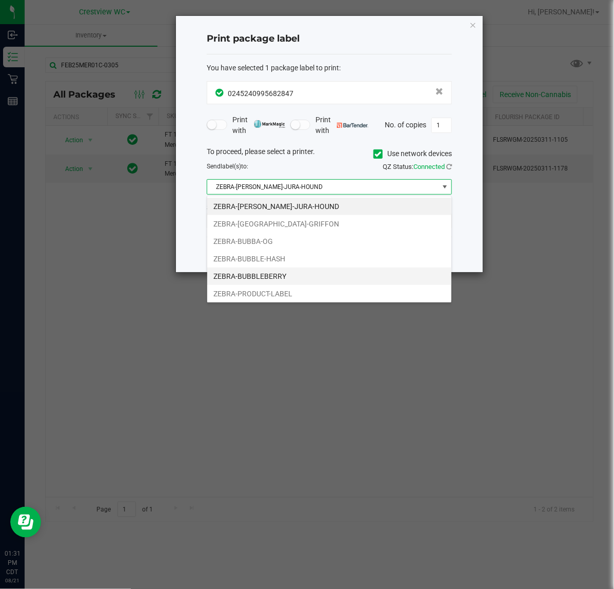
click at [286, 280] on li "ZEBRA-BUBBLEBERRY" at bounding box center [329, 275] width 244 height 17
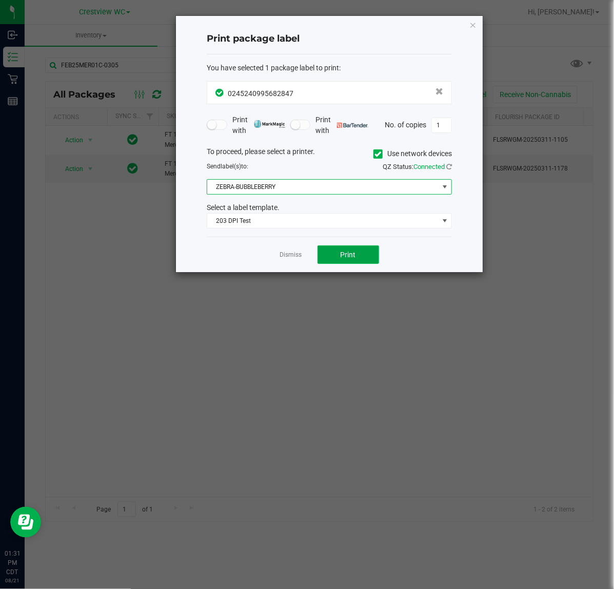
click at [369, 258] on button "Print" at bounding box center [349, 254] width 62 height 18
click at [475, 26] on icon "button" at bounding box center [472, 24] width 7 height 12
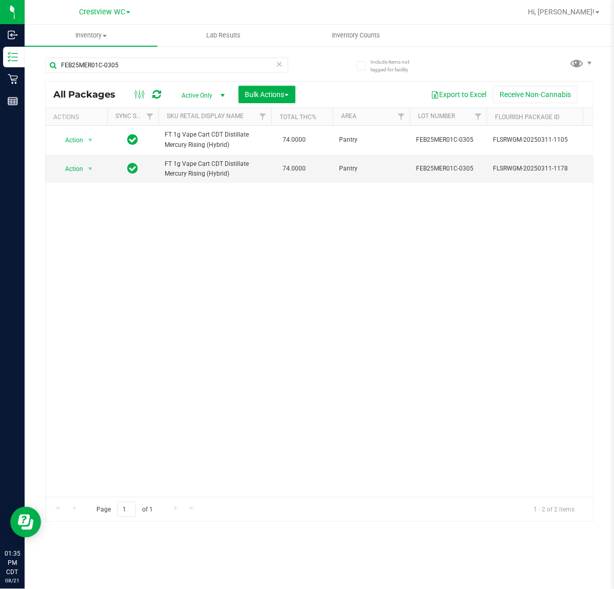
drag, startPoint x: 356, startPoint y: 265, endPoint x: 254, endPoint y: 1, distance: 282.4
click at [357, 257] on div "Action Action Edit attributes Global inventory Locate package Package audit log…" at bounding box center [319, 311] width 547 height 371
click at [142, 66] on input "FEB25MER01C-0305" at bounding box center [166, 64] width 243 height 15
type input "F"
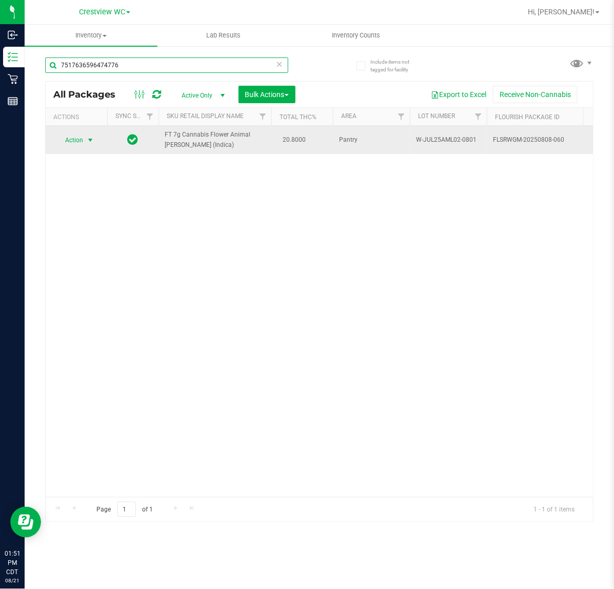
type input "7517636596474776"
click at [95, 139] on span "select" at bounding box center [90, 140] width 13 height 14
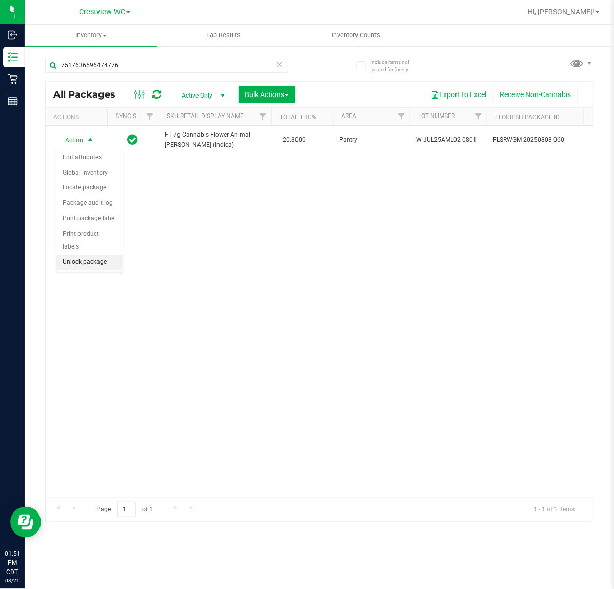
click at [102, 254] on li "Unlock package" at bounding box center [89, 261] width 66 height 15
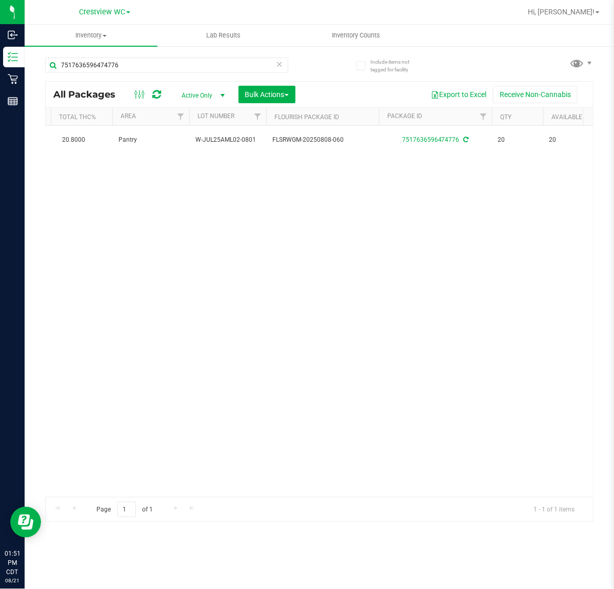
scroll to position [0, 201]
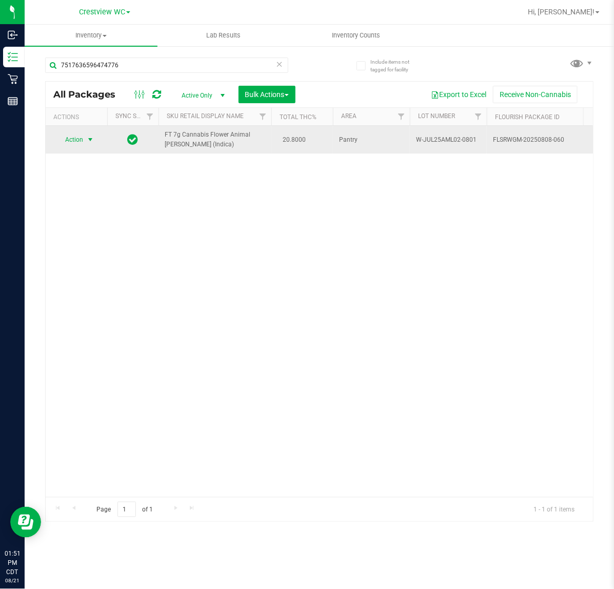
click at [87, 140] on span "select" at bounding box center [90, 139] width 8 height 8
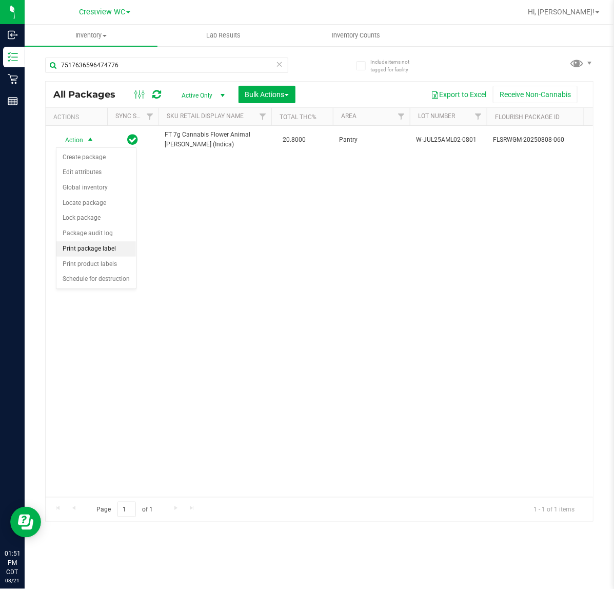
click at [96, 250] on li "Print package label" at bounding box center [96, 248] width 80 height 15
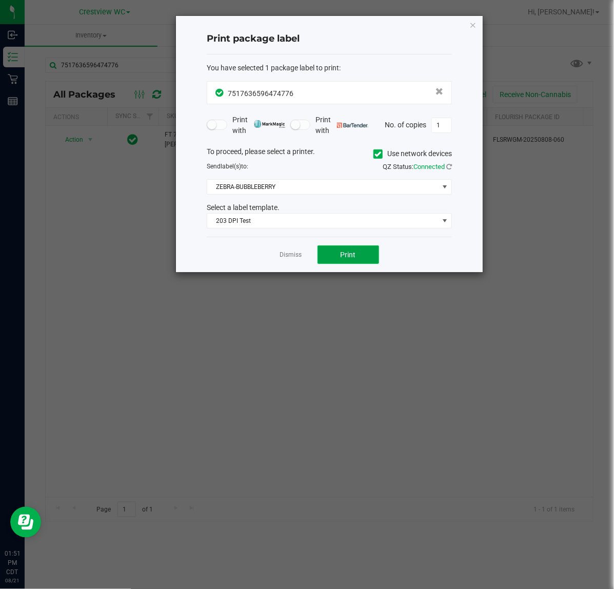
click at [364, 254] on button "Print" at bounding box center [349, 254] width 62 height 18
click at [470, 25] on icon "button" at bounding box center [472, 24] width 7 height 12
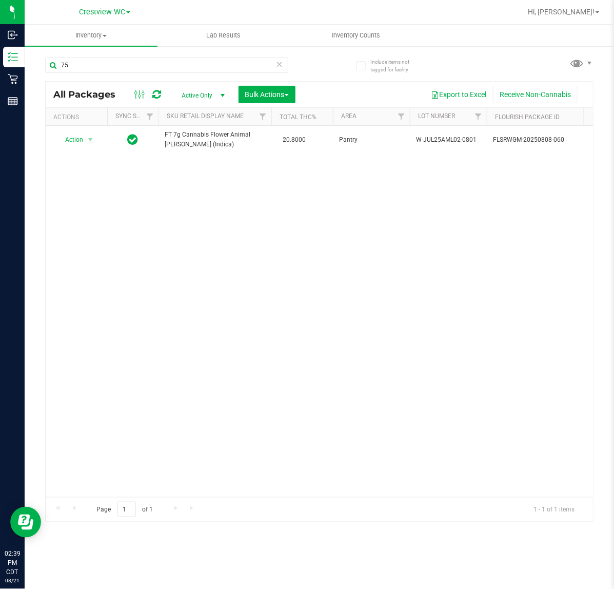
type input "7"
type input "1839731857210669"
click at [234, 269] on div "Action Action Edit attributes Global inventory Locate package Package audit log…" at bounding box center [319, 311] width 547 height 371
click at [378, 285] on div "Action Action Edit attributes Global inventory Locate package Package audit log…" at bounding box center [319, 311] width 547 height 371
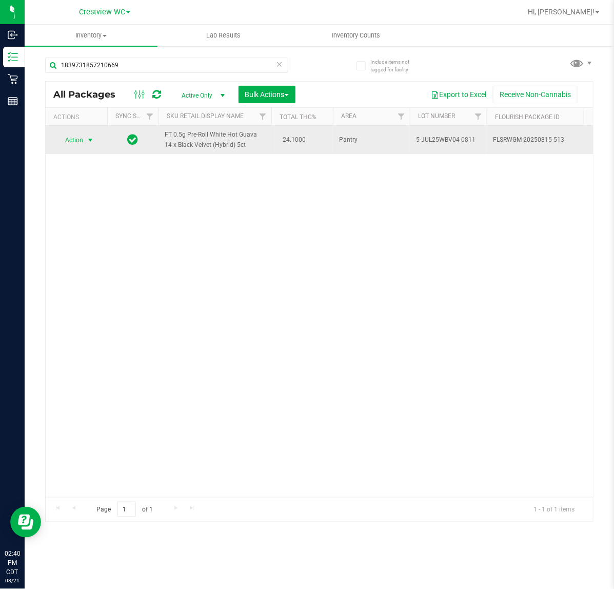
click at [92, 140] on span "select" at bounding box center [90, 140] width 8 height 8
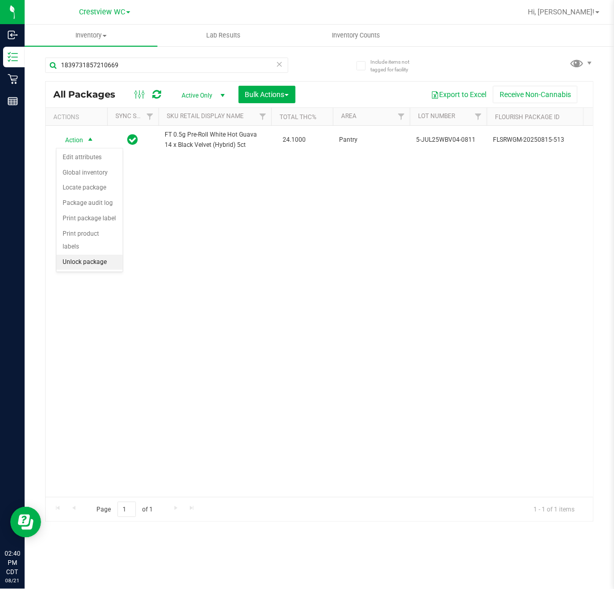
click at [86, 254] on li "Unlock package" at bounding box center [89, 261] width 66 height 15
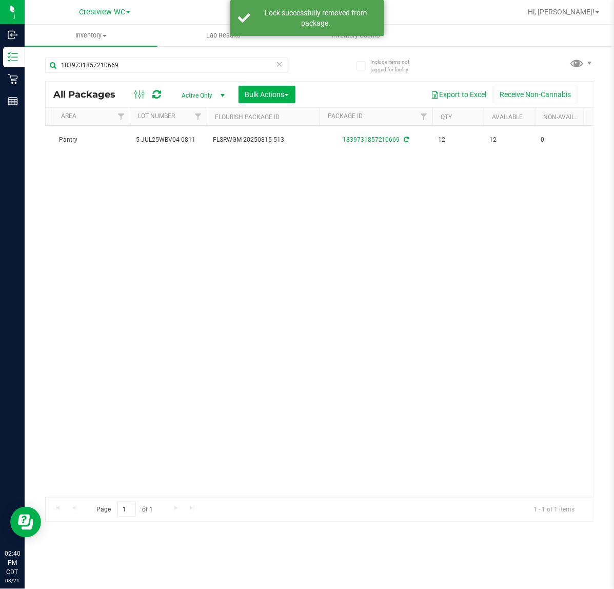
scroll to position [0, 281]
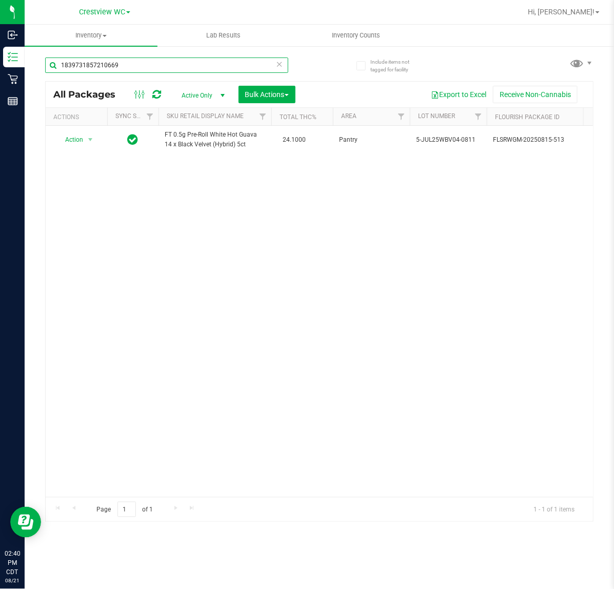
click at [136, 61] on input "1839731857210669" at bounding box center [166, 64] width 243 height 15
type input "1"
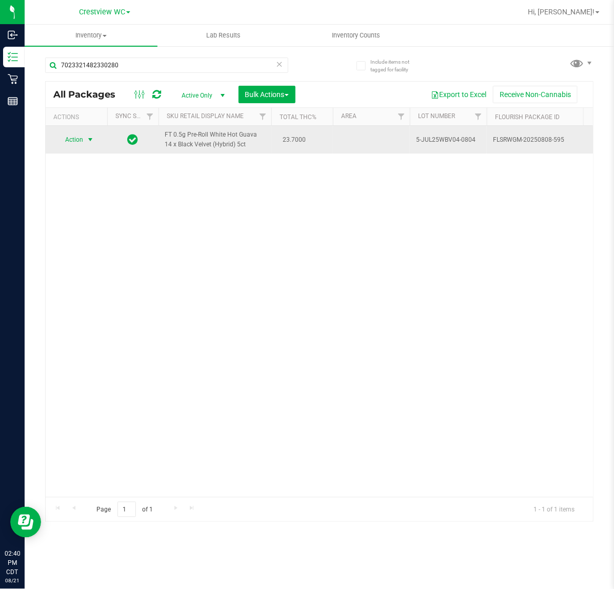
click at [90, 141] on span "select" at bounding box center [90, 139] width 8 height 8
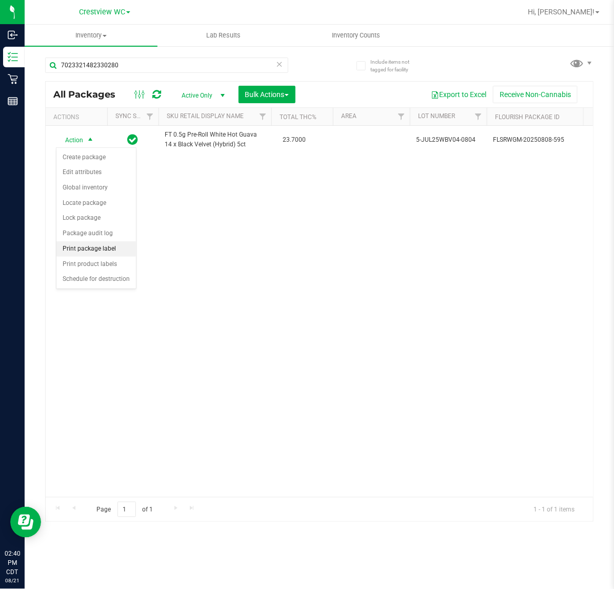
click at [106, 249] on li "Print package label" at bounding box center [96, 248] width 80 height 15
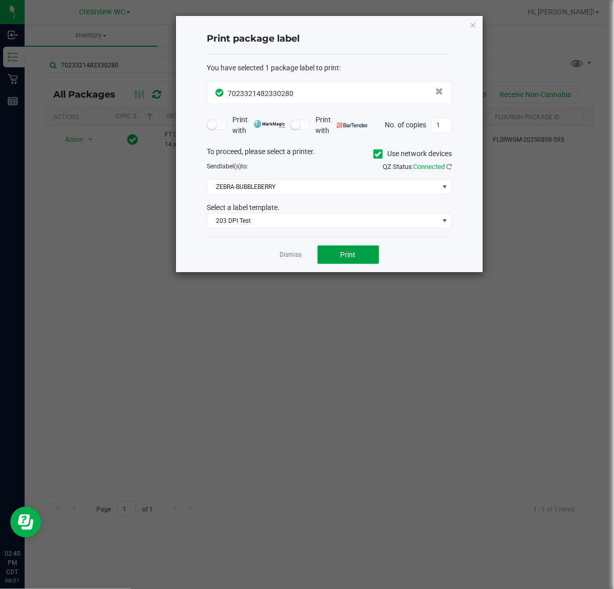
click at [348, 254] on span "Print" at bounding box center [348, 254] width 15 height 8
click at [475, 24] on icon "button" at bounding box center [472, 24] width 7 height 12
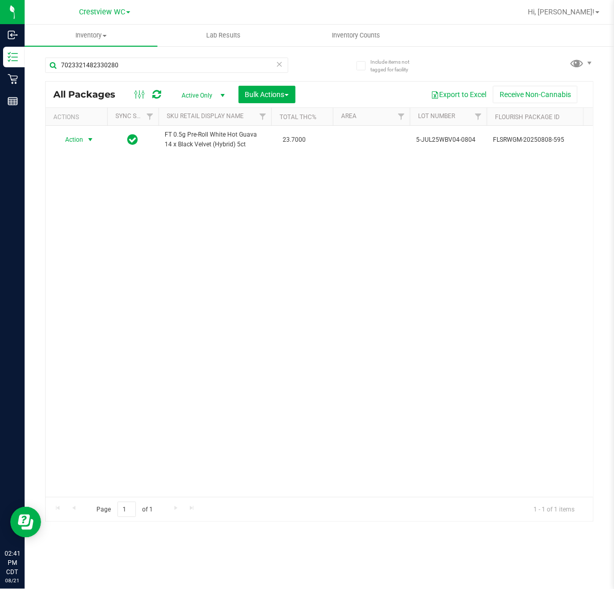
click at [442, 234] on div "Action Action Create package Edit attributes Global inventory Locate package Lo…" at bounding box center [319, 311] width 547 height 371
click at [141, 63] on input "7023321482330280" at bounding box center [166, 64] width 243 height 15
type input "7"
click at [264, 65] on input "1839731857210669" at bounding box center [166, 64] width 243 height 15
type input "1839731857210669"
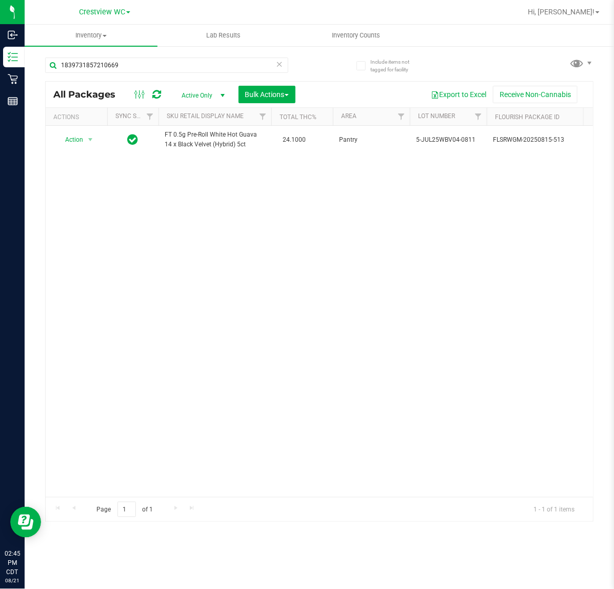
click at [280, 63] on icon at bounding box center [279, 63] width 7 height 12
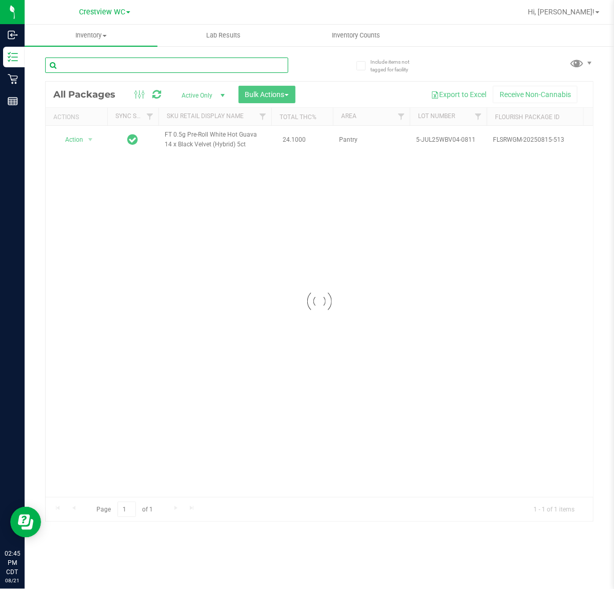
click at [203, 64] on input "text" at bounding box center [166, 64] width 243 height 15
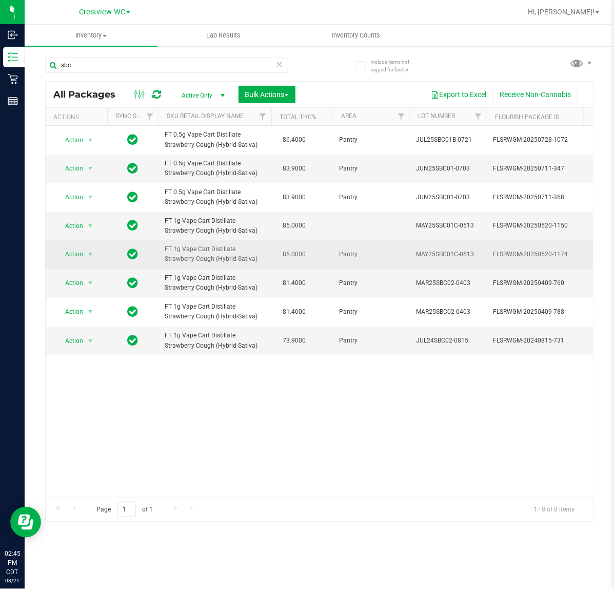
drag, startPoint x: 238, startPoint y: 264, endPoint x: 145, endPoint y: 245, distance: 94.4
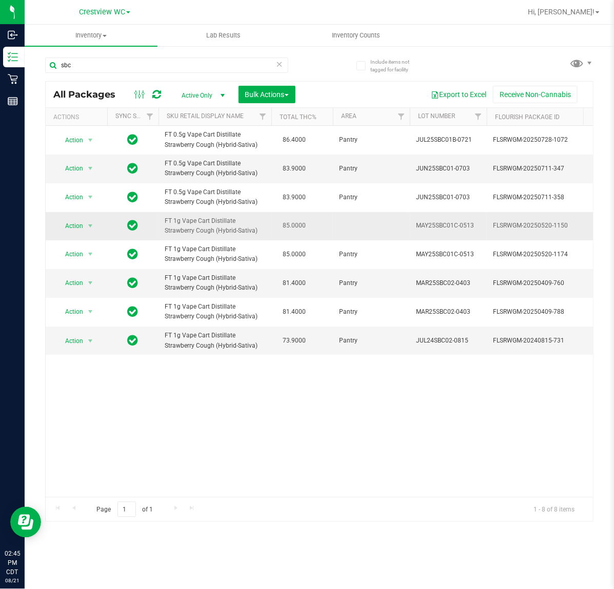
copy tr "FT 1g Vape Cart Distillate Strawberry Cough (Hybrid-Sativa)"
click at [126, 62] on input "sbc" at bounding box center [166, 64] width 243 height 15
paste input "FT 1g Vape Cart Distillate Strawberry Cough (Hybrid-Sativa)"
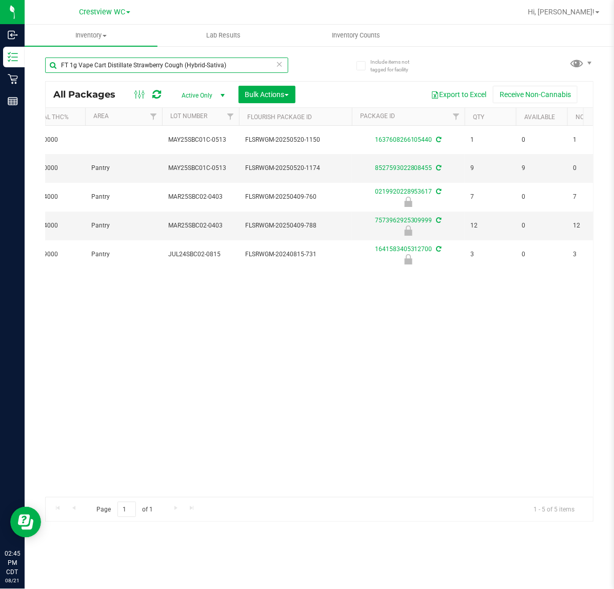
scroll to position [0, 345]
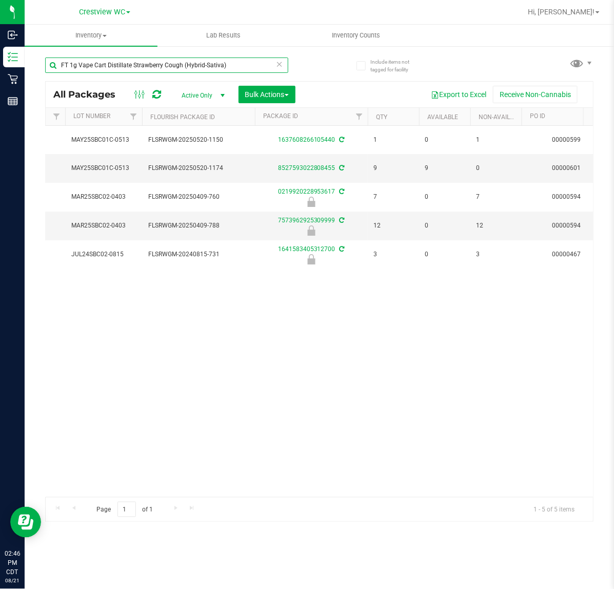
type input "FT 1g Vape Cart Distillate Strawberry Cough (Hybrid-Sativa)"
click at [278, 64] on icon at bounding box center [279, 63] width 7 height 12
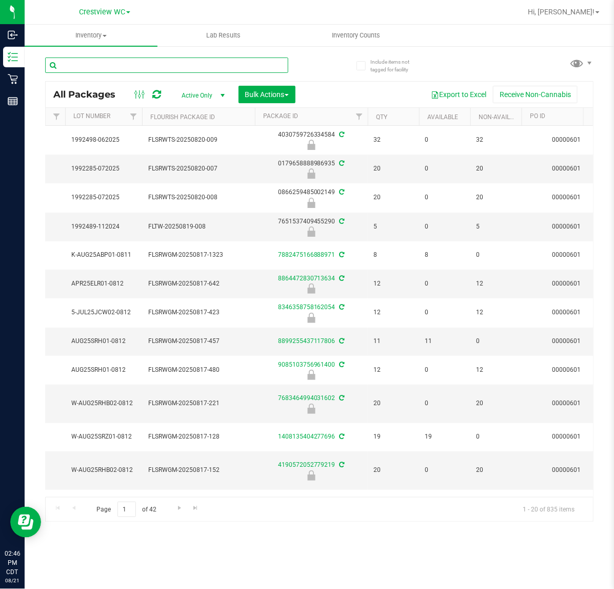
click at [178, 60] on input "text" at bounding box center [166, 64] width 243 height 15
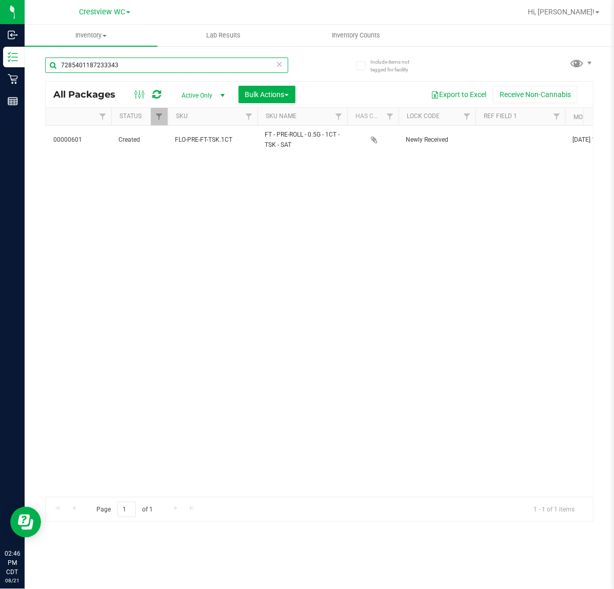
scroll to position [0, 844]
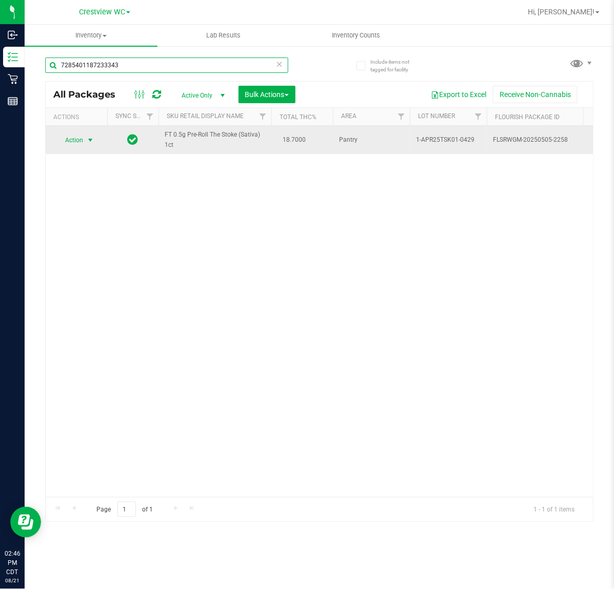
type input "7285401187233343"
click at [91, 133] on span "select" at bounding box center [90, 140] width 13 height 14
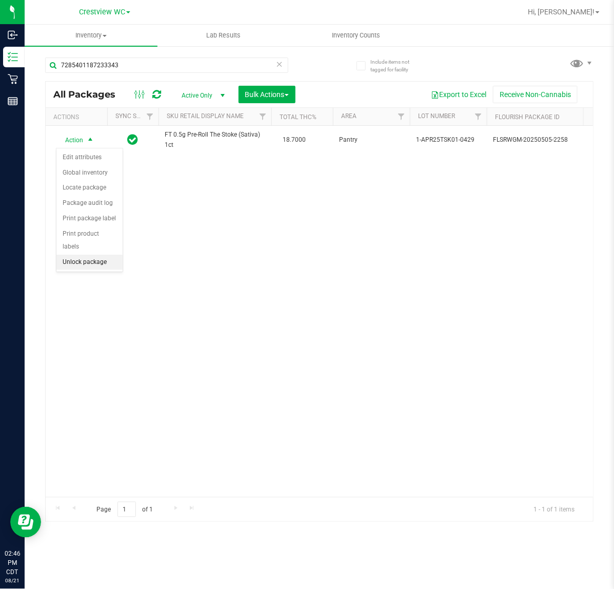
click at [85, 254] on li "Unlock package" at bounding box center [89, 261] width 66 height 15
click at [487, 270] on div "Action Action Create package Edit attributes Global inventory Locate package Lo…" at bounding box center [319, 311] width 547 height 371
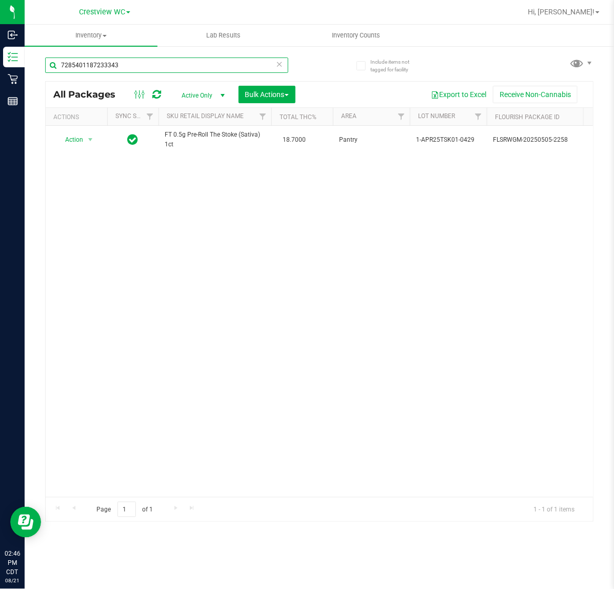
click at [139, 65] on input "7285401187233343" at bounding box center [166, 64] width 243 height 15
type input "7"
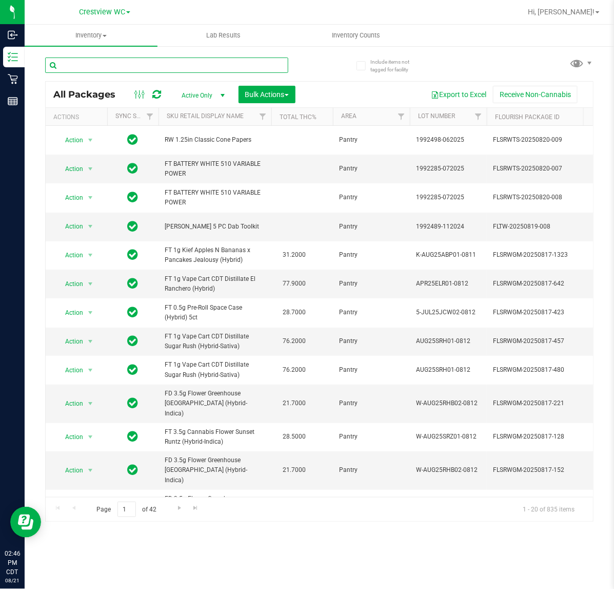
click at [103, 62] on input "text" at bounding box center [166, 64] width 243 height 15
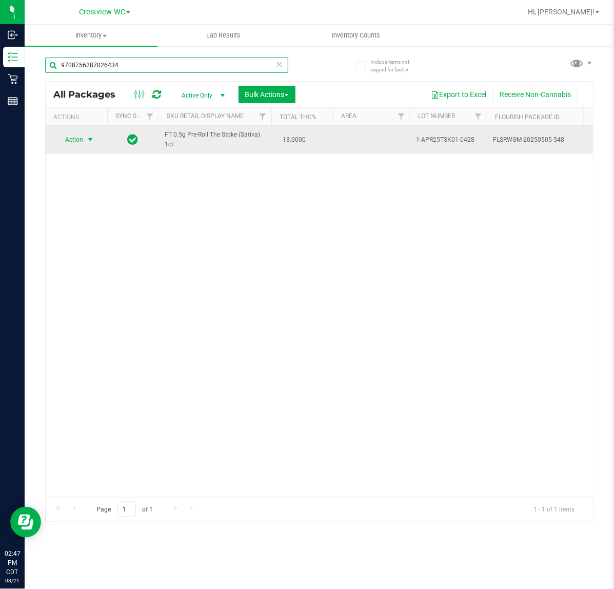
type input "9708756287026434"
click at [90, 139] on span "select" at bounding box center [90, 139] width 8 height 8
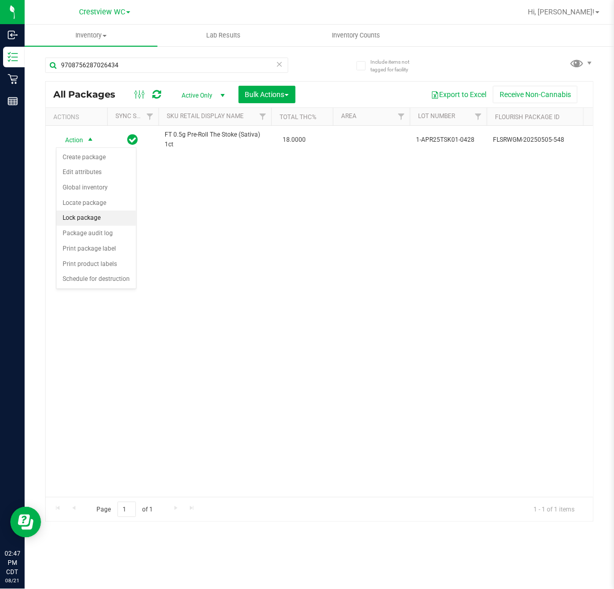
click at [99, 217] on li "Lock package" at bounding box center [96, 217] width 80 height 15
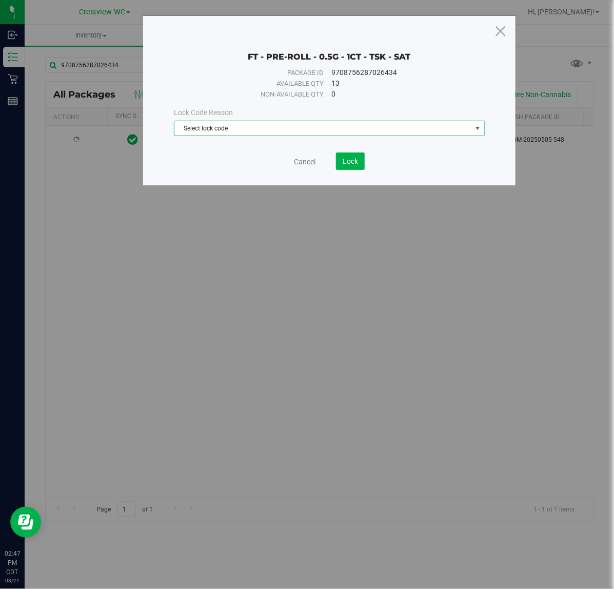
click at [234, 126] on span "Select lock code" at bounding box center [322, 128] width 297 height 14
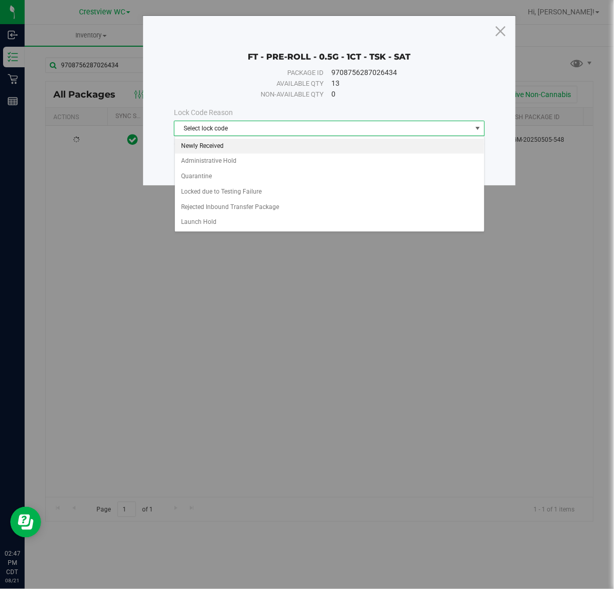
click at [219, 147] on li "Newly Received" at bounding box center [329, 146] width 309 height 15
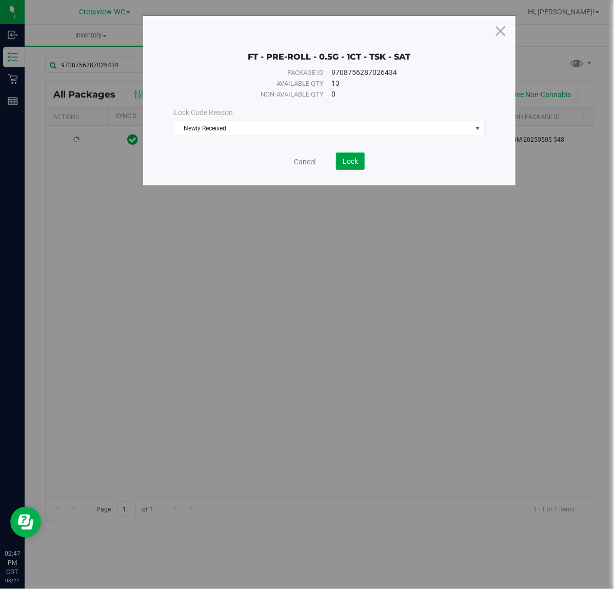
click at [362, 163] on button "Lock" at bounding box center [350, 160] width 29 height 17
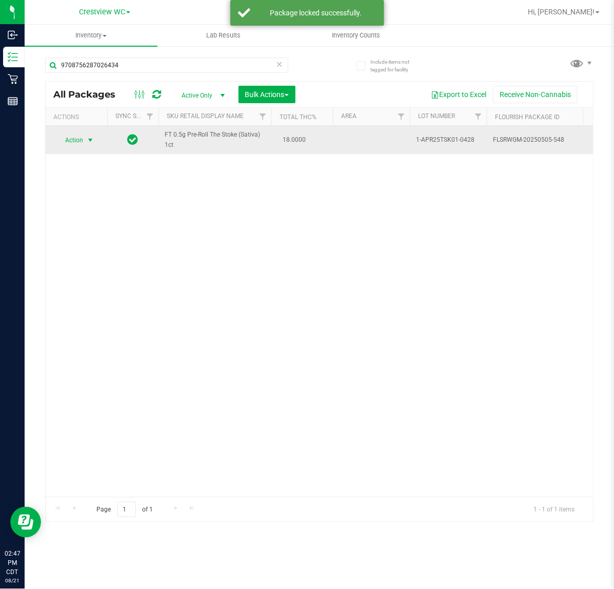
click at [85, 139] on span "select" at bounding box center [90, 140] width 13 height 14
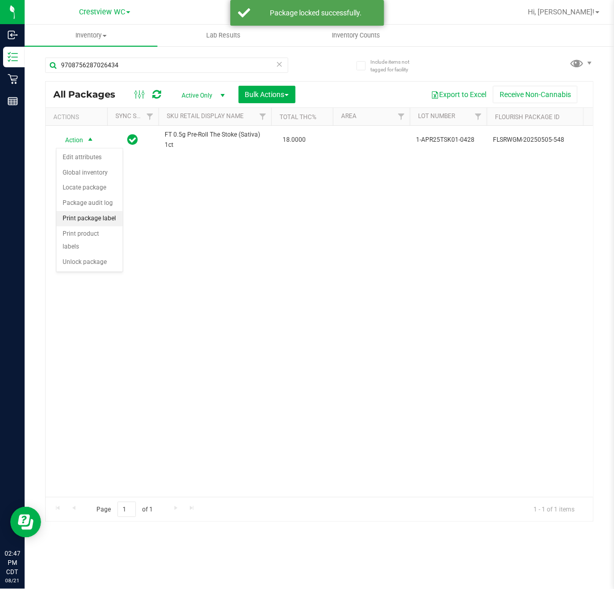
click at [87, 215] on li "Print package label" at bounding box center [89, 218] width 66 height 15
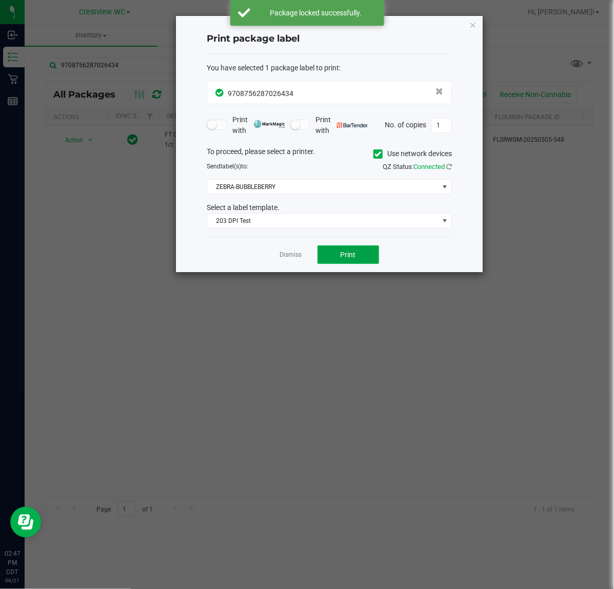
click at [350, 257] on span "Print" at bounding box center [348, 254] width 15 height 8
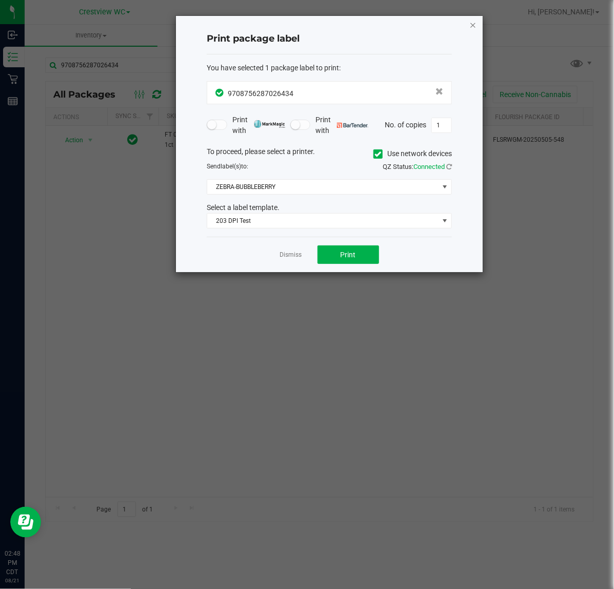
click at [475, 24] on icon "button" at bounding box center [472, 24] width 7 height 12
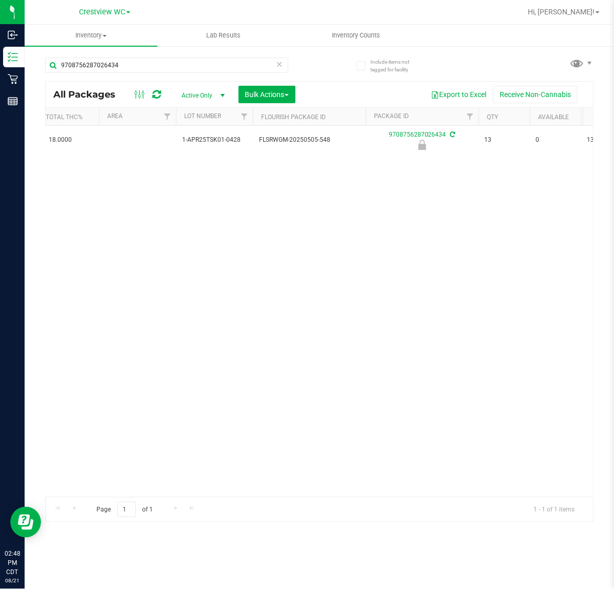
scroll to position [0, 63]
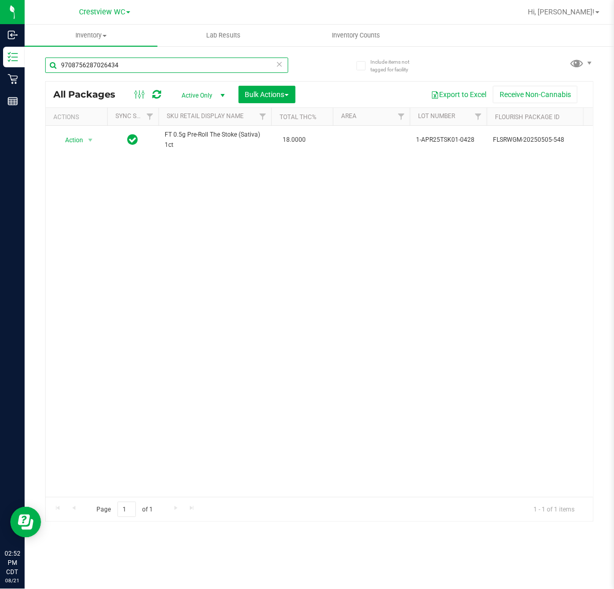
click at [126, 67] on input "9708756287026434" at bounding box center [166, 64] width 243 height 15
type input "9"
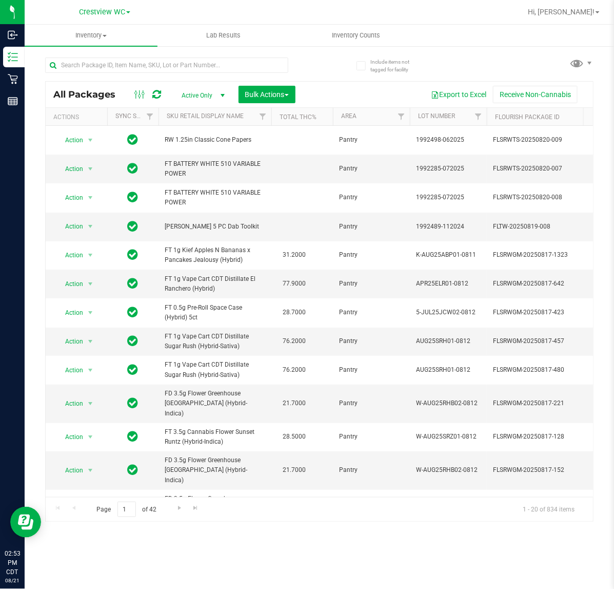
click at [538, 59] on div "All Packages Active Only Active Only Lab Samples Locked All External Internal B…" at bounding box center [319, 285] width 548 height 474
click at [148, 63] on input "text" at bounding box center [166, 64] width 243 height 15
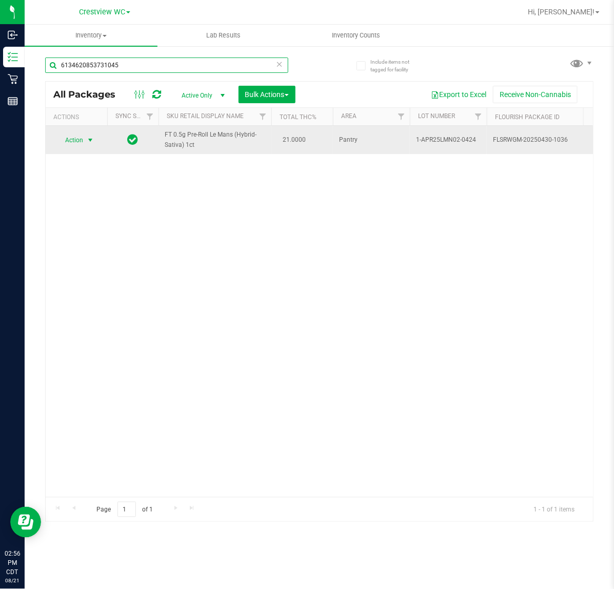
type input "6134620853731045"
click at [93, 143] on span "select" at bounding box center [90, 140] width 8 height 8
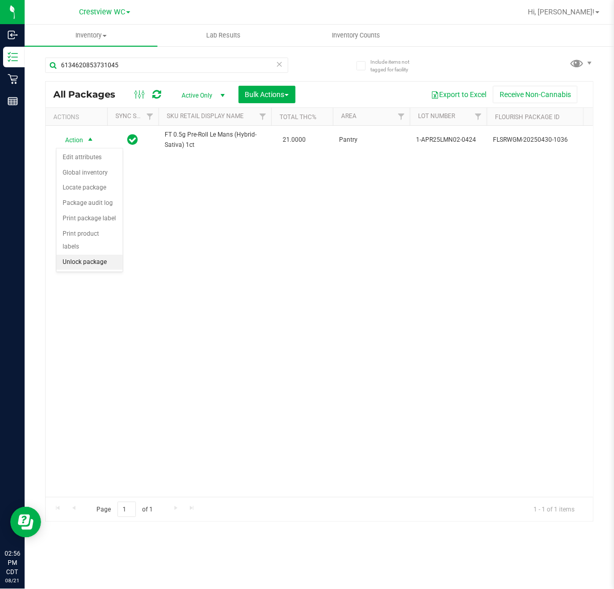
click at [108, 254] on li "Unlock package" at bounding box center [89, 261] width 66 height 15
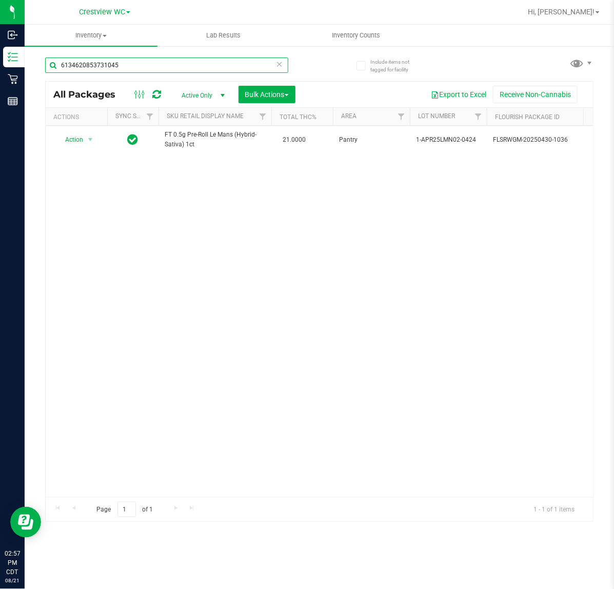
click at [145, 63] on input "6134620853731045" at bounding box center [166, 64] width 243 height 15
type input "6"
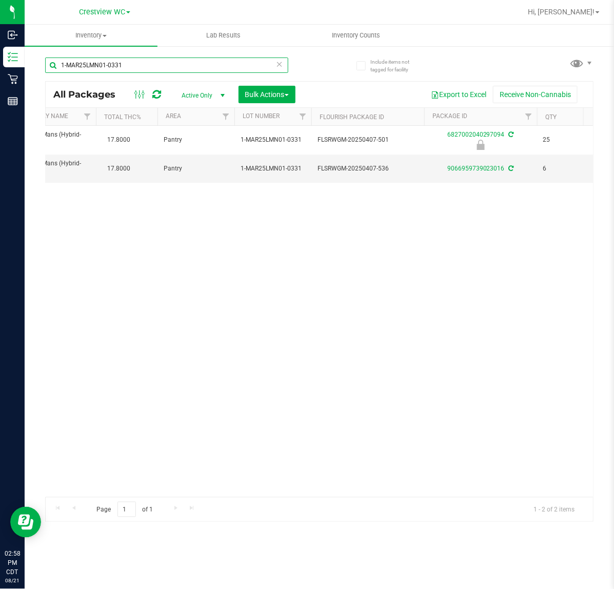
scroll to position [0, 265]
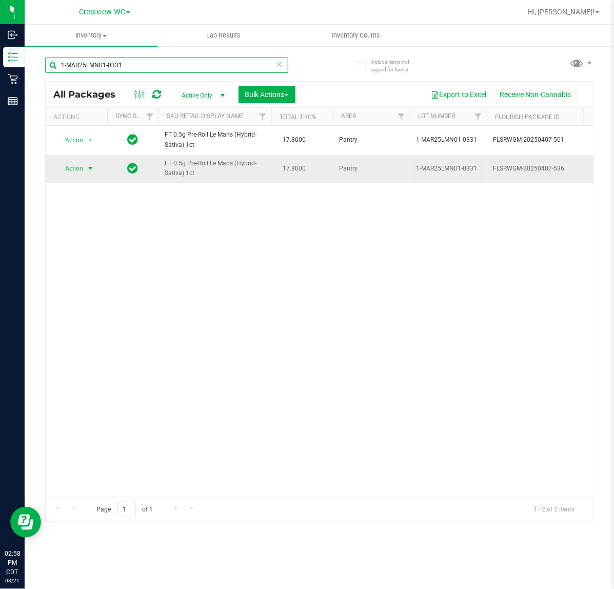
type input "1-MAR25LMN01-0331"
click at [89, 165] on span "select" at bounding box center [90, 168] width 8 height 8
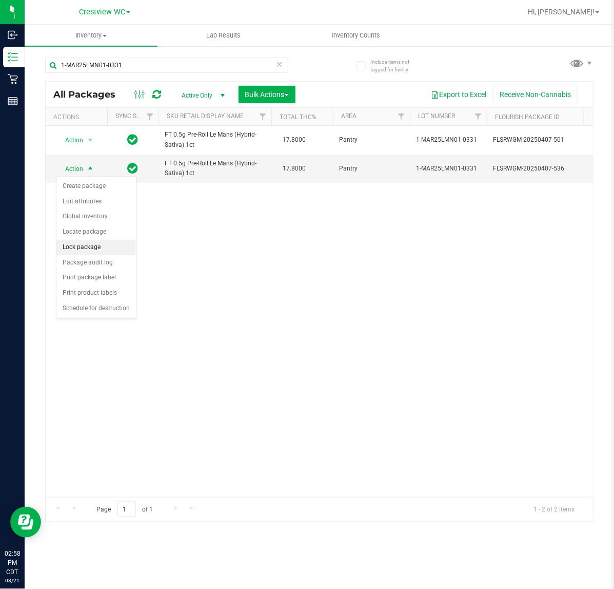
click at [98, 250] on li "Lock package" at bounding box center [96, 247] width 80 height 15
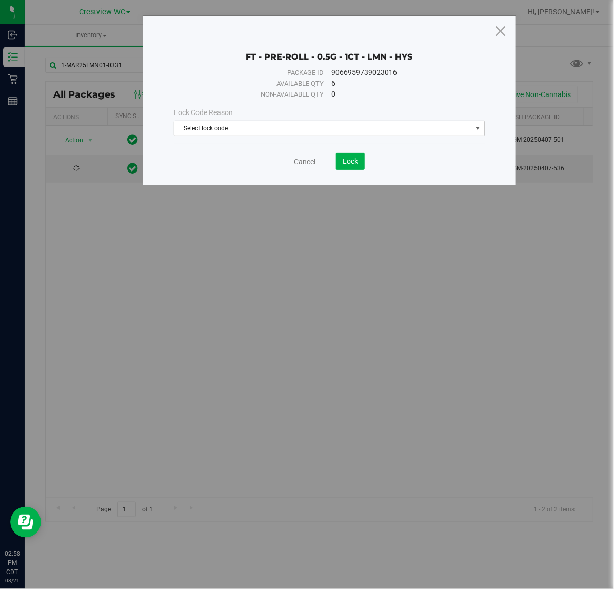
click at [357, 133] on span "Select lock code" at bounding box center [322, 128] width 297 height 14
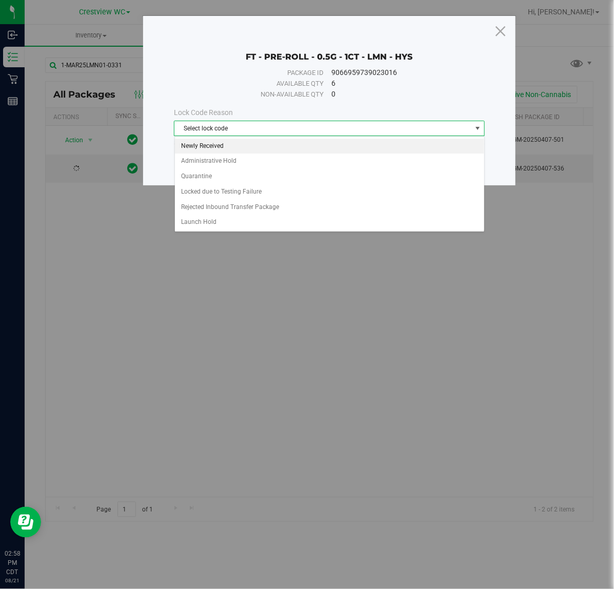
click at [231, 148] on li "Newly Received" at bounding box center [329, 146] width 309 height 15
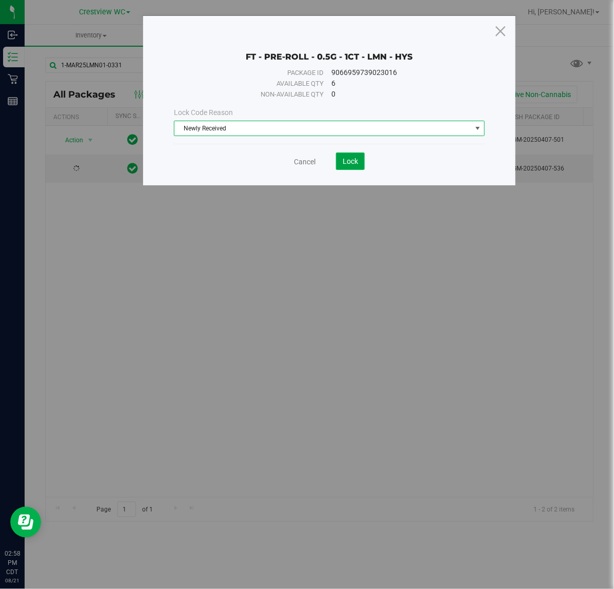
click at [354, 162] on span "Lock" at bounding box center [350, 161] width 15 height 8
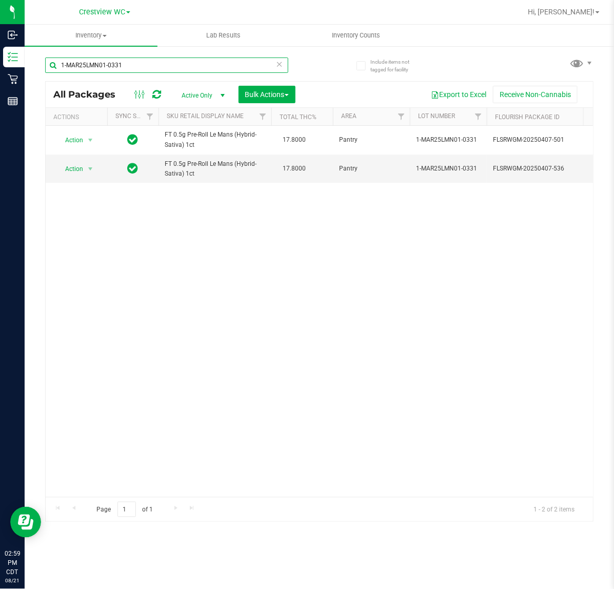
click at [142, 65] on input "1-MAR25LMN01-0331" at bounding box center [166, 64] width 243 height 15
type input "1"
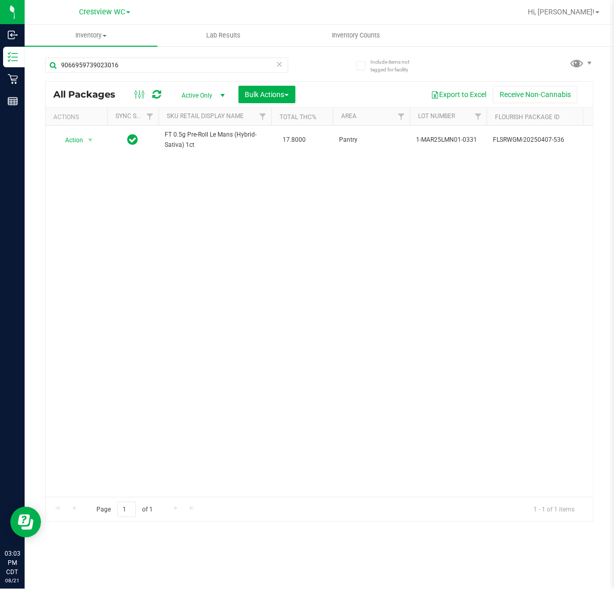
click at [512, 226] on div "Action Action Edit attributes Global inventory Locate package Package audit log…" at bounding box center [319, 311] width 547 height 371
click at [137, 65] on input "9066959739023016" at bounding box center [166, 64] width 243 height 15
type input "9"
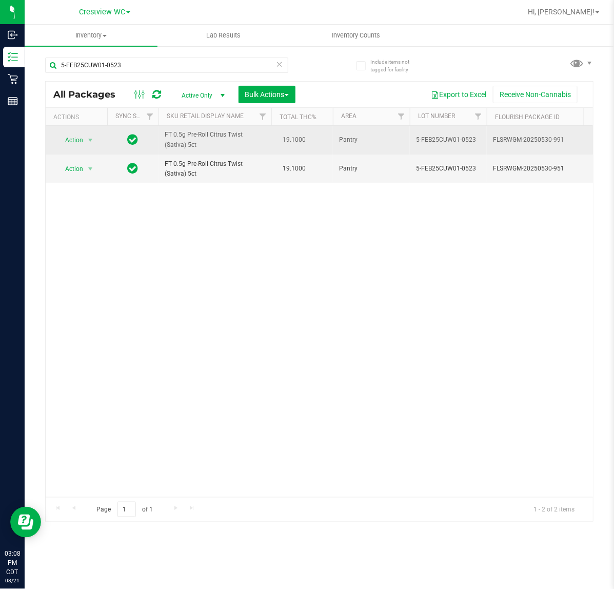
click at [90, 128] on td "Action Action Edit attributes Global inventory Locate package Package audit log…" at bounding box center [77, 140] width 62 height 29
click at [87, 138] on span "select" at bounding box center [90, 140] width 8 height 8
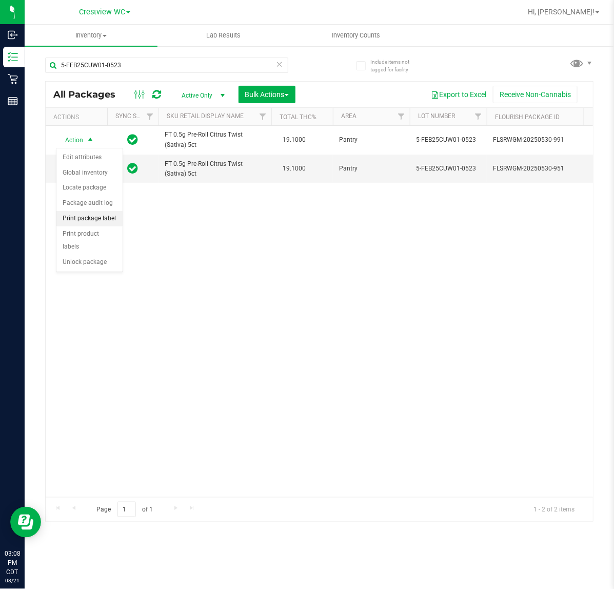
click at [110, 219] on li "Print package label" at bounding box center [89, 218] width 66 height 15
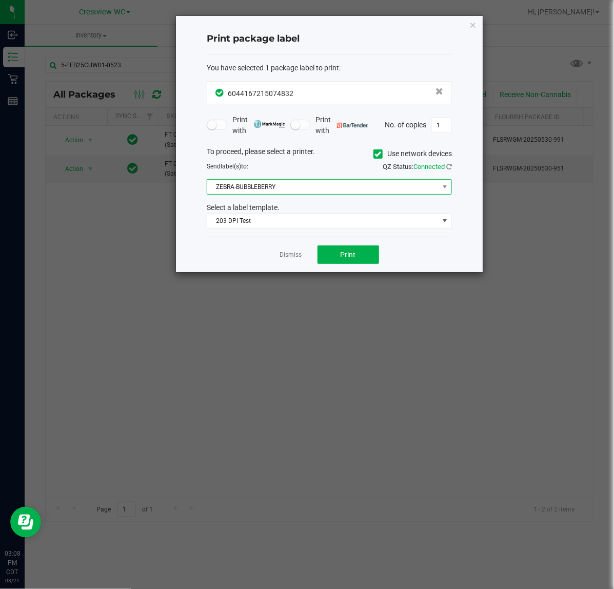
click at [311, 187] on span "ZEBRA-BUBBLEBERRY" at bounding box center [322, 187] width 231 height 14
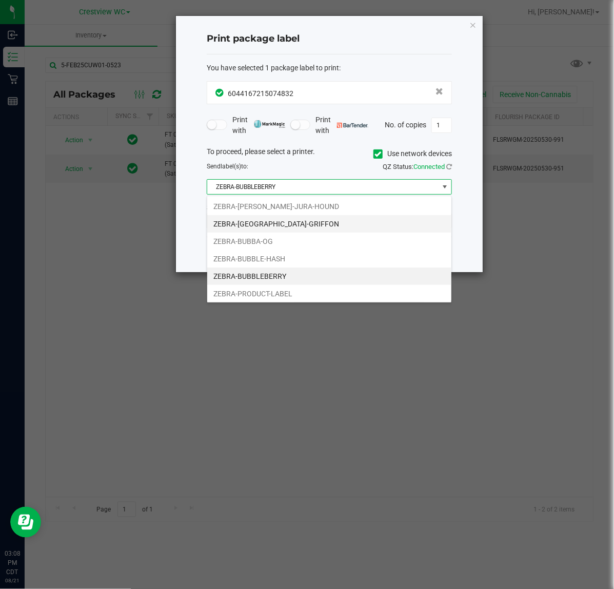
scroll to position [16, 245]
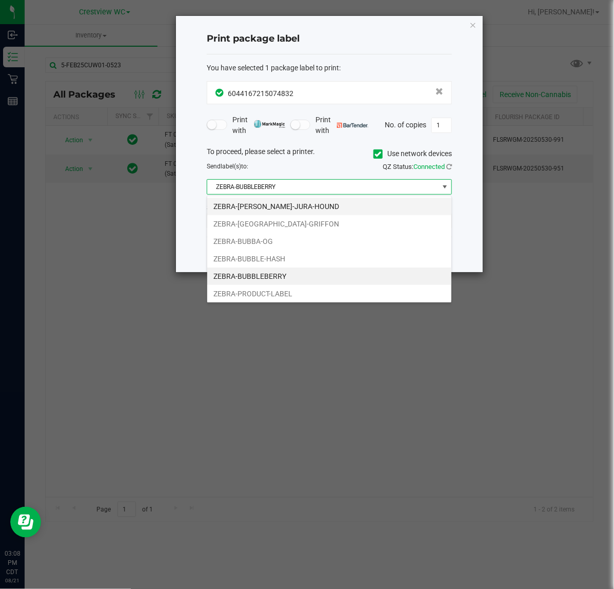
click at [302, 208] on li "ZEBRA-[PERSON_NAME]-JURA-HOUND" at bounding box center [329, 206] width 244 height 17
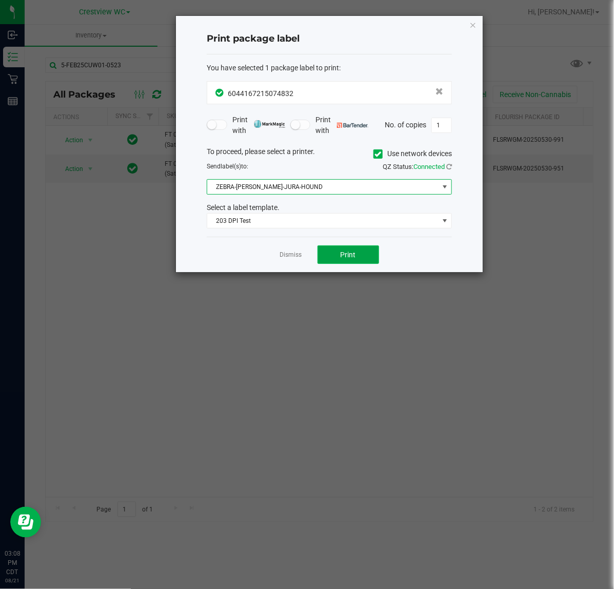
click at [361, 254] on button "Print" at bounding box center [349, 254] width 62 height 18
click at [473, 26] on icon "button" at bounding box center [472, 24] width 7 height 12
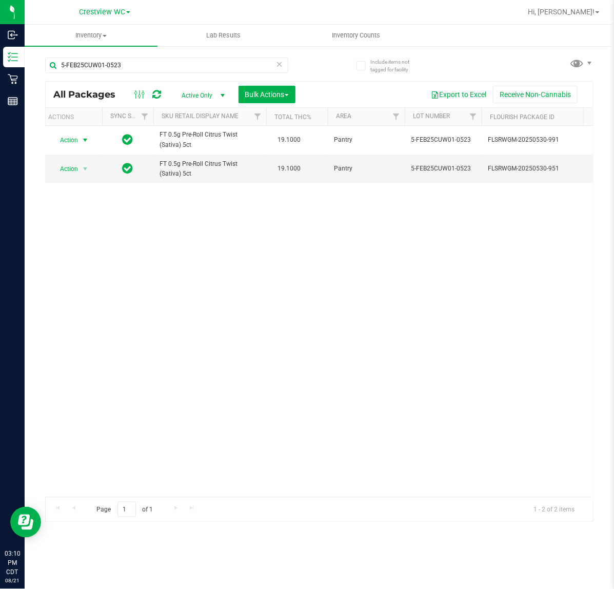
scroll to position [0, 6]
click at [319, 296] on div "Action Action Edit attributes Global inventory Locate package Package audit log…" at bounding box center [319, 311] width 547 height 371
click at [149, 63] on input "5-FEB25CUW01-0523" at bounding box center [166, 64] width 243 height 15
type input "5"
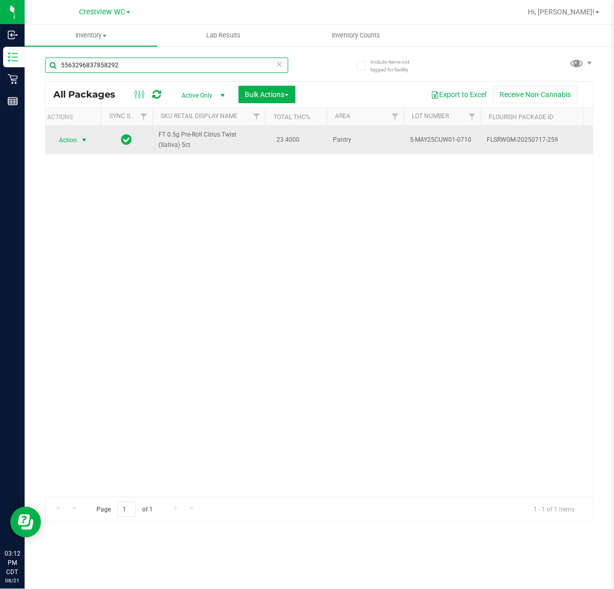
type input "5563296837858292"
click at [80, 139] on span "select" at bounding box center [84, 140] width 8 height 8
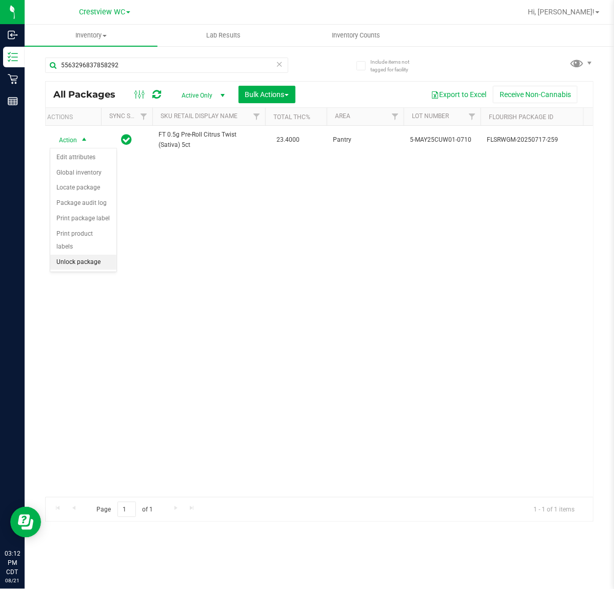
click at [84, 254] on li "Unlock package" at bounding box center [83, 261] width 66 height 15
click at [406, 249] on div "Action Action Create package Edit attributes Global inventory Locate package Lo…" at bounding box center [319, 311] width 547 height 371
click at [447, 267] on div "Action Action Create package Edit attributes Global inventory Locate package Lo…" at bounding box center [319, 311] width 547 height 371
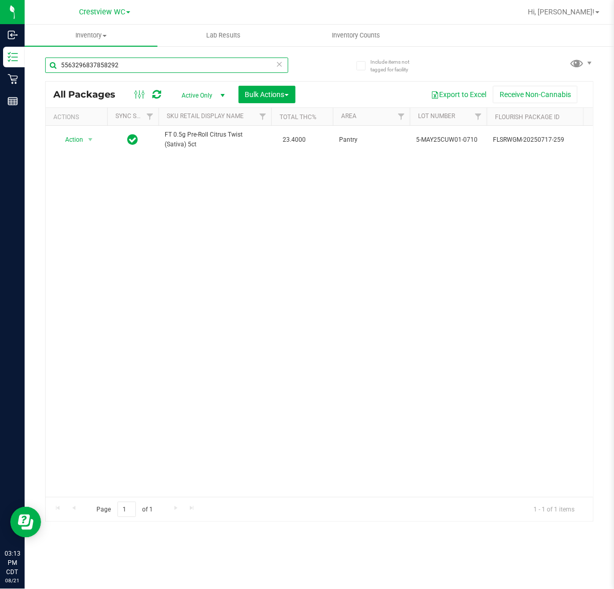
click at [136, 68] on input "5563296837858292" at bounding box center [166, 64] width 243 height 15
type input "5"
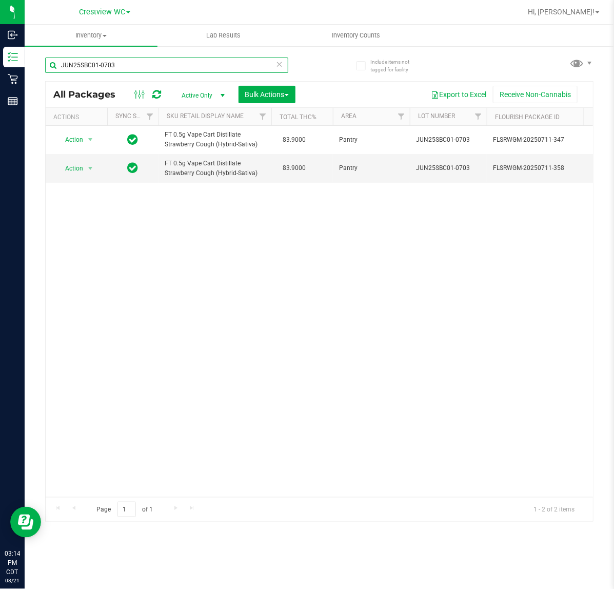
click at [125, 62] on input "JUN25SBC01-0703" at bounding box center [166, 64] width 243 height 15
type input "J"
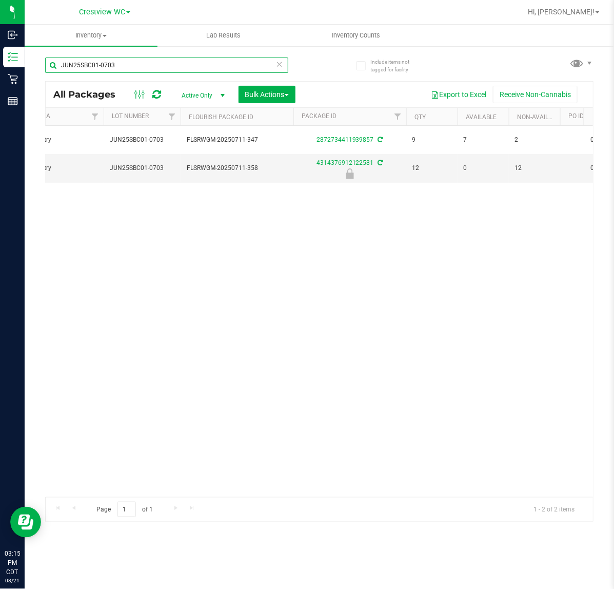
scroll to position [0, 278]
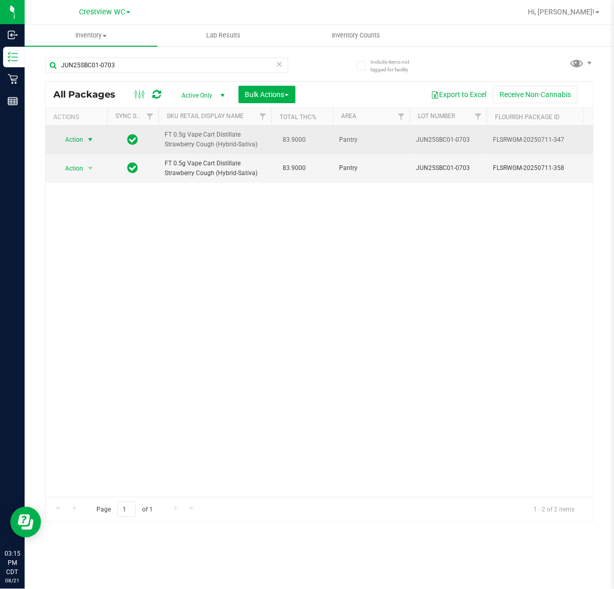
click at [82, 138] on span "Action" at bounding box center [70, 139] width 28 height 14
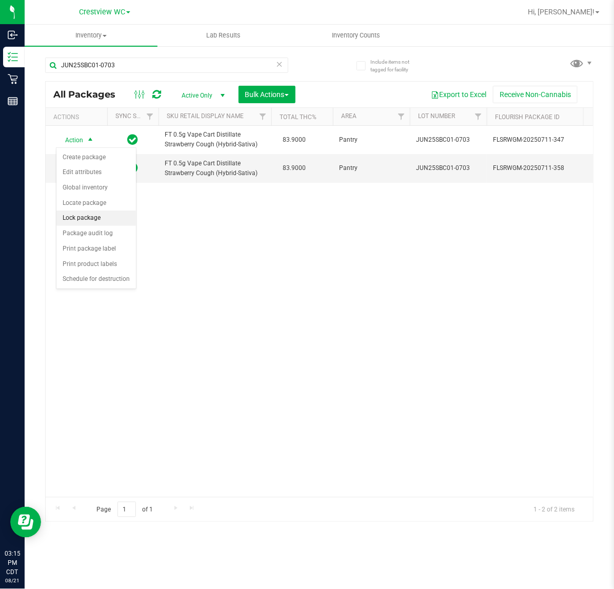
click at [458, 308] on div "Action Action Create package Edit attributes Global inventory Locate package Lo…" at bounding box center [319, 311] width 547 height 371
drag, startPoint x: 154, startPoint y: 52, endPoint x: 153, endPoint y: 60, distance: 7.3
click at [154, 52] on div "JUN25SBC01-0703" at bounding box center [182, 64] width 274 height 33
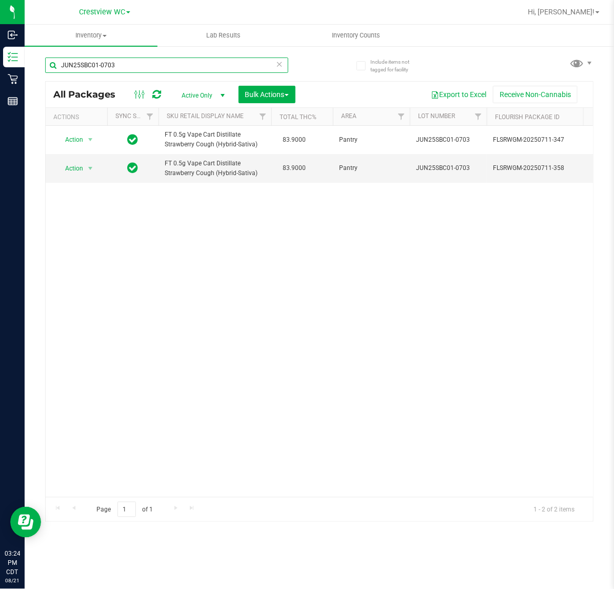
click at [140, 63] on input "JUN25SBC01-0703" at bounding box center [166, 64] width 243 height 15
type input "J"
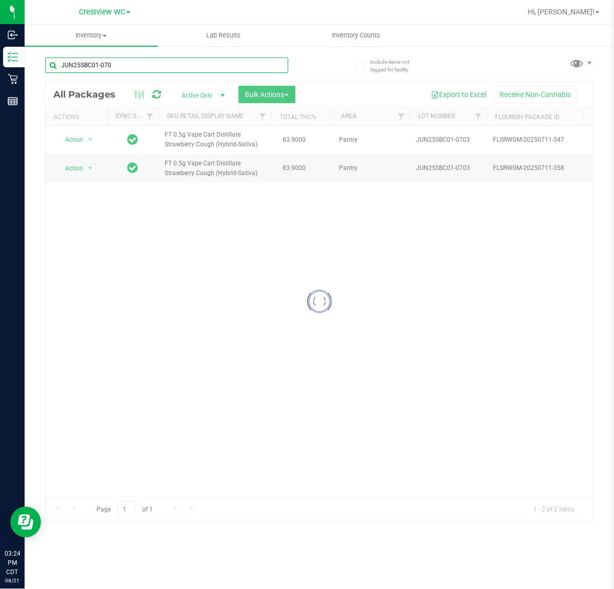
type input "JUN25SBC01-0703"
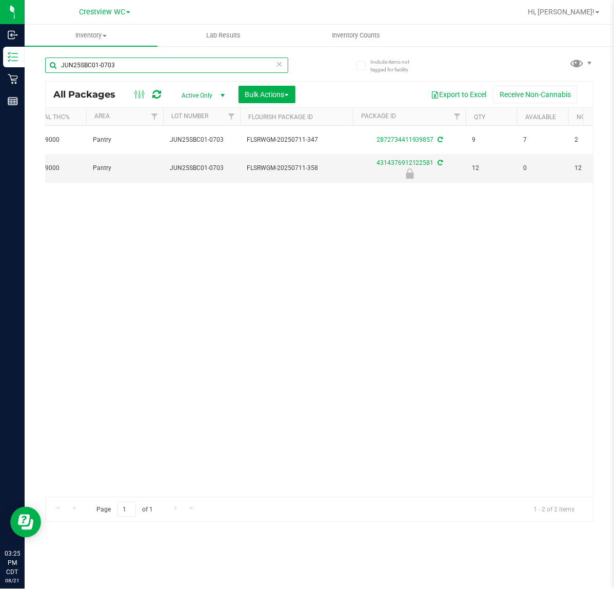
scroll to position [0, 246]
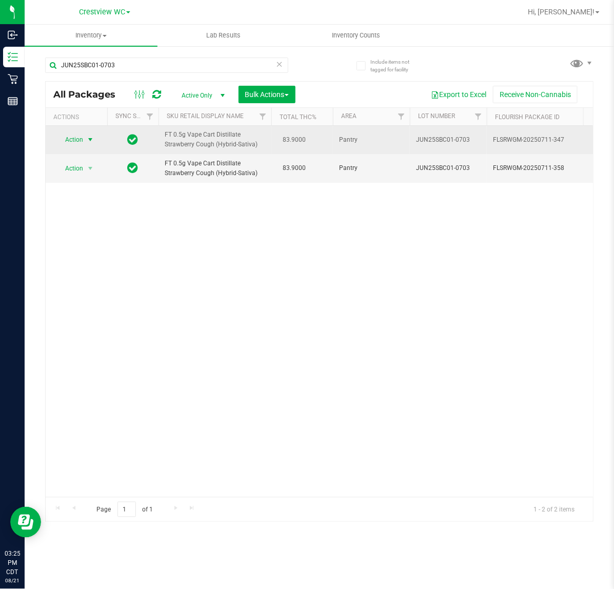
click at [94, 139] on span "select" at bounding box center [90, 139] width 8 height 8
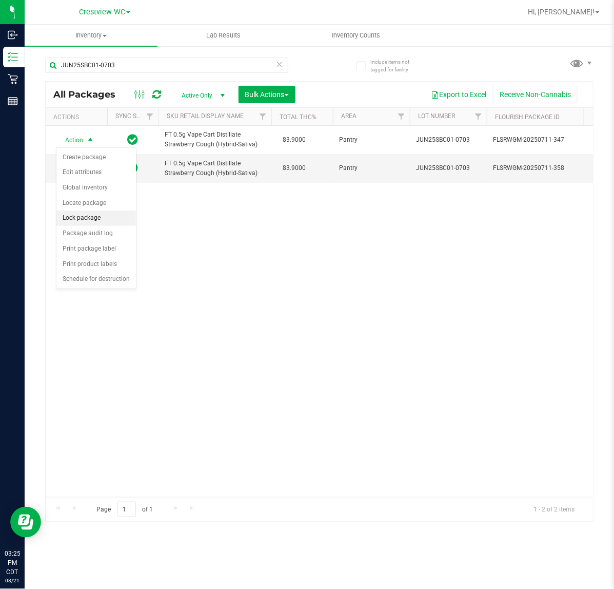
click at [97, 217] on li "Lock package" at bounding box center [96, 217] width 80 height 15
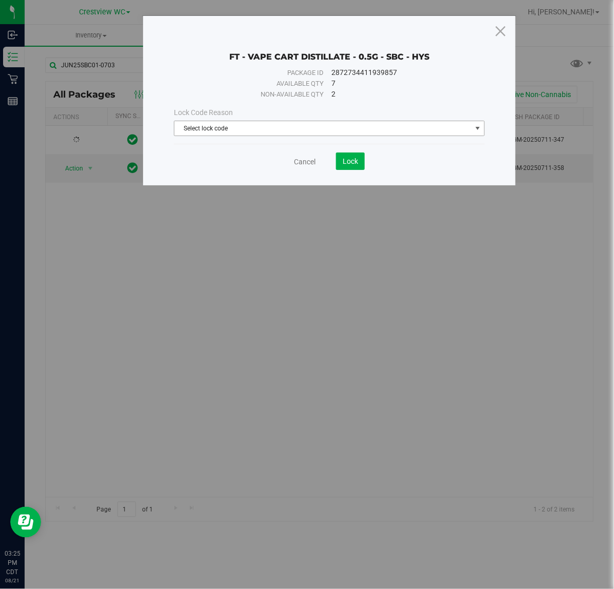
click at [330, 124] on span "Select lock code" at bounding box center [322, 128] width 297 height 14
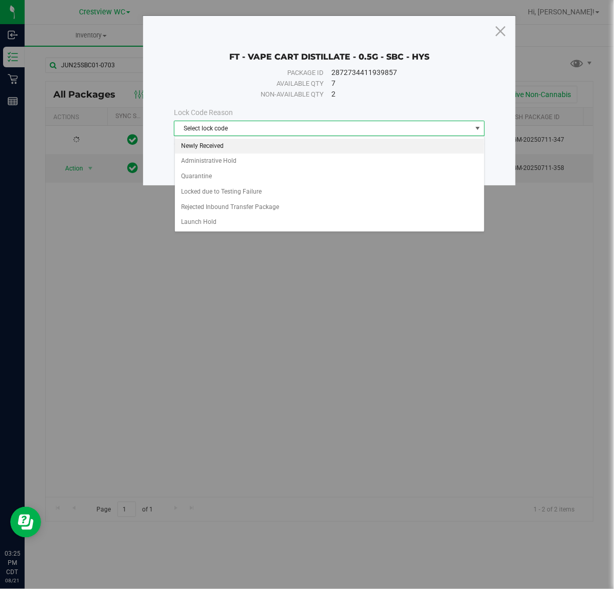
click at [228, 142] on li "Newly Received" at bounding box center [329, 146] width 309 height 15
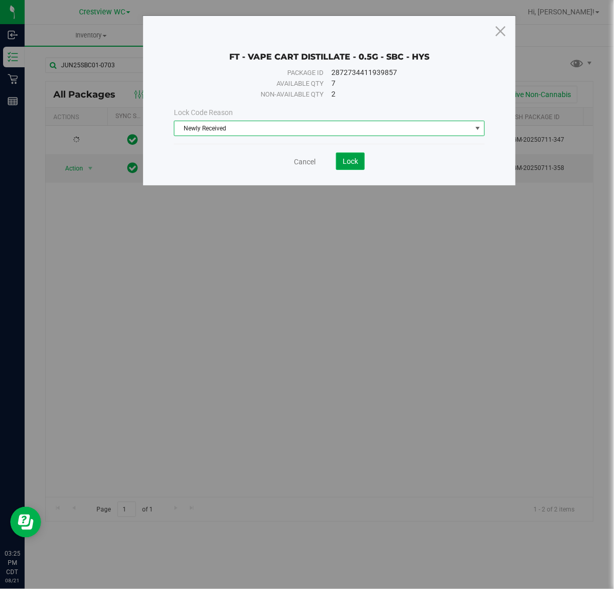
click at [345, 160] on span "Lock" at bounding box center [350, 161] width 15 height 8
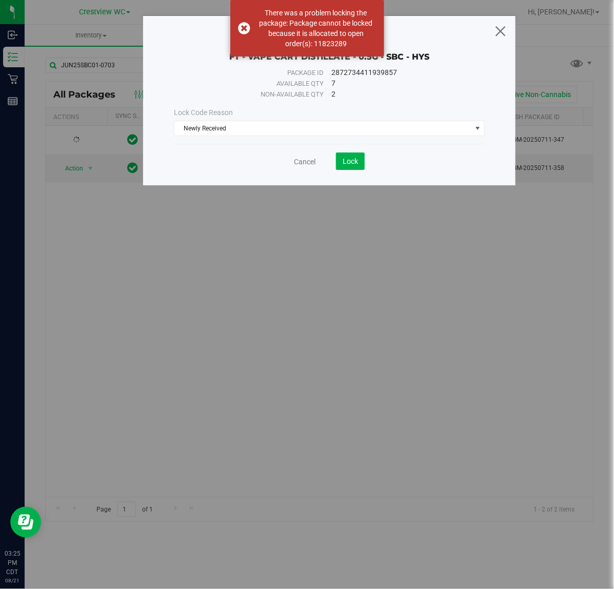
click at [500, 27] on icon at bounding box center [501, 30] width 14 height 25
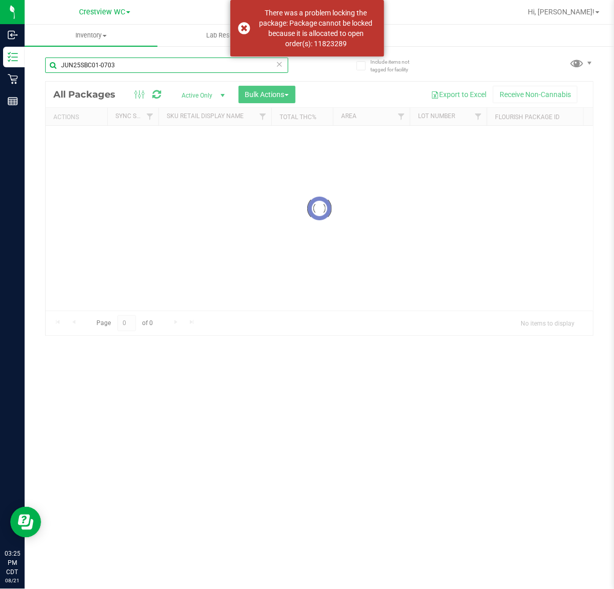
click at [143, 66] on input "JUN25SBC01-0703" at bounding box center [166, 64] width 243 height 15
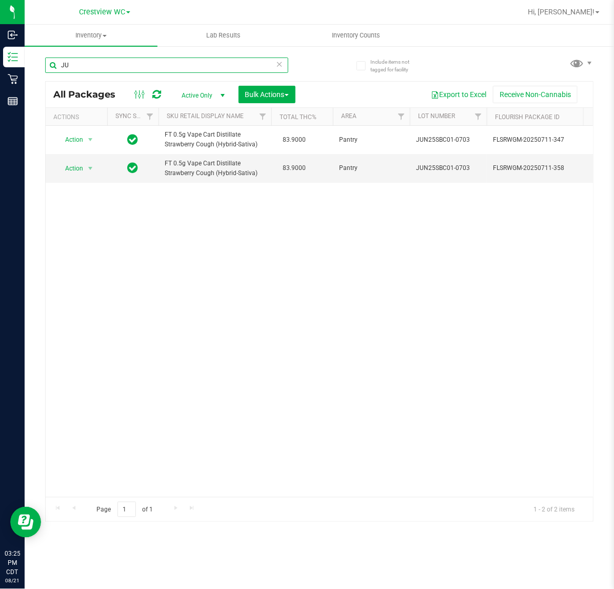
type input "J"
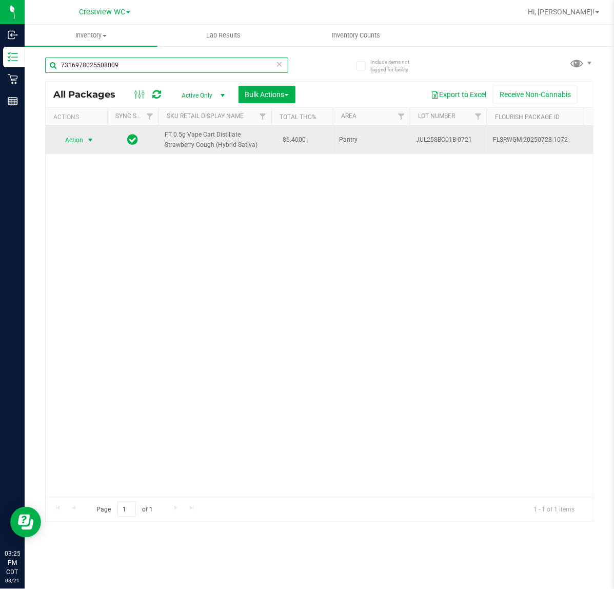
type input "7316978025508009"
click at [96, 136] on span "select" at bounding box center [90, 140] width 13 height 14
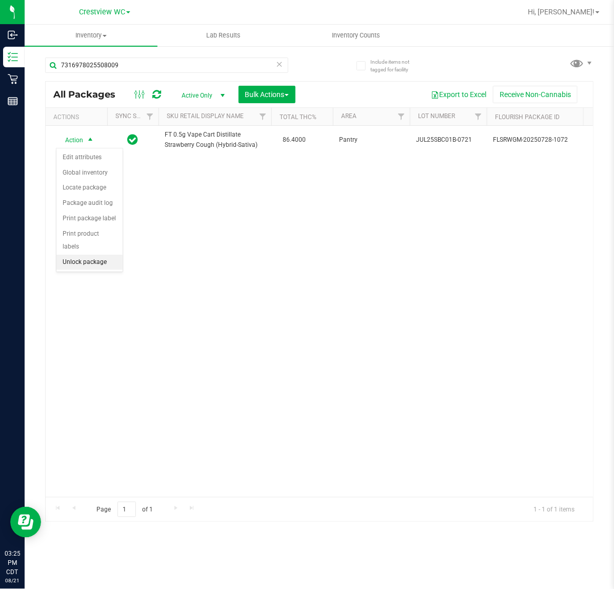
click at [101, 254] on li "Unlock package" at bounding box center [89, 261] width 66 height 15
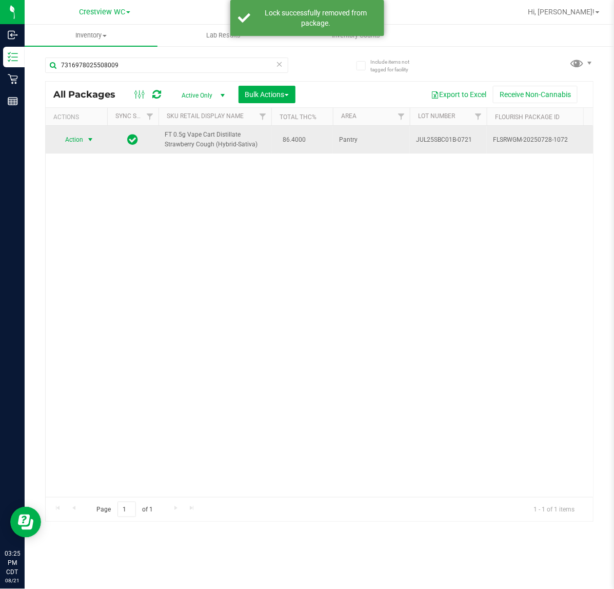
click at [95, 134] on span "select" at bounding box center [90, 139] width 13 height 14
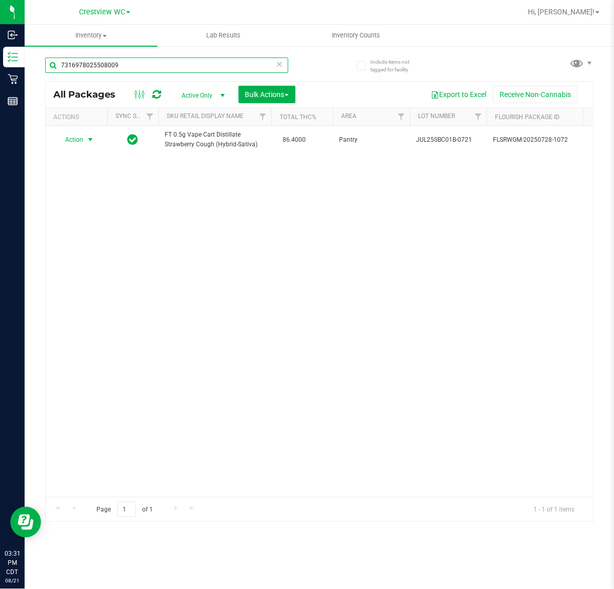
click at [142, 65] on input "7316978025508009" at bounding box center [166, 64] width 243 height 15
type input "7"
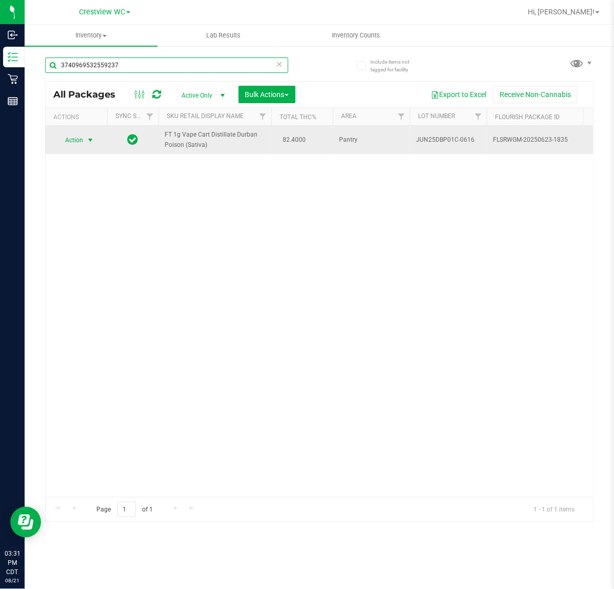
type input "3740969532559237"
click at [91, 140] on span "select" at bounding box center [90, 140] width 8 height 8
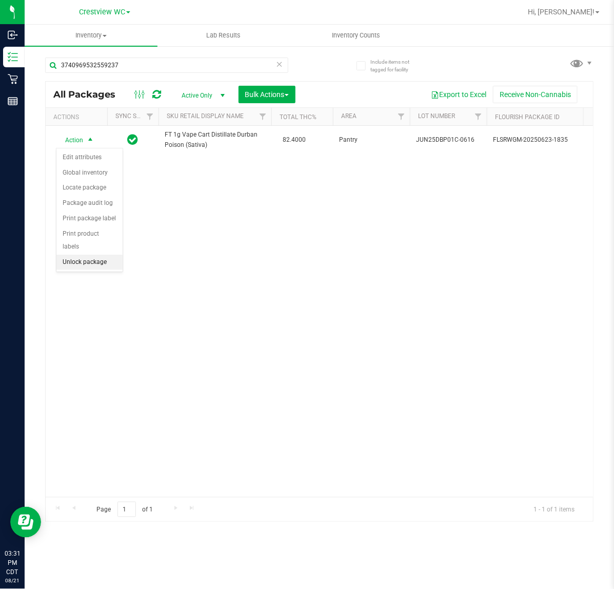
click at [88, 254] on li "Unlock package" at bounding box center [89, 261] width 66 height 15
click at [252, 267] on div "Action Action Create package Edit attributes Global inventory Locate package Lo…" at bounding box center [319, 311] width 547 height 371
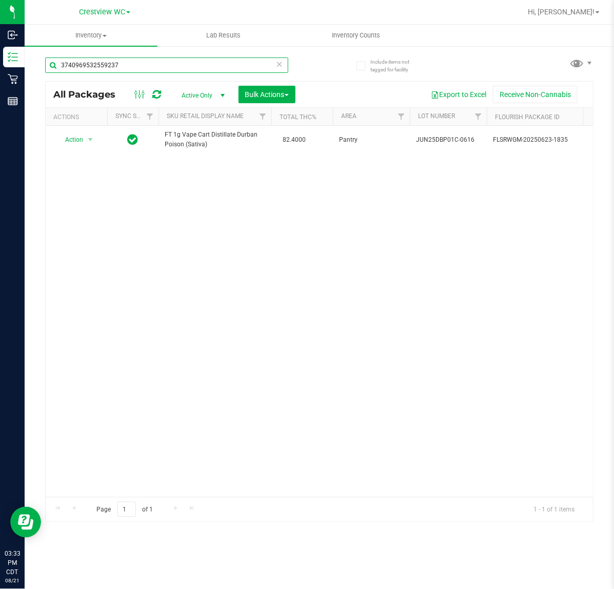
click at [134, 67] on input "3740969532559237" at bounding box center [166, 64] width 243 height 15
type input "3"
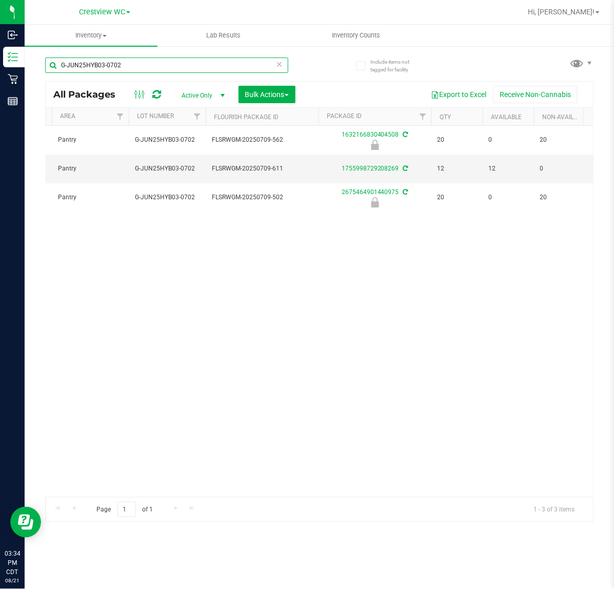
scroll to position [0, 212]
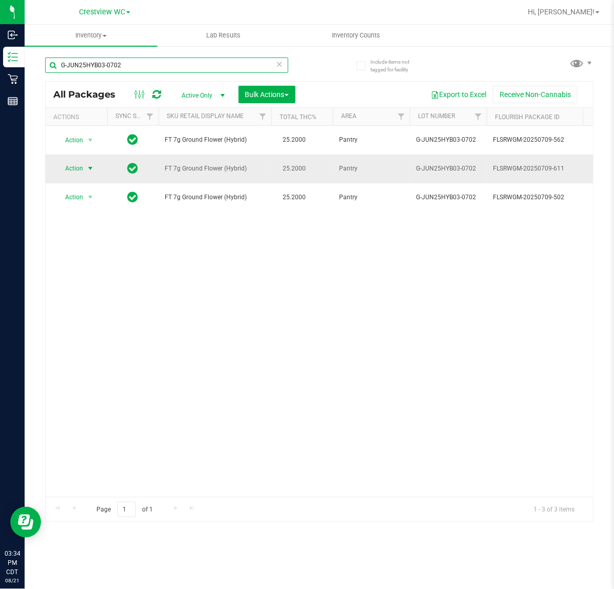
type input "G-JUN25HYB03-0702"
click at [89, 163] on span "select" at bounding box center [90, 168] width 13 height 14
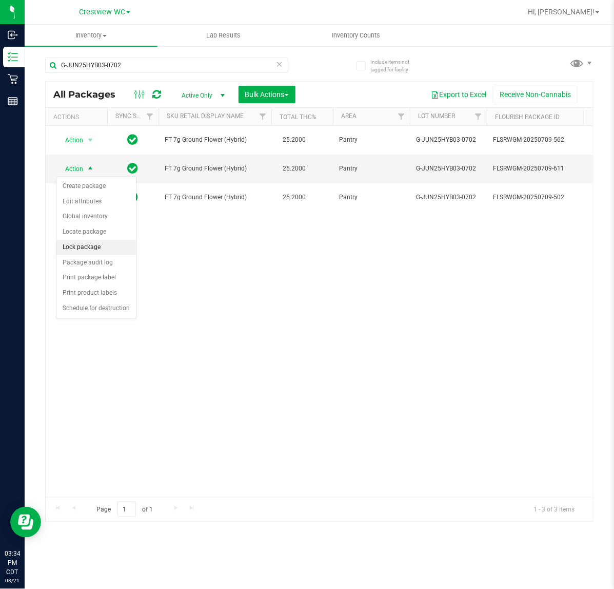
click at [104, 245] on li "Lock package" at bounding box center [96, 247] width 80 height 15
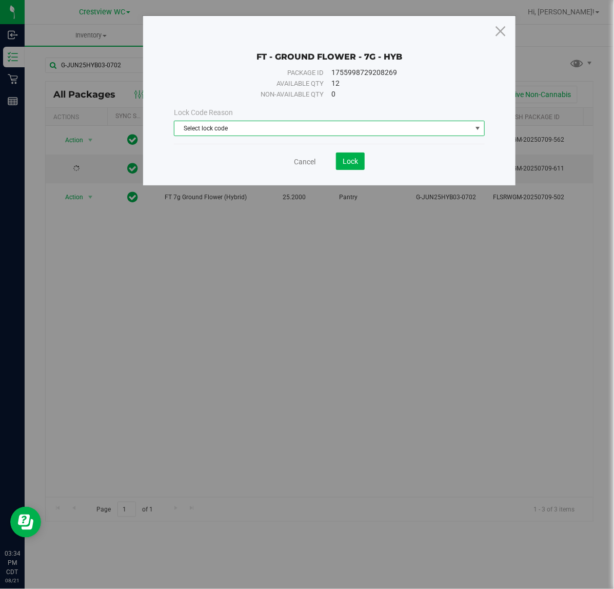
click at [372, 125] on span "Select lock code" at bounding box center [322, 128] width 297 height 14
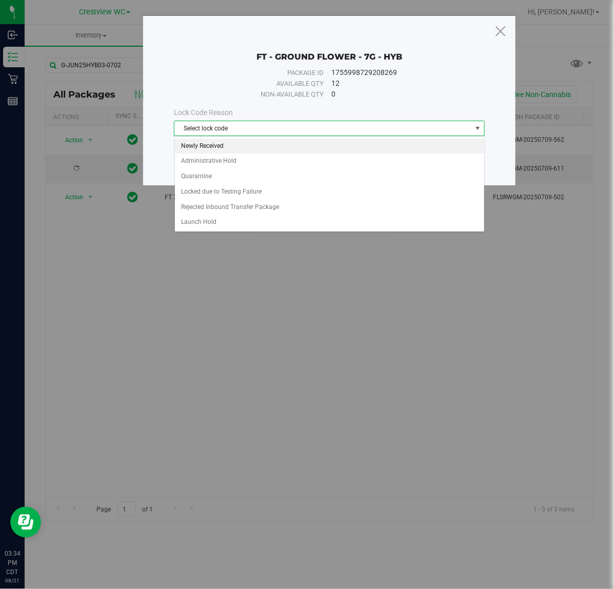
click at [221, 146] on li "Newly Received" at bounding box center [329, 146] width 309 height 15
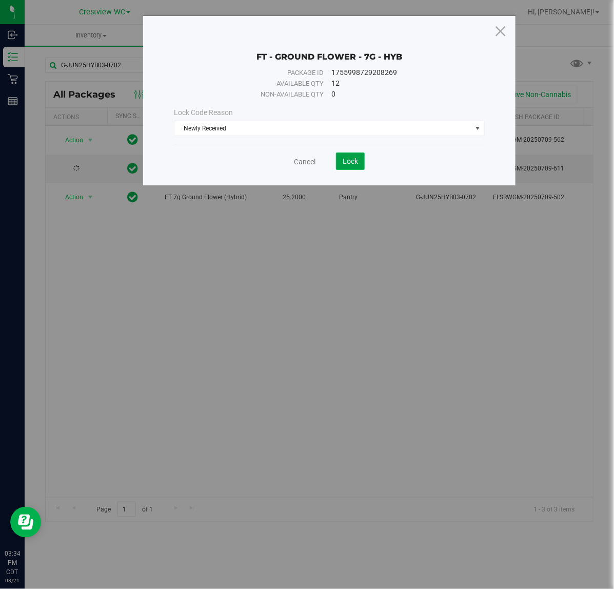
click at [350, 163] on span "Lock" at bounding box center [350, 161] width 15 height 8
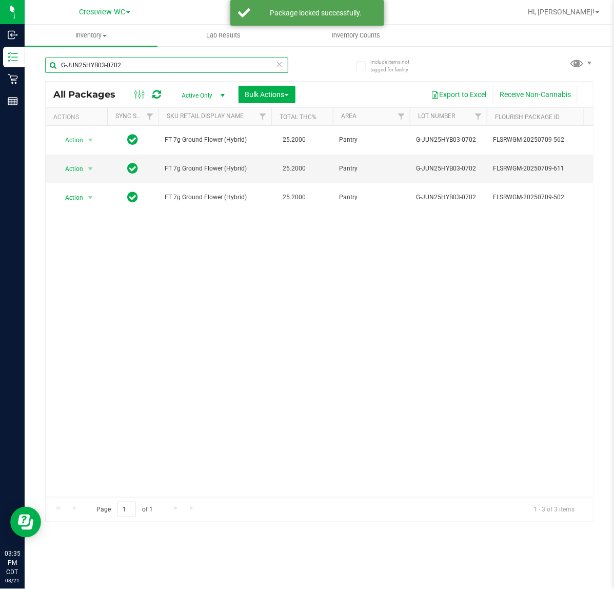
click at [142, 65] on input "G-JUN25HYB03-0702" at bounding box center [166, 64] width 243 height 15
type input "G"
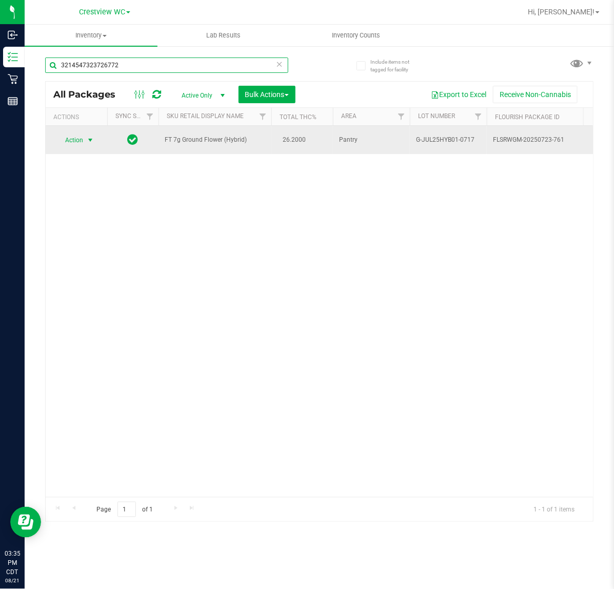
type input "3214547323726772"
click at [86, 133] on span "select" at bounding box center [90, 140] width 13 height 14
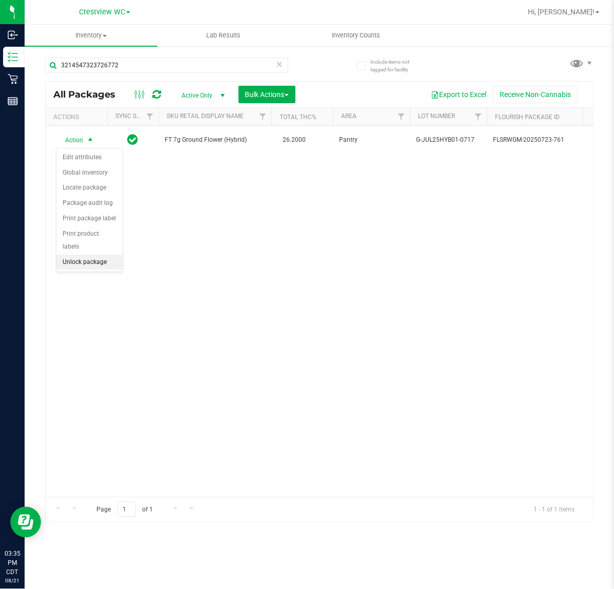
click at [108, 254] on li "Unlock package" at bounding box center [89, 261] width 66 height 15
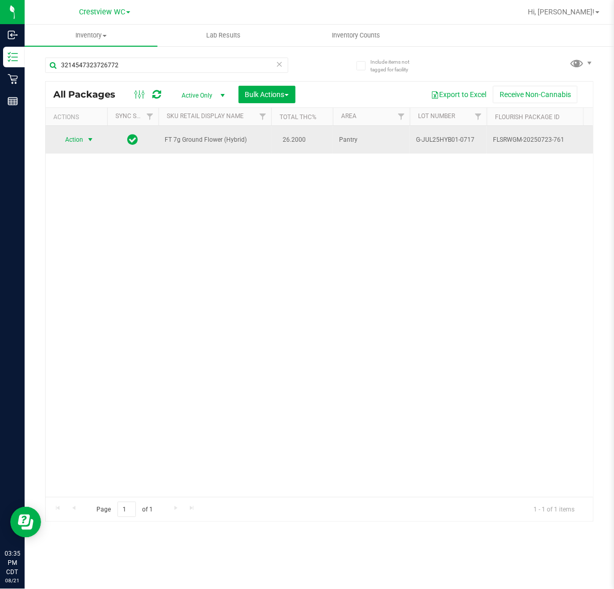
click at [92, 137] on span "select" at bounding box center [90, 139] width 8 height 8
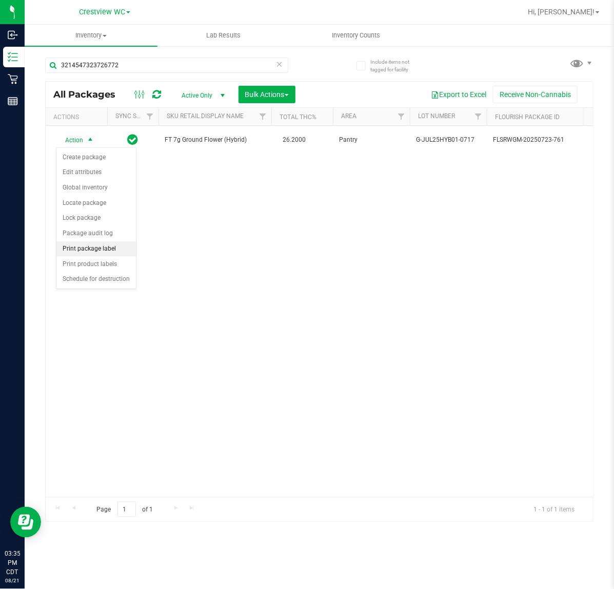
click at [96, 252] on li "Print package label" at bounding box center [96, 248] width 80 height 15
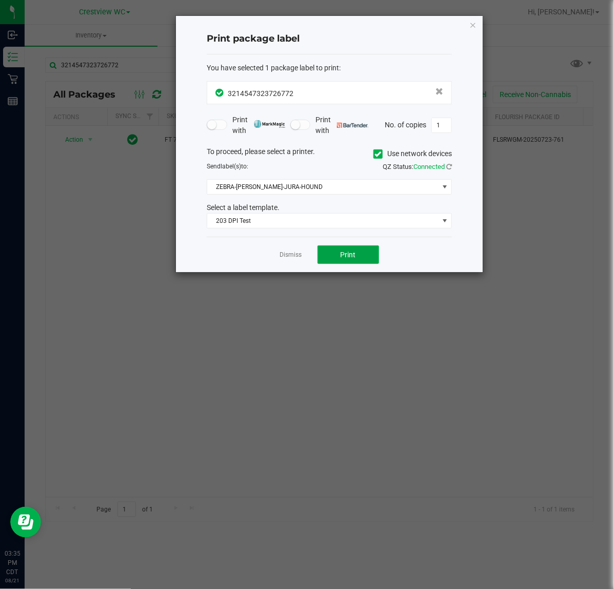
click at [363, 258] on button "Print" at bounding box center [349, 254] width 62 height 18
click at [473, 24] on icon "button" at bounding box center [472, 24] width 7 height 12
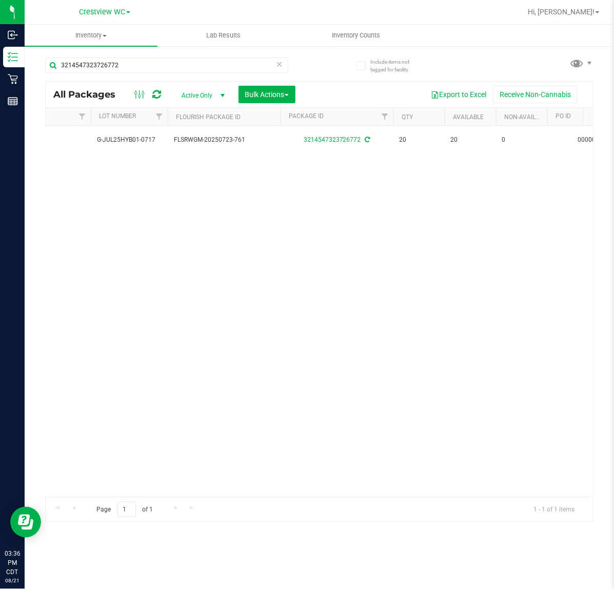
scroll to position [0, 319]
click at [201, 247] on div "Action Action Create package Edit attributes Global inventory Locate package Lo…" at bounding box center [319, 311] width 547 height 371
